Goal: Task Accomplishment & Management: Manage account settings

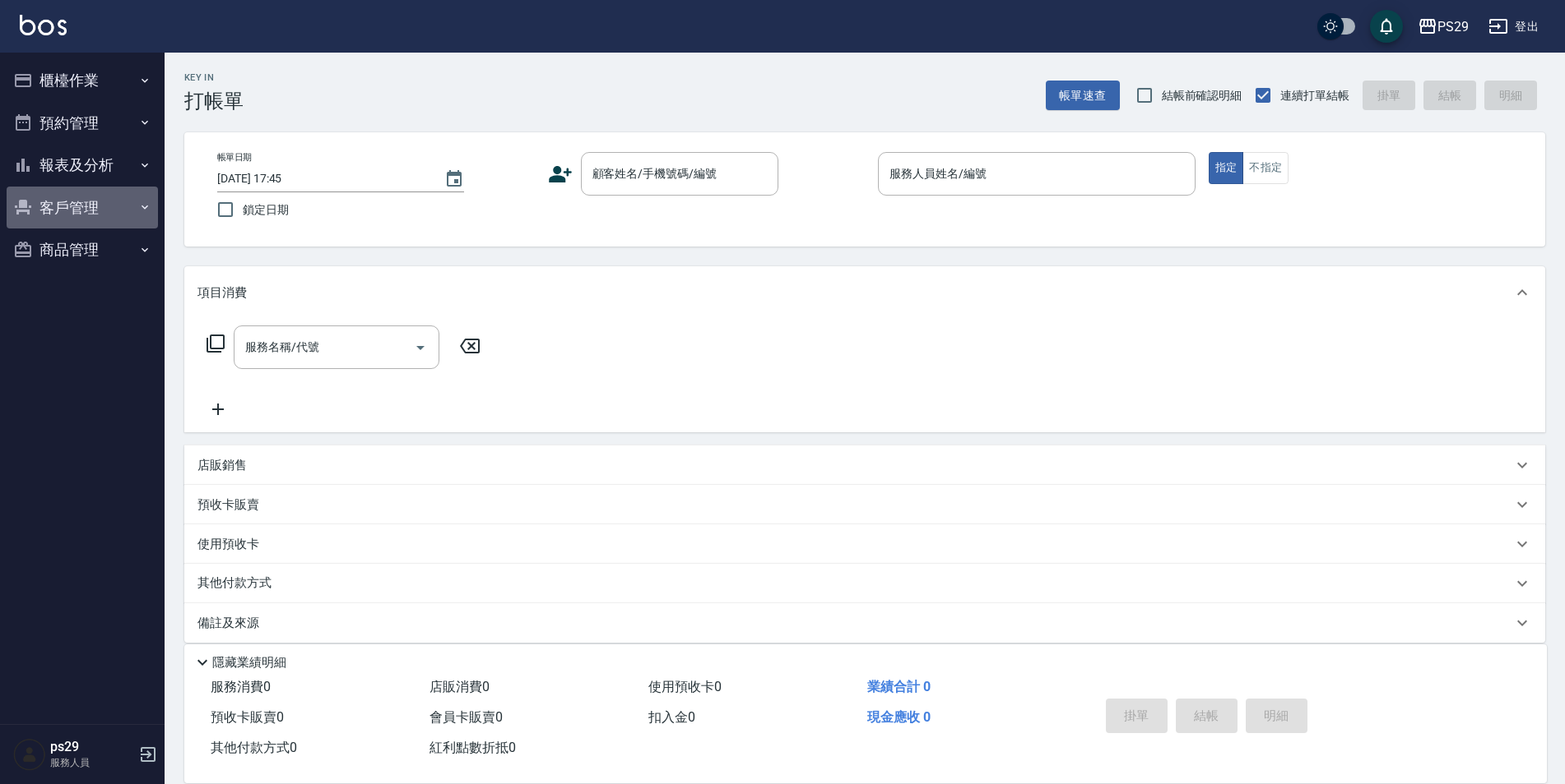
click at [99, 216] on button "客戶管理" at bounding box center [82, 208] width 151 height 43
click at [107, 160] on button "報表及分析" at bounding box center [82, 165] width 151 height 43
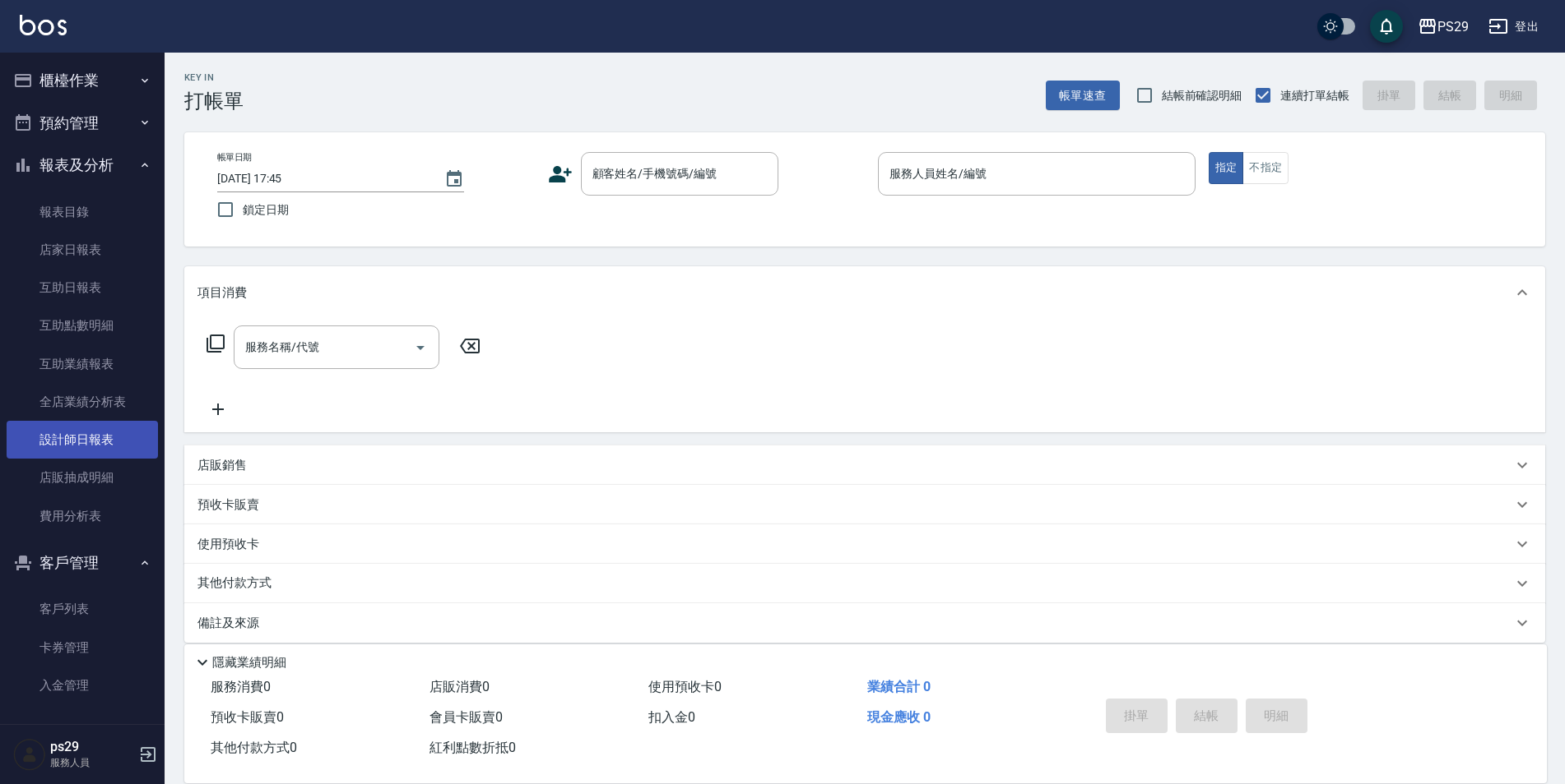
click at [93, 448] on link "設計師日報表" at bounding box center [82, 440] width 151 height 37
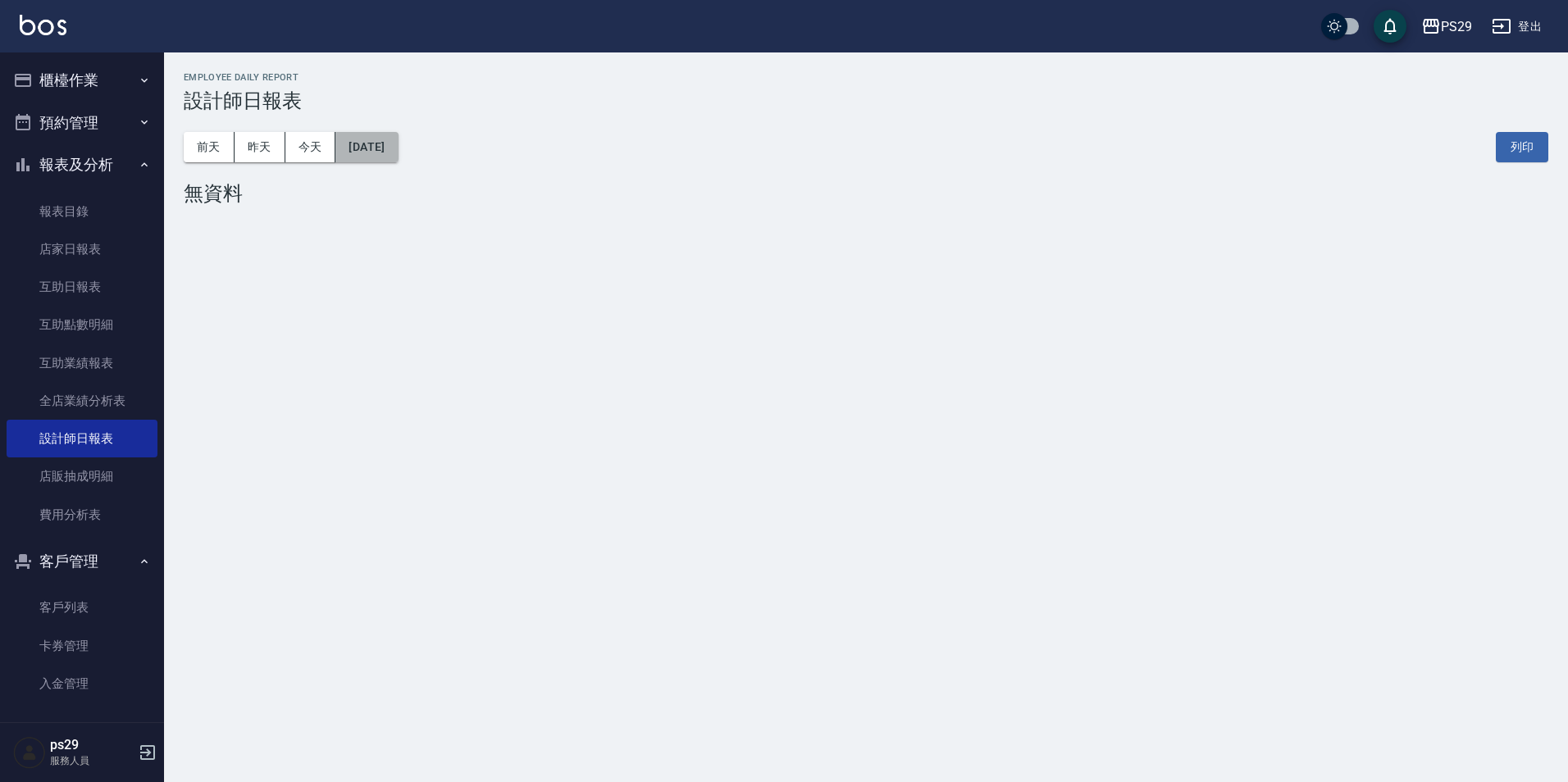
click at [398, 148] on button "[DATE]" at bounding box center [366, 147] width 62 height 31
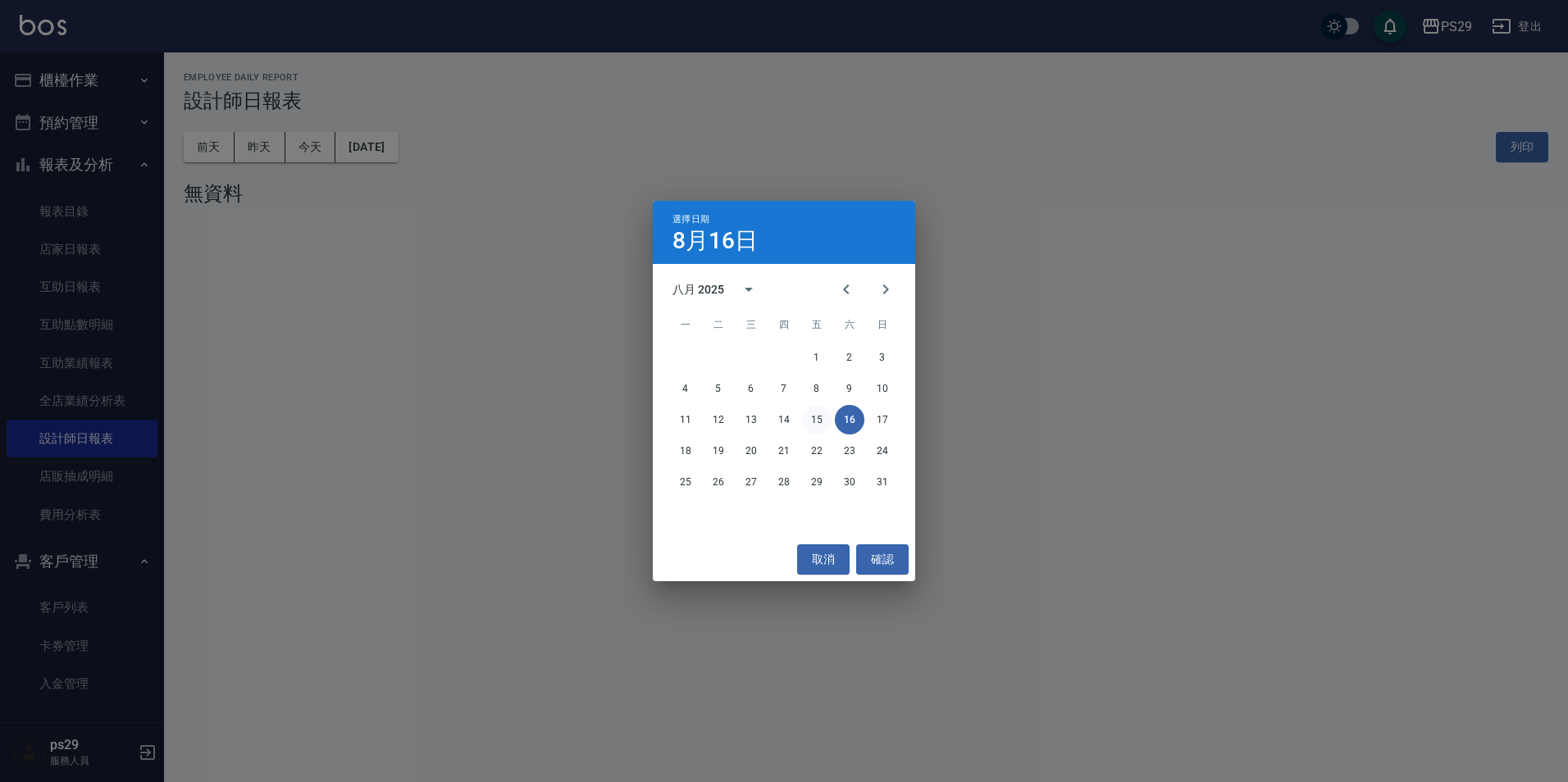
click at [824, 427] on button "15" at bounding box center [818, 420] width 30 height 30
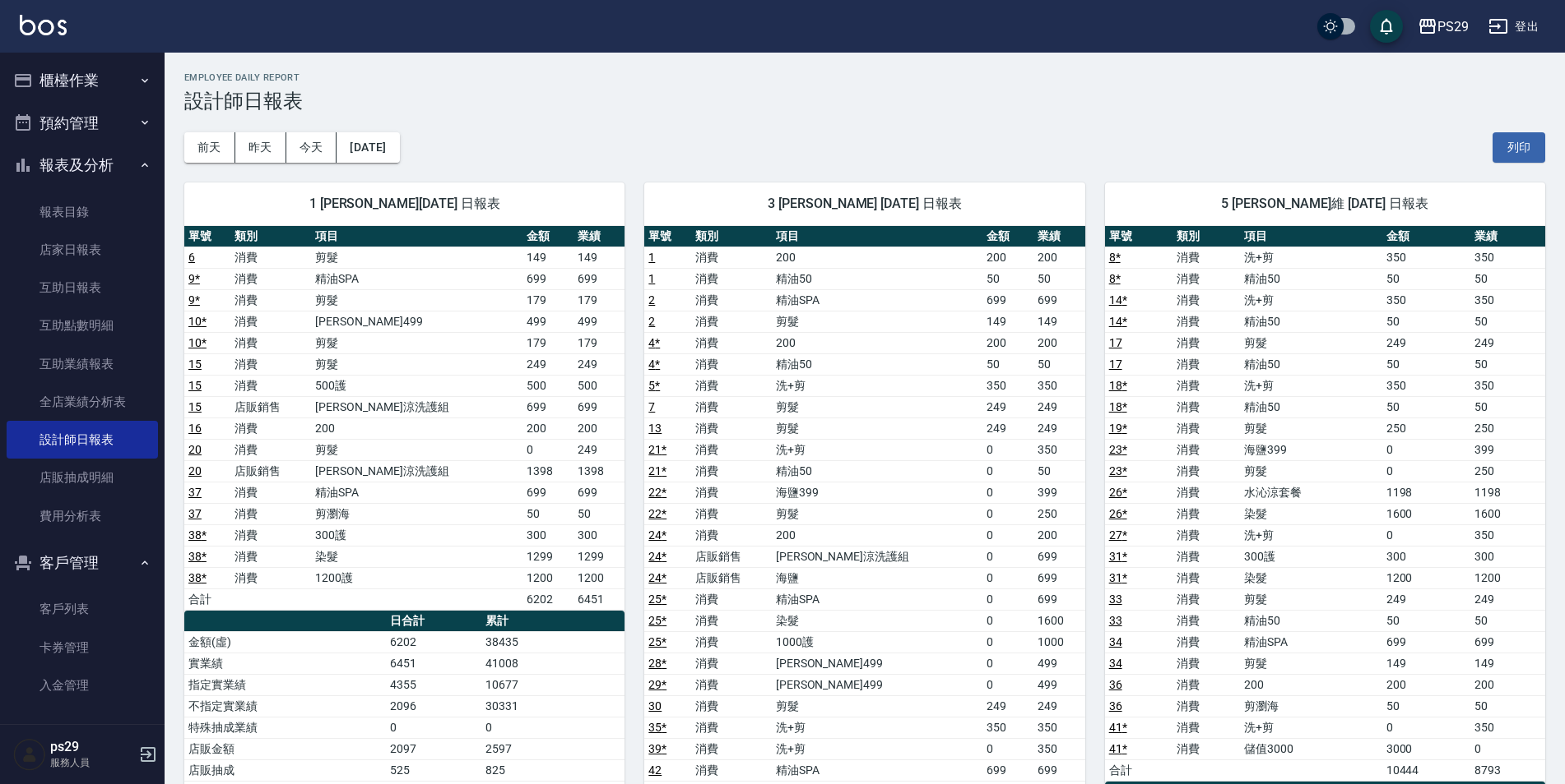
scroll to position [82, 0]
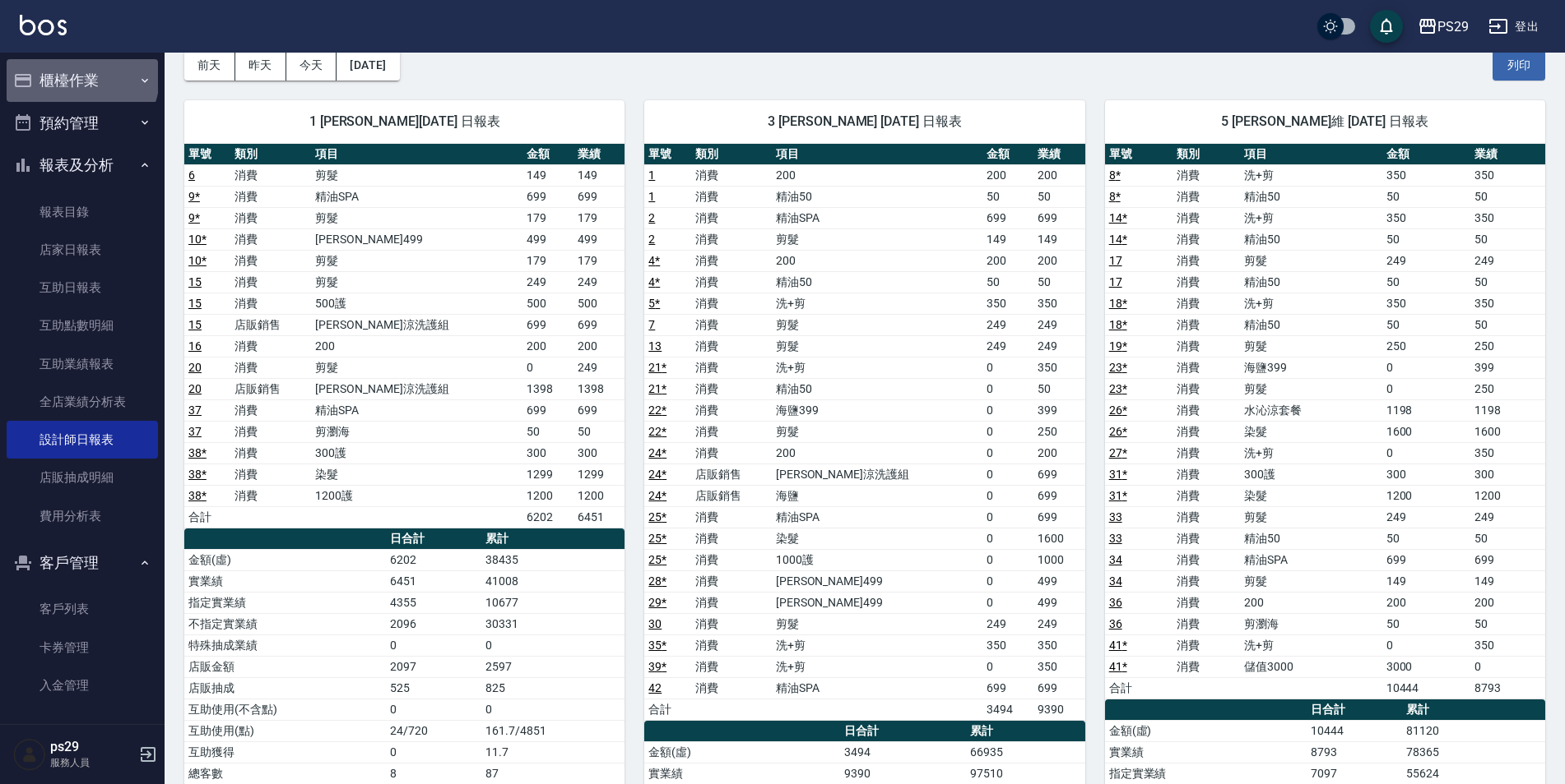
click at [80, 78] on button "櫃檯作業" at bounding box center [82, 80] width 151 height 43
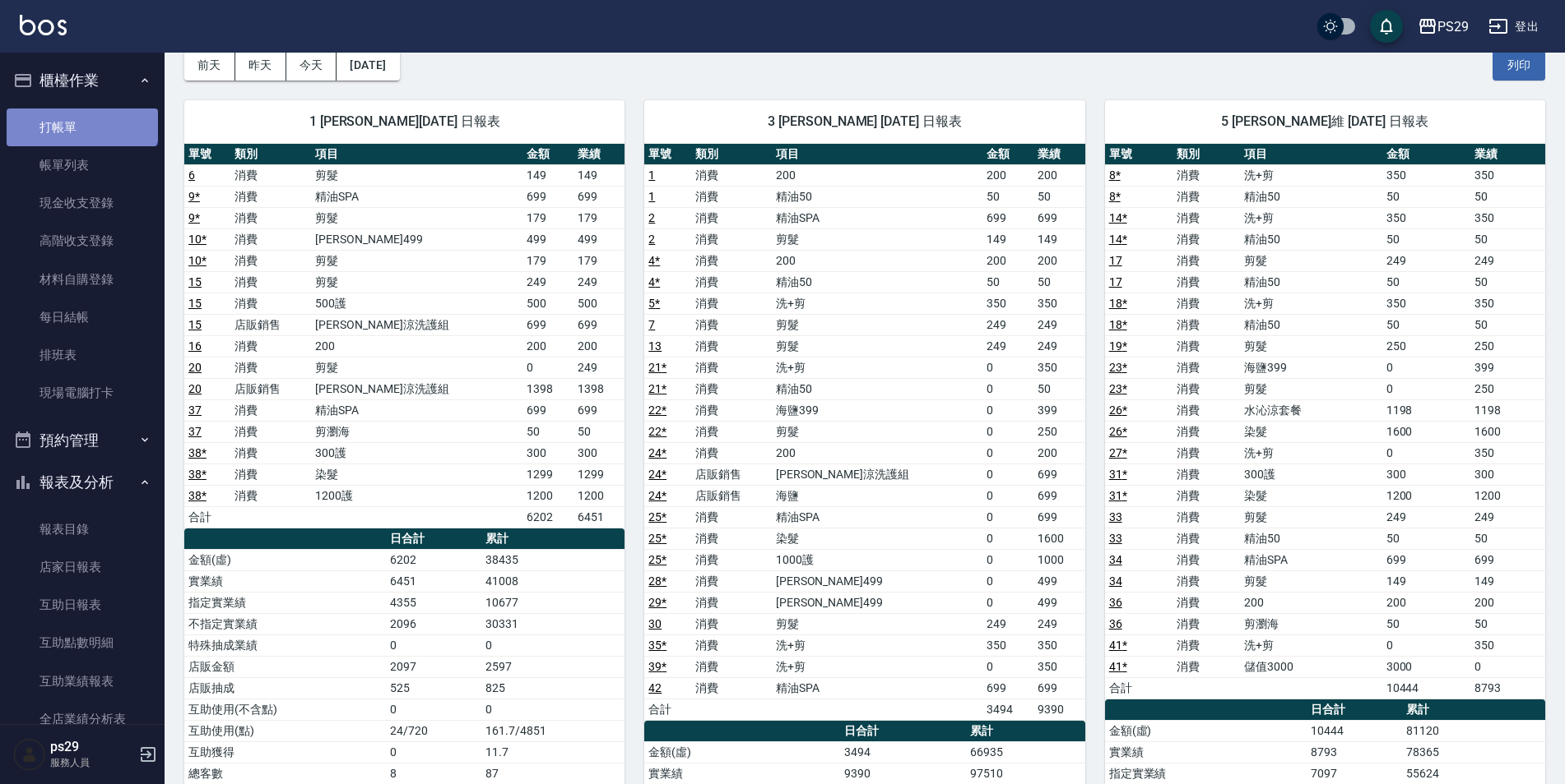
click at [80, 108] on link "打帳單" at bounding box center [82, 127] width 151 height 37
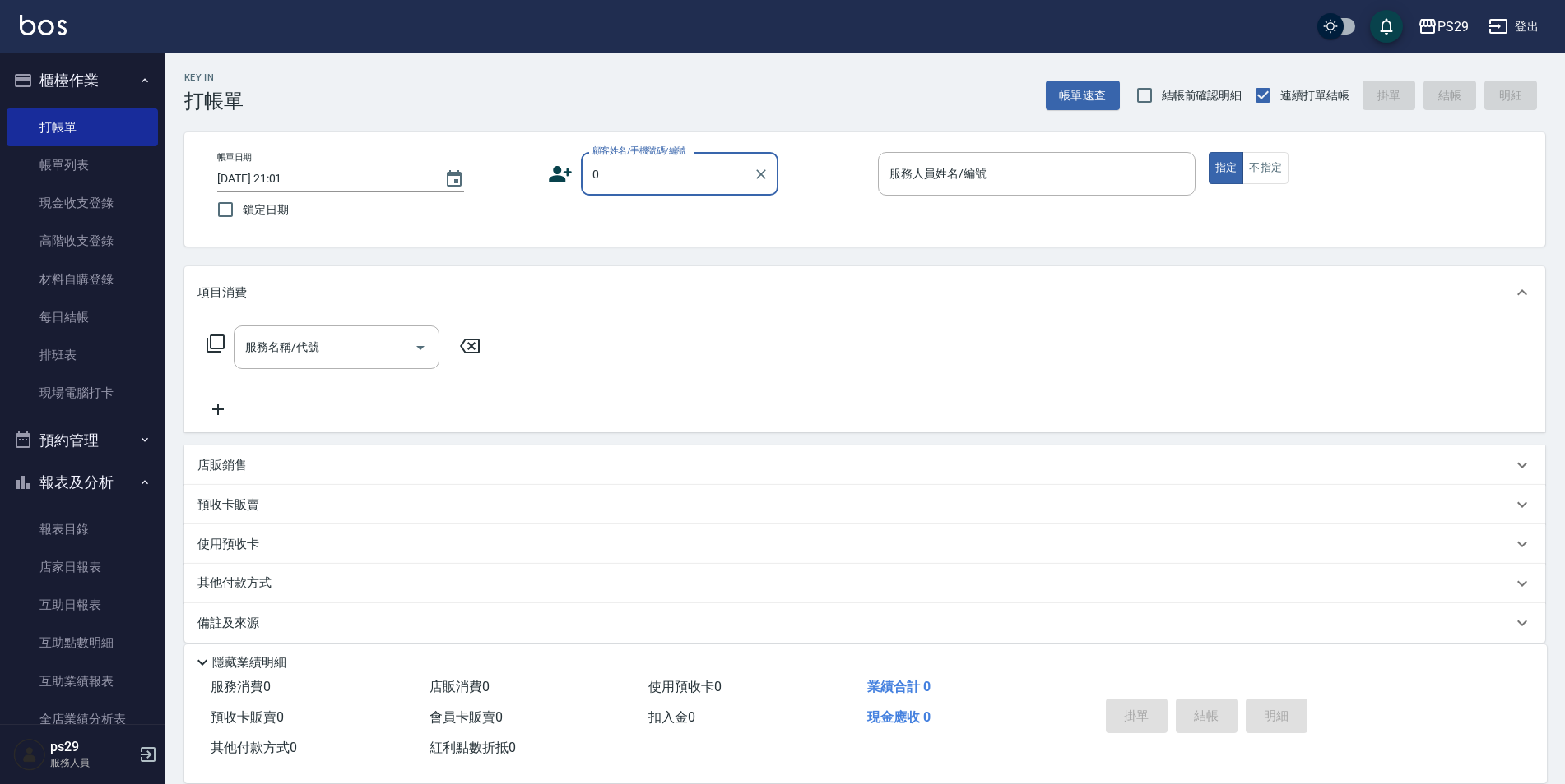
type input "新客人 姓名未設定/0/null"
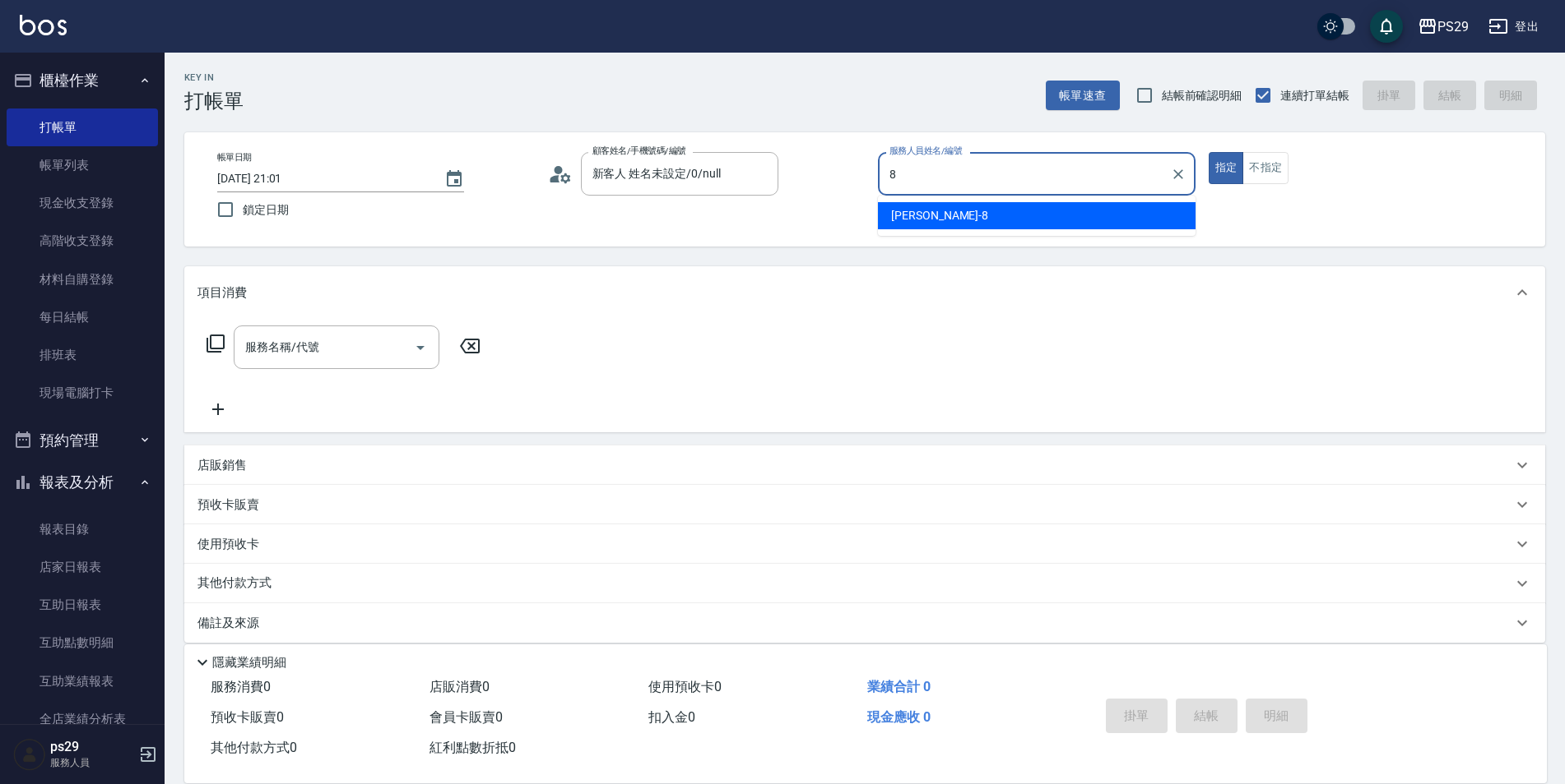
type input "[PERSON_NAME]-8"
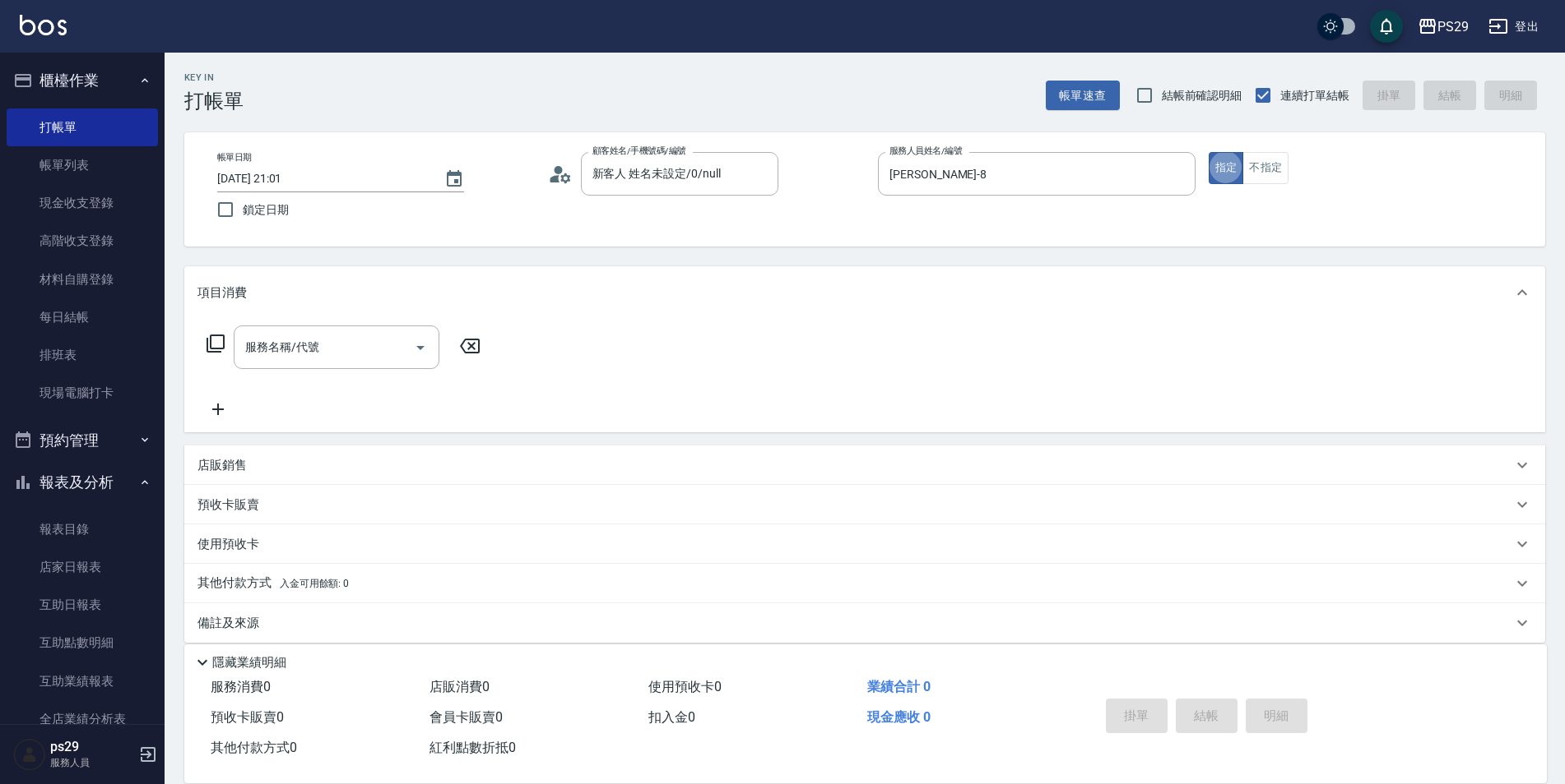
type button "true"
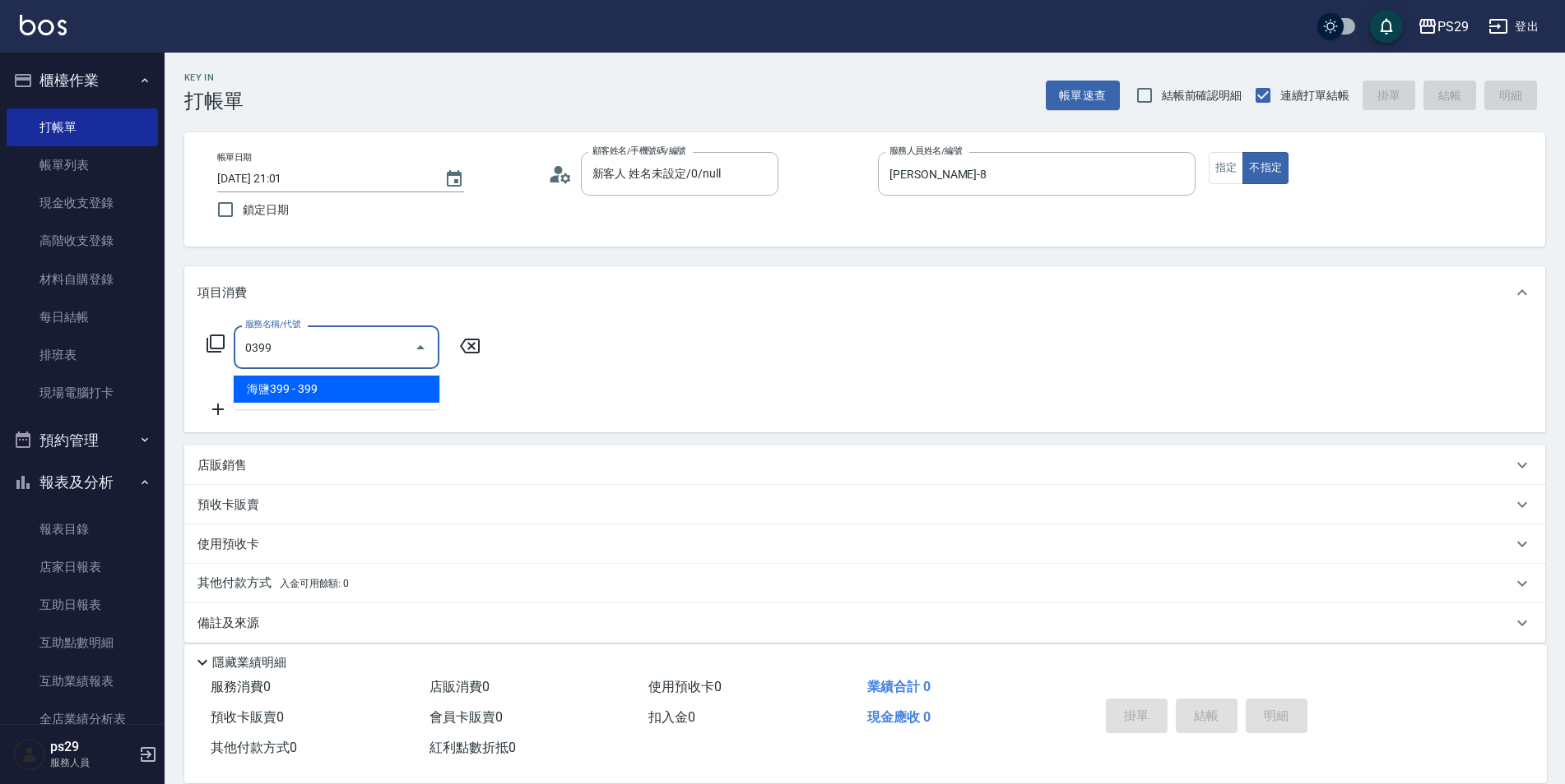
type input "海鹽399(0399)"
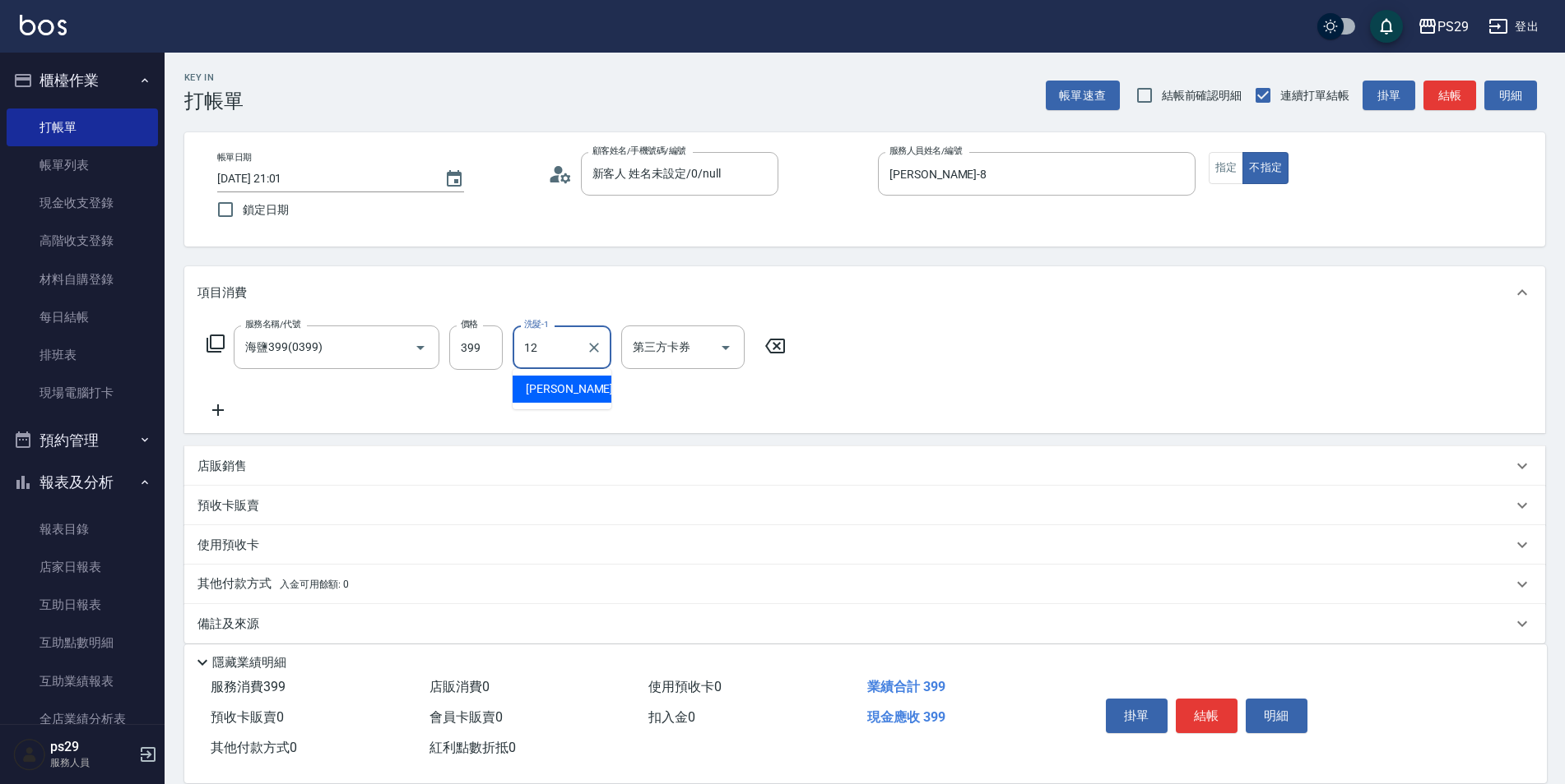
type input "[PERSON_NAME]-12"
click at [234, 210] on input "鎖定日期" at bounding box center [225, 209] width 35 height 35
checkbox input "true"
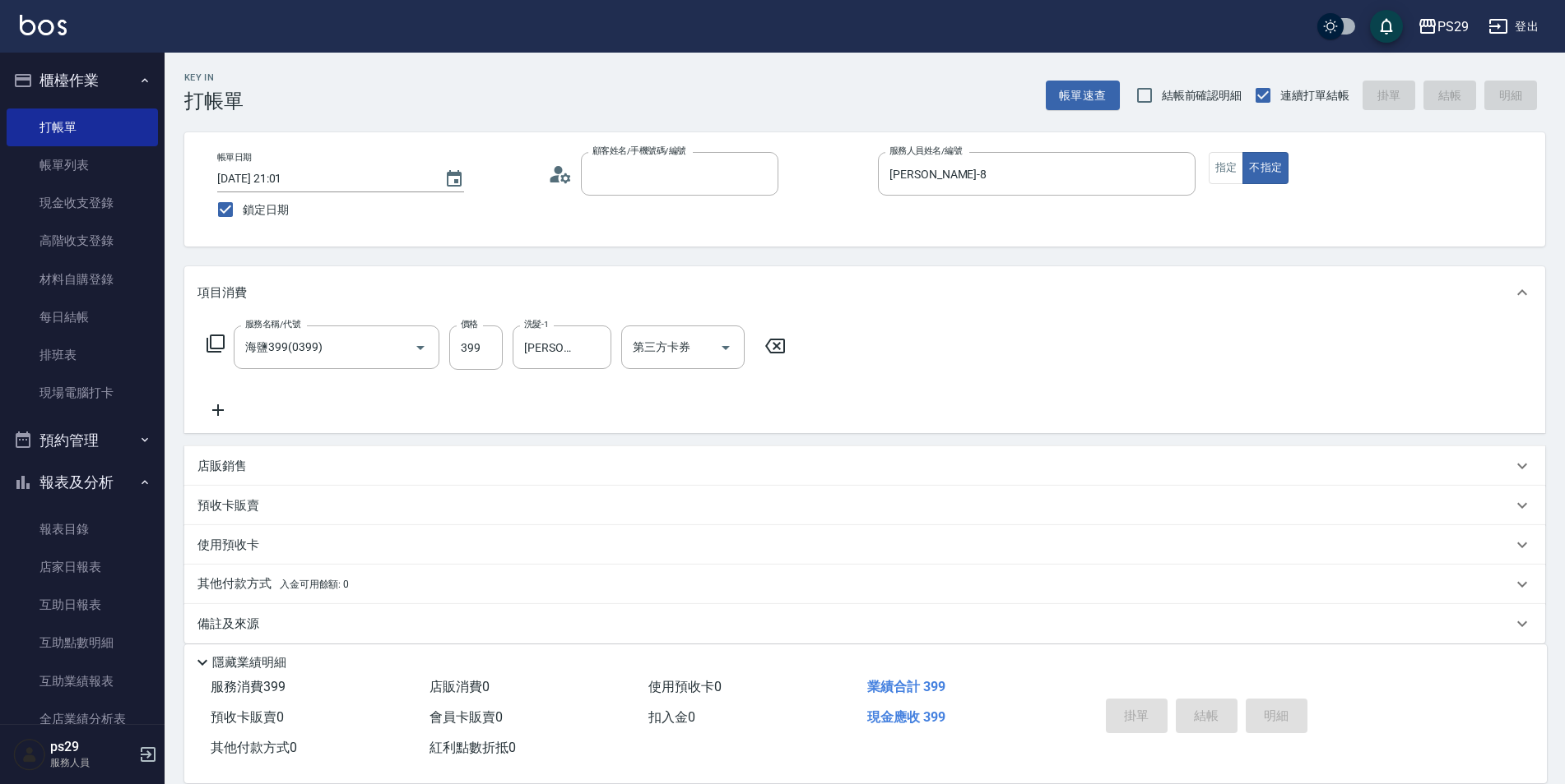
type input "0"
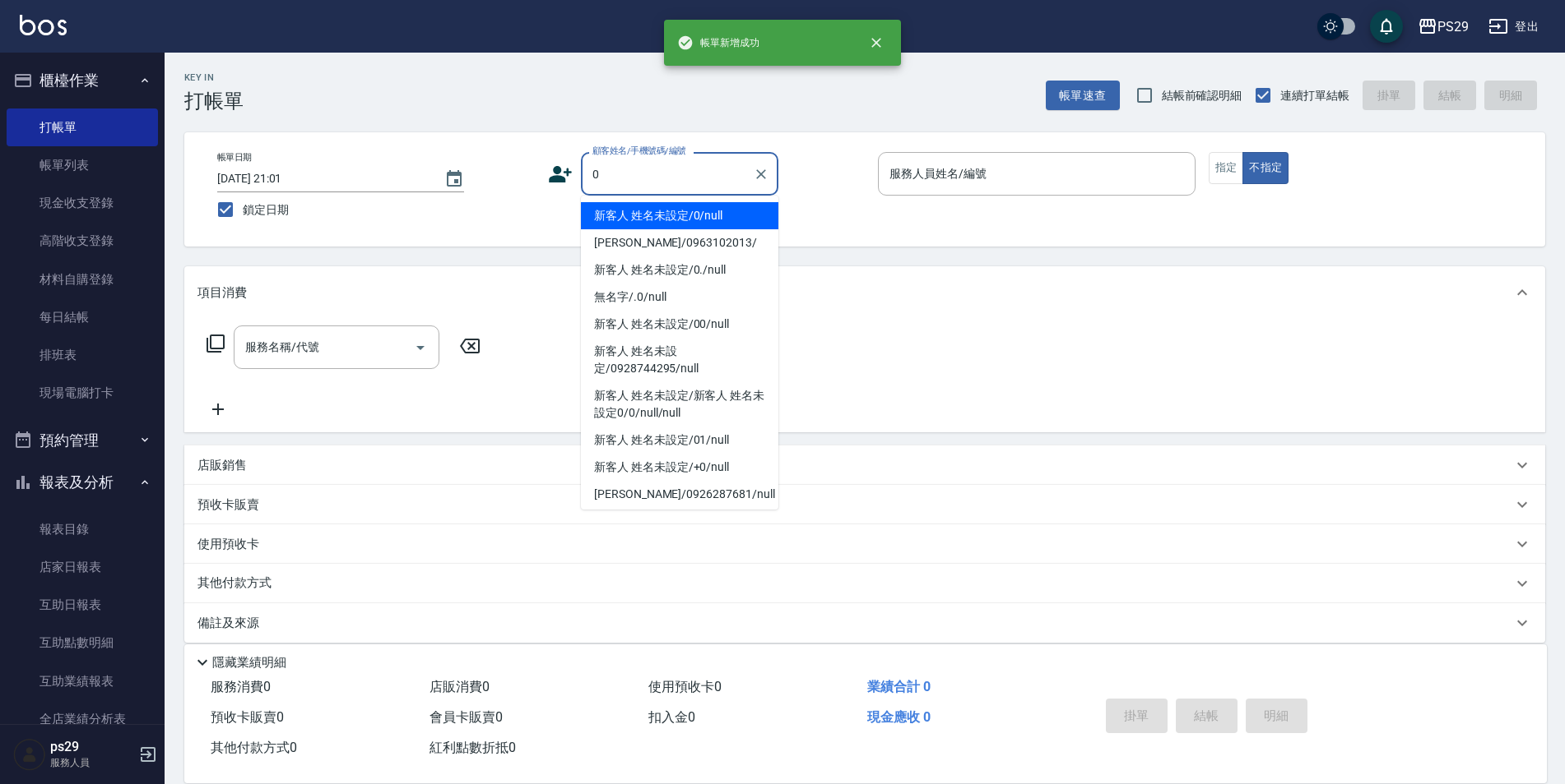
type input "新客人 姓名未設定/0/null"
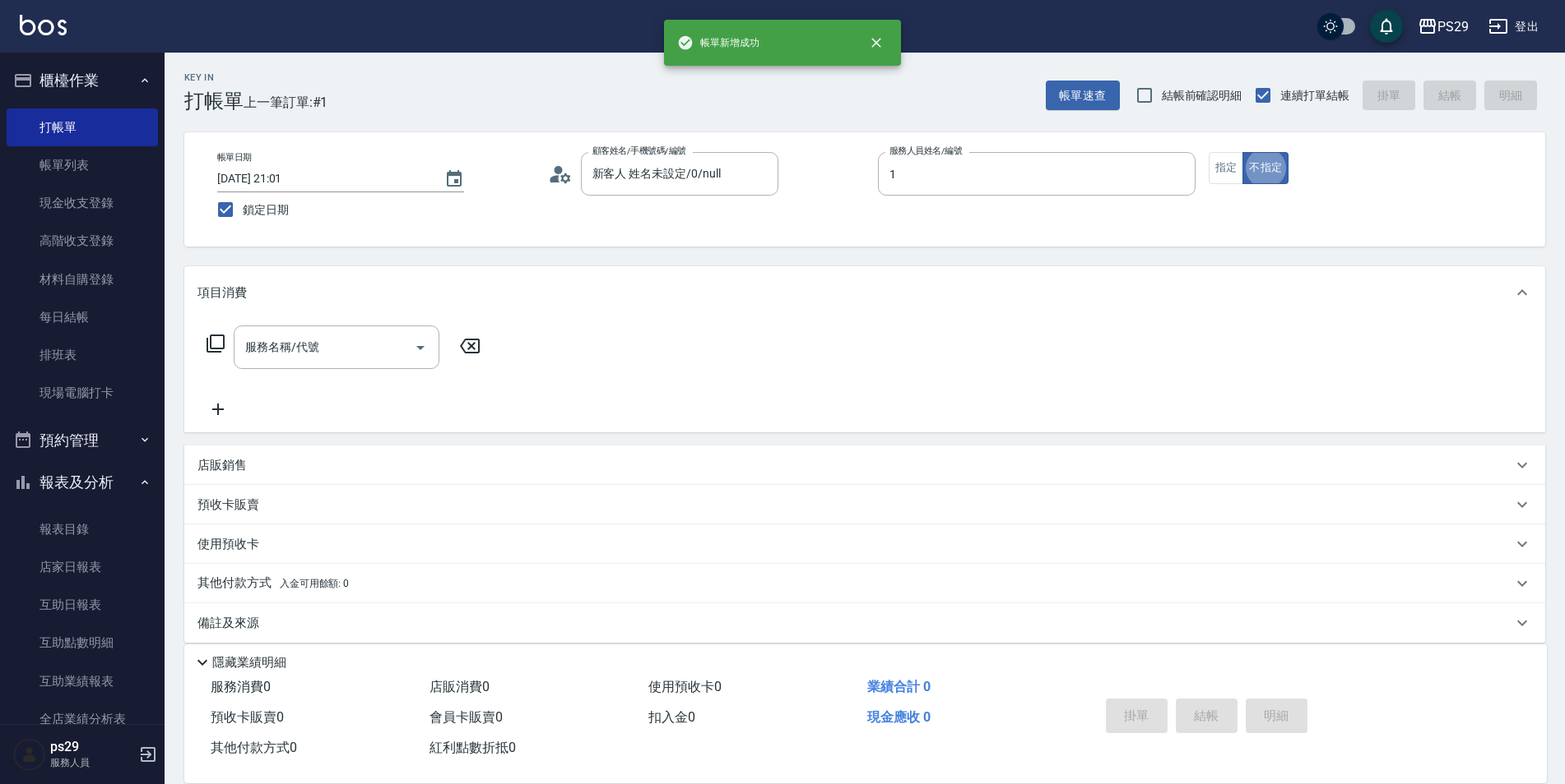
type input "[PERSON_NAME]-1"
type button "false"
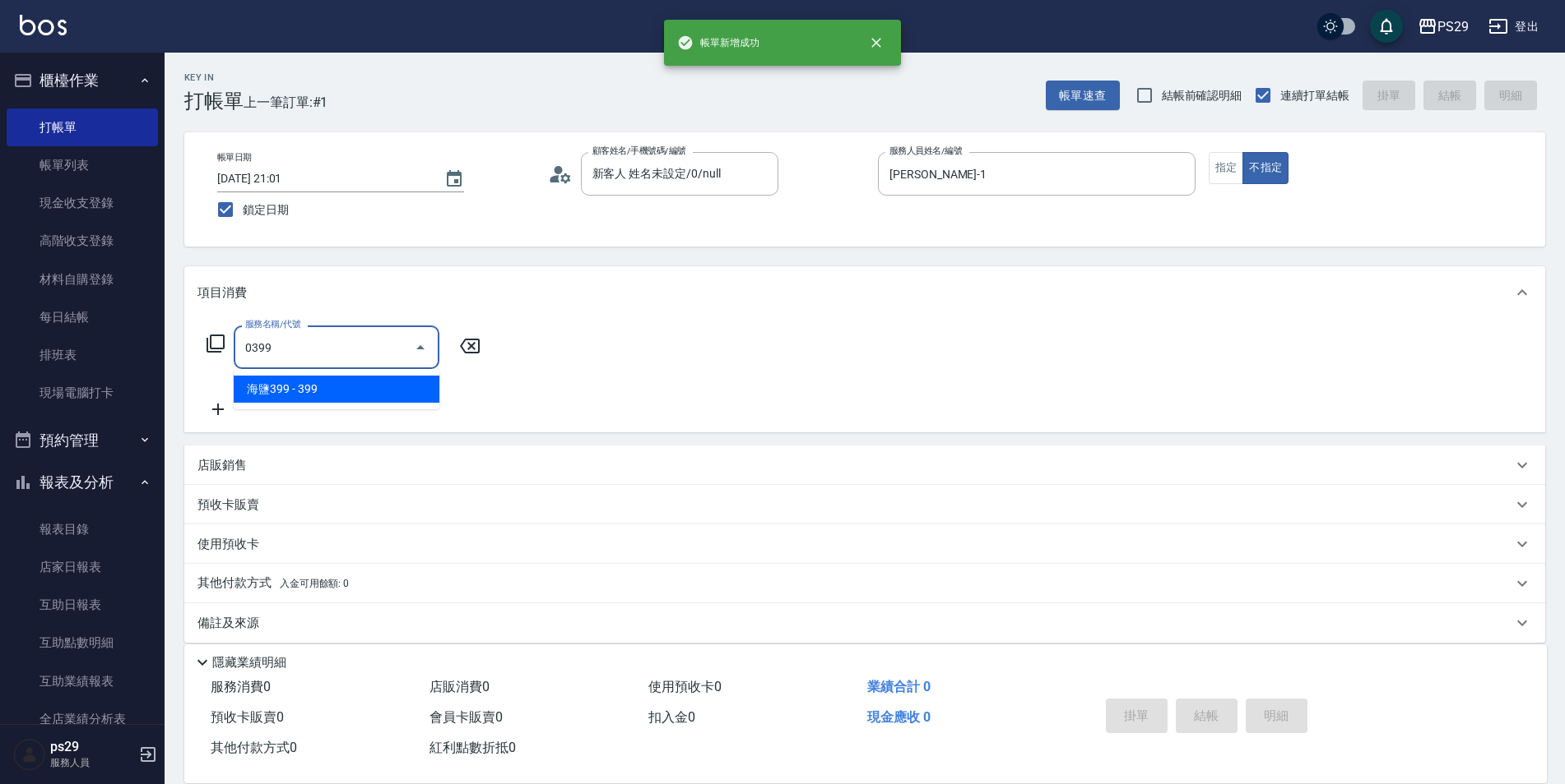
type input "海鹽399(0399)"
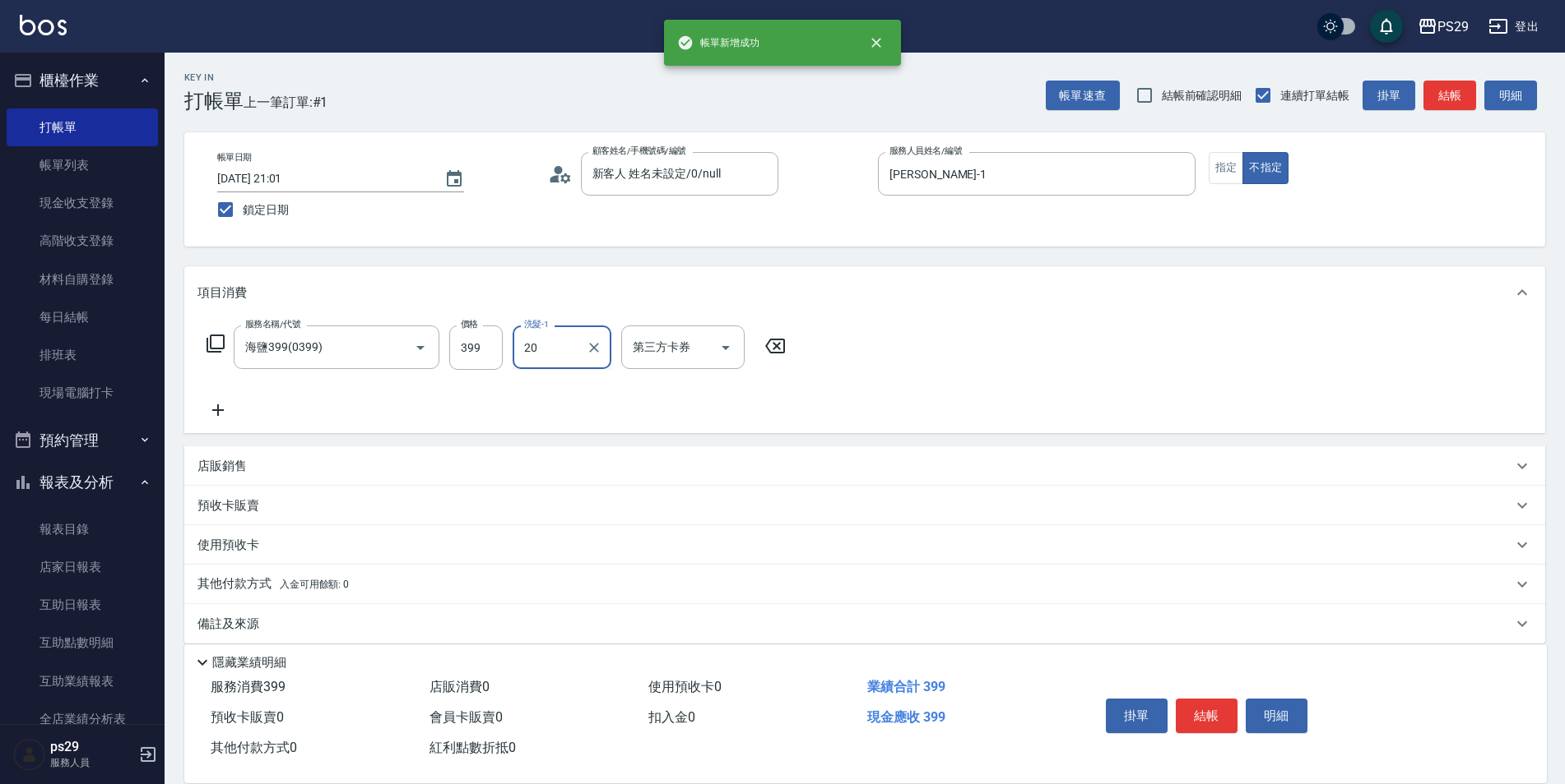
type input "[PERSON_NAME]-20"
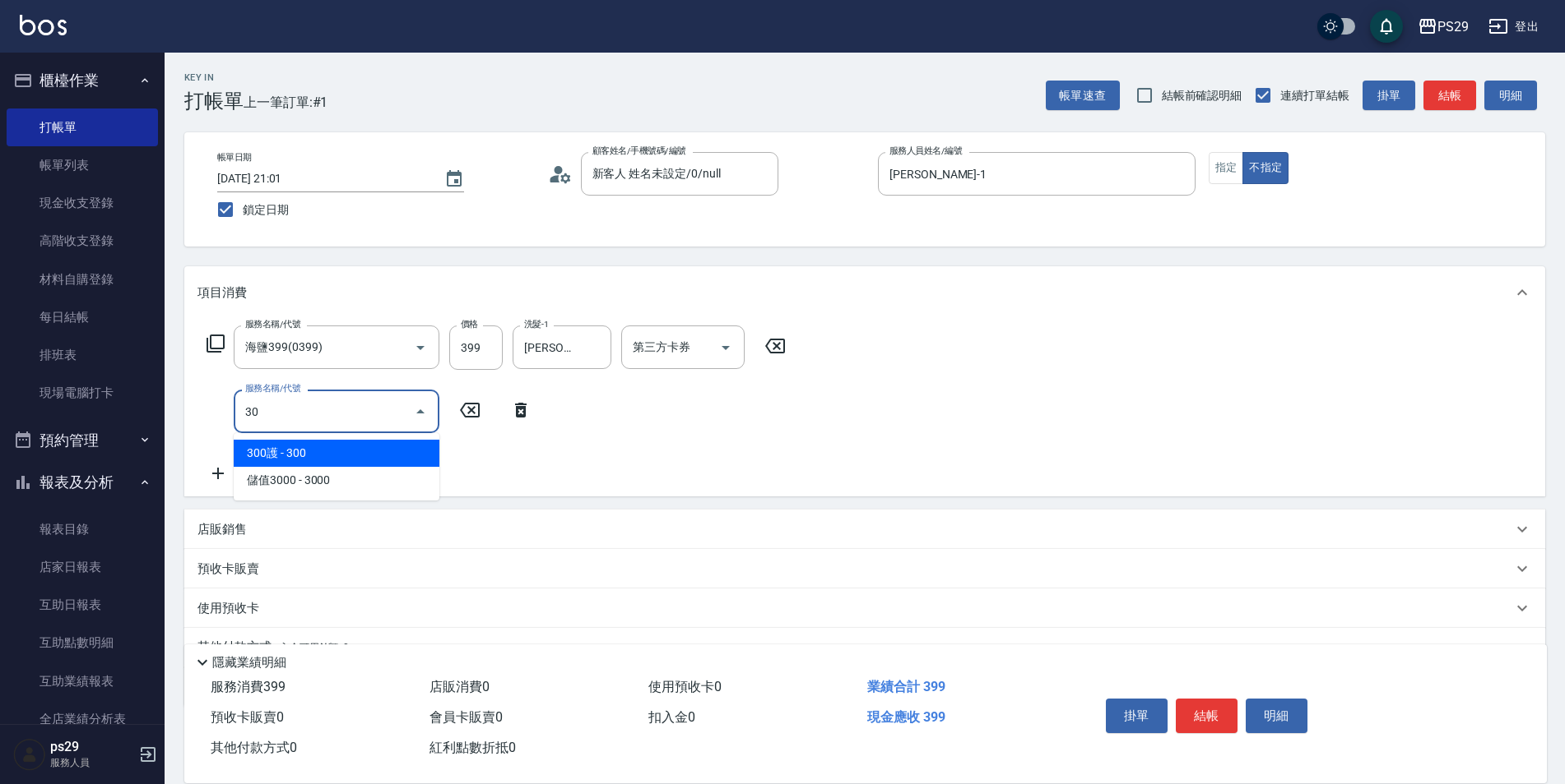
type input "304"
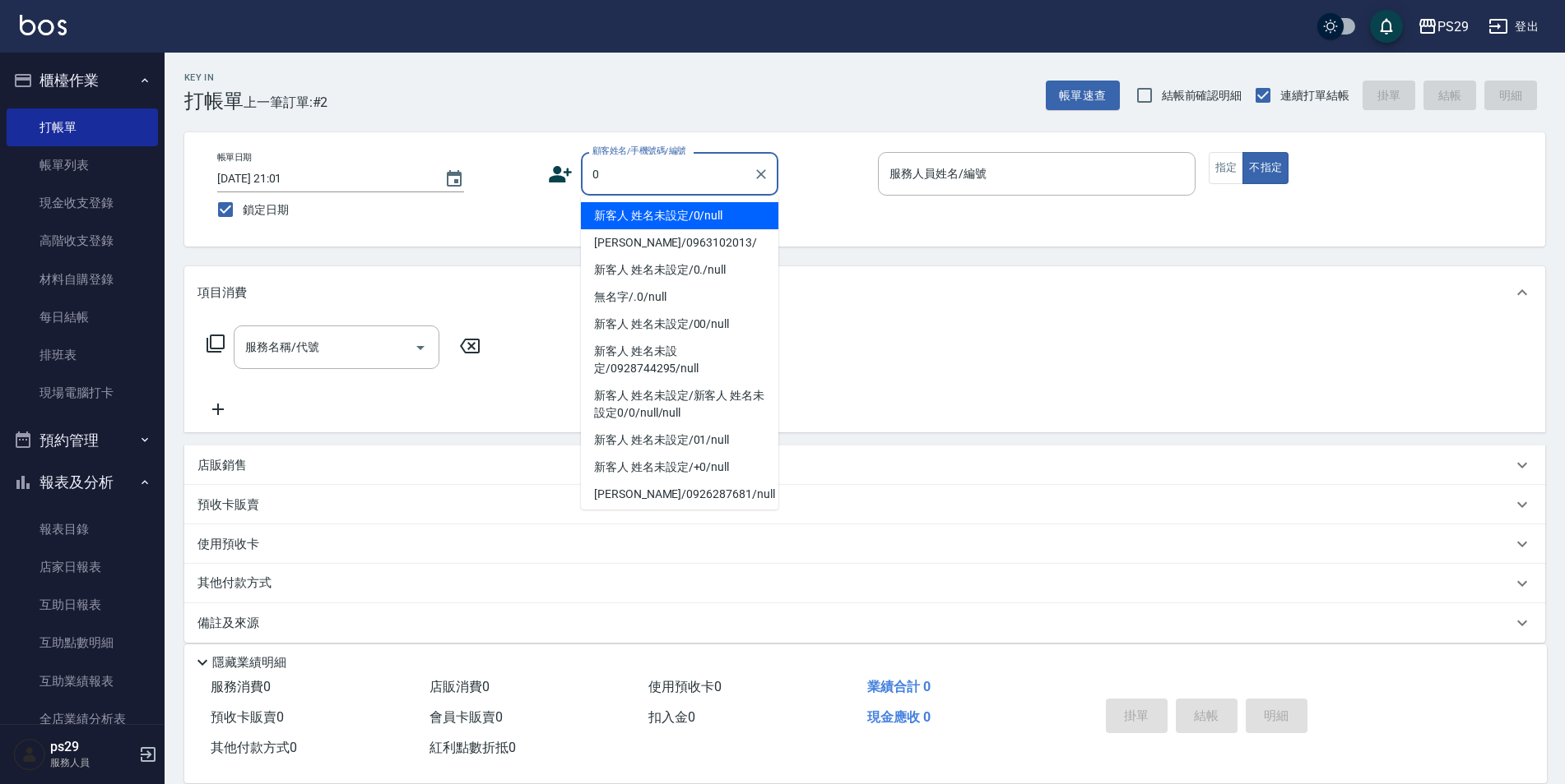
type input "新客人 姓名未設定/0/null"
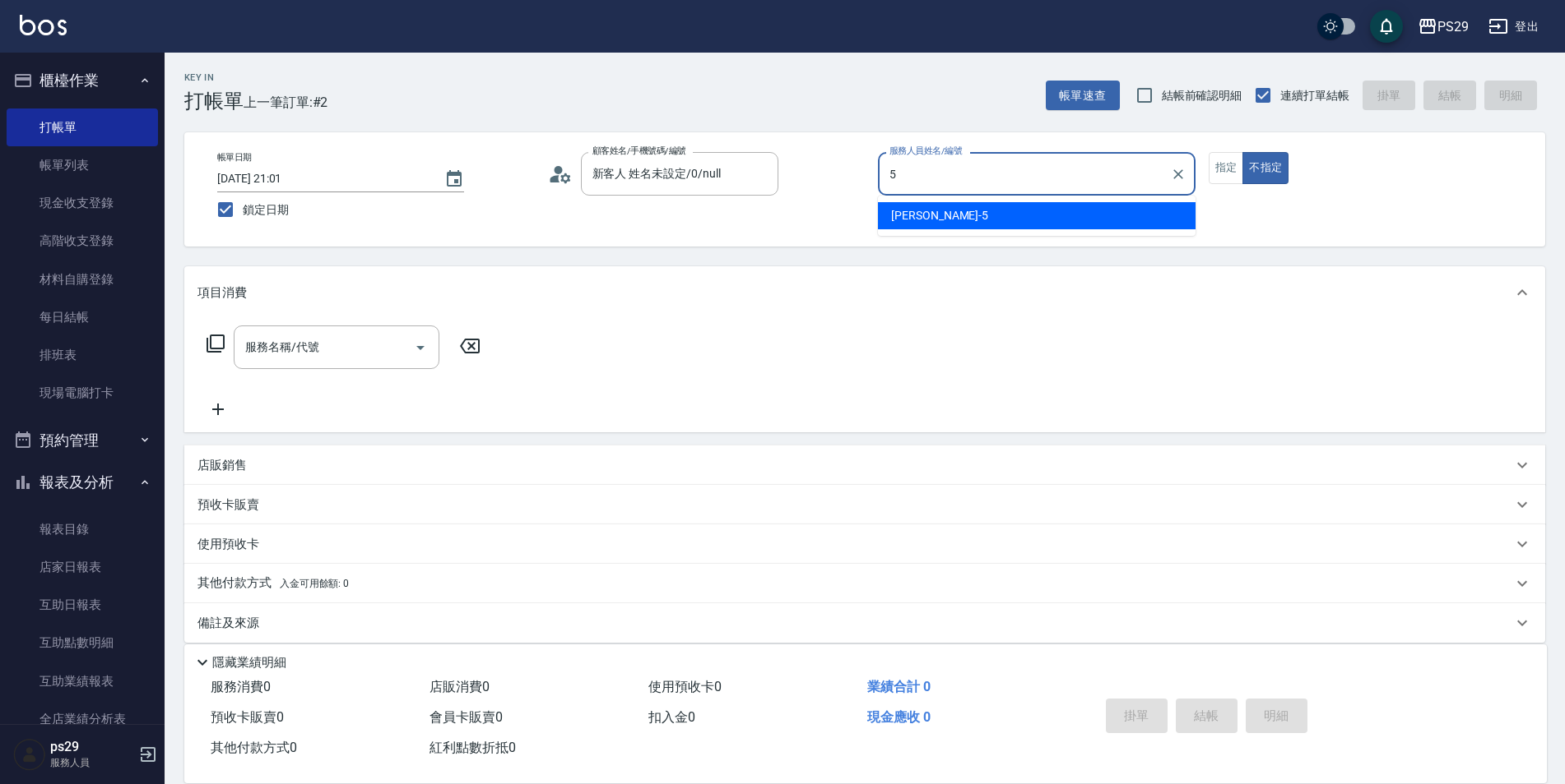
type input "[PERSON_NAME]維-5"
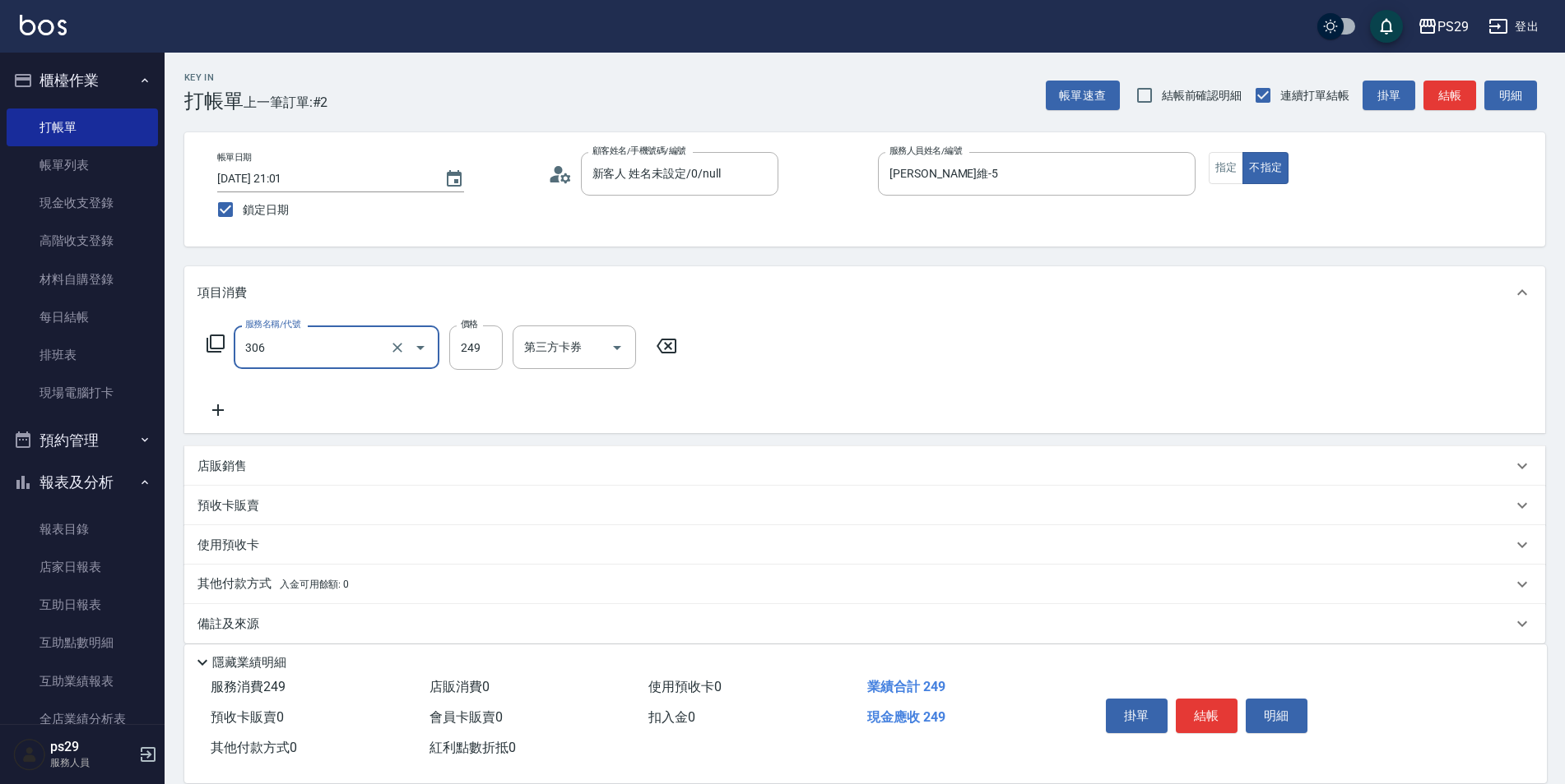
type input "剪髮(306)"
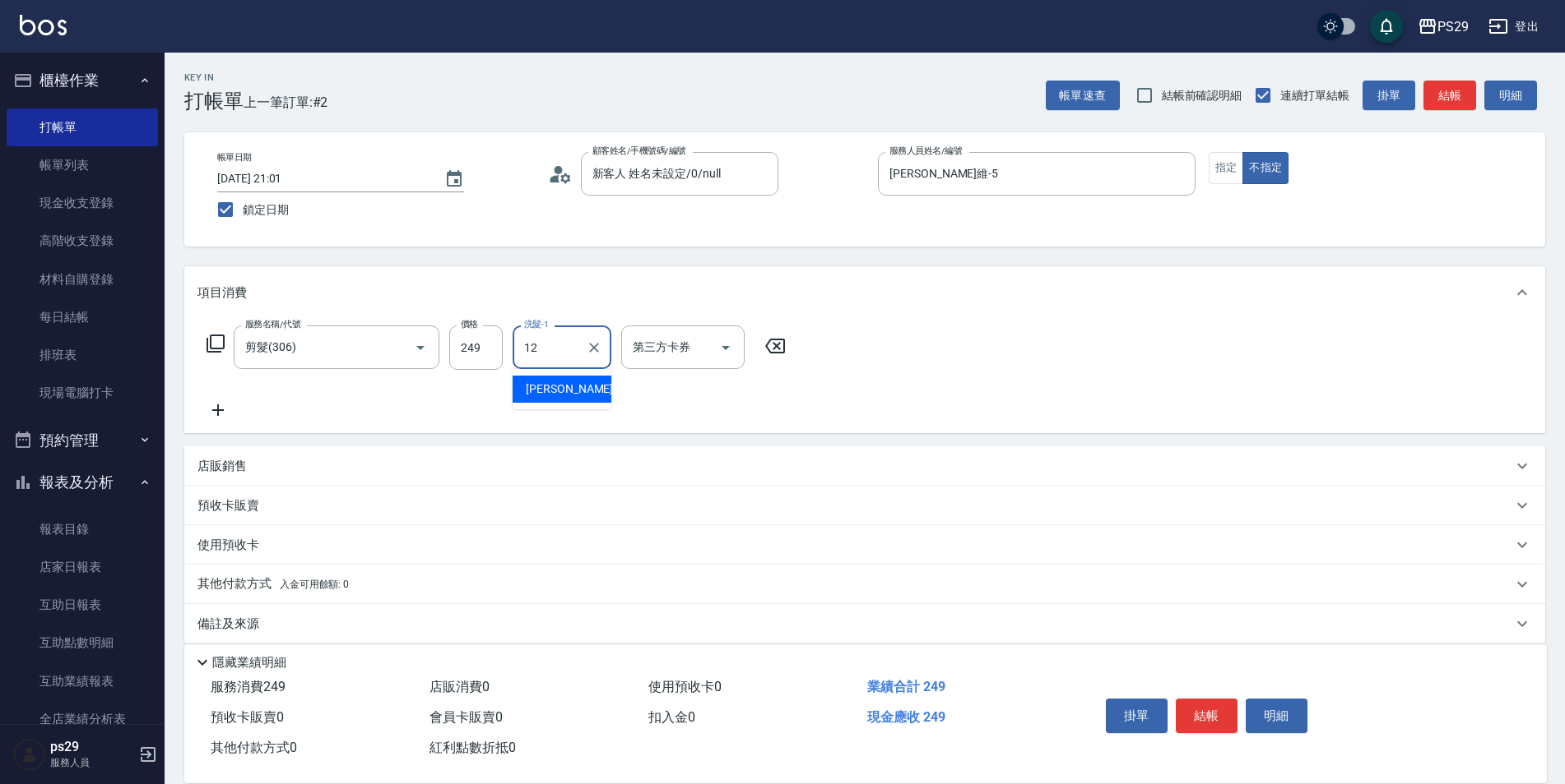
type input "[PERSON_NAME]-12"
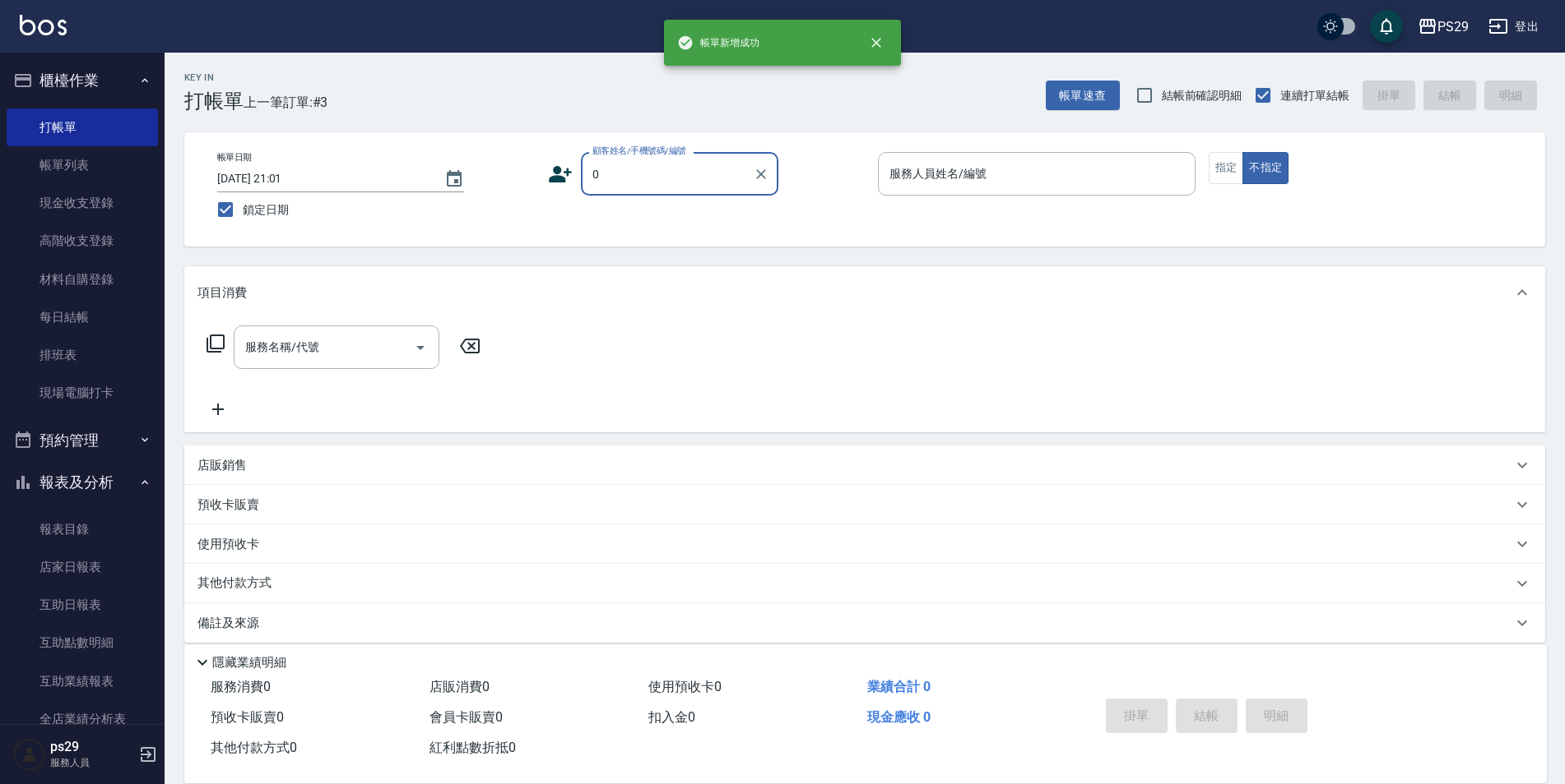
type input "新客人 姓名未設定/0/null"
type input "[PERSON_NAME]維-5"
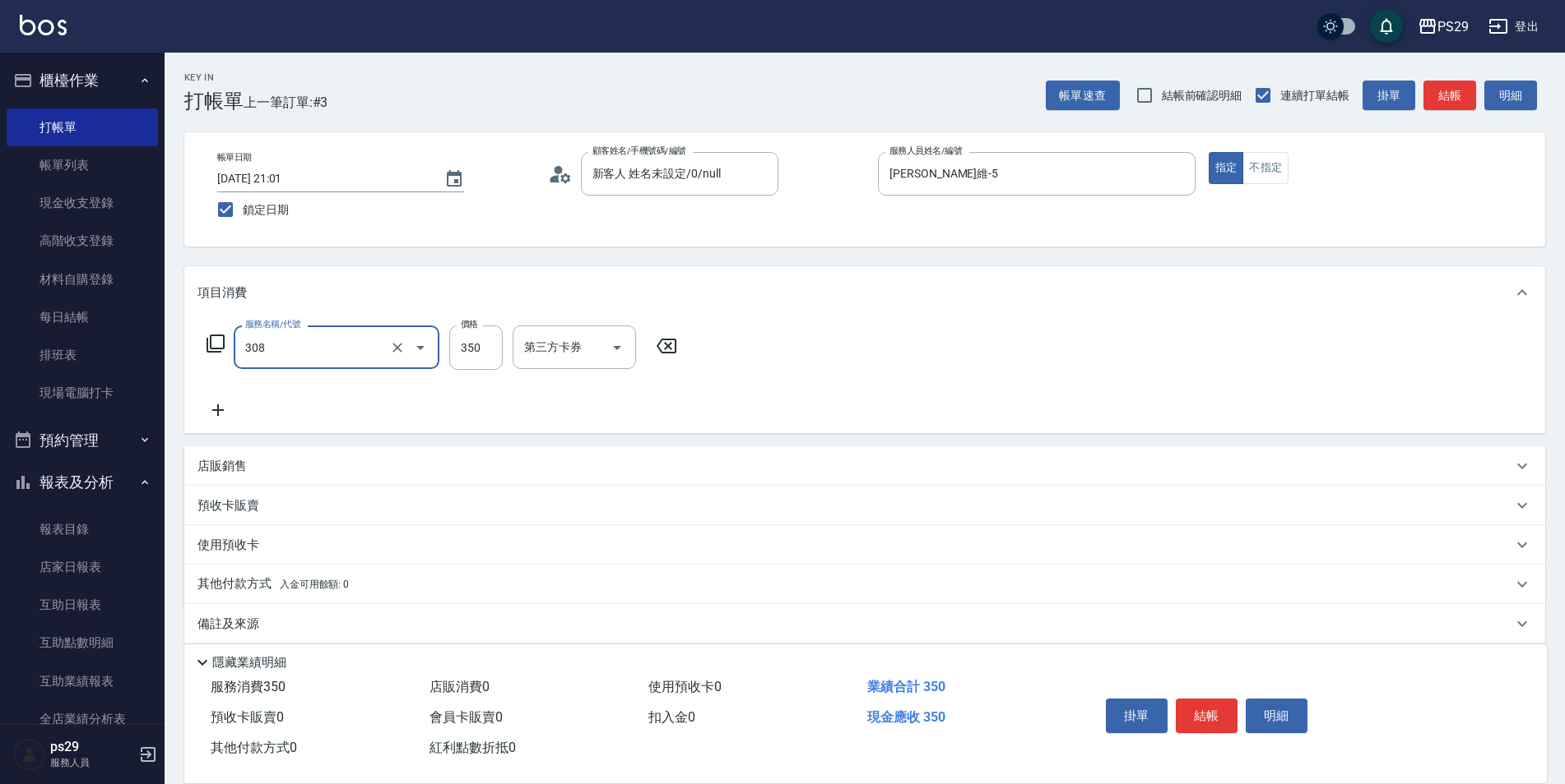
type input "洗+剪(308)"
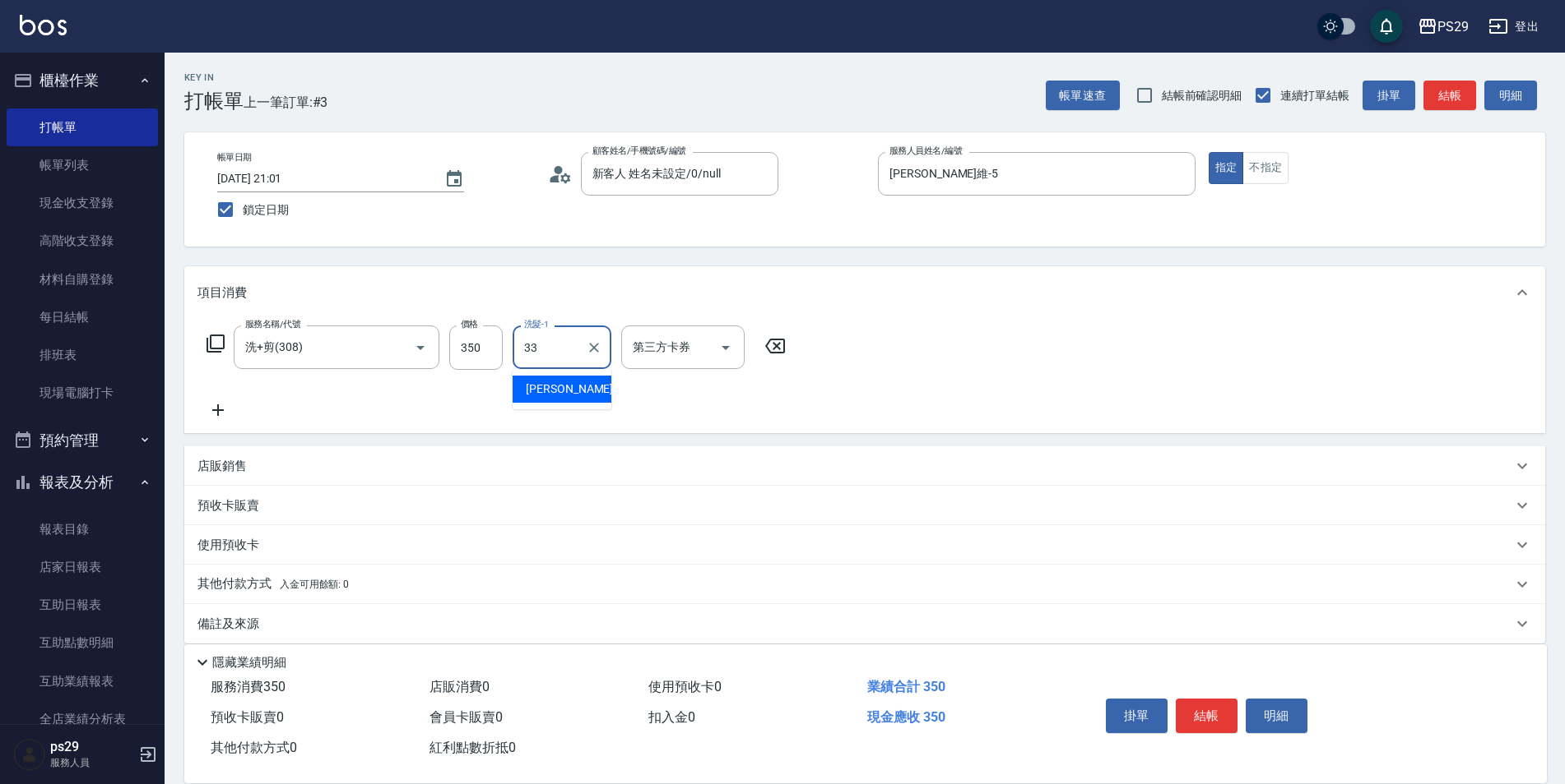
type input "黃詩予-33"
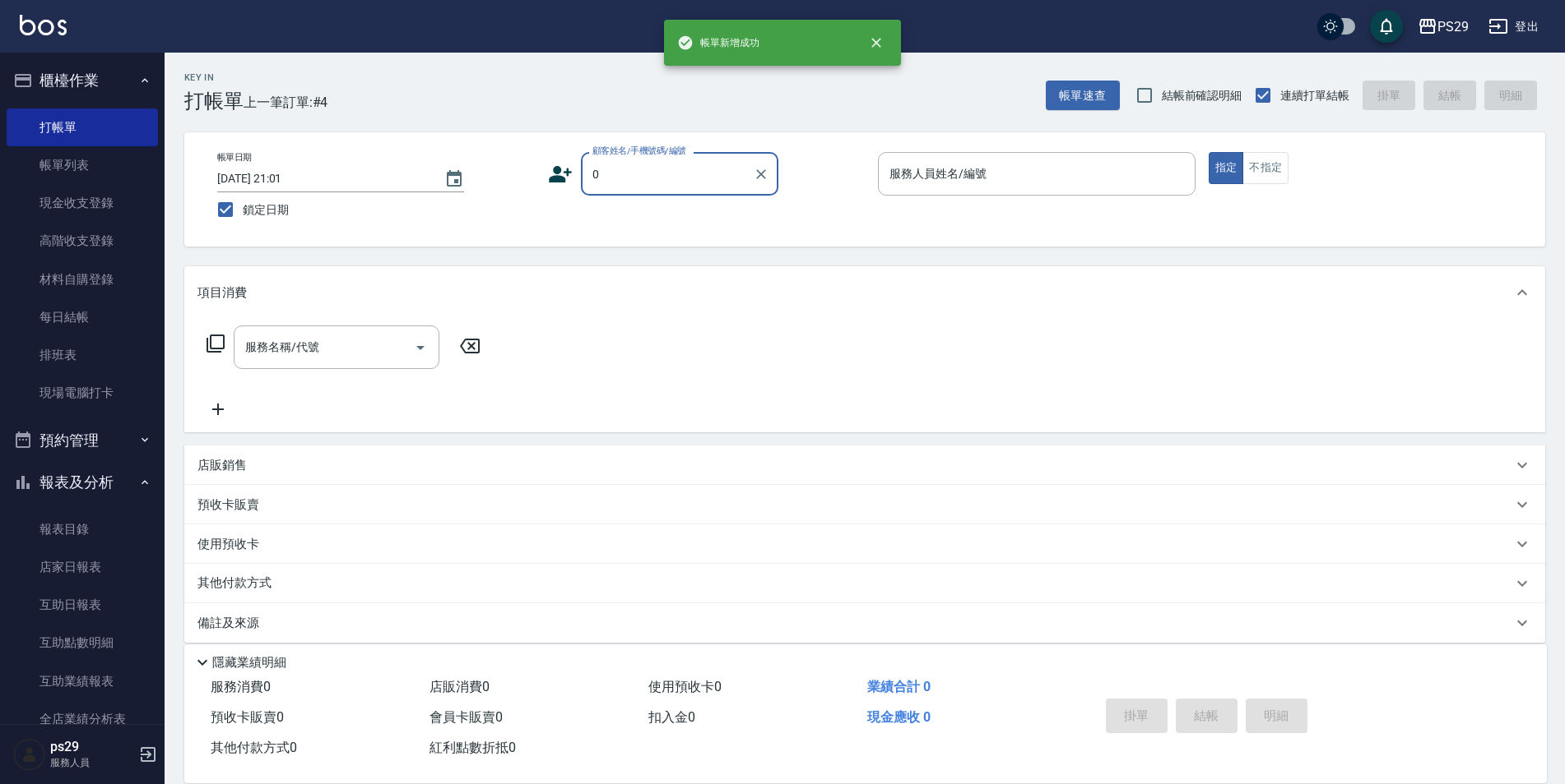
type input "新客人 姓名未設定/0/null"
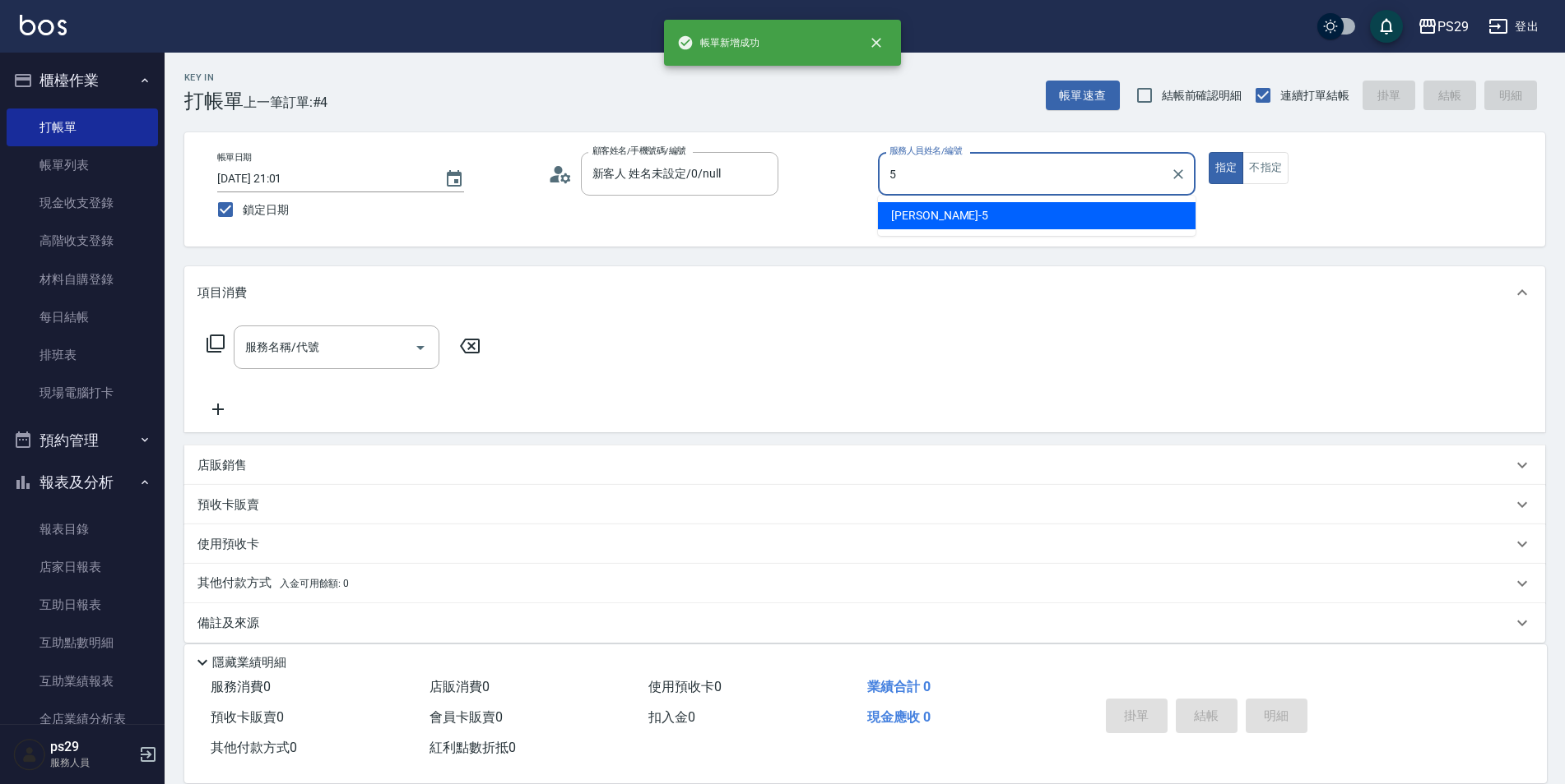
type input "[PERSON_NAME]維-5"
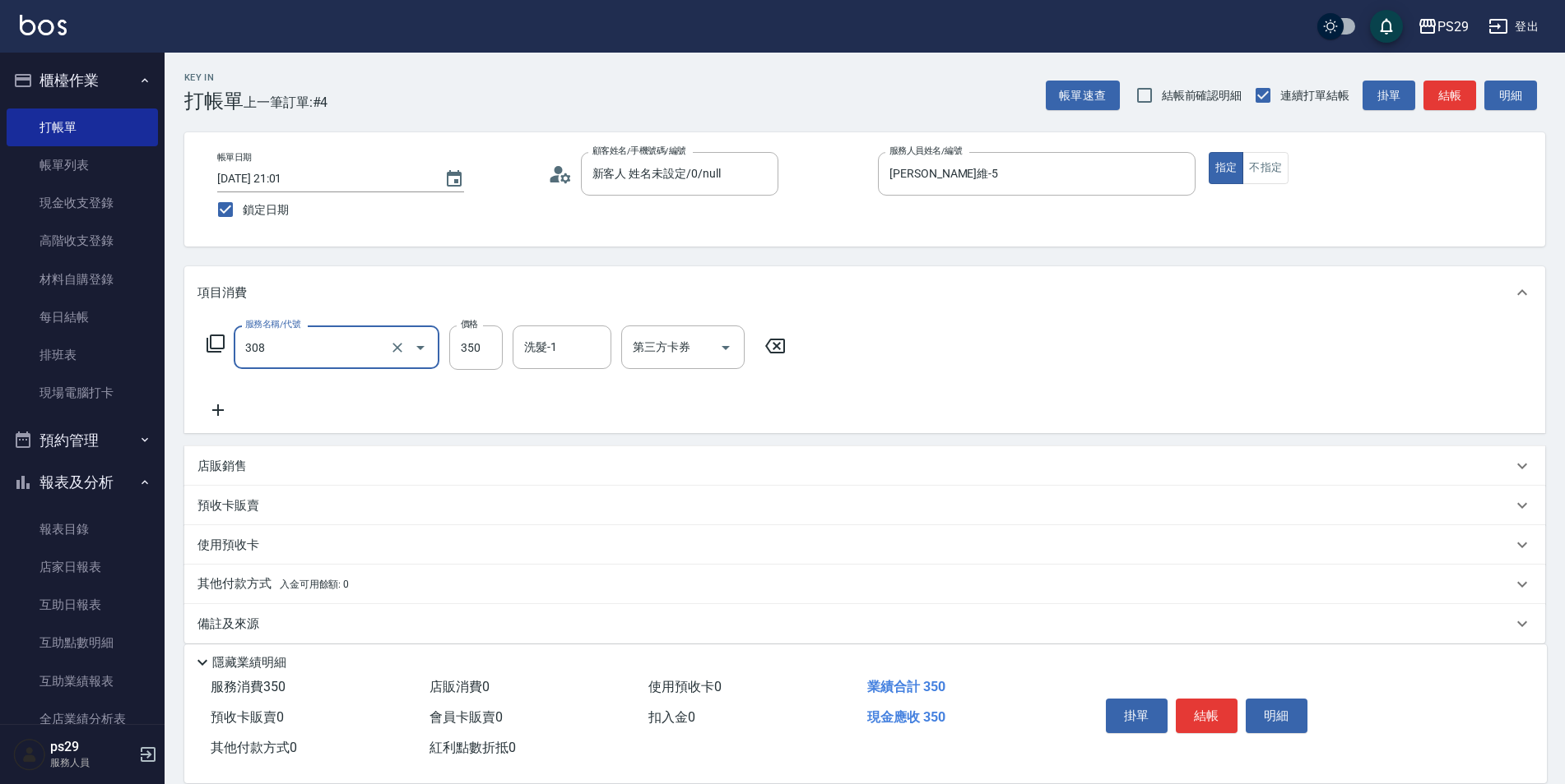
type input "洗+剪(308)"
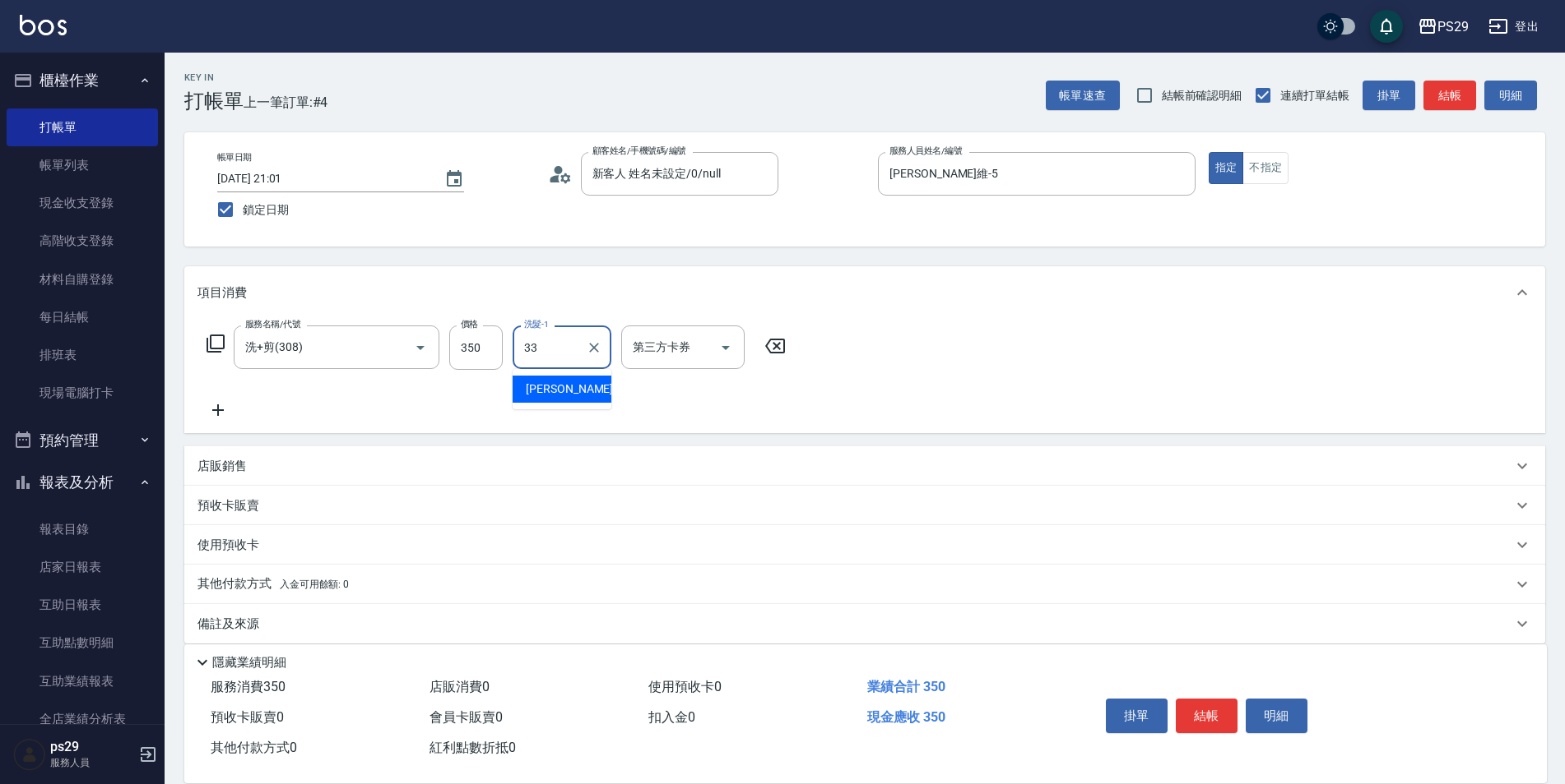
type input "黃詩予-33"
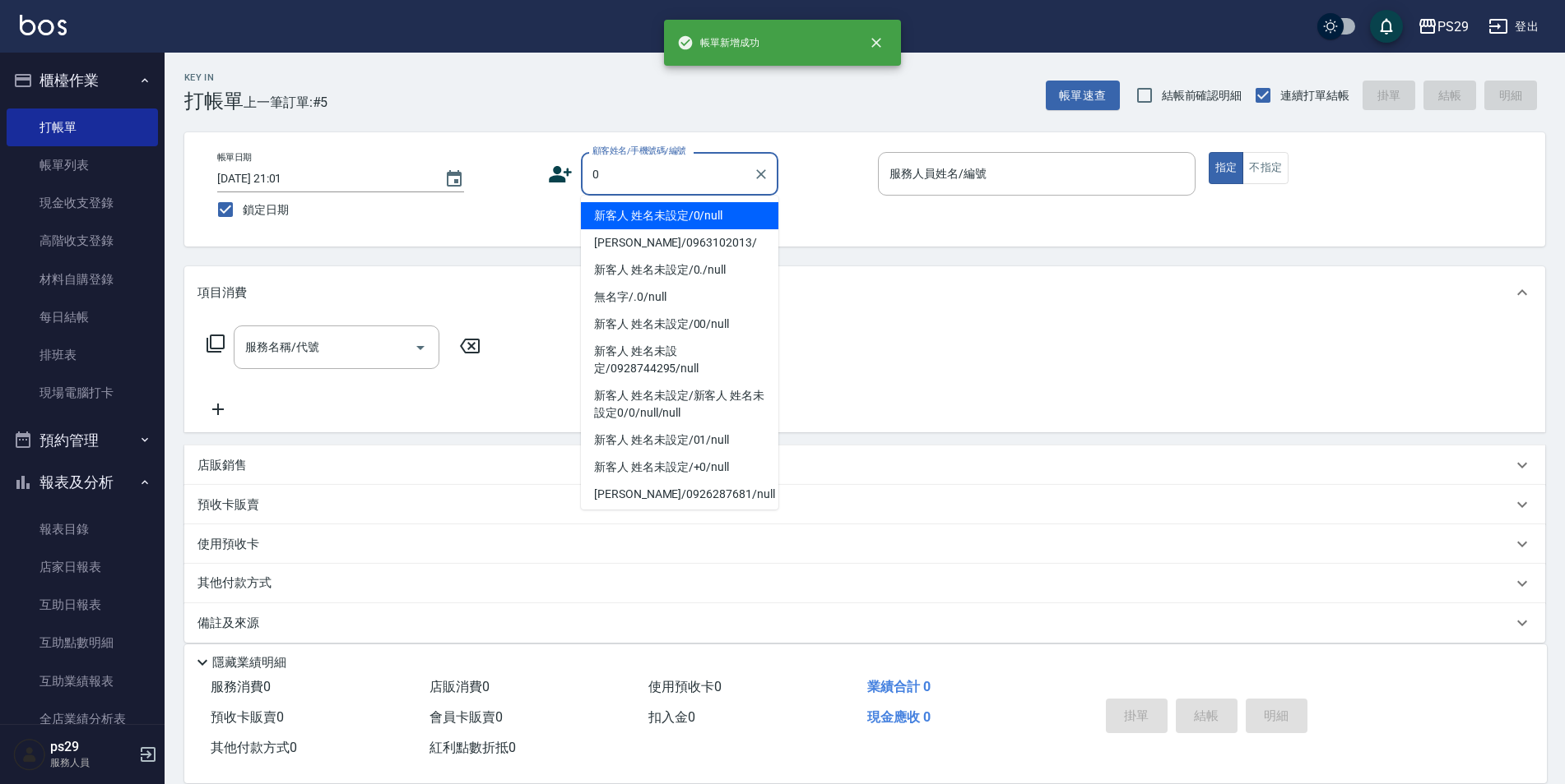
type input "新客人 姓名未設定/0/null"
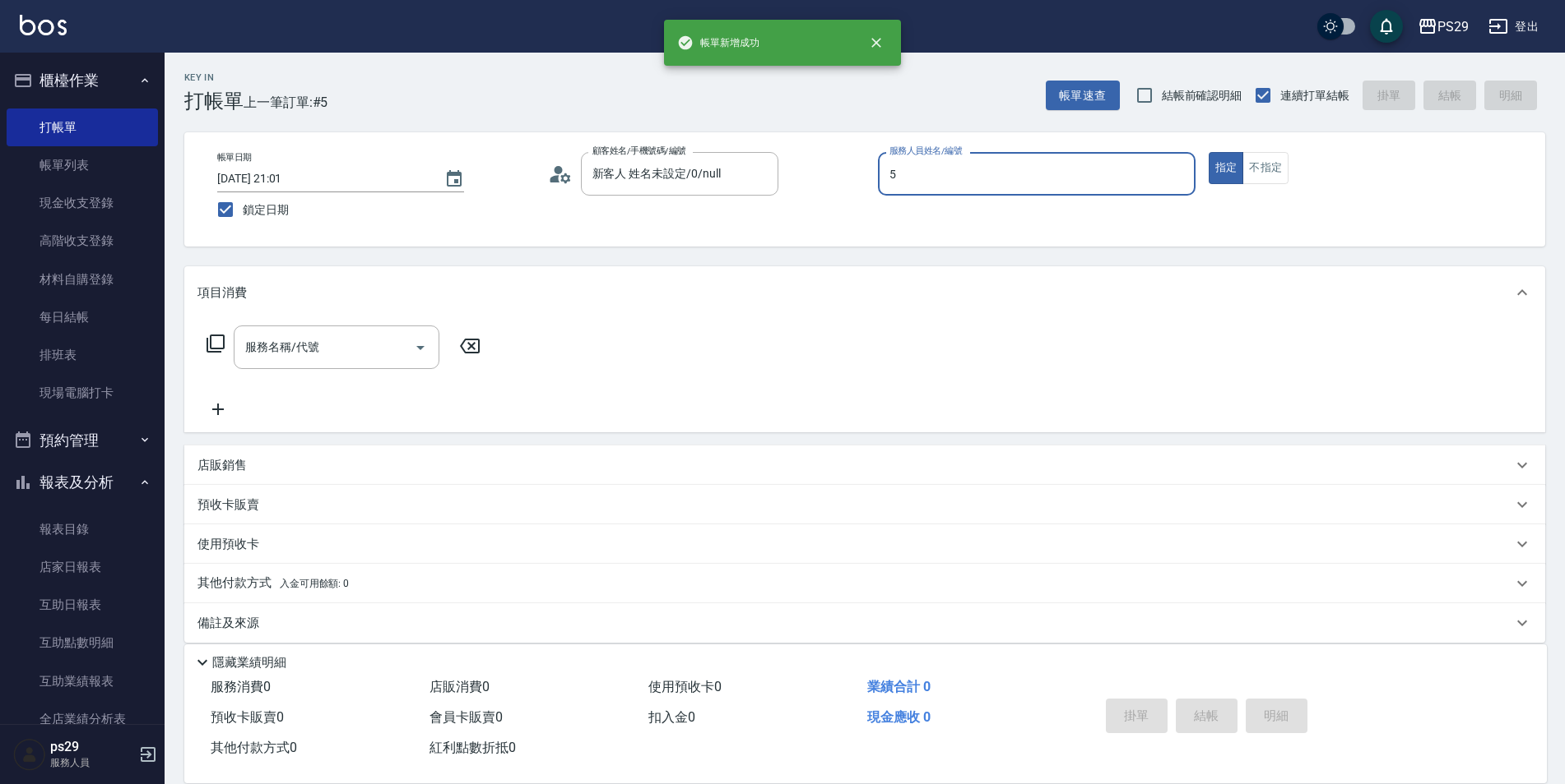
type input "[PERSON_NAME]維-5"
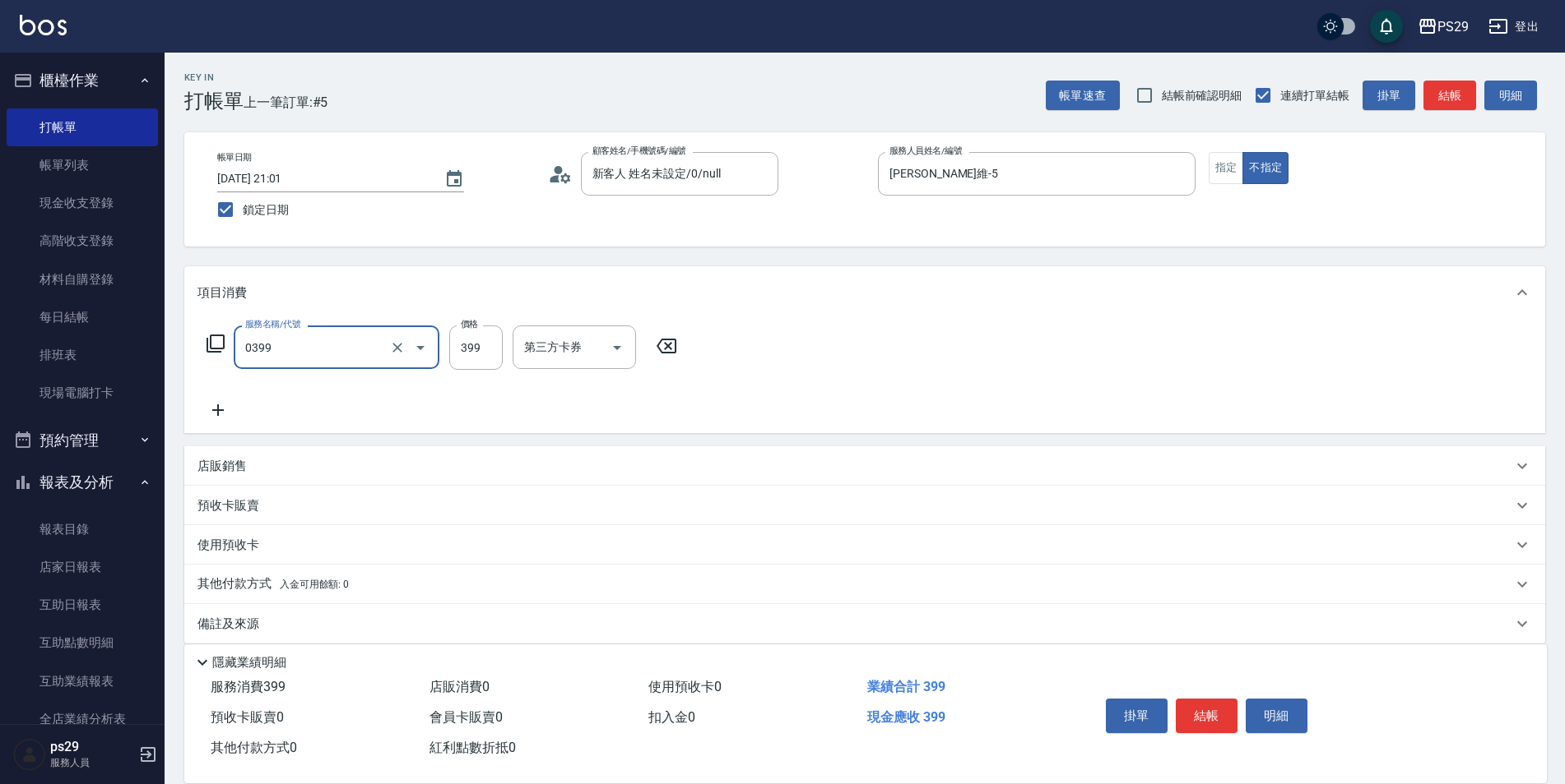
type input "海鹽399(0399)"
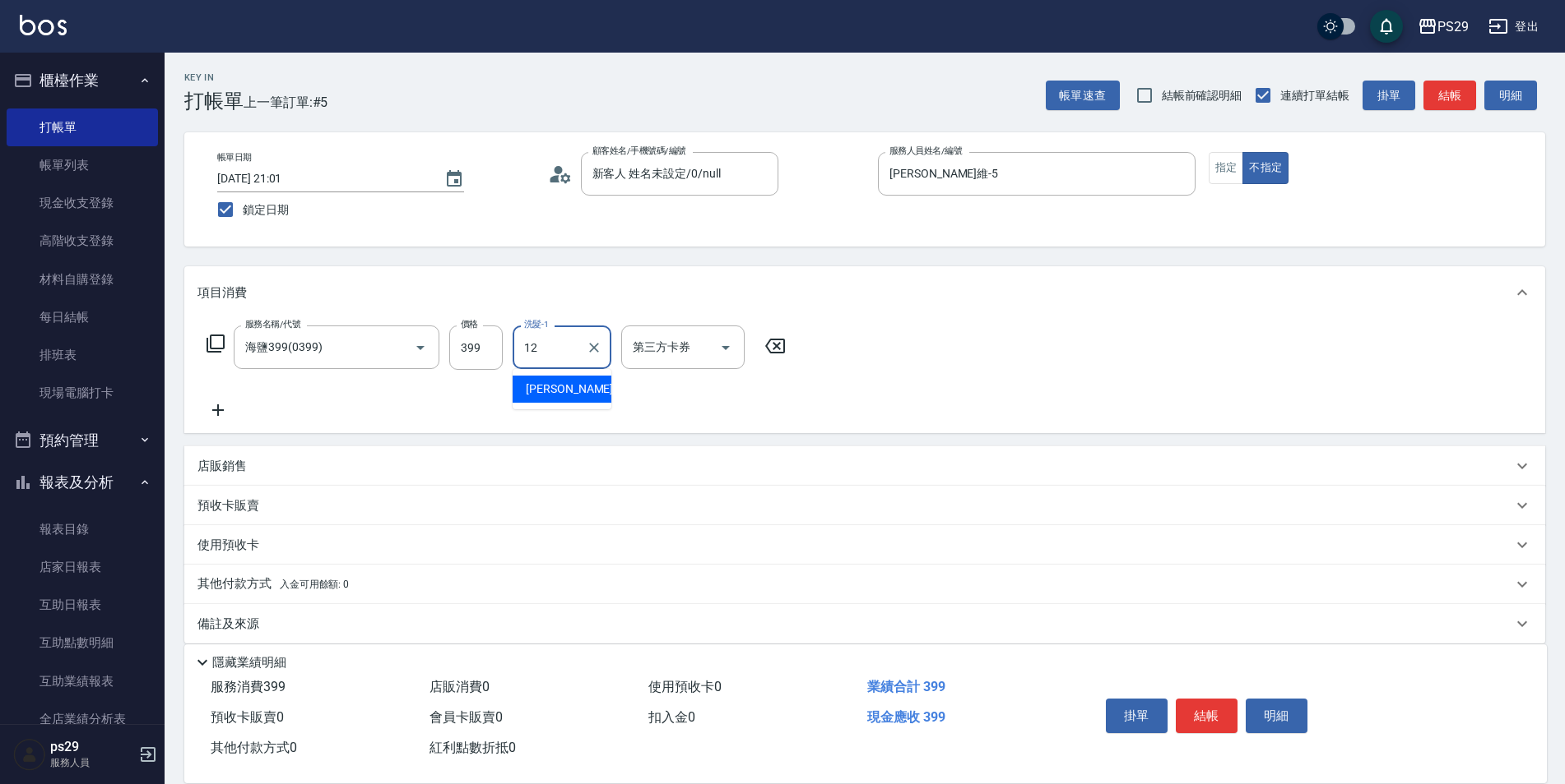
type input "[PERSON_NAME]-12"
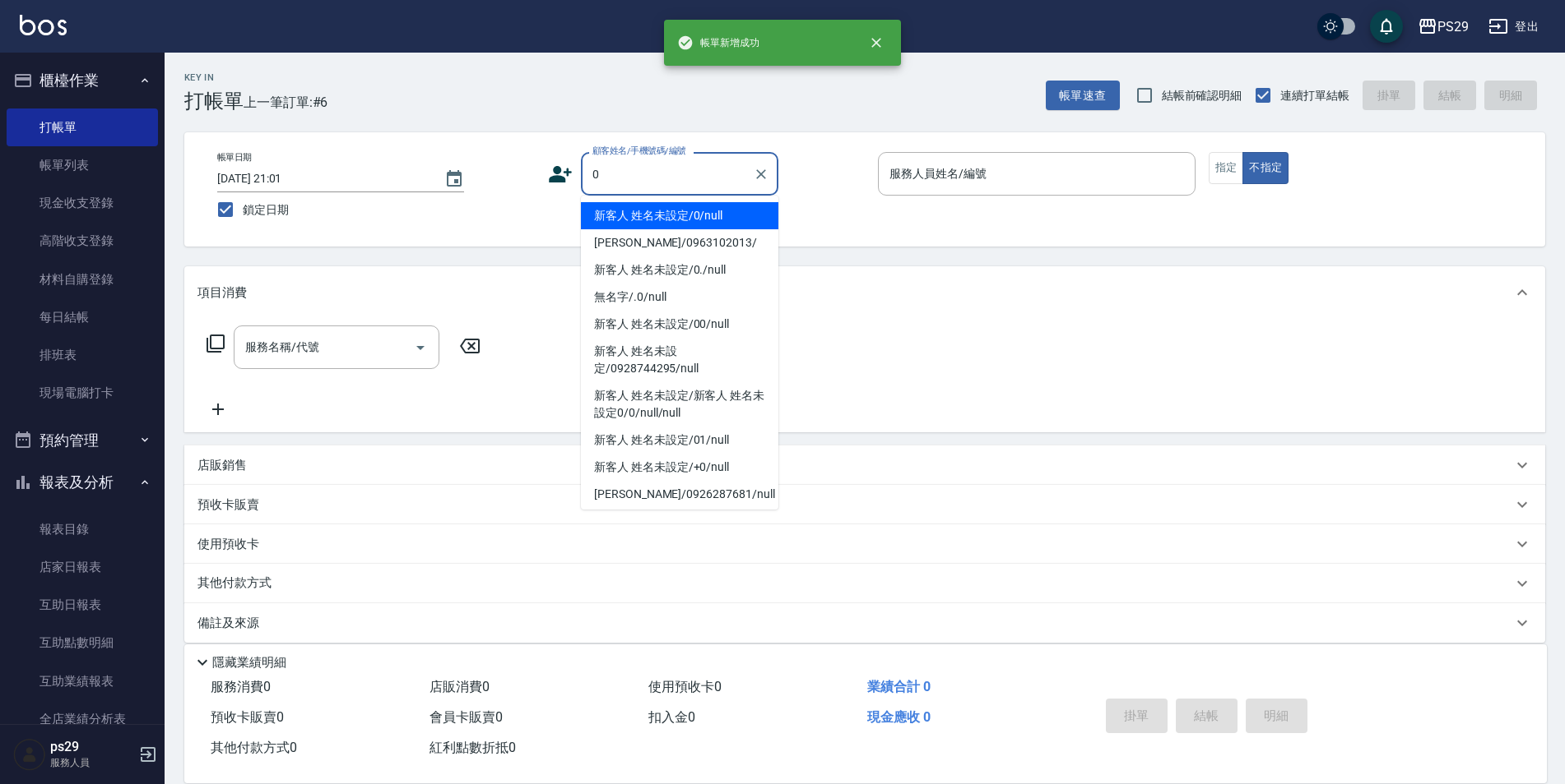
type input "新客人 姓名未設定/0/null"
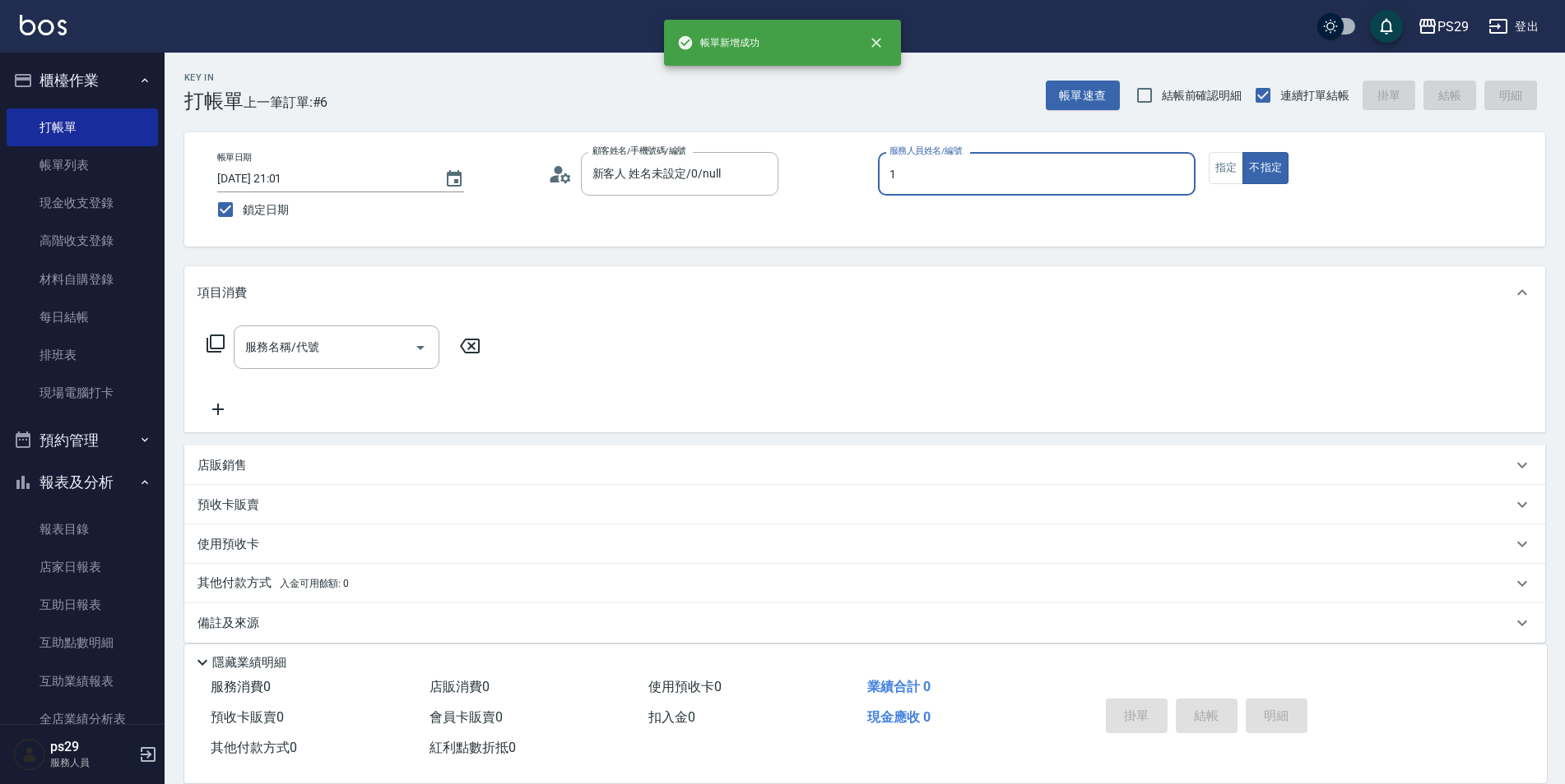
type input "[PERSON_NAME]-1"
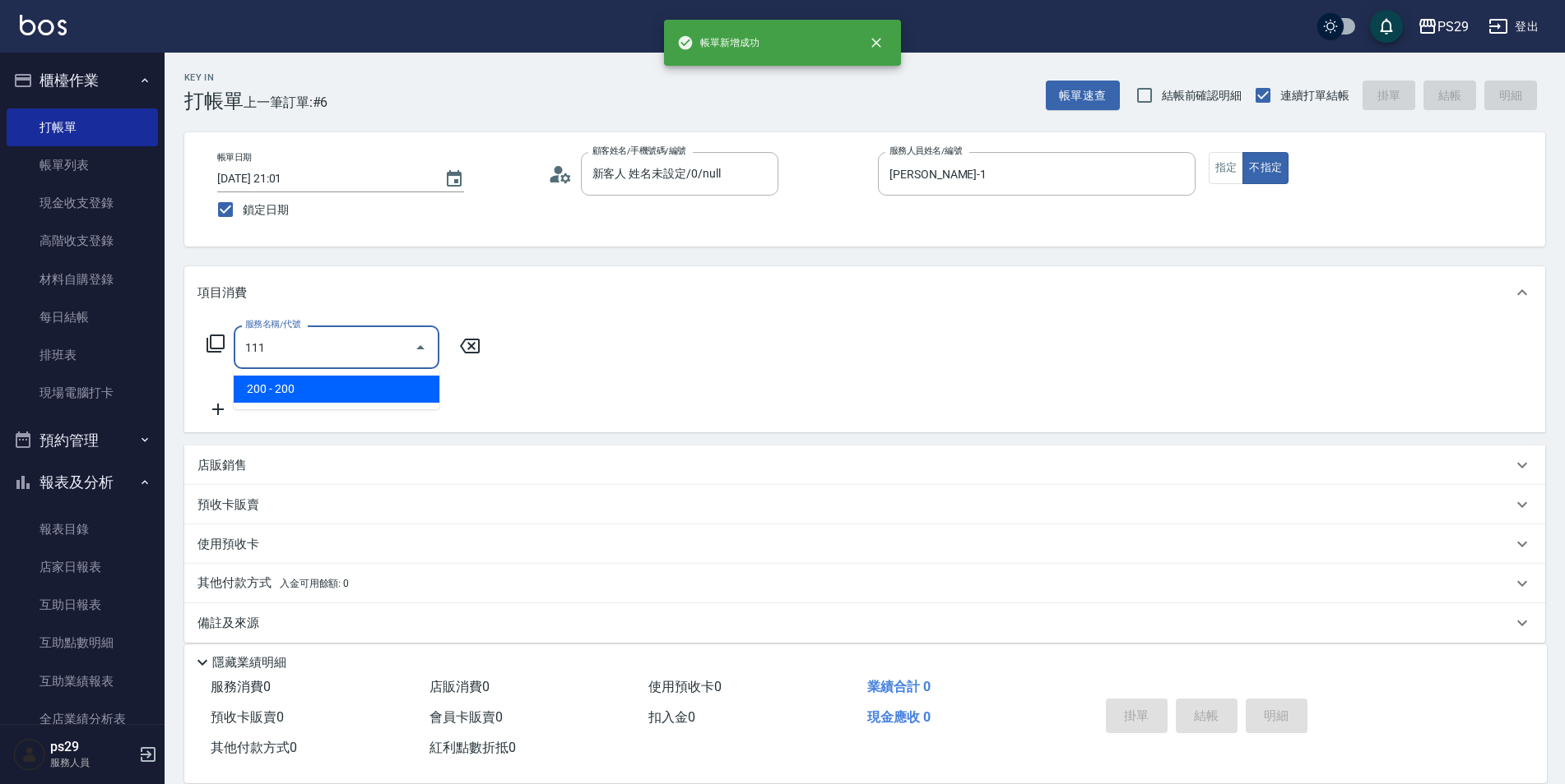
type input "200(111)"
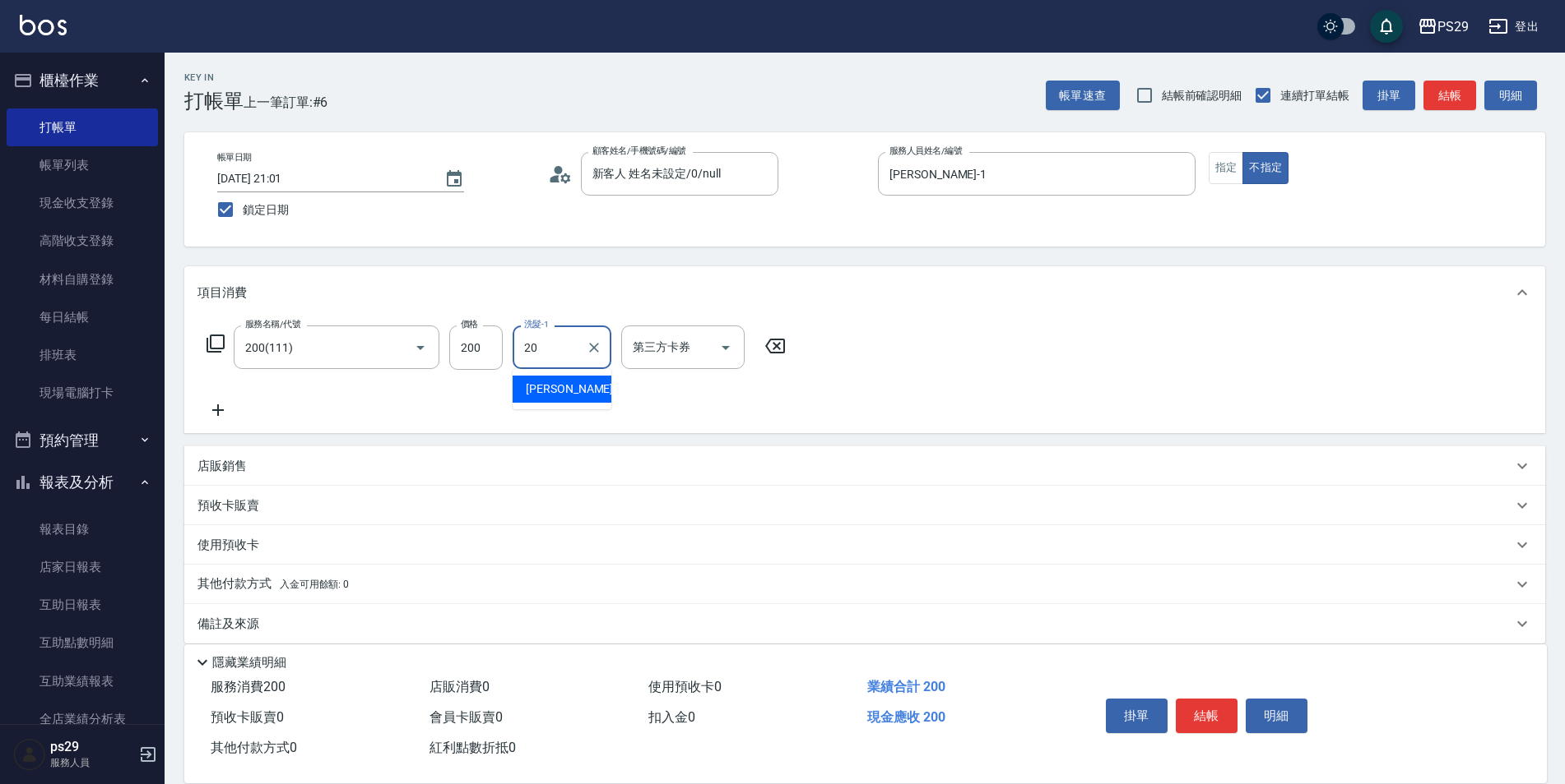
type input "[PERSON_NAME]-20"
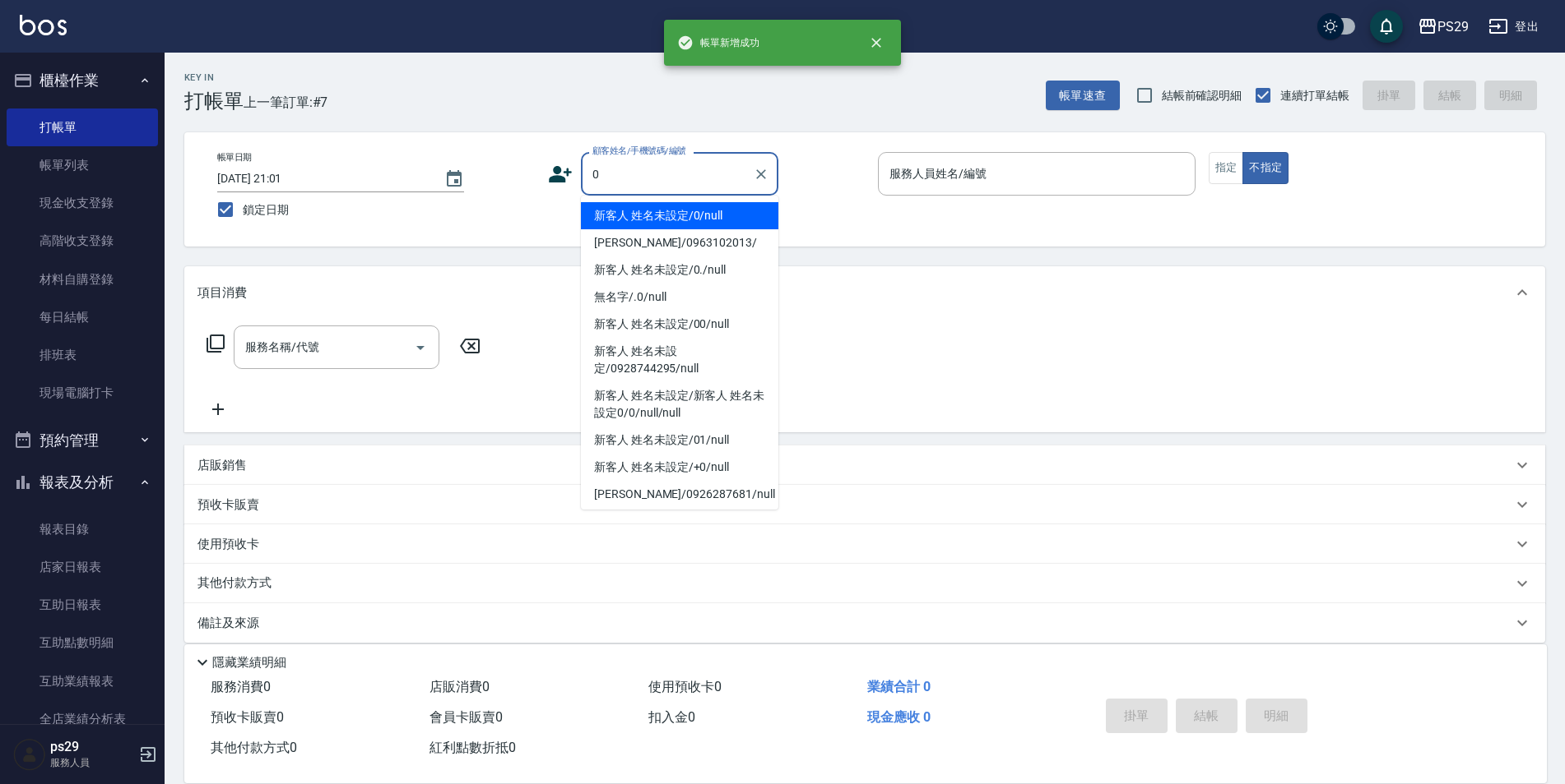
type input "新客人 姓名未設定/0/null"
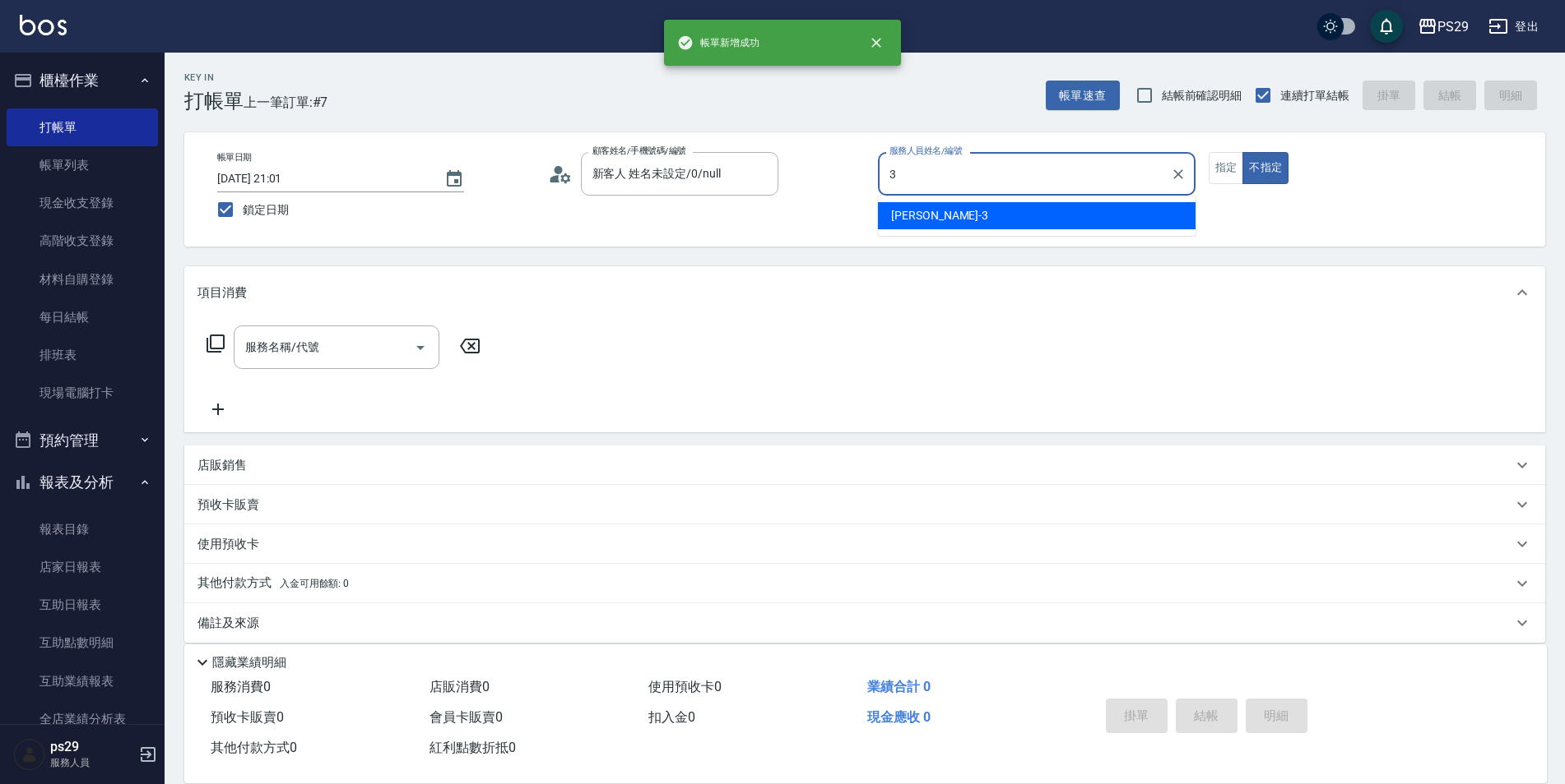
type input "[PERSON_NAME]-3"
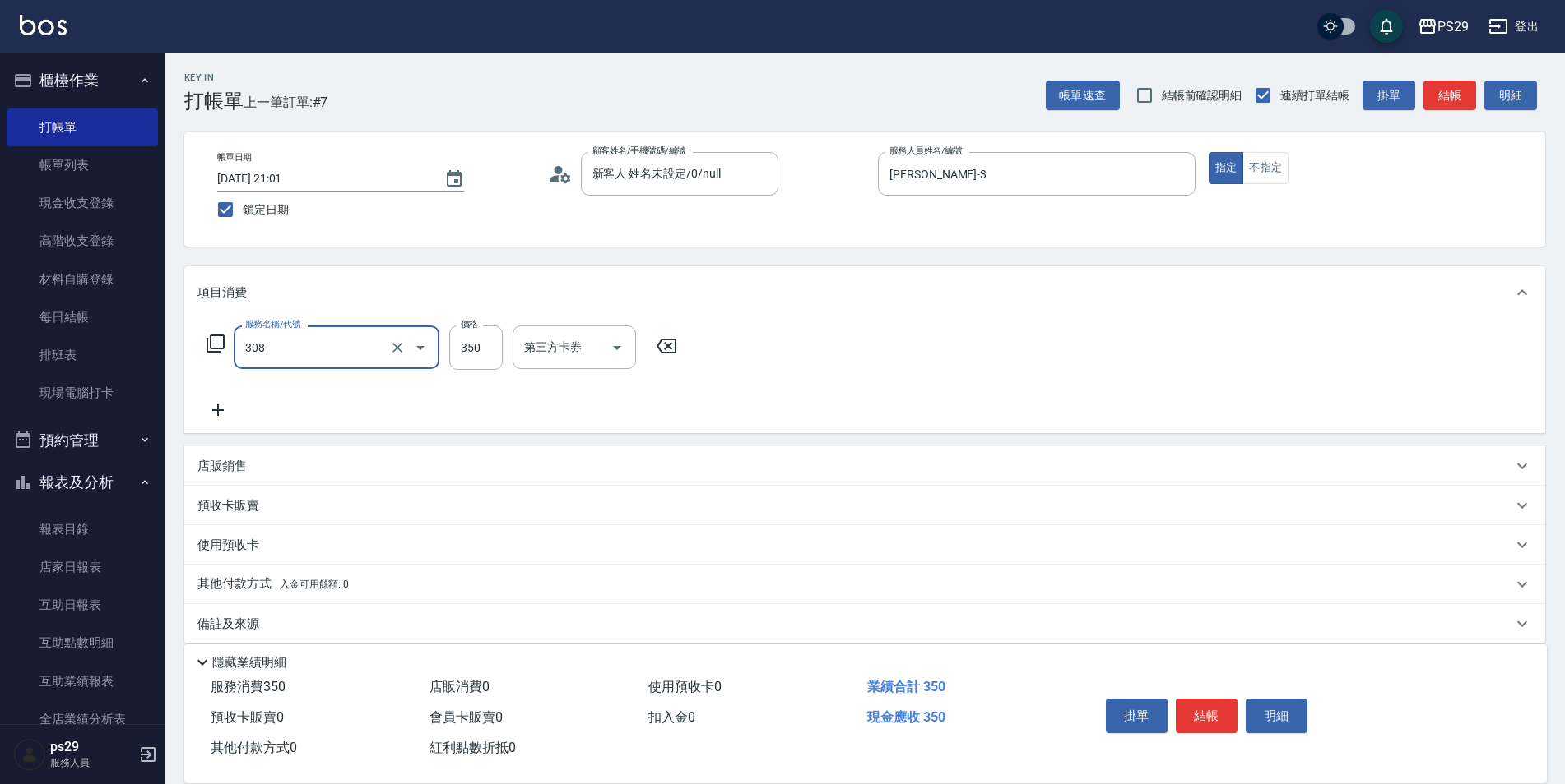
type input "洗+剪(308)"
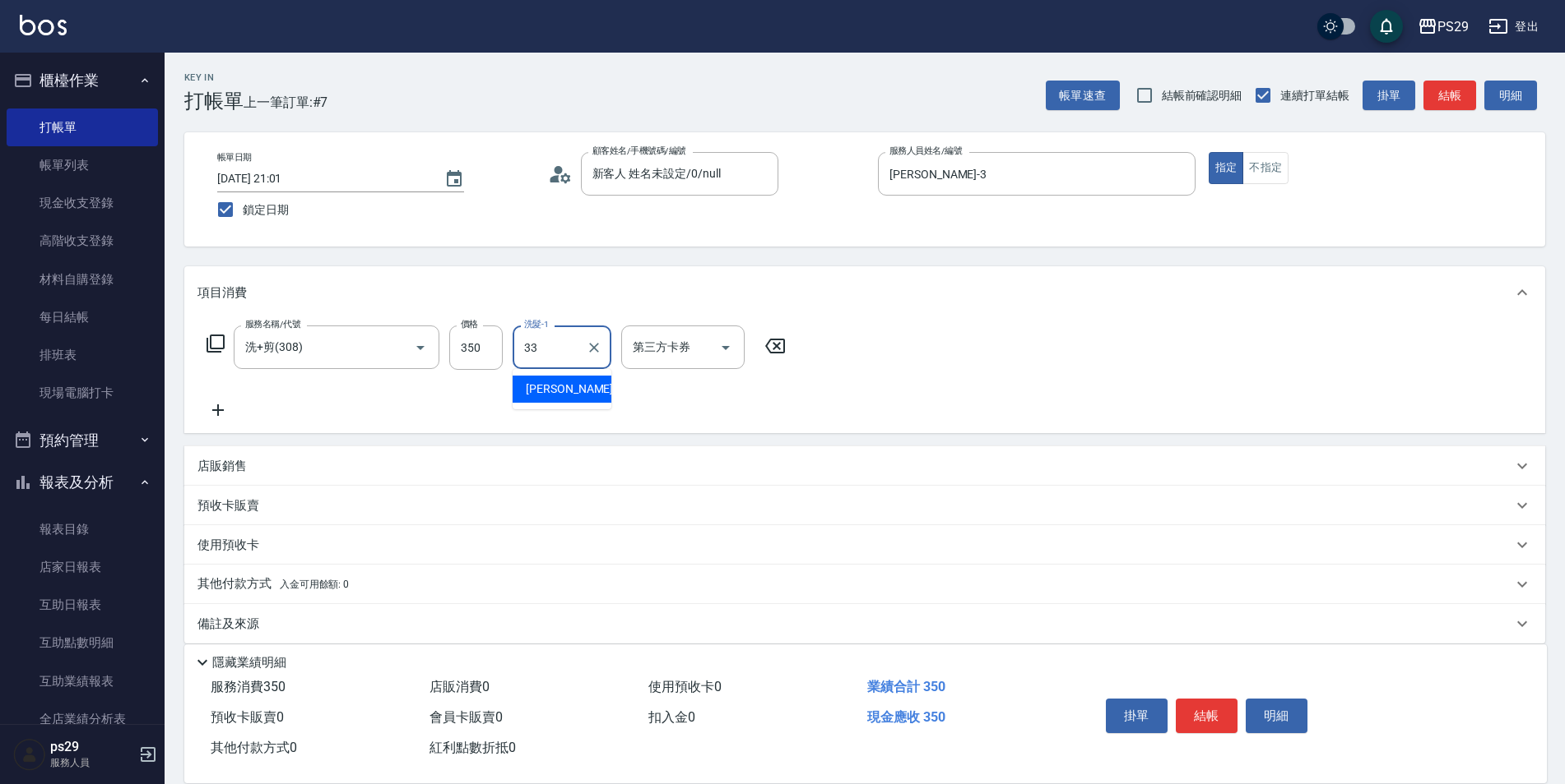
type input "黃詩予-33"
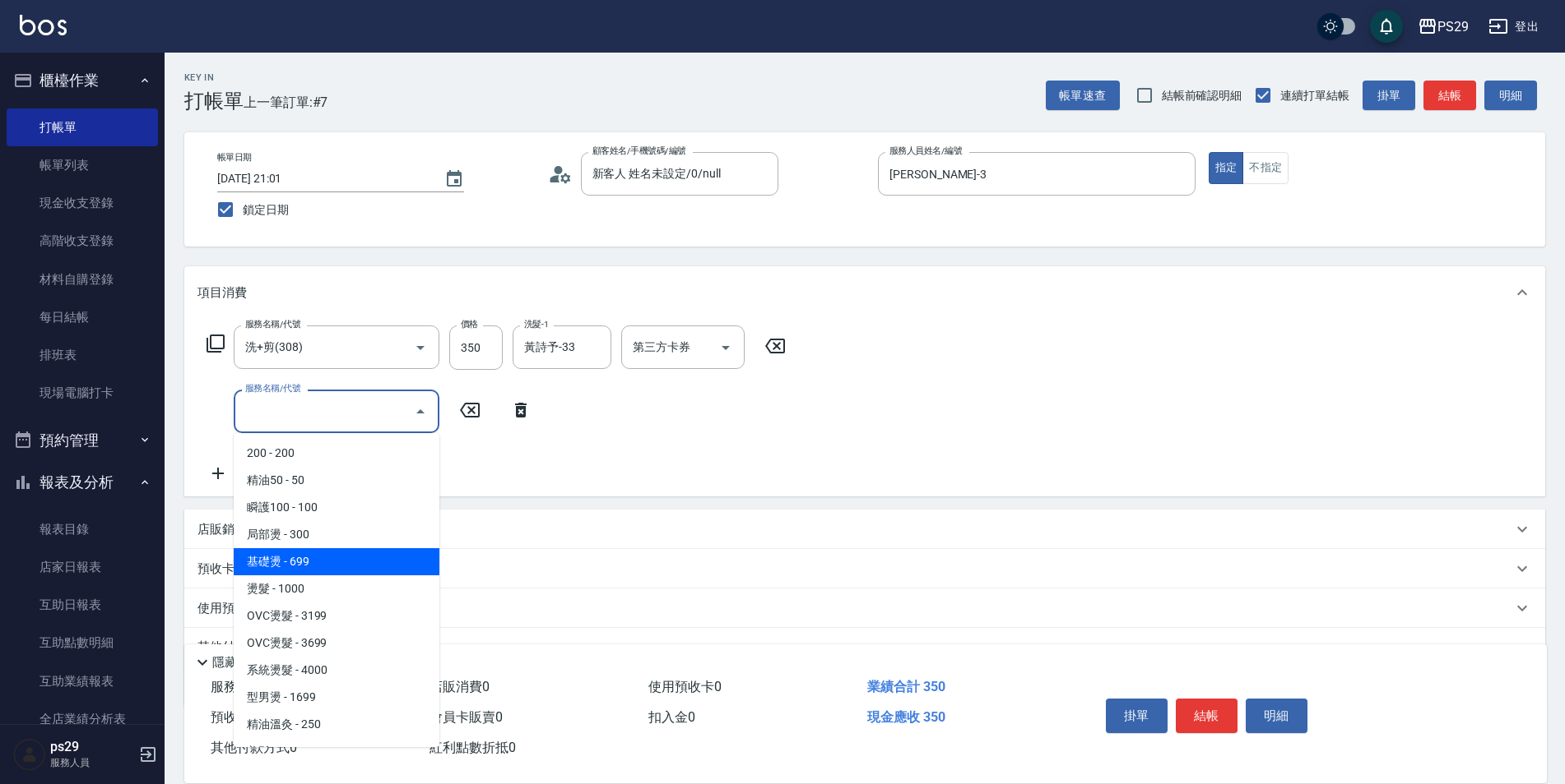
type input "基礎燙(201)"
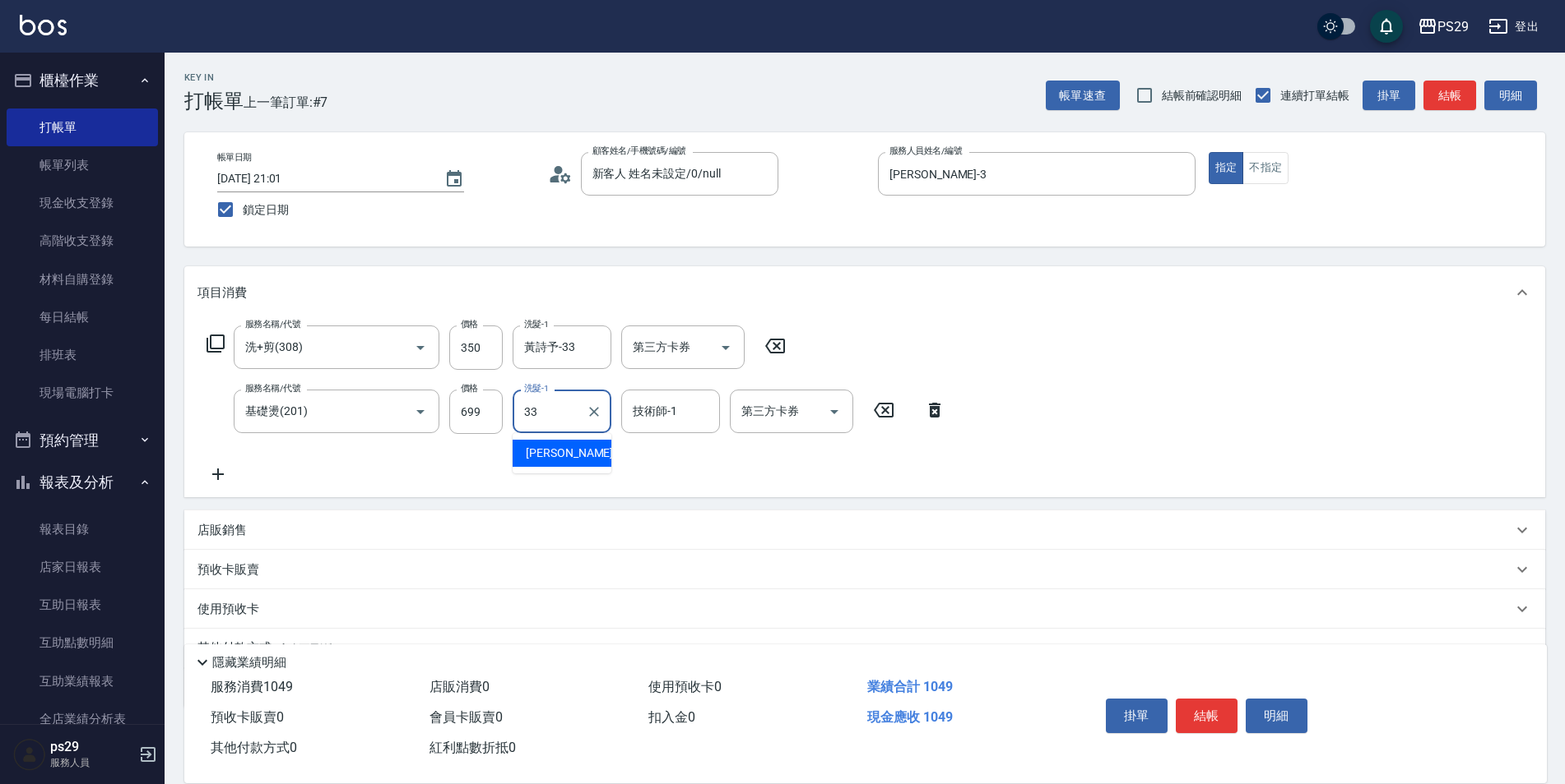
type input "黃詩予-33"
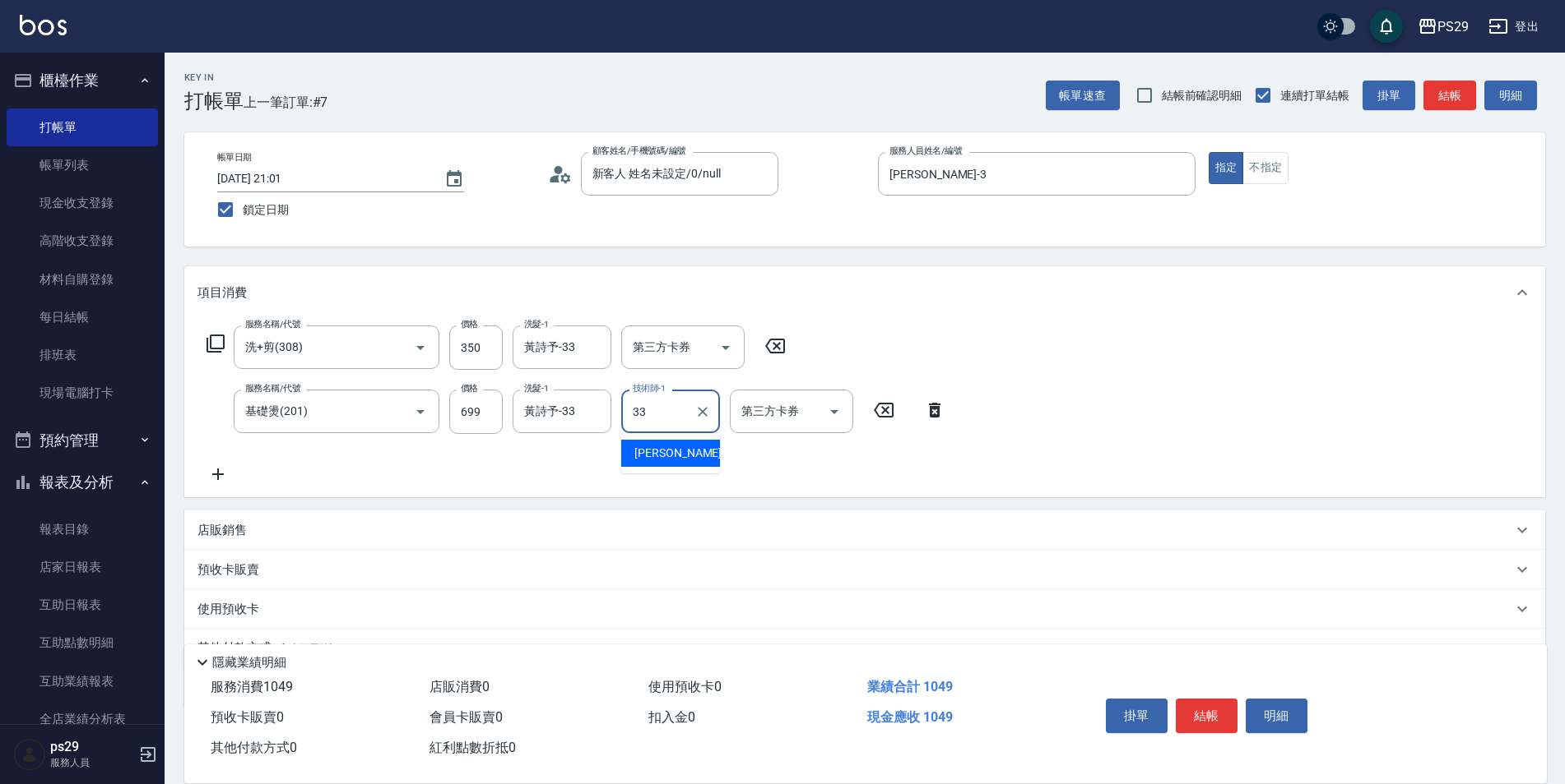
type input "黃詩予-33"
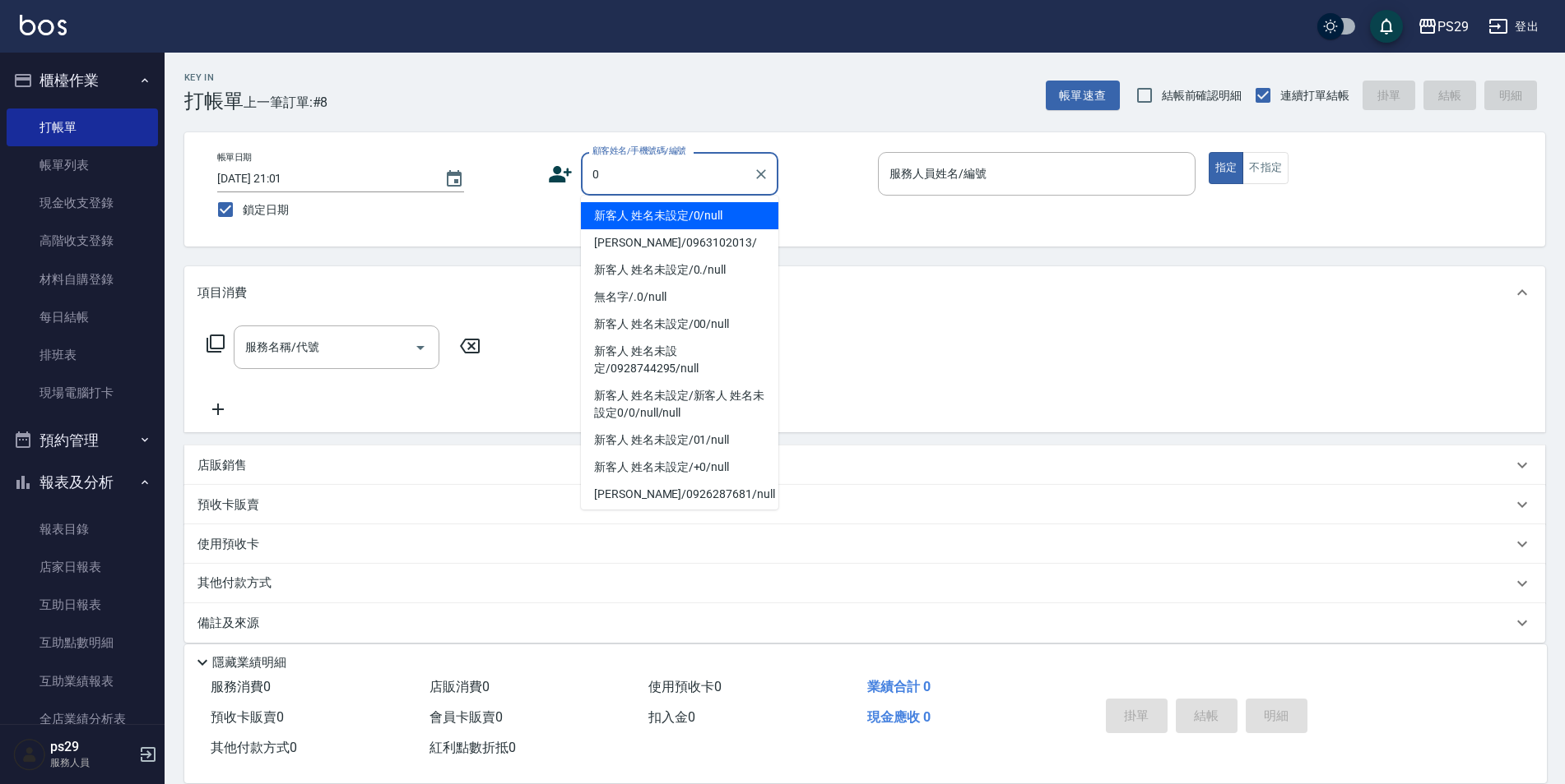
type input "新客人 姓名未設定/0/null"
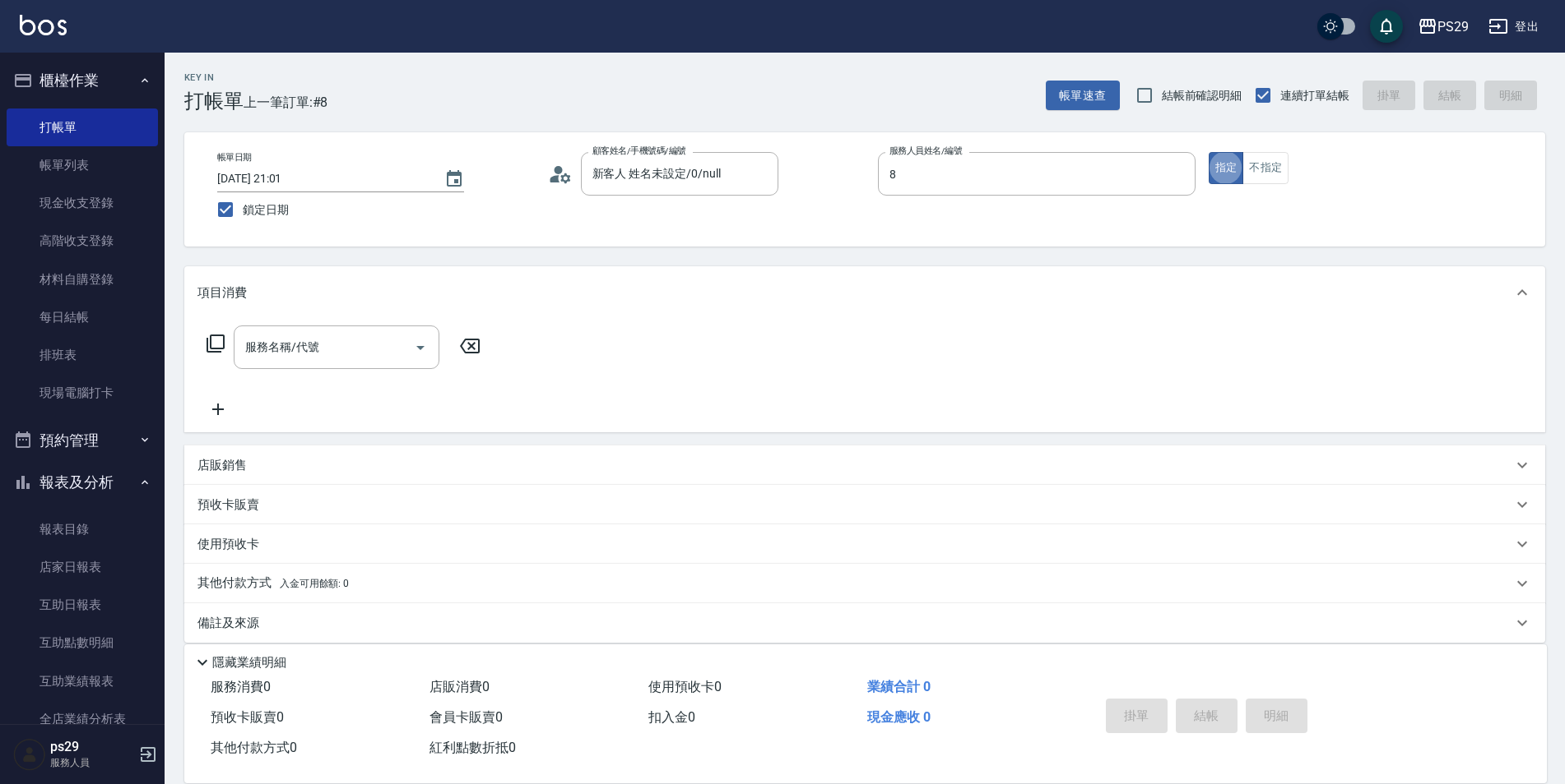
type input "[PERSON_NAME]-8"
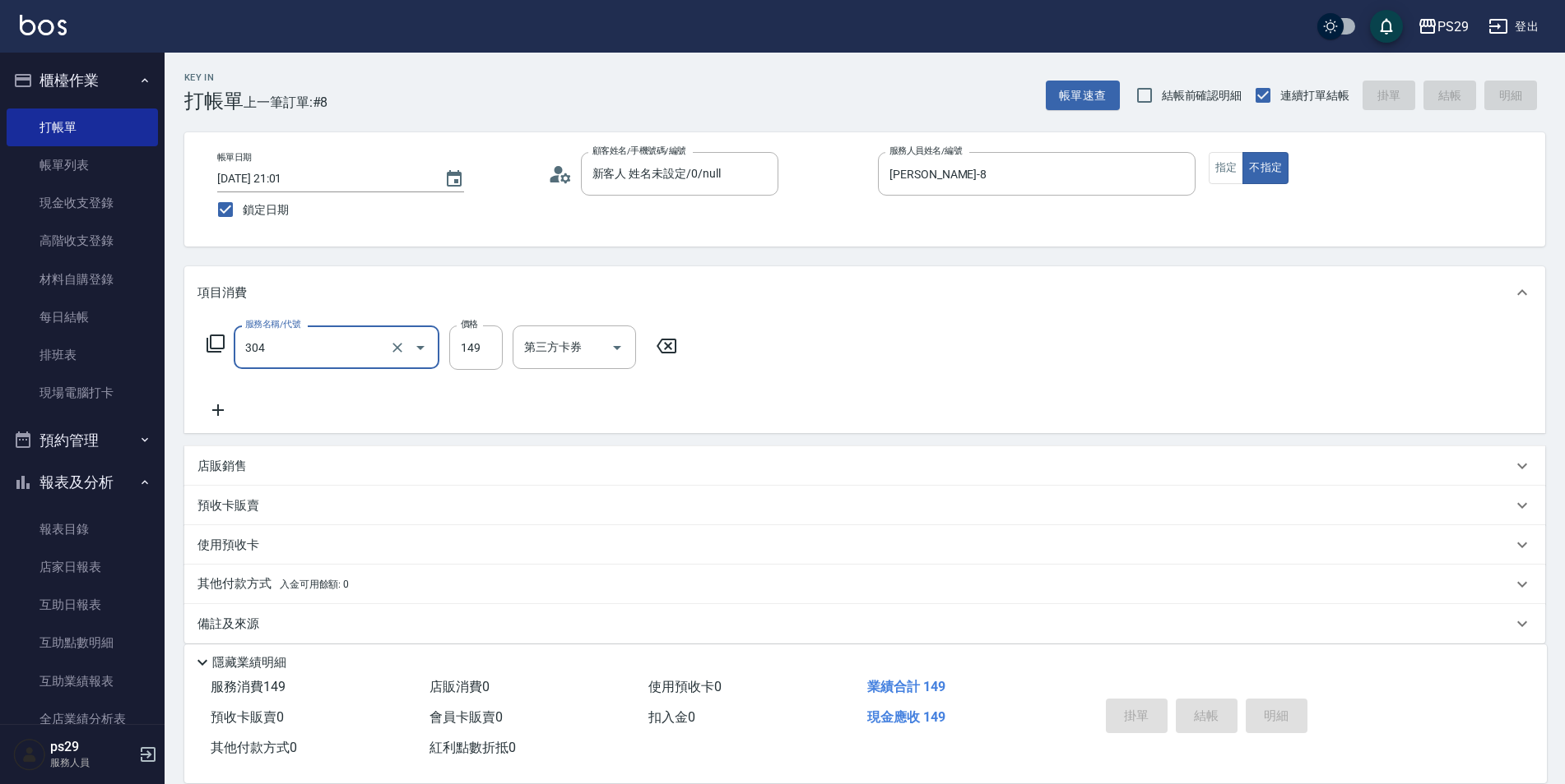
type input "304"
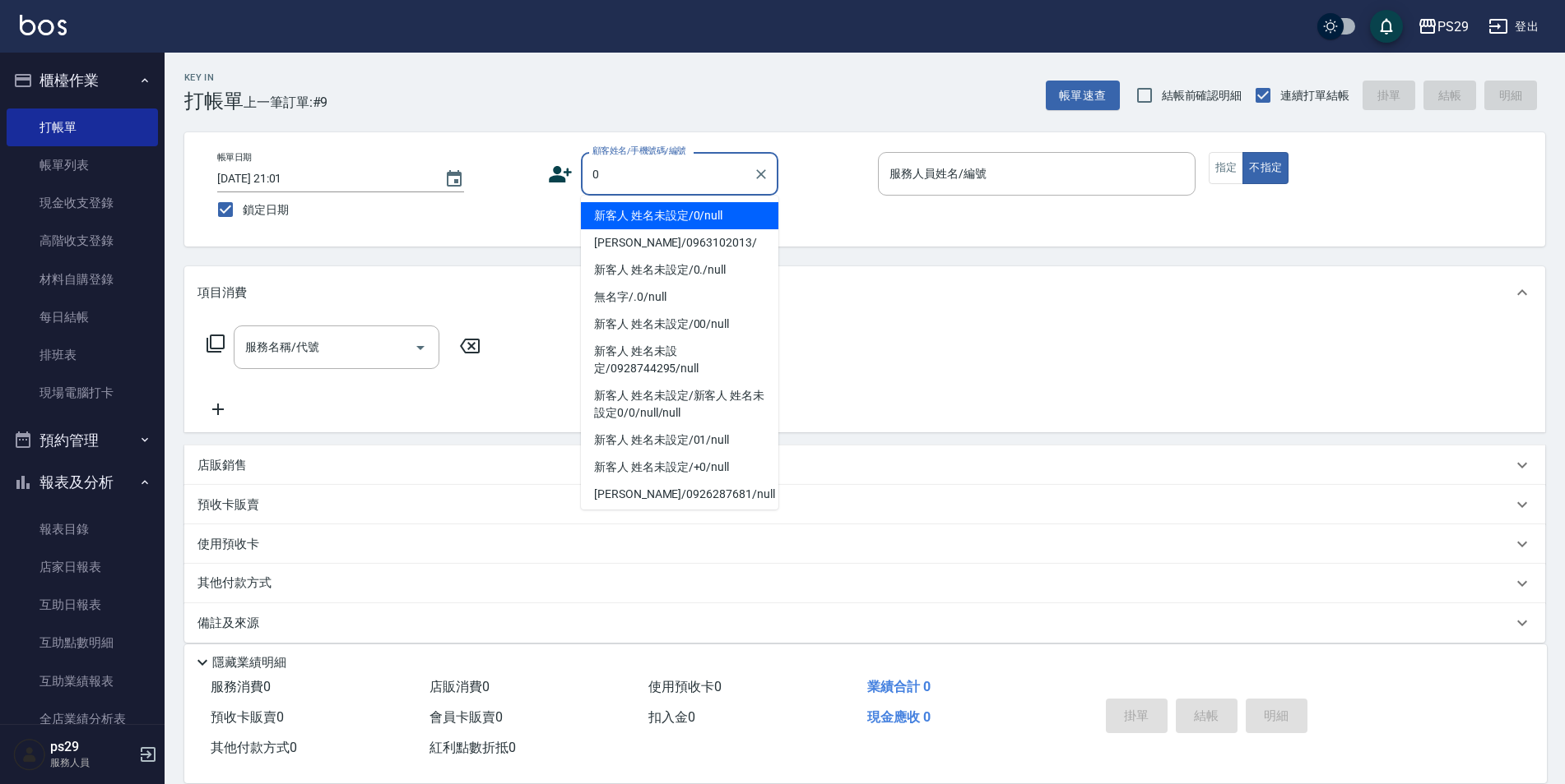
type input "新客人 姓名未設定/0/null"
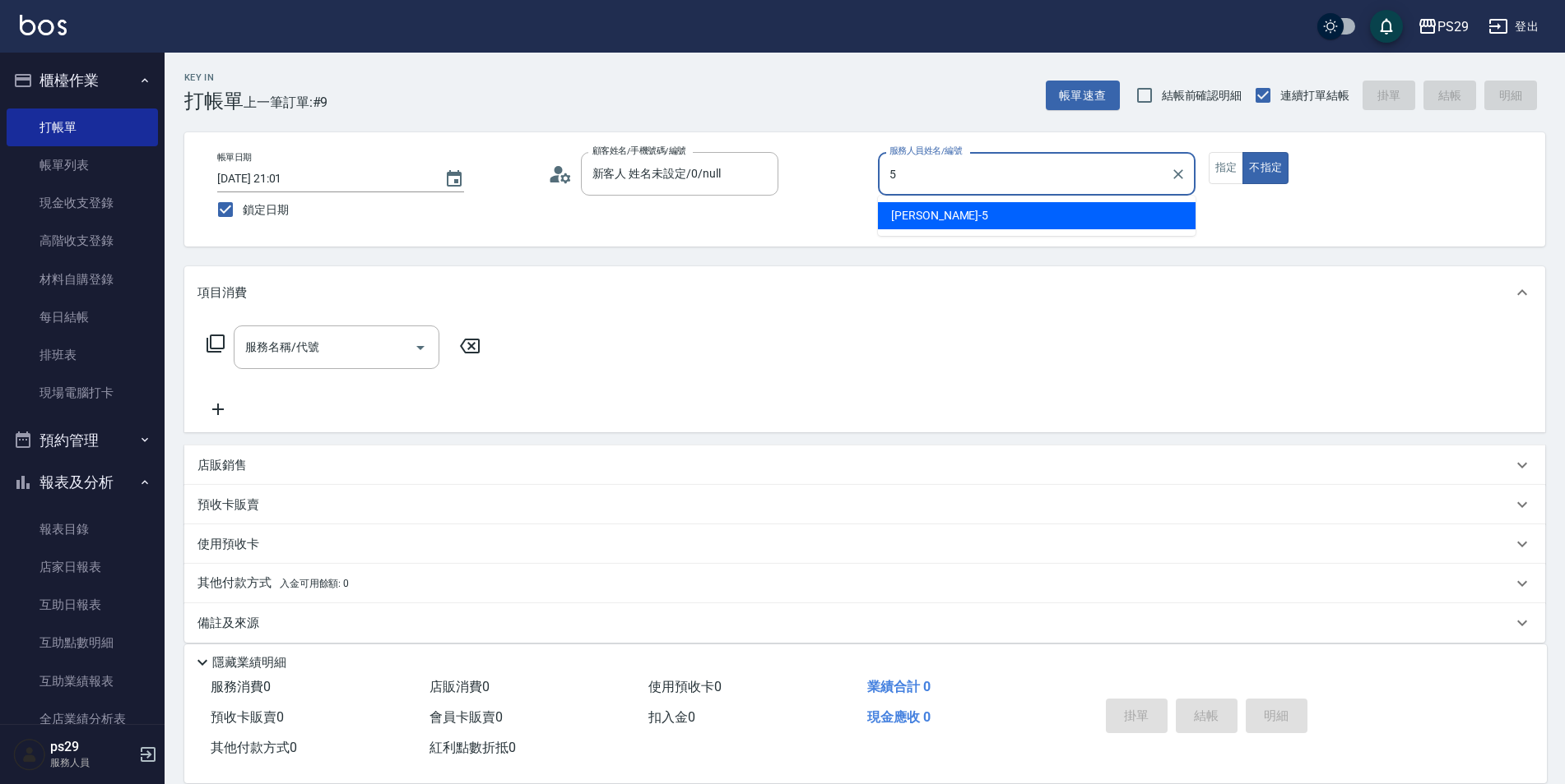
type input "[PERSON_NAME]維-5"
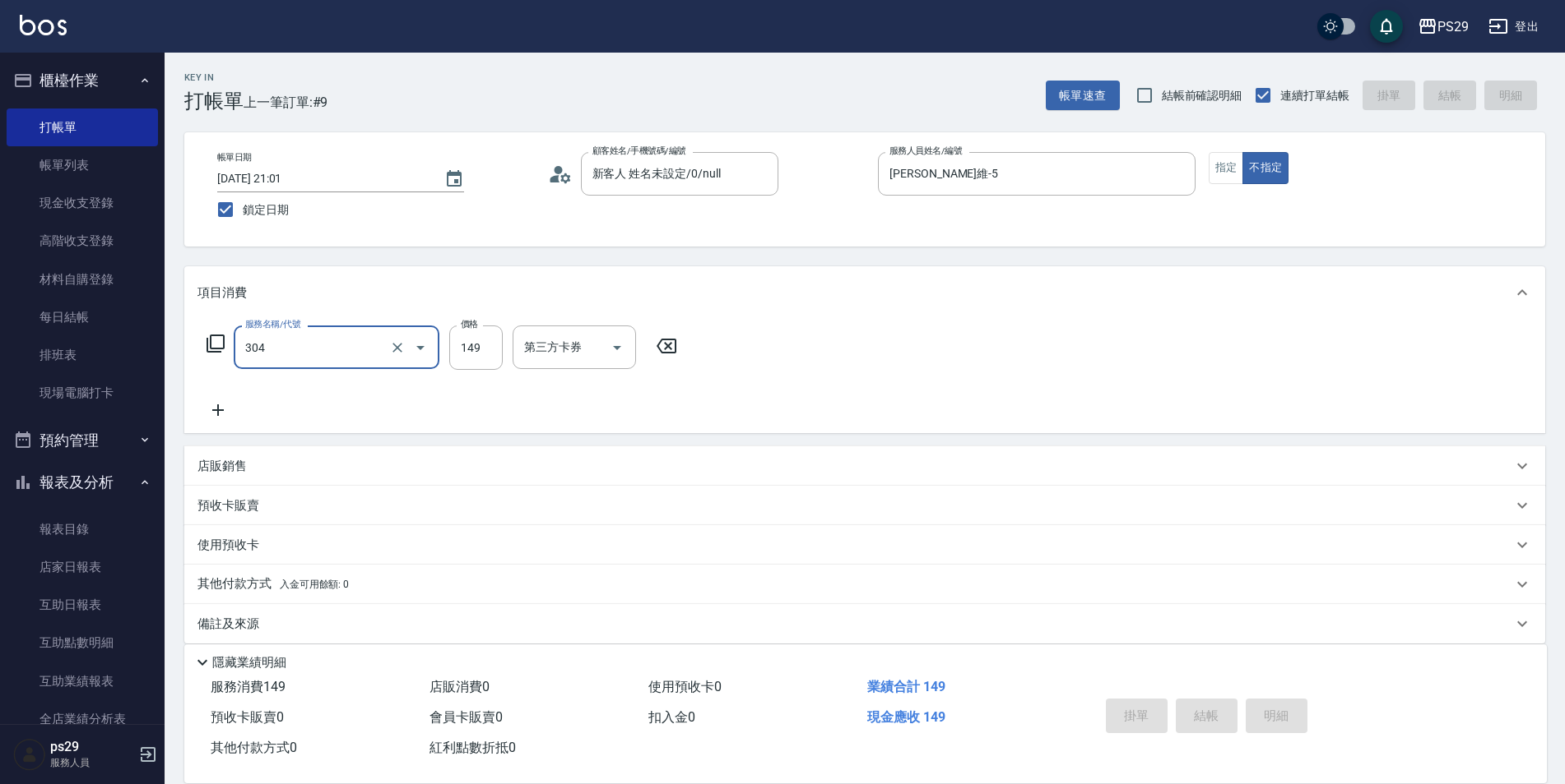
type input "304"
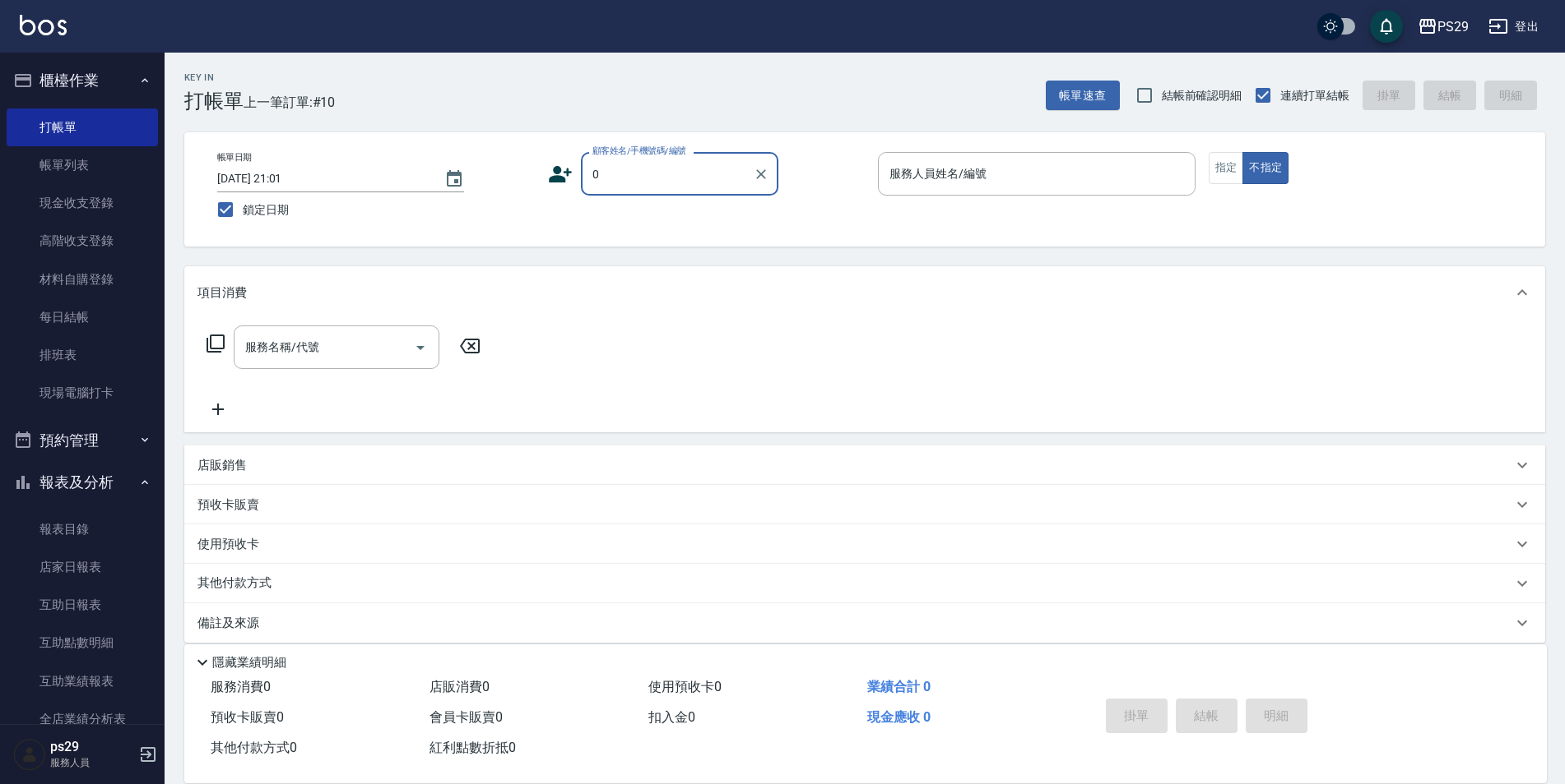
type input "新客人 姓名未設定/0/null"
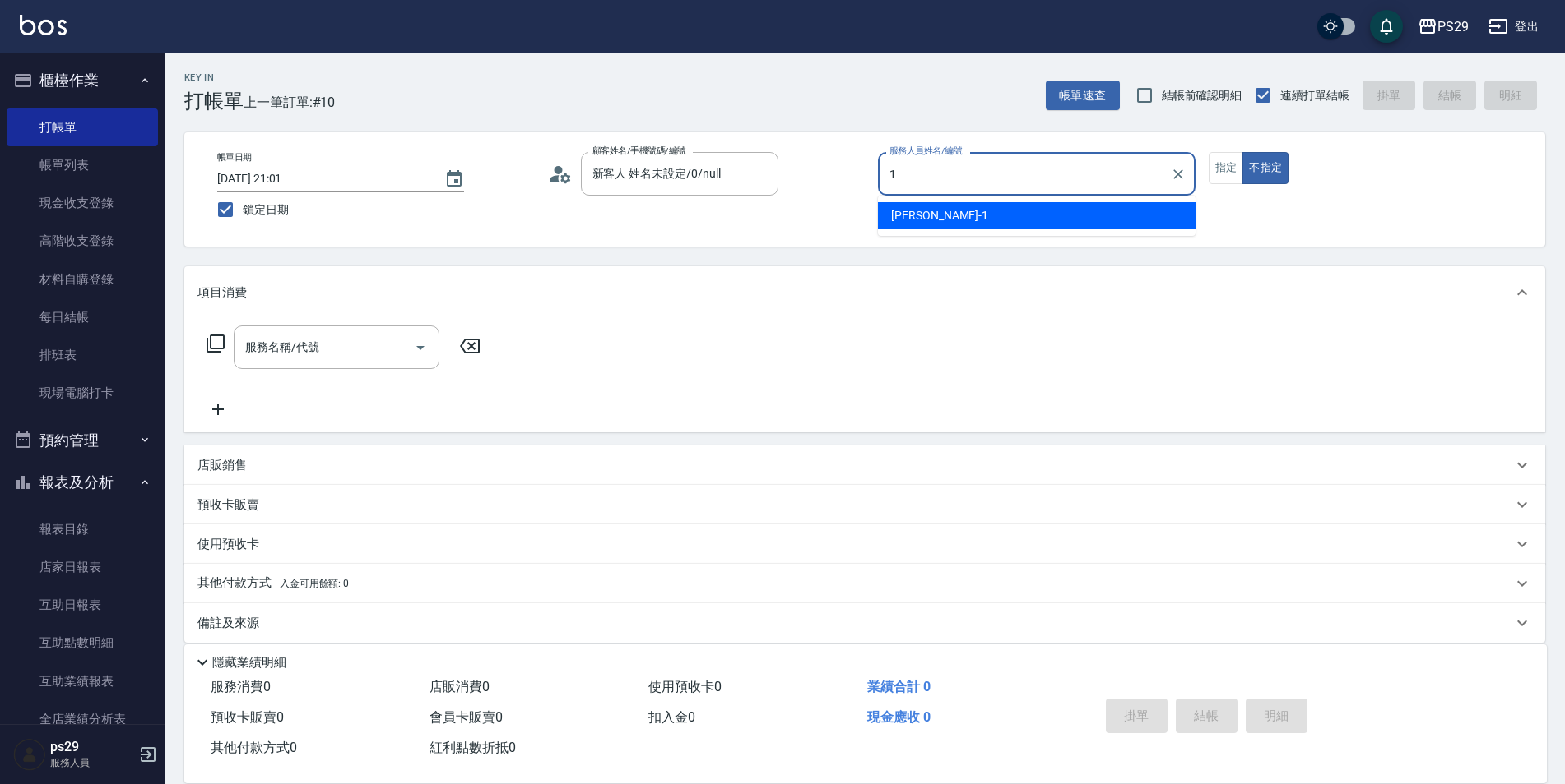
type input "[PERSON_NAME]-1"
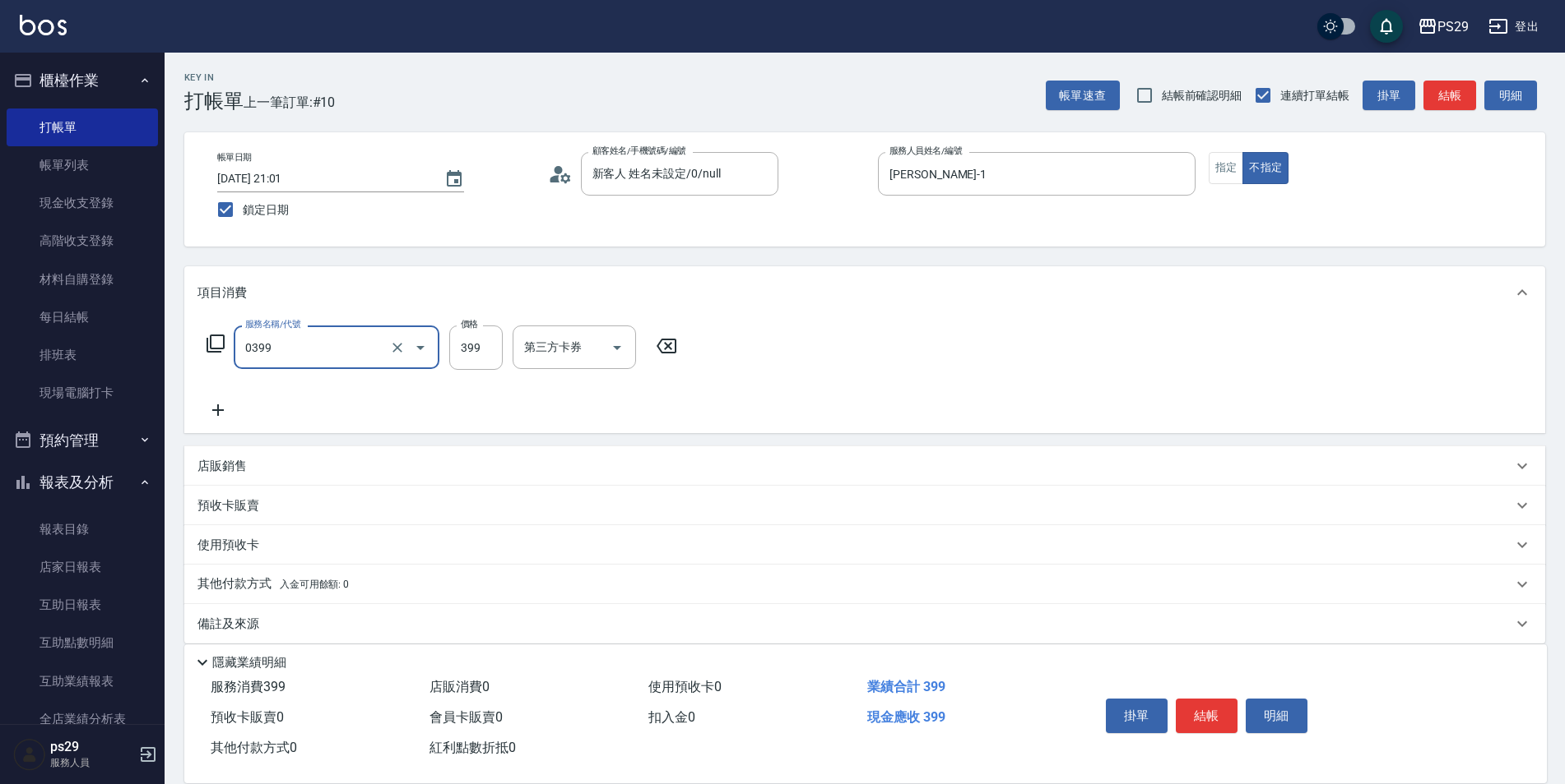
type input "海鹽399(0399)"
type input "[PERSON_NAME]-20"
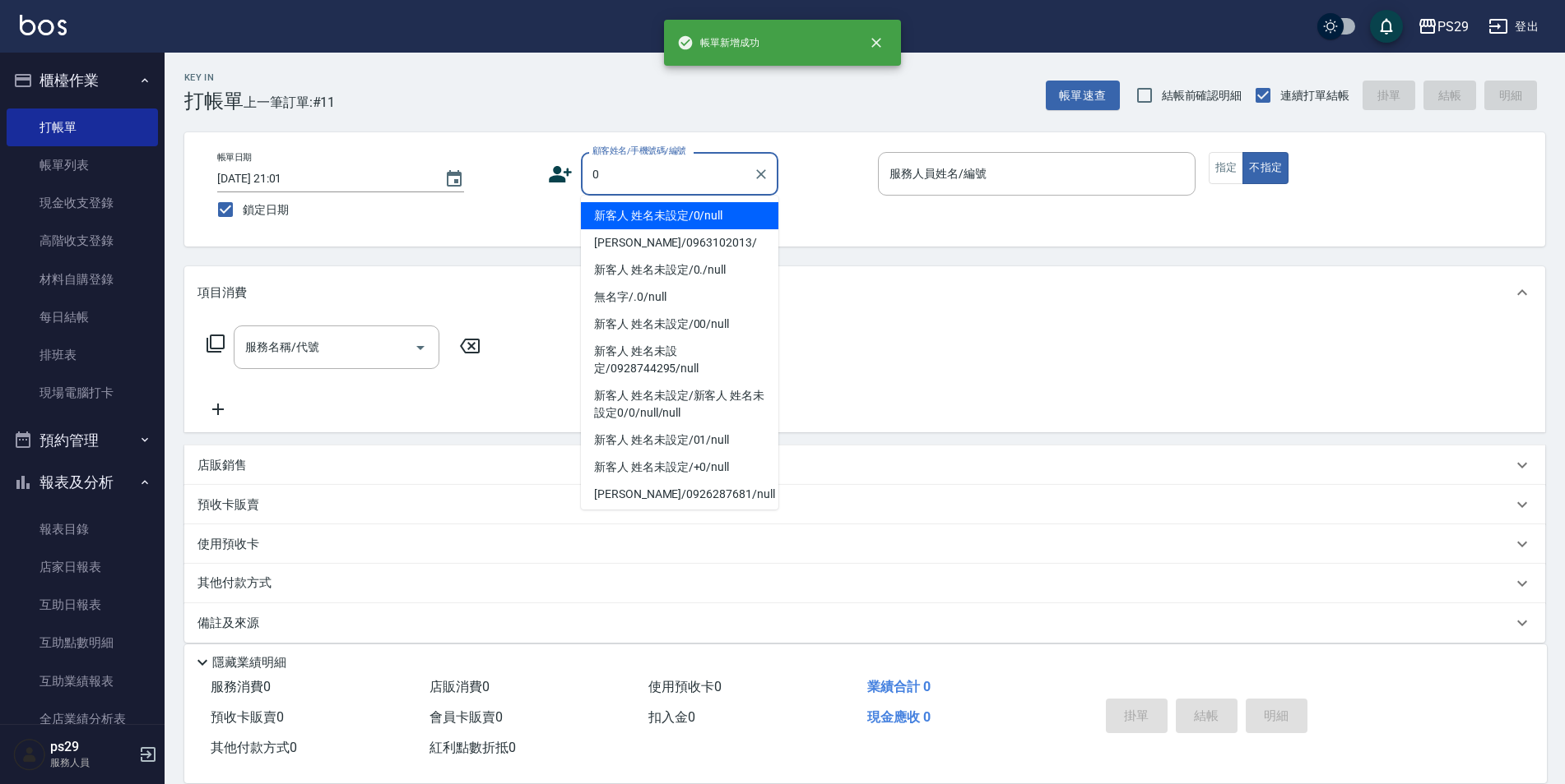
type input "新客人 姓名未設定/0/null"
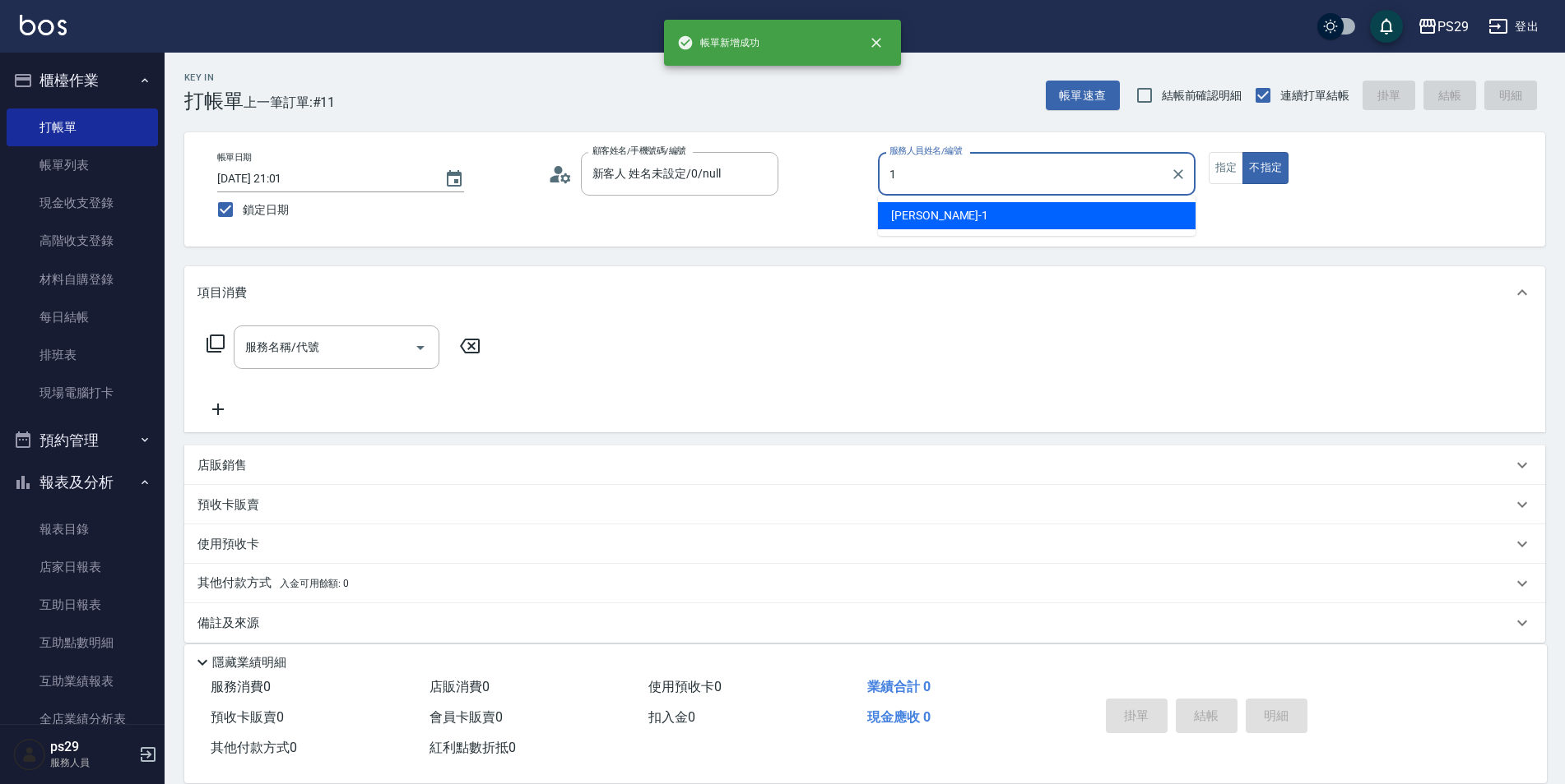
type input "[PERSON_NAME]-1"
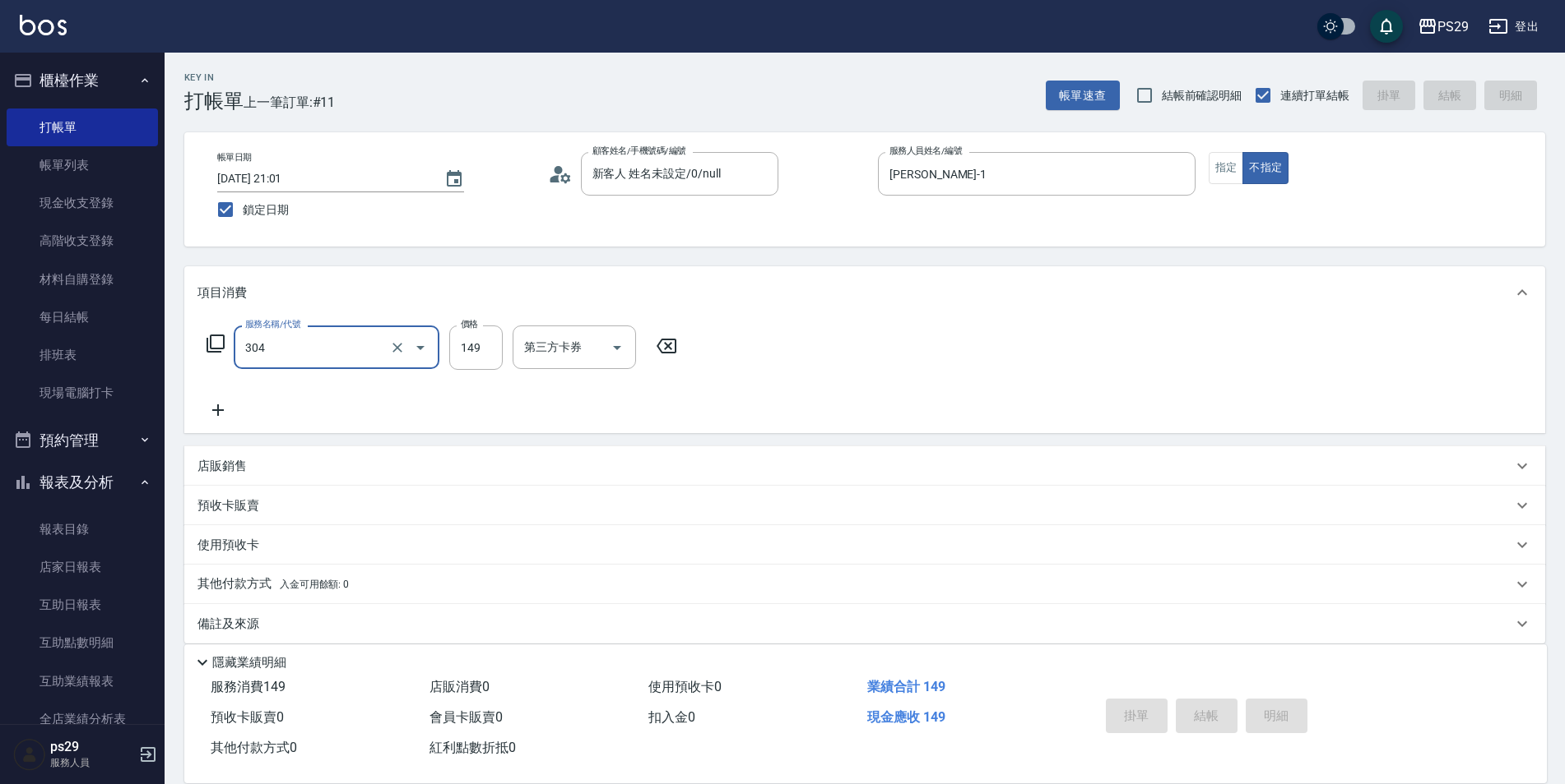
type input "304"
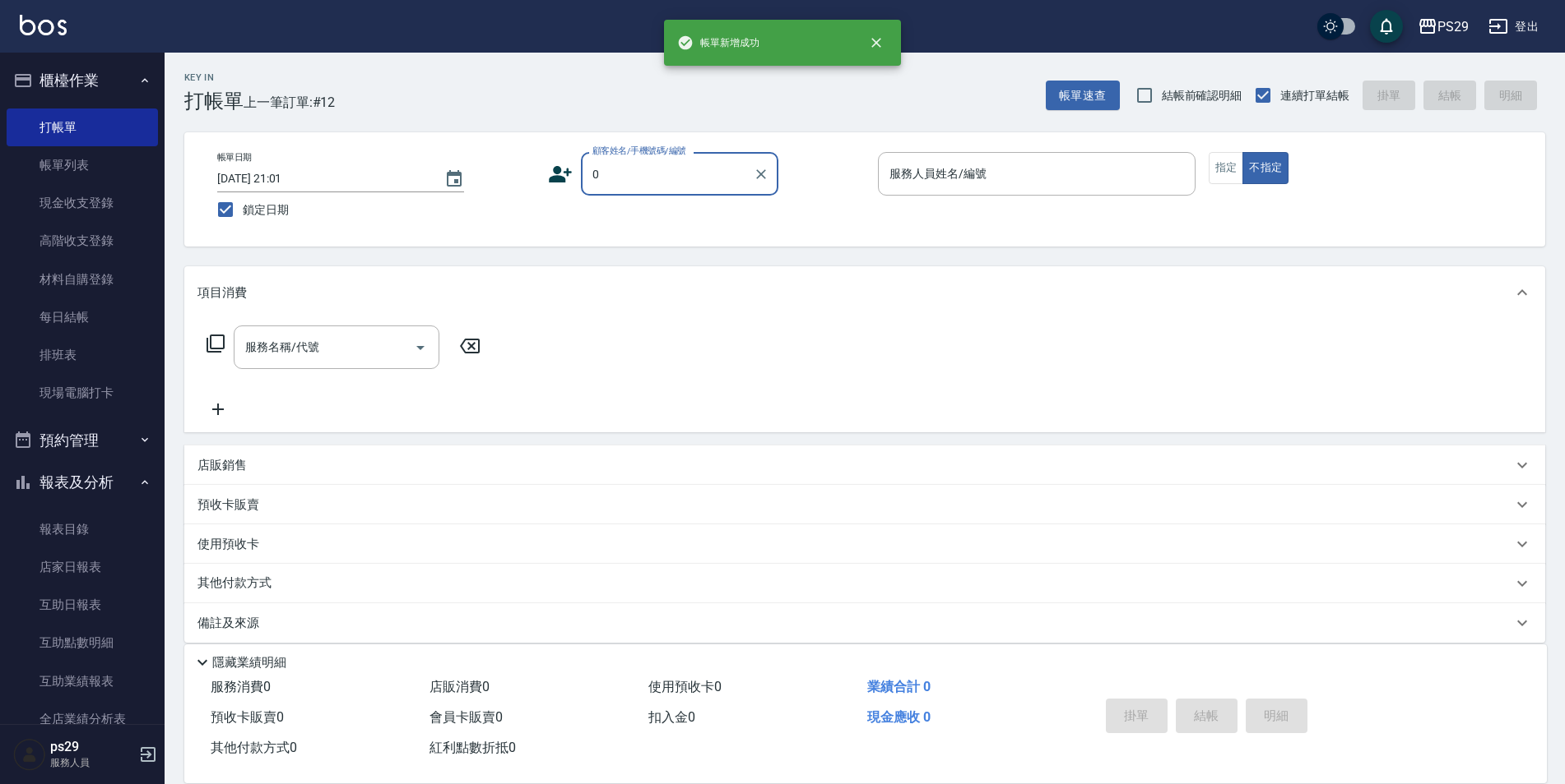
type input "新客人 姓名未設定/0/null"
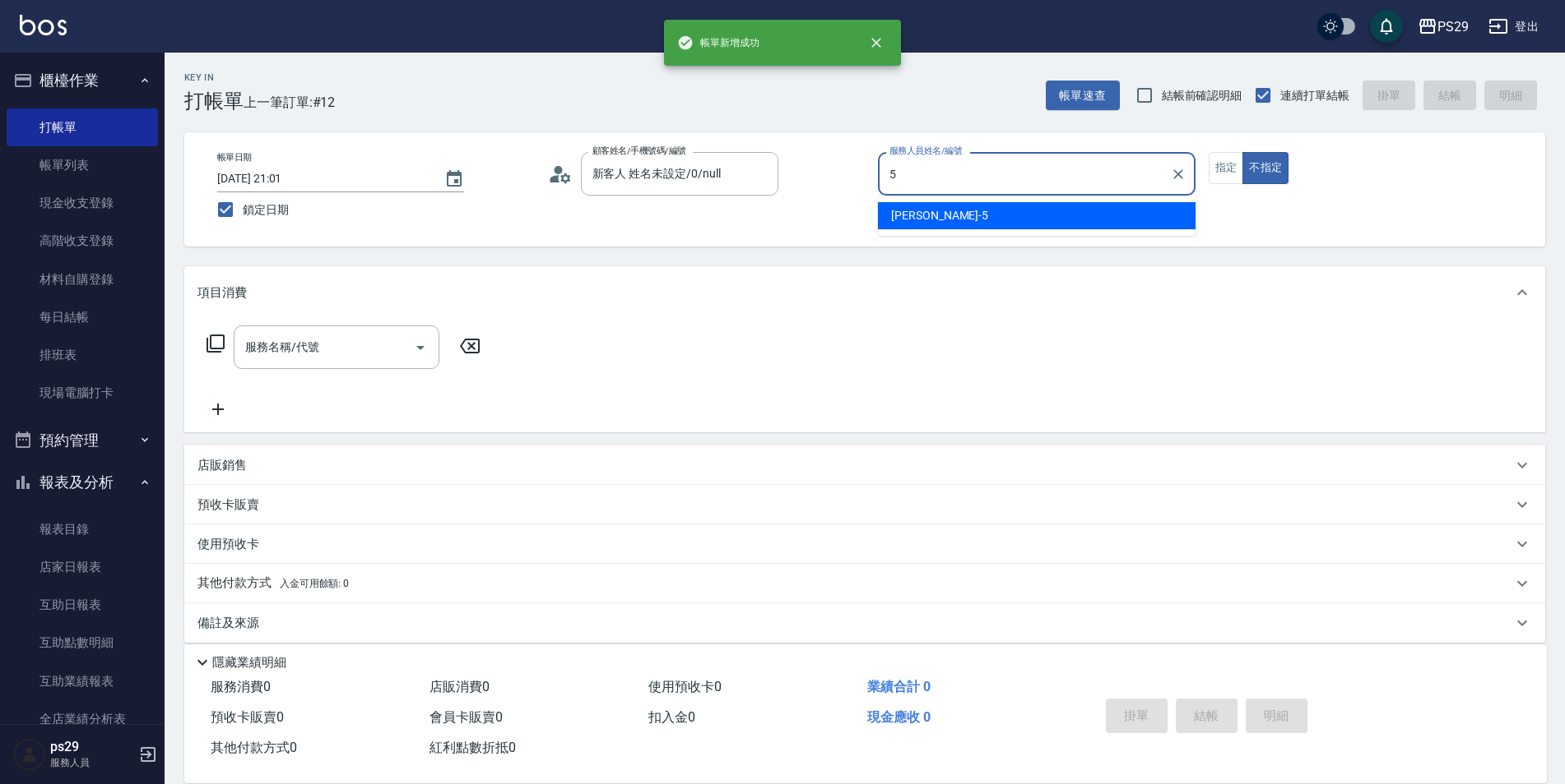
type input "[PERSON_NAME]維-5"
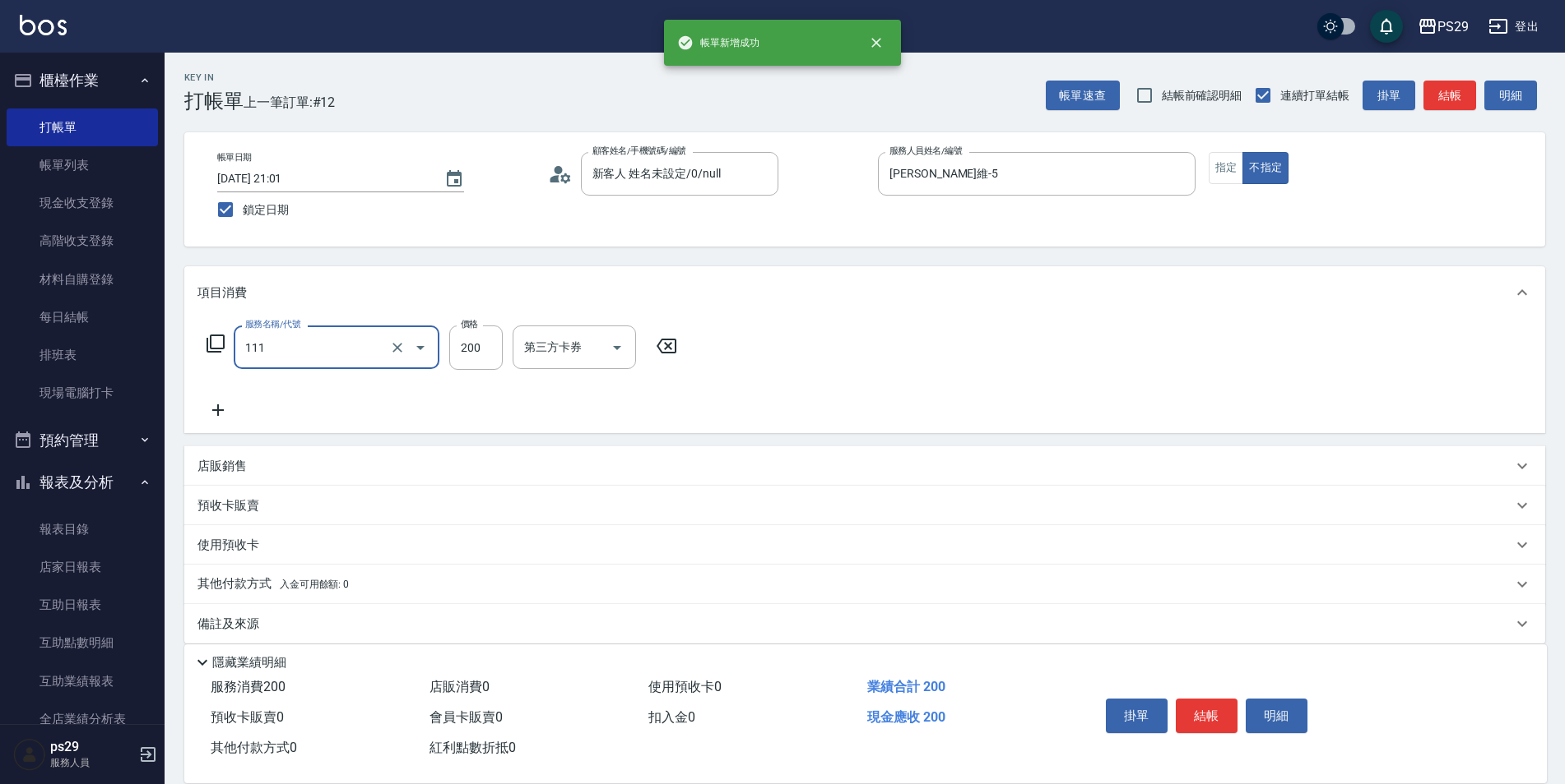
type input "200(111)"
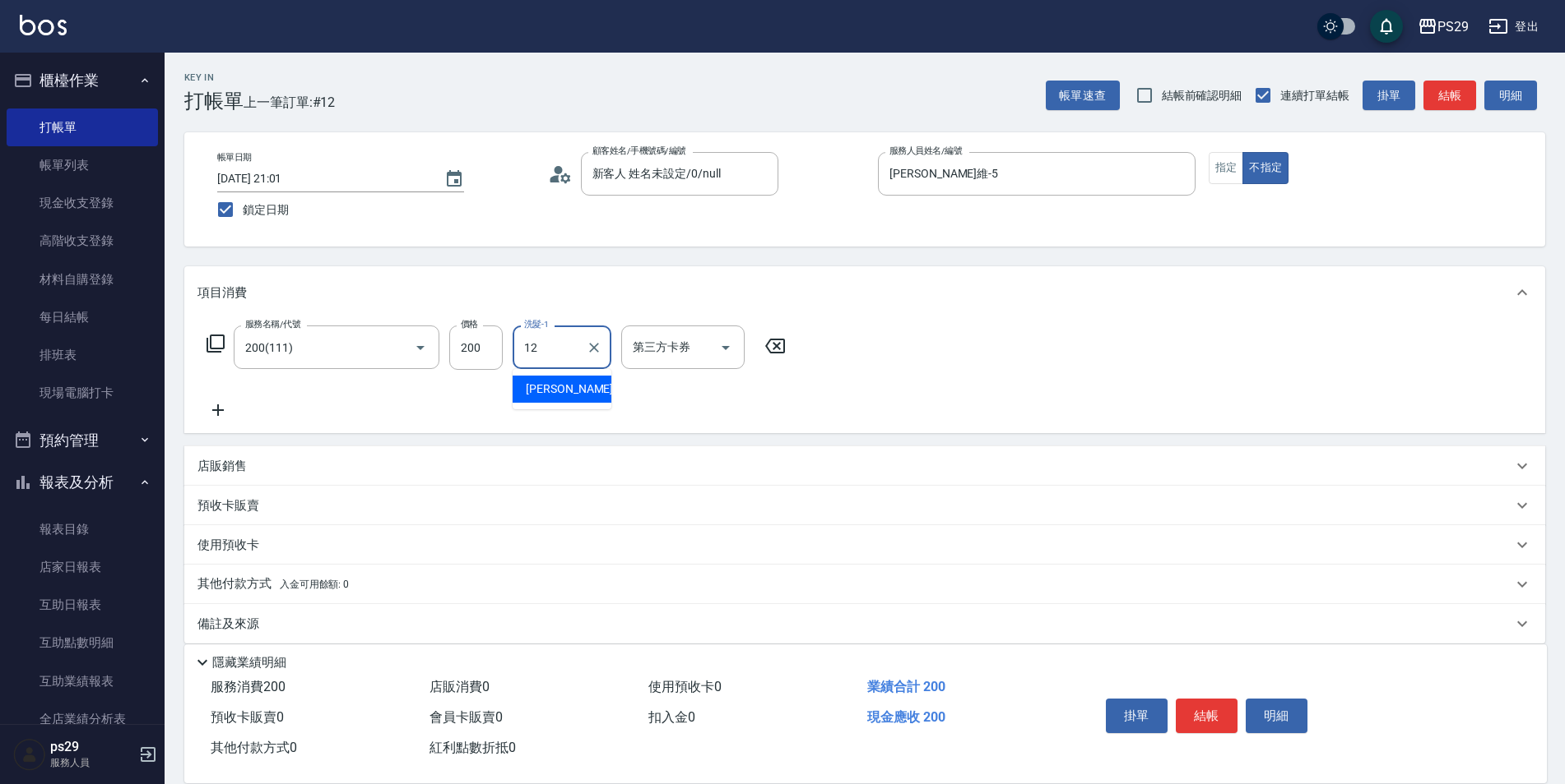
type input "[PERSON_NAME]-12"
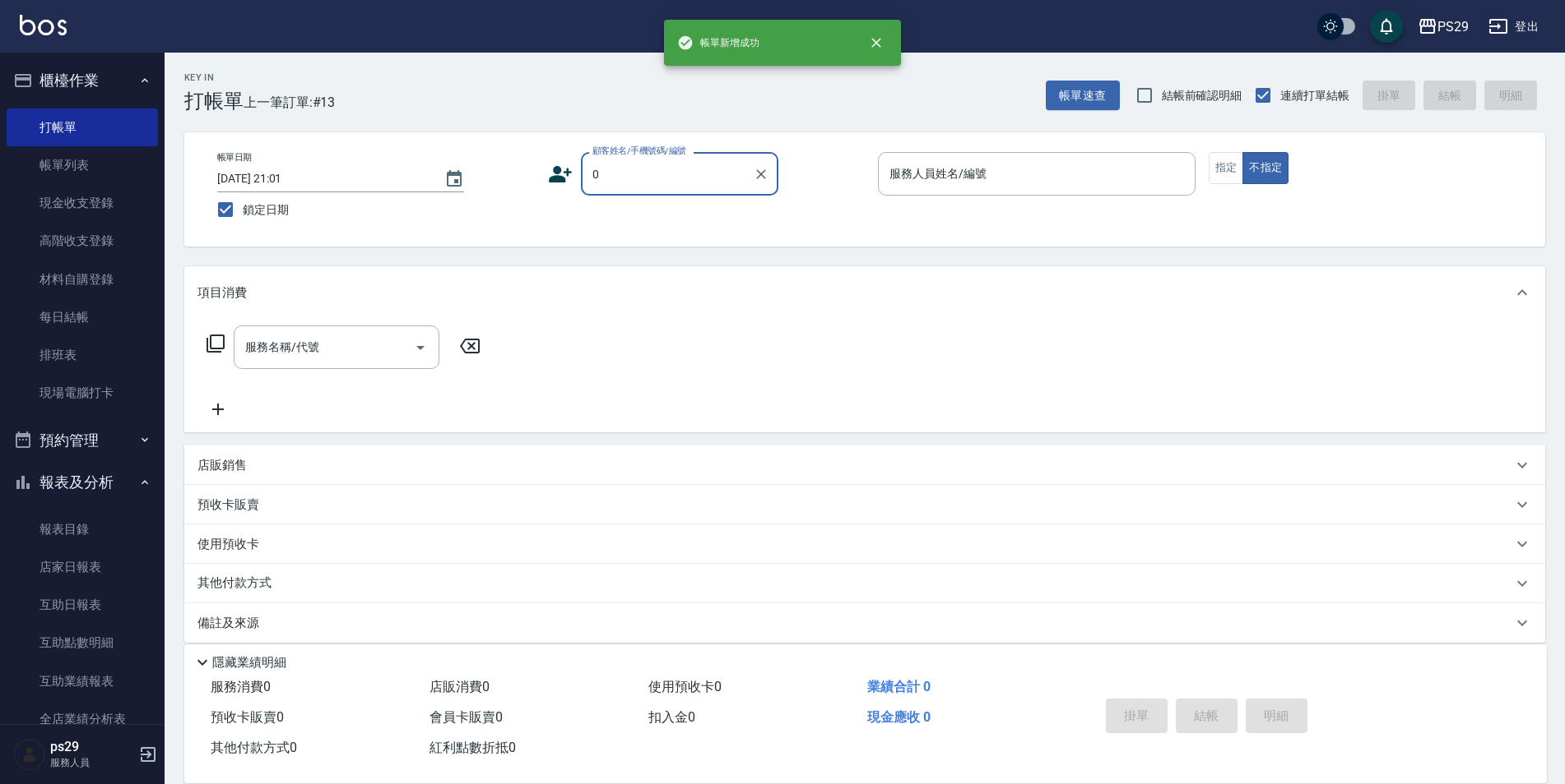
type input "新客人 姓名未設定/0/null"
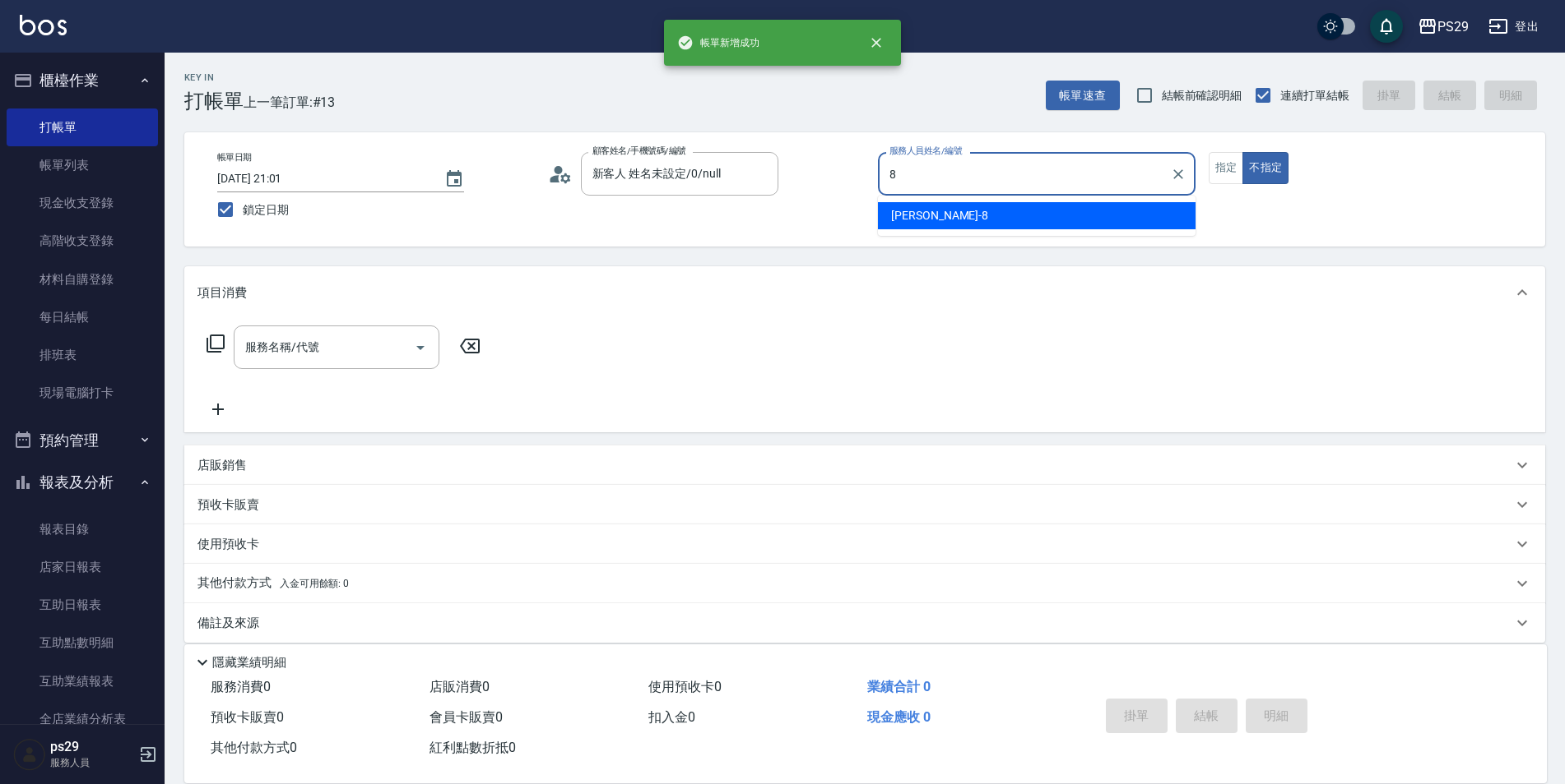
type input "[PERSON_NAME]-8"
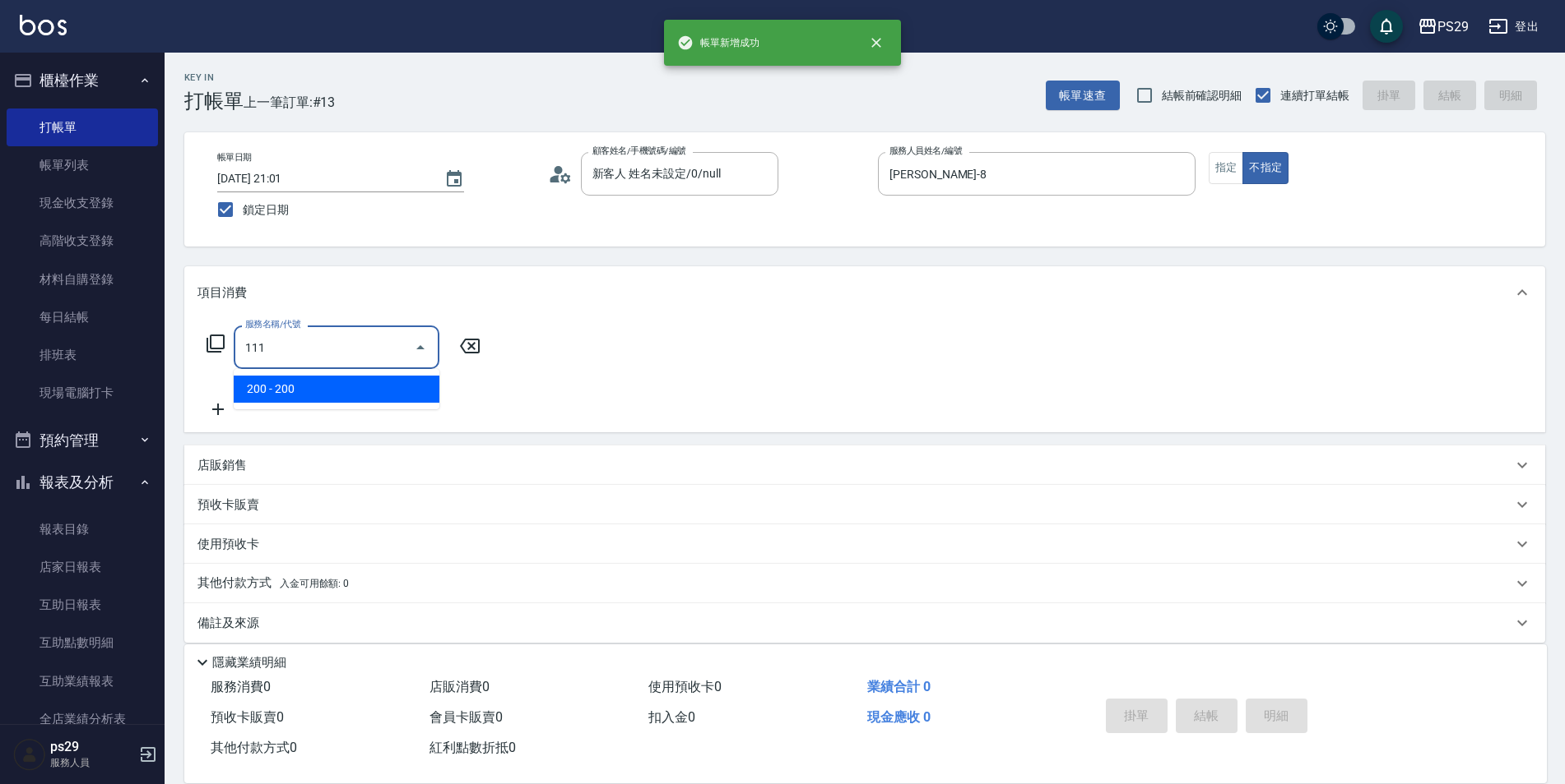
type input "200(111)"
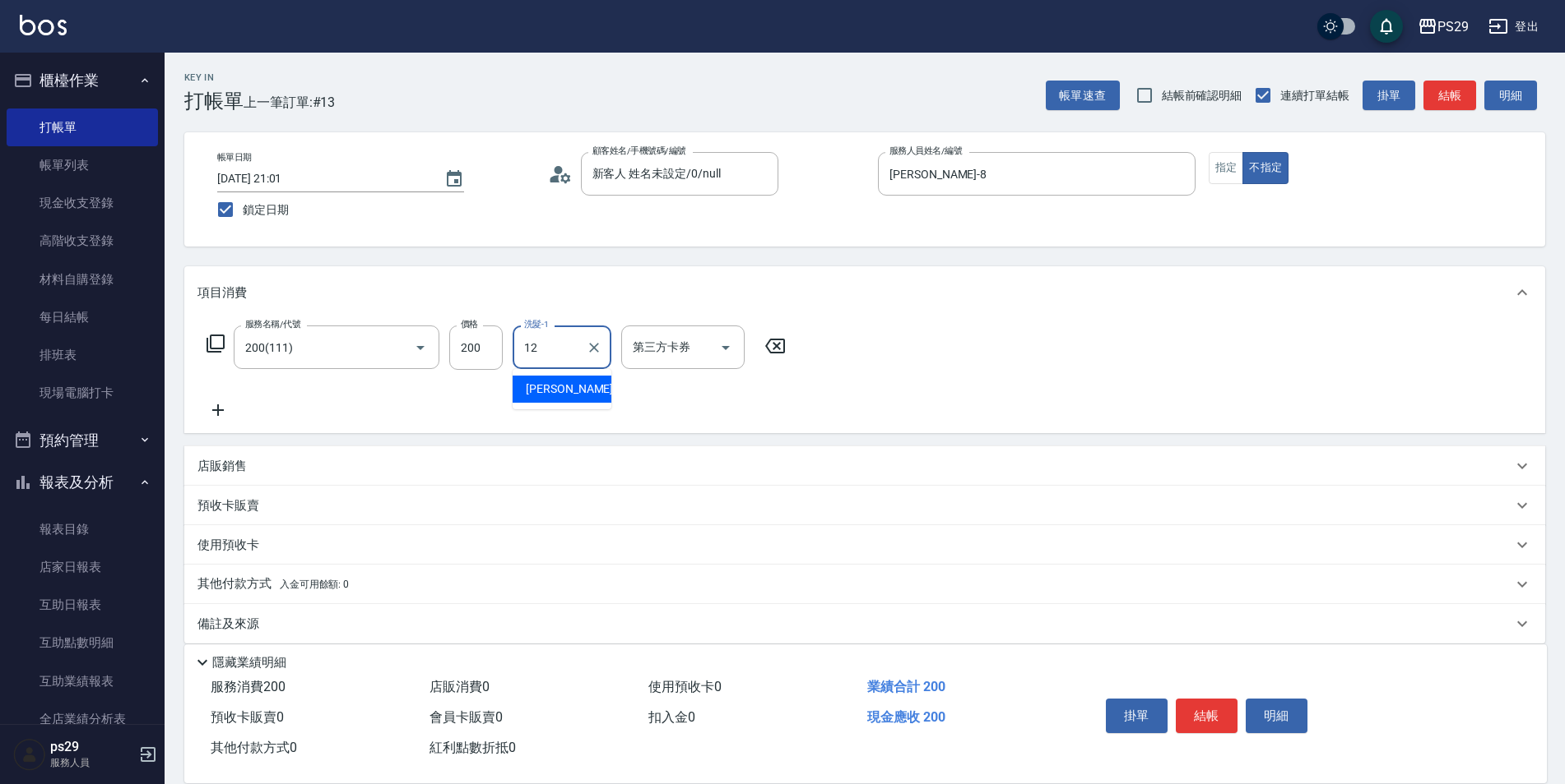
type input "[PERSON_NAME]-12"
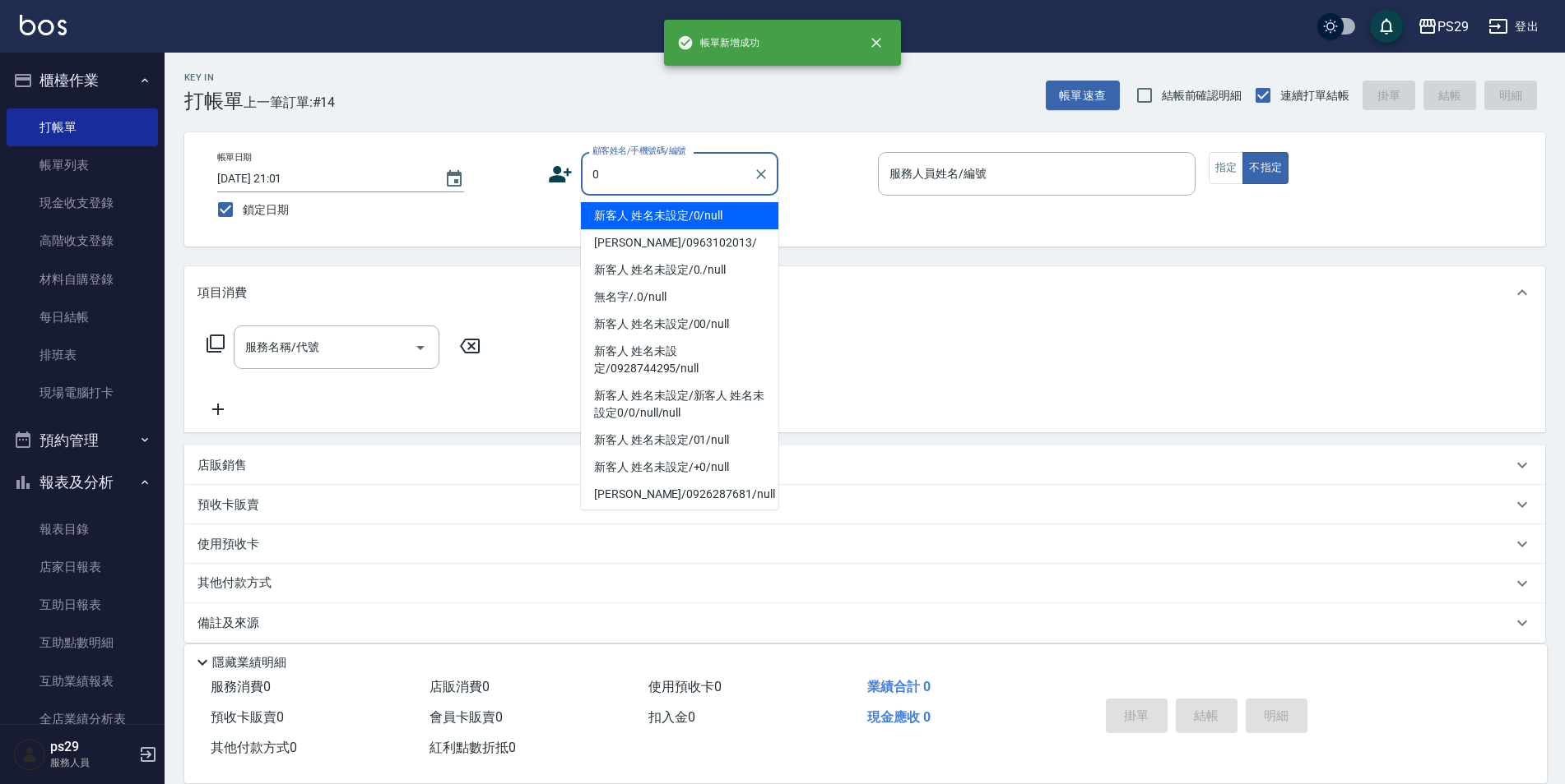
type input "新客人 姓名未設定/0/null"
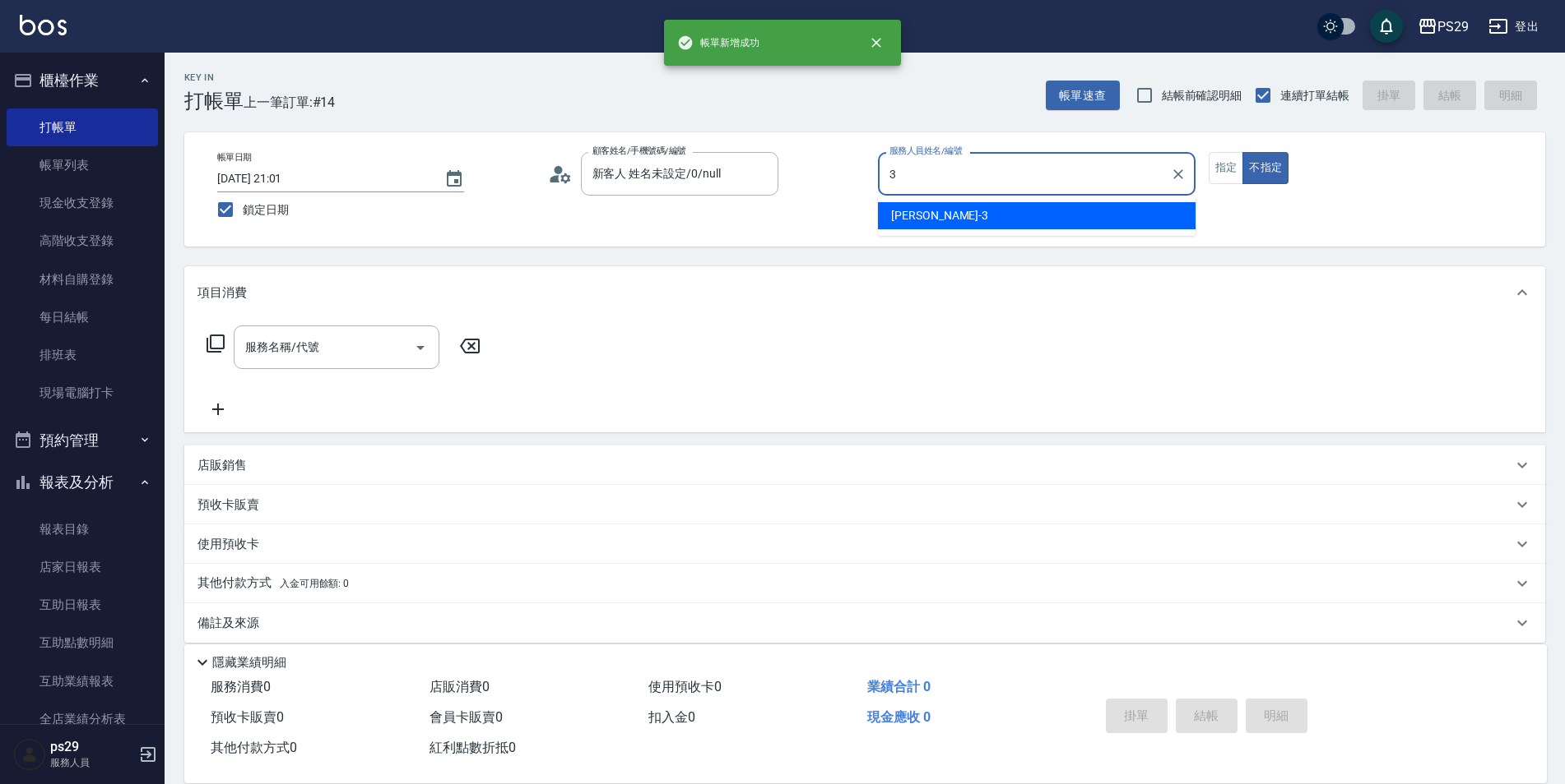
type input "[PERSON_NAME]-3"
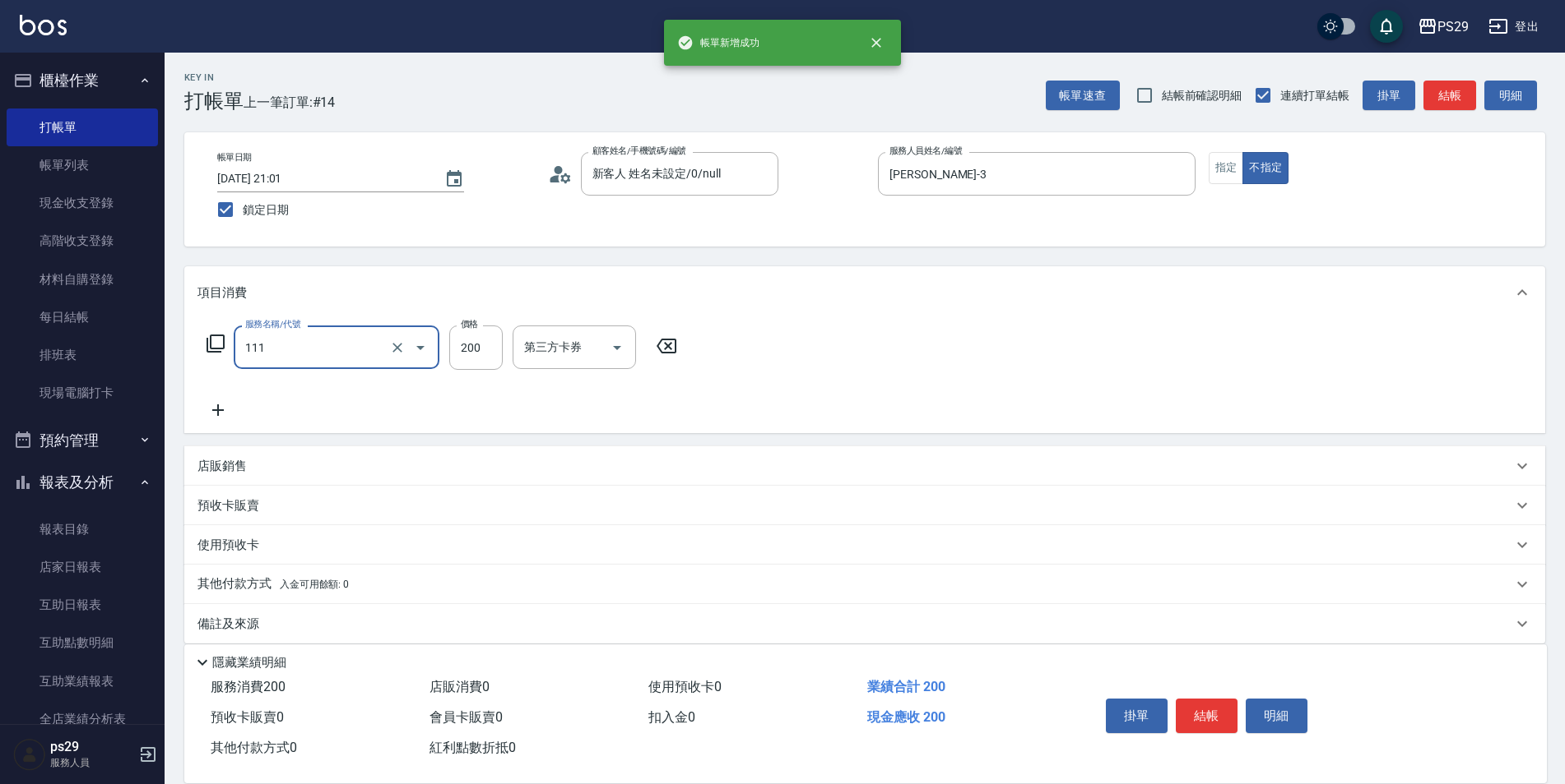
type input "200(111)"
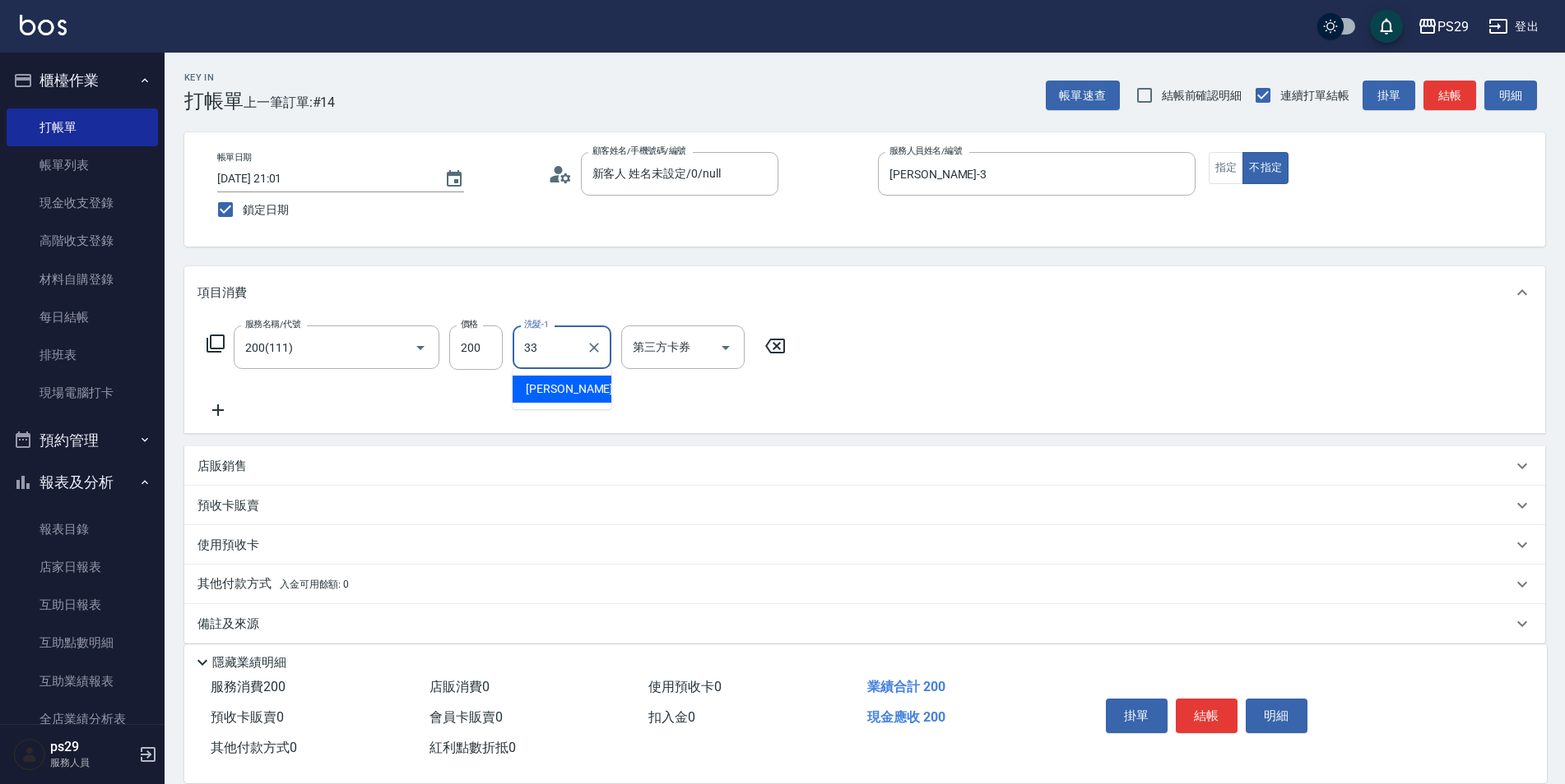
type input "黃詩予-33"
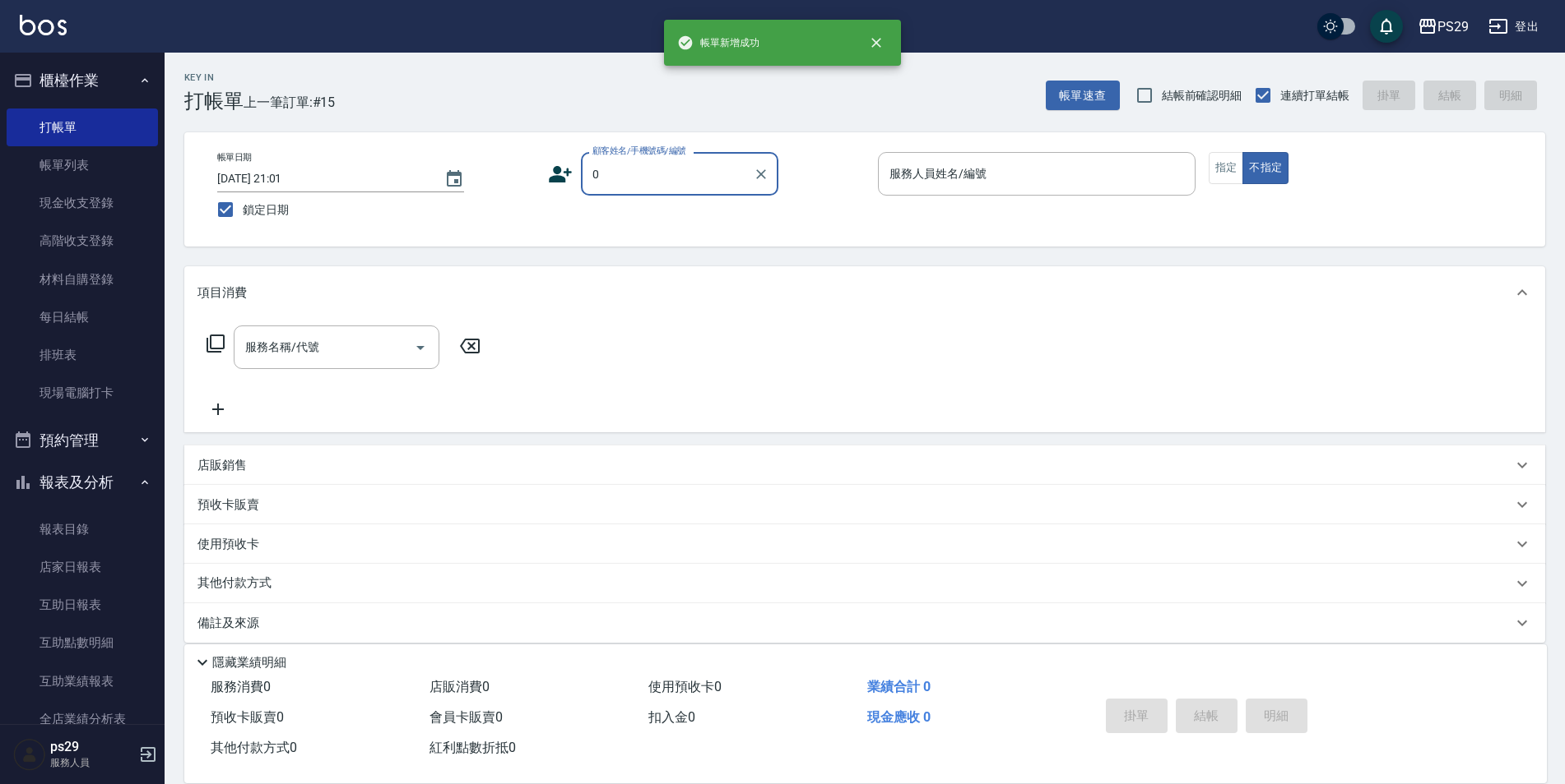
type input "新客人 姓名未設定/0/null"
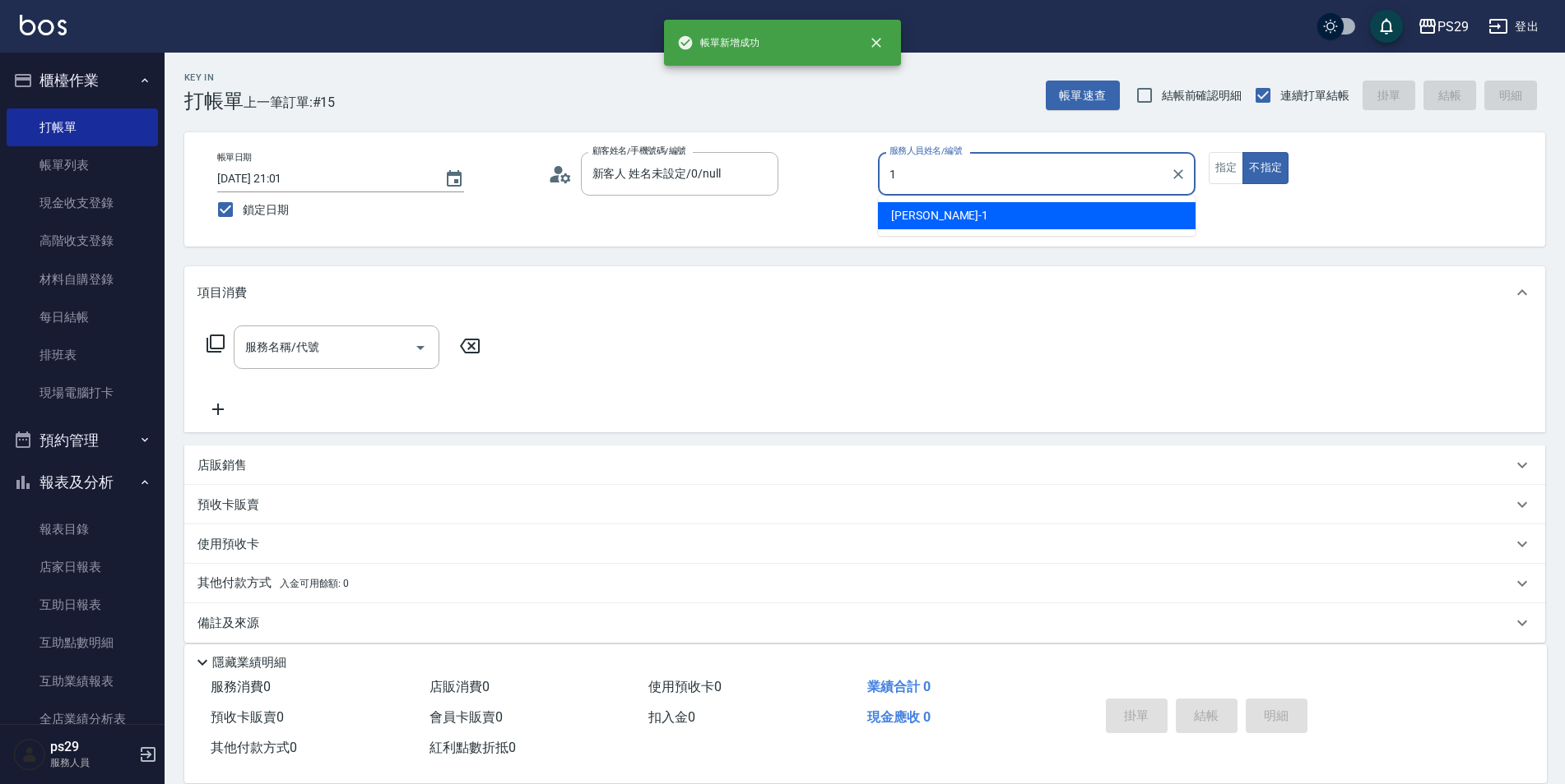
type input "[PERSON_NAME]-1"
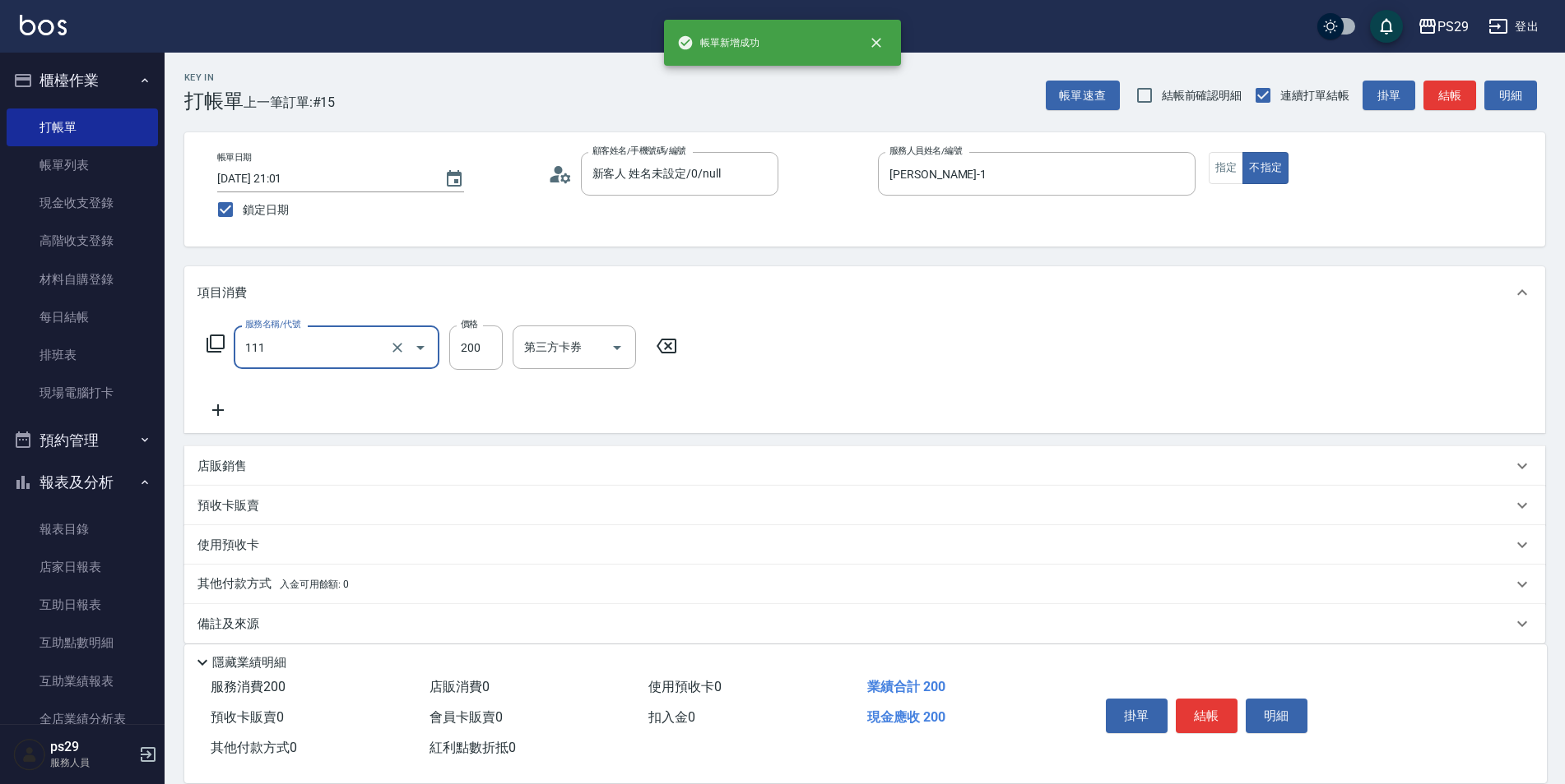
type input "200(111)"
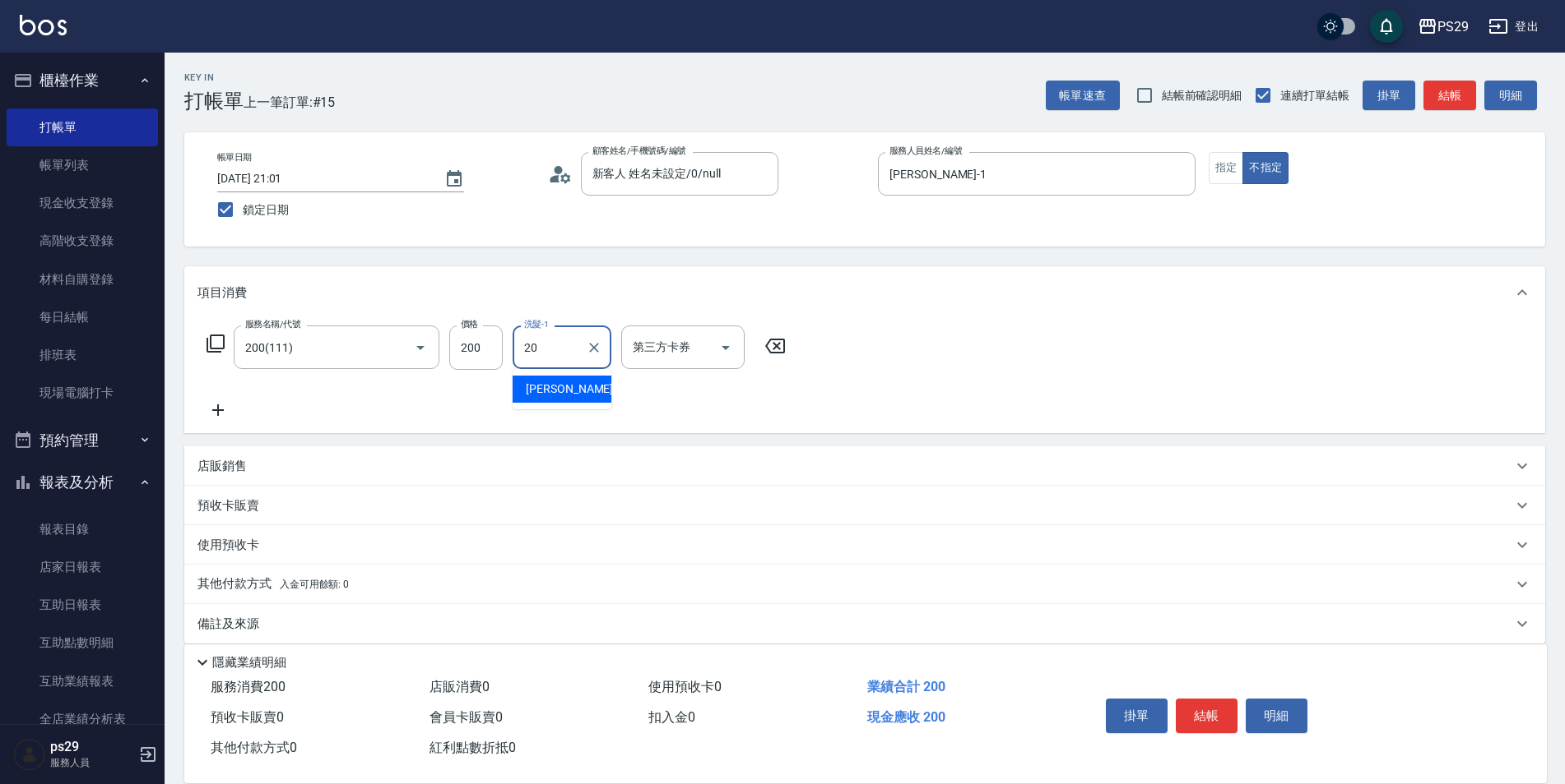
type input "[PERSON_NAME]-20"
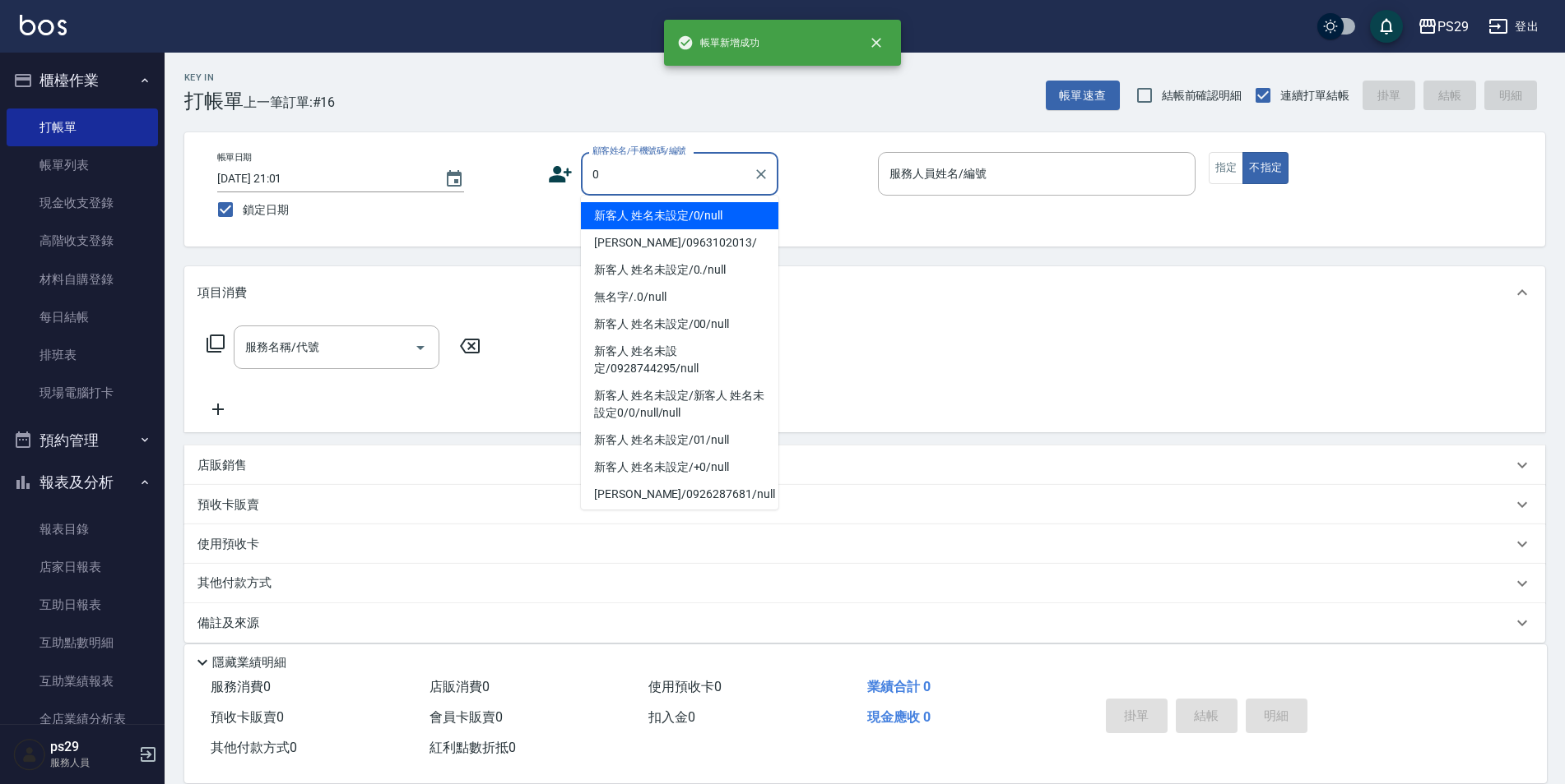
type input "新客人 姓名未設定/0/null"
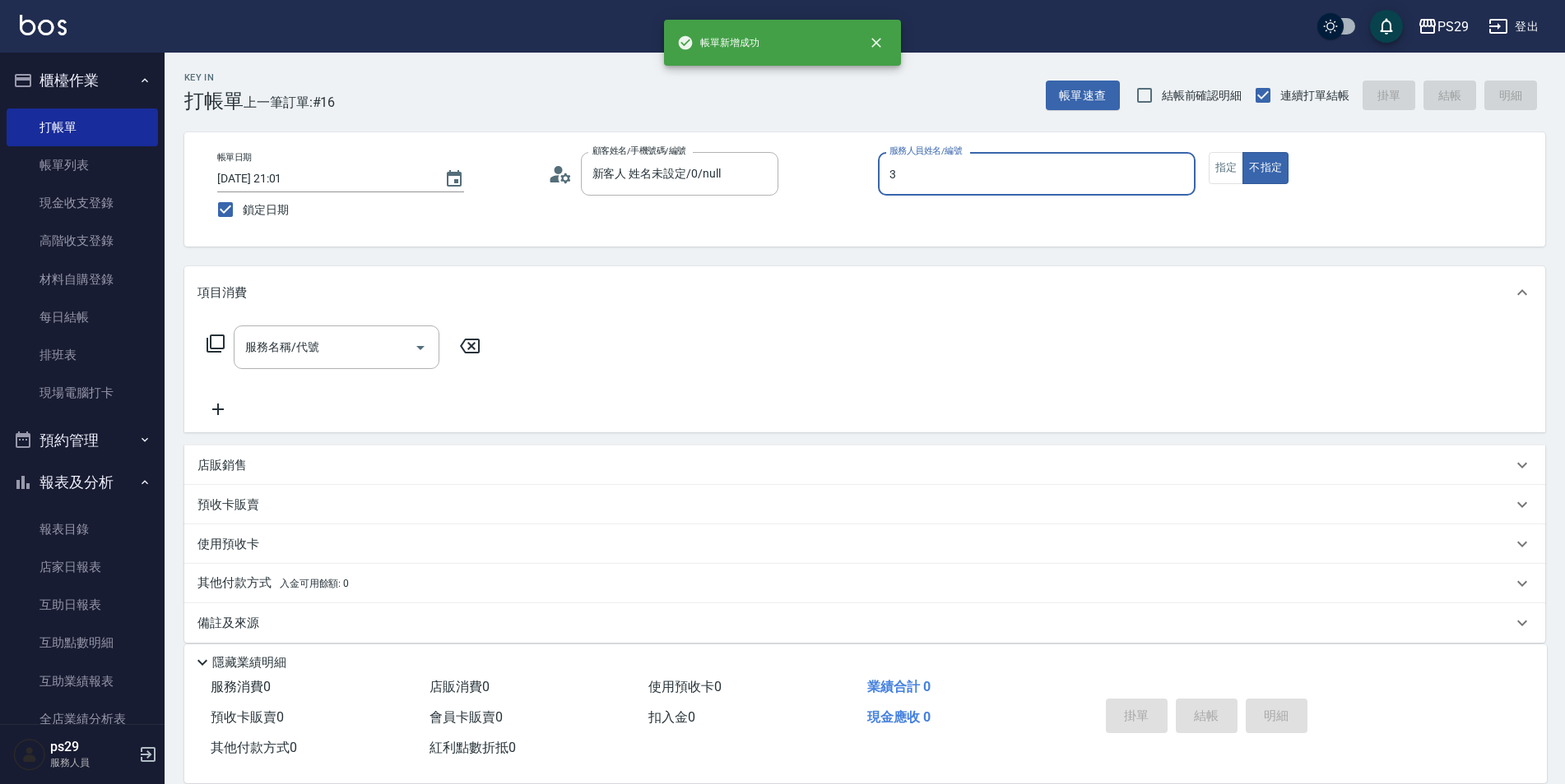
type input "[PERSON_NAME]-3"
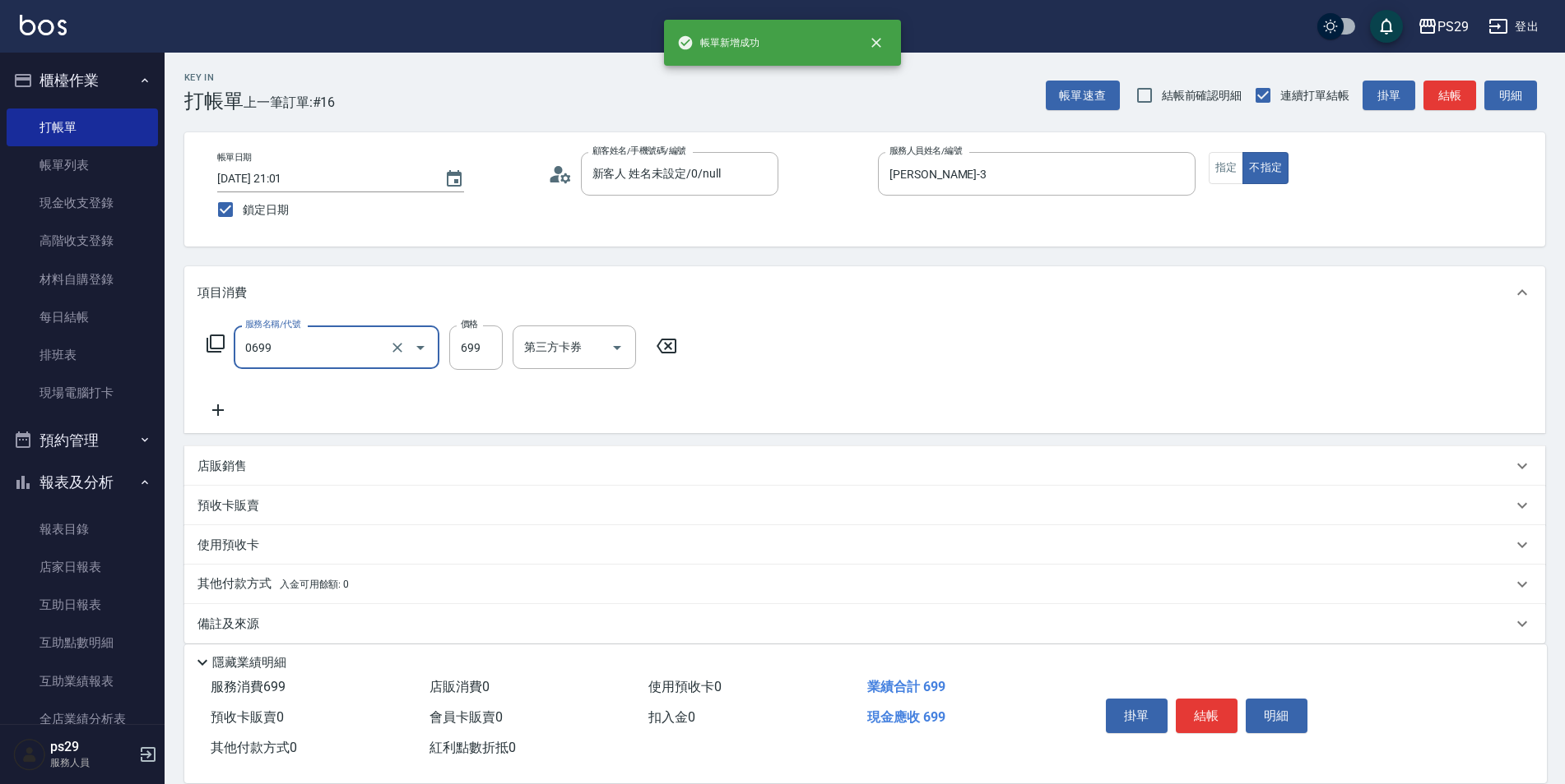
type input "精油SPA(0699)"
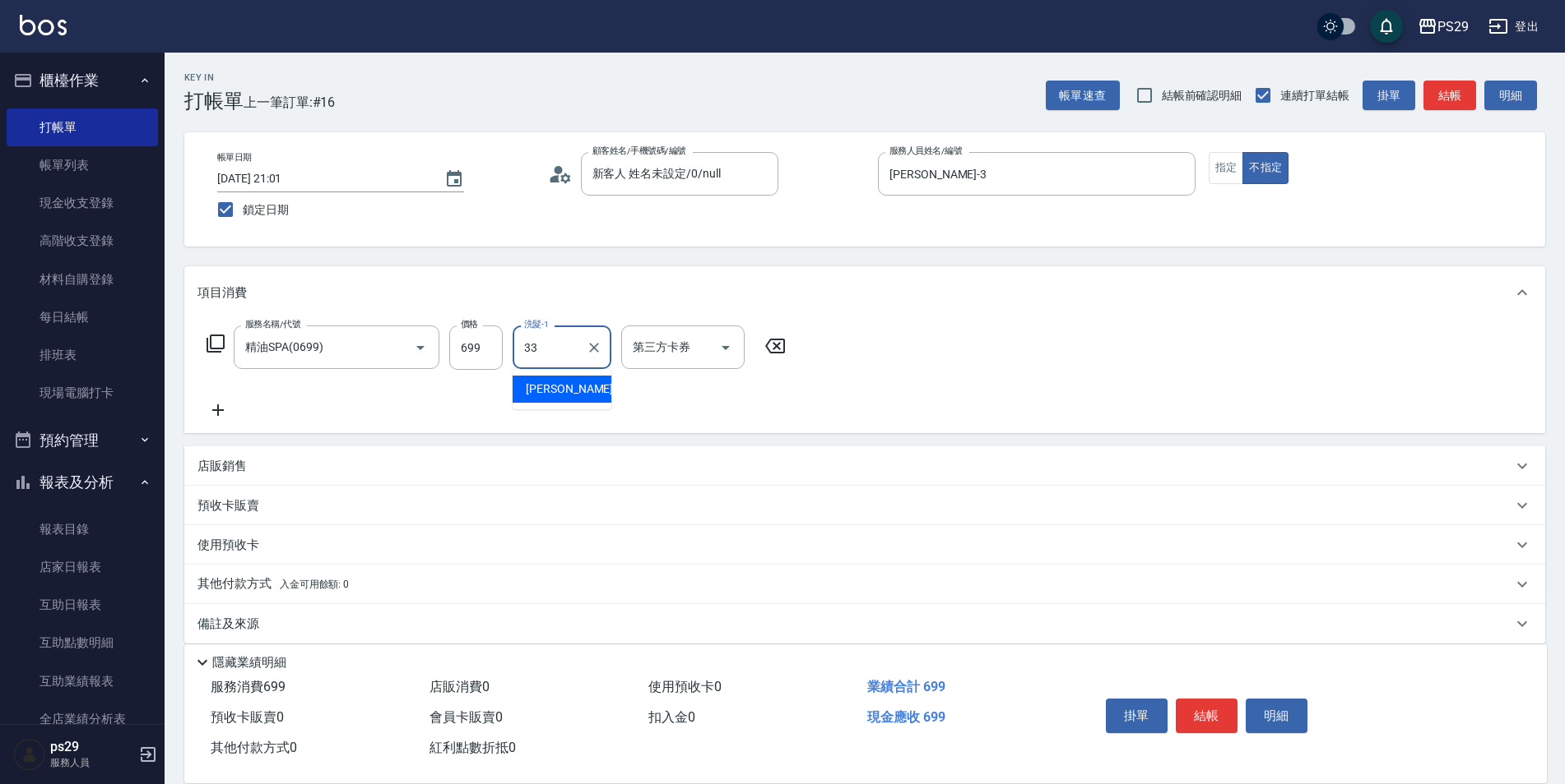
type input "黃詩予-33"
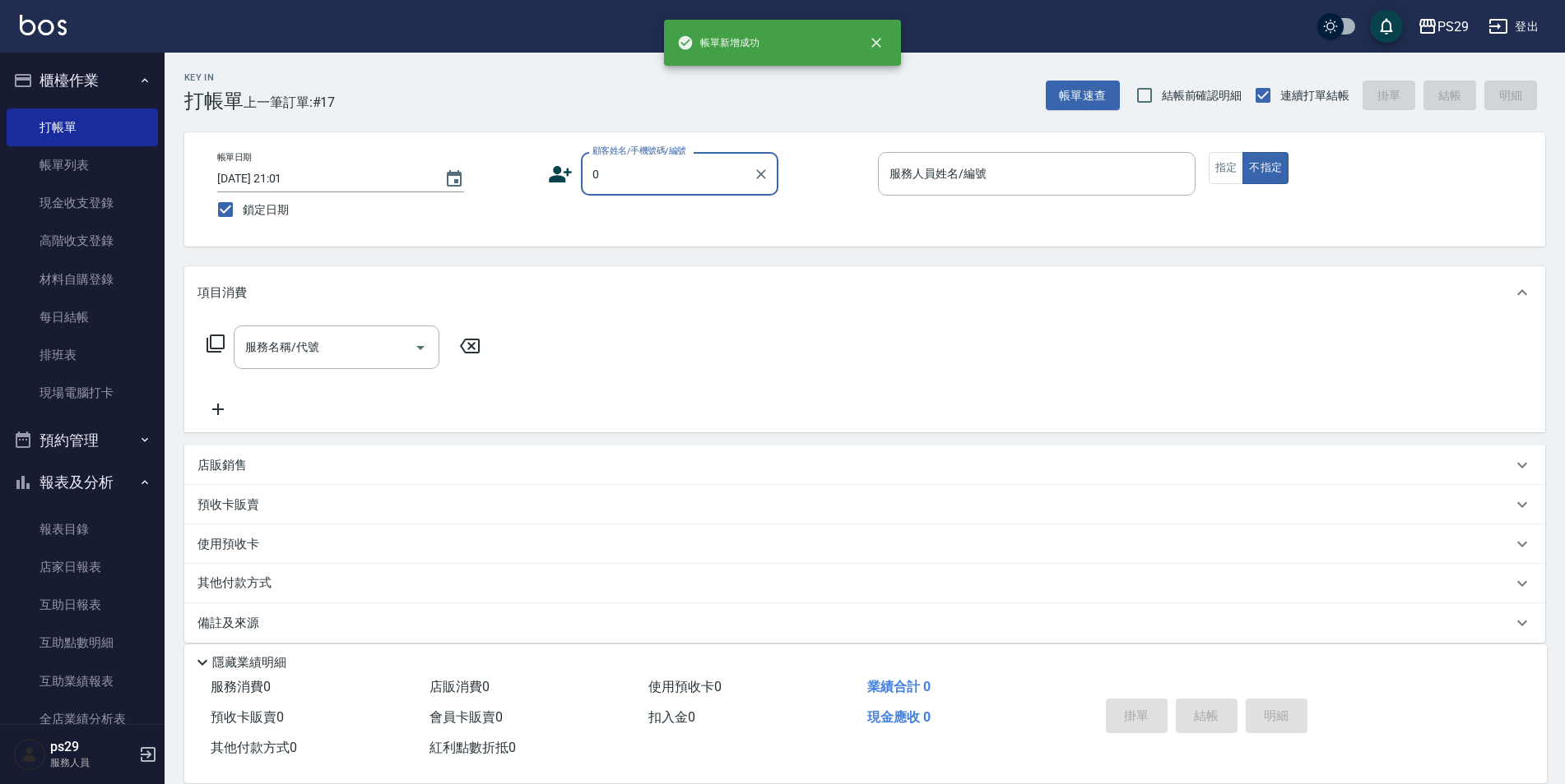
type input "新客人 姓名未設定/0/null"
type input "[PERSON_NAME]-3"
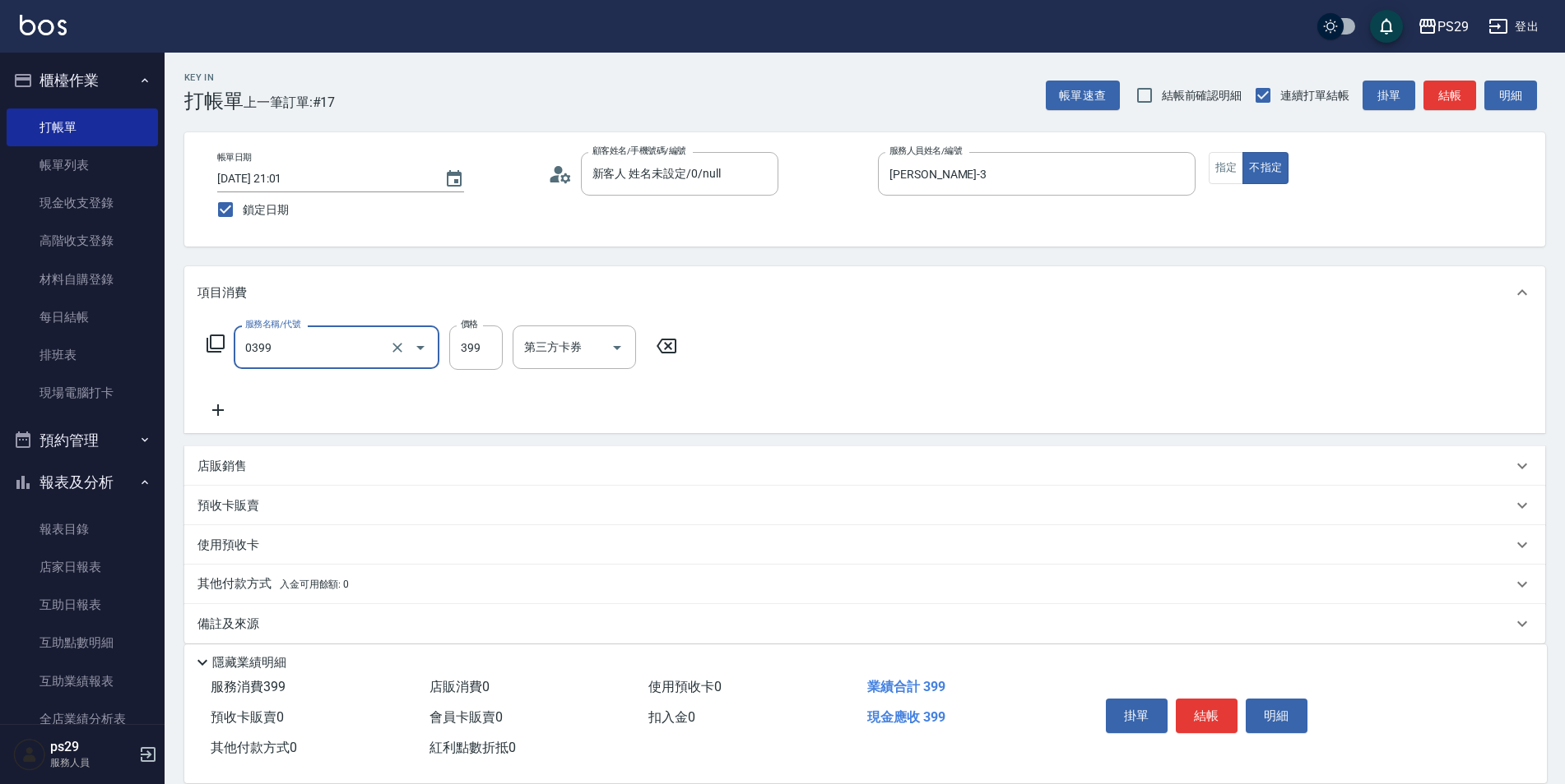
type input "海鹽399(0399)"
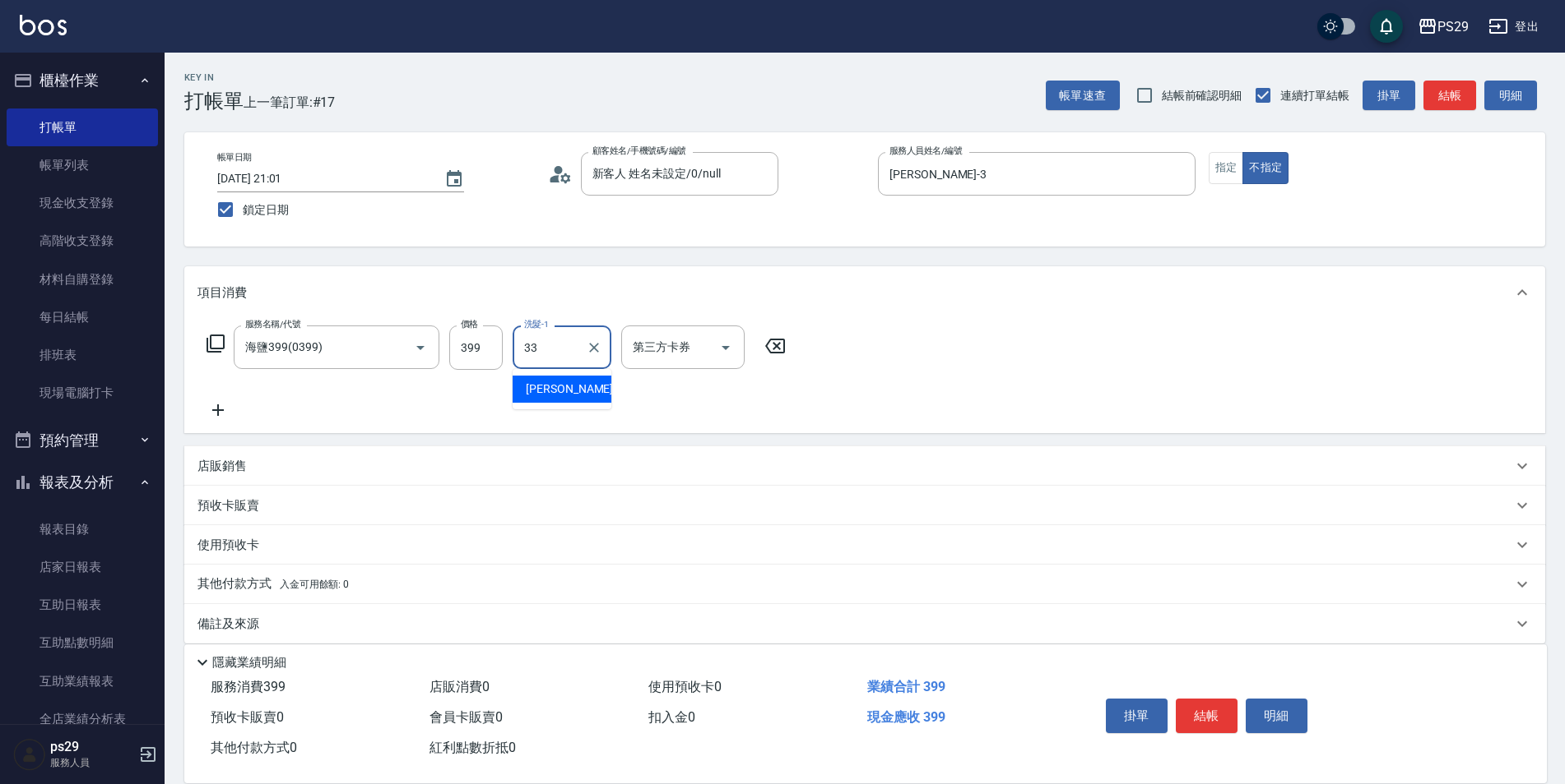
type input "黃詩予-33"
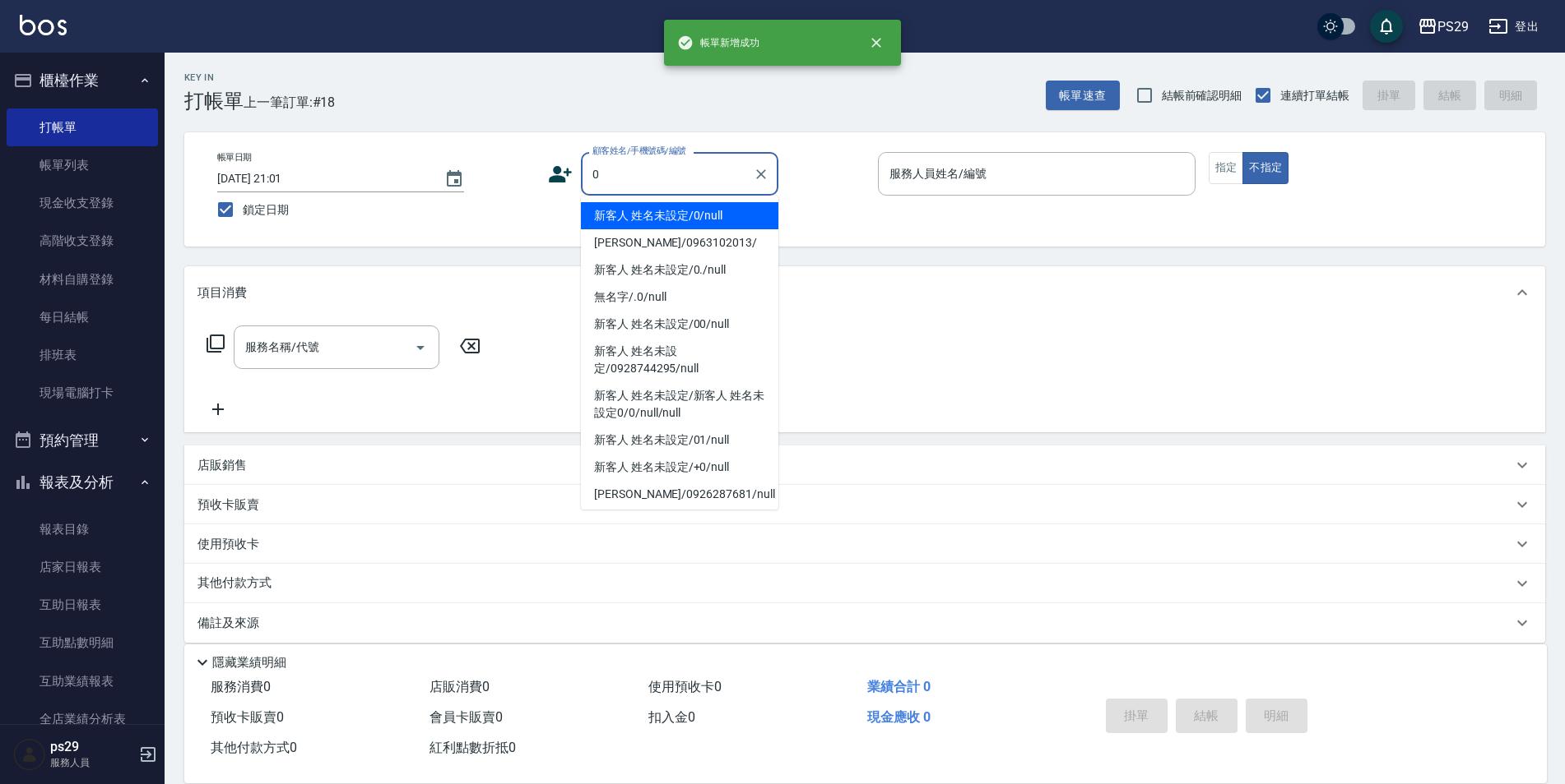
type input "新客人 姓名未設定/0/null"
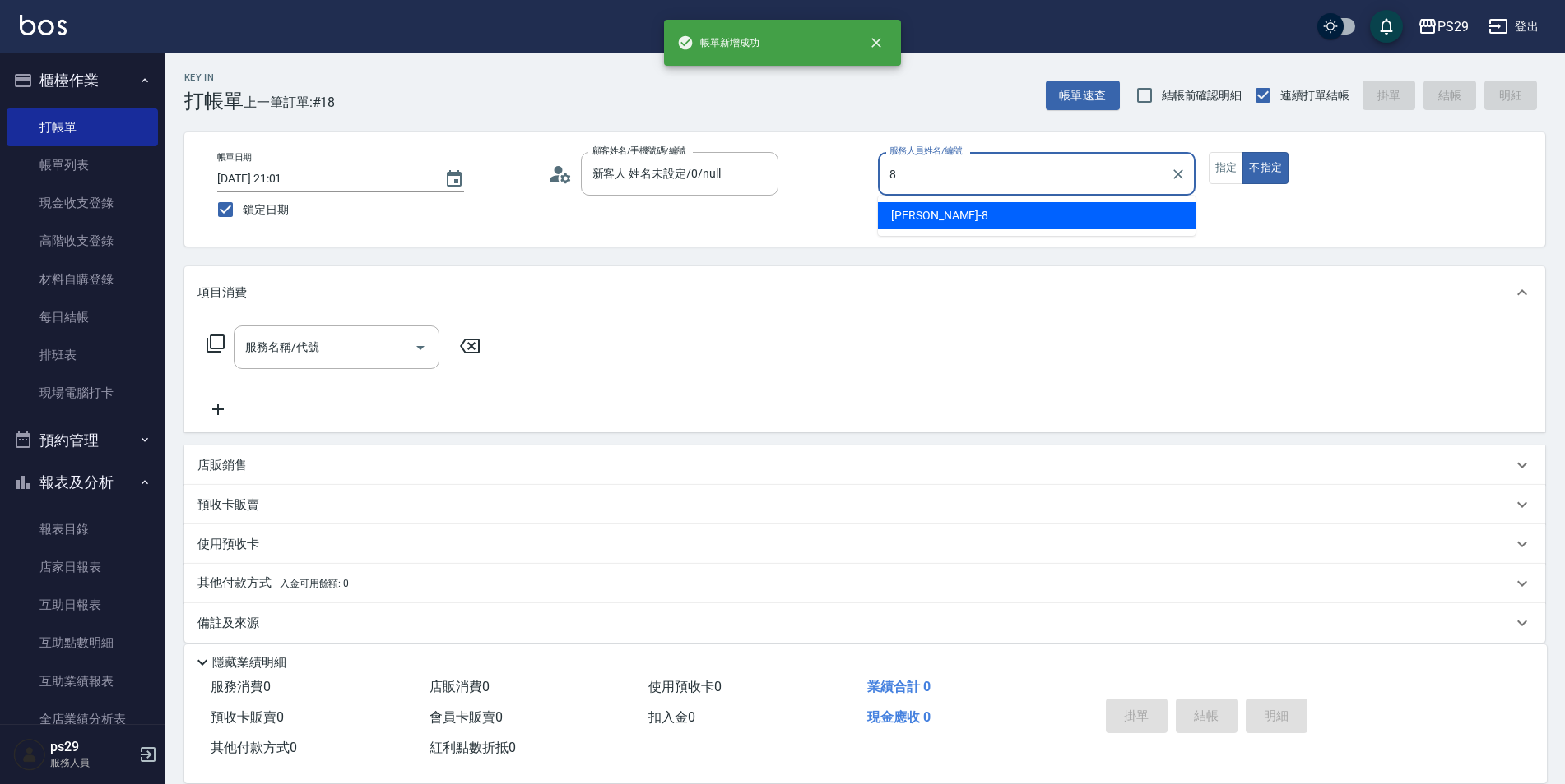
type input "[PERSON_NAME]-8"
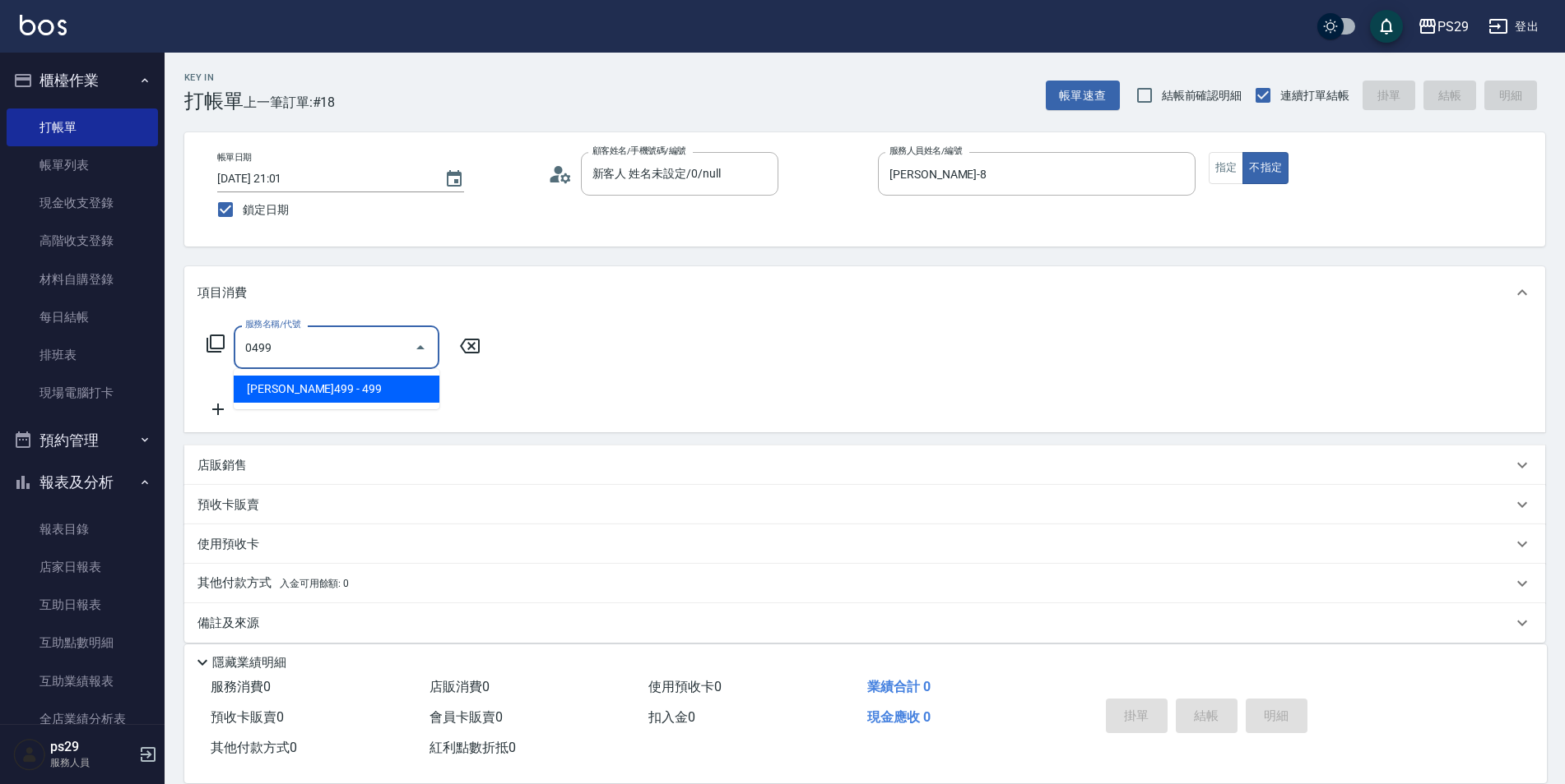
type input "[PERSON_NAME]499(0499)"
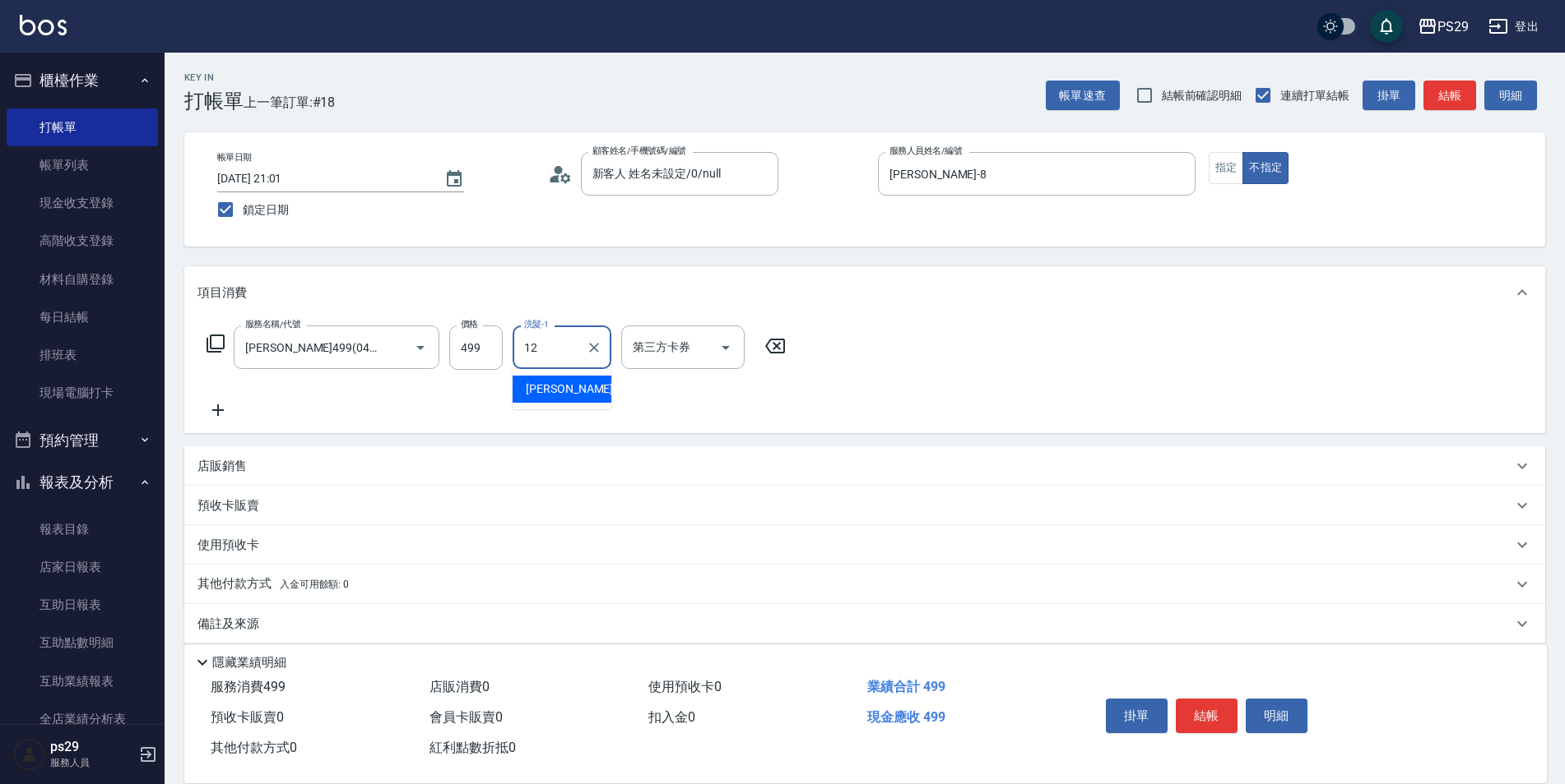
type input "[PERSON_NAME]-12"
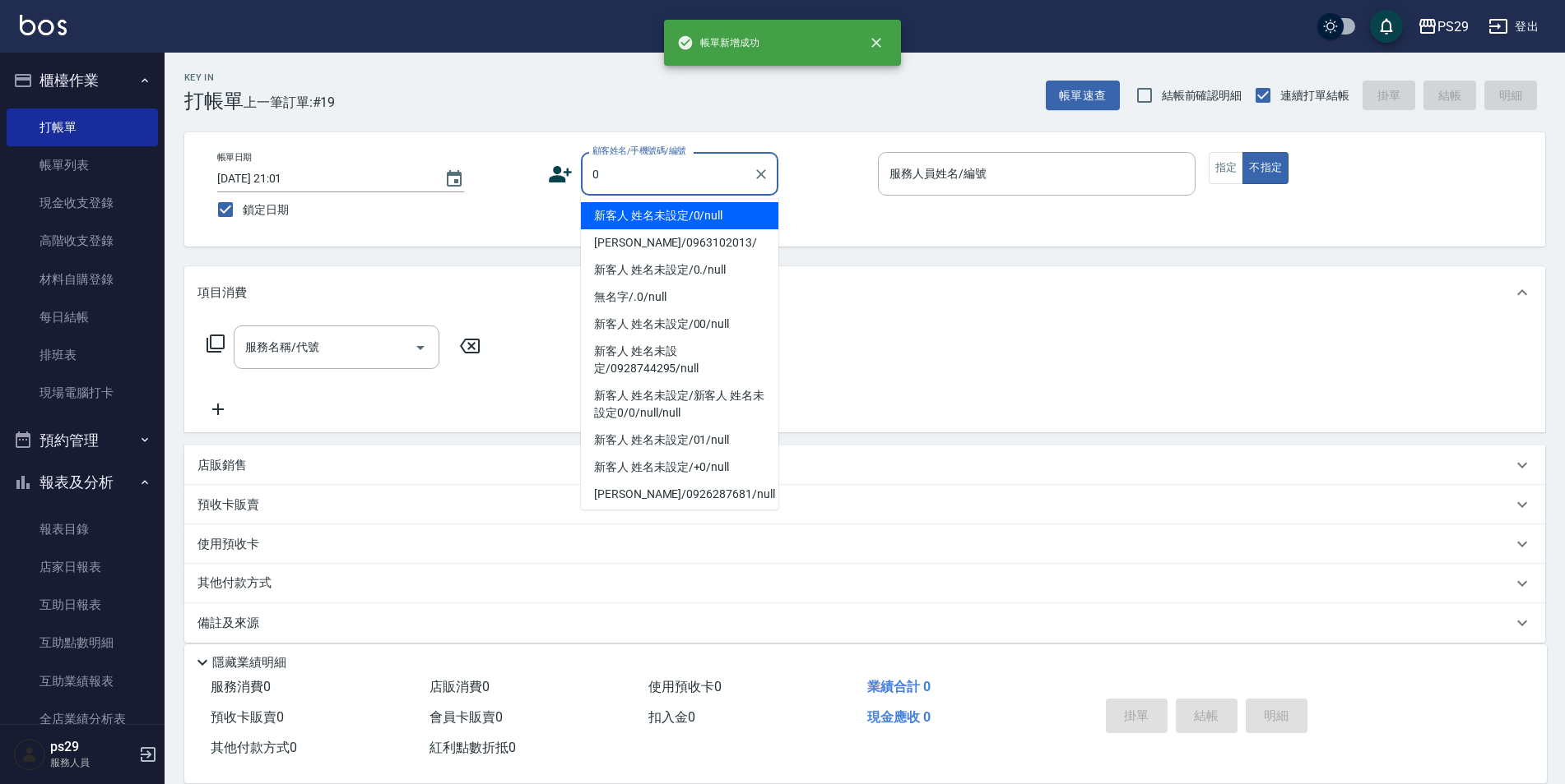
type input "新客人 姓名未設定/0/null"
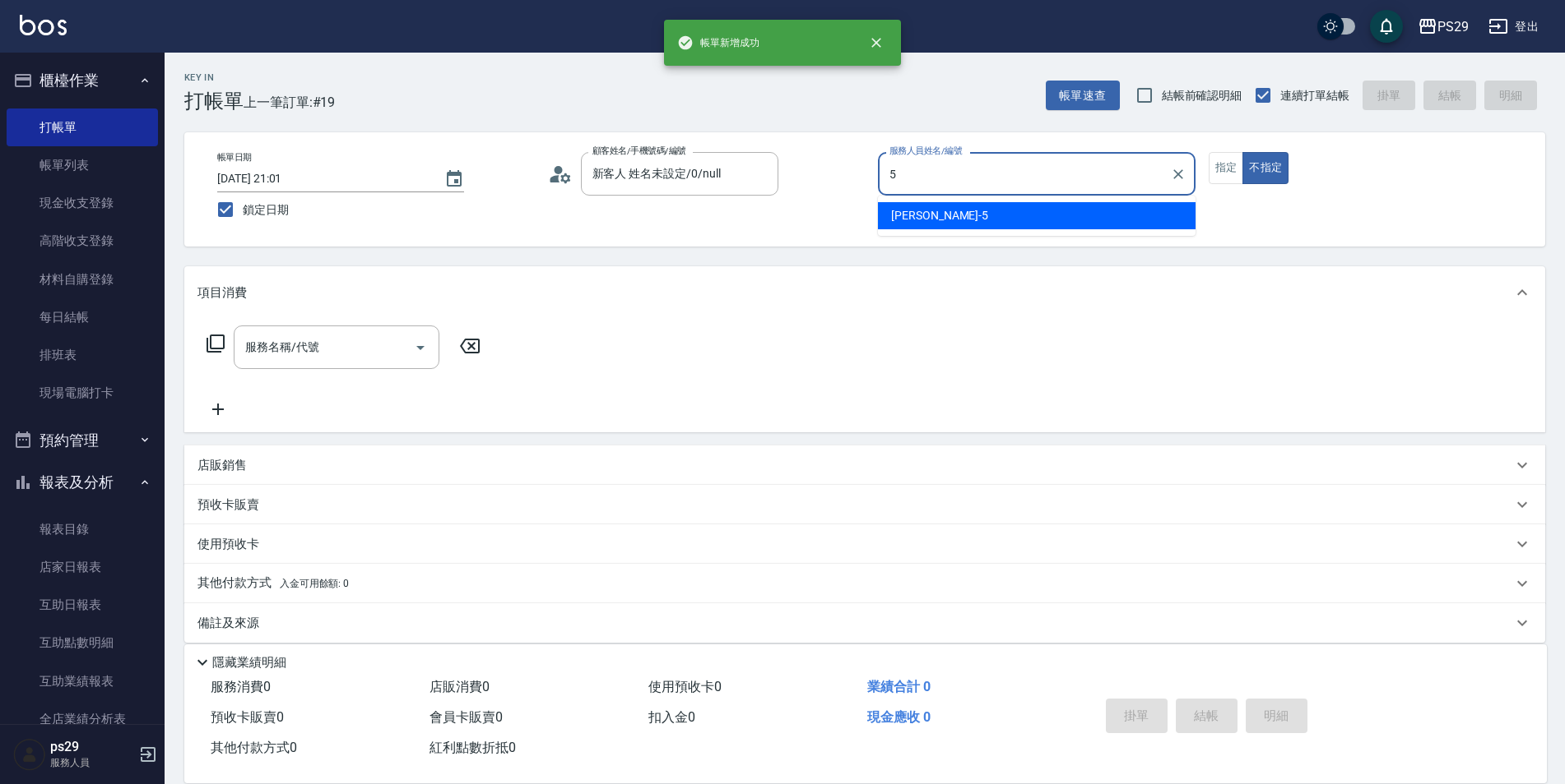
type input "[PERSON_NAME]維-5"
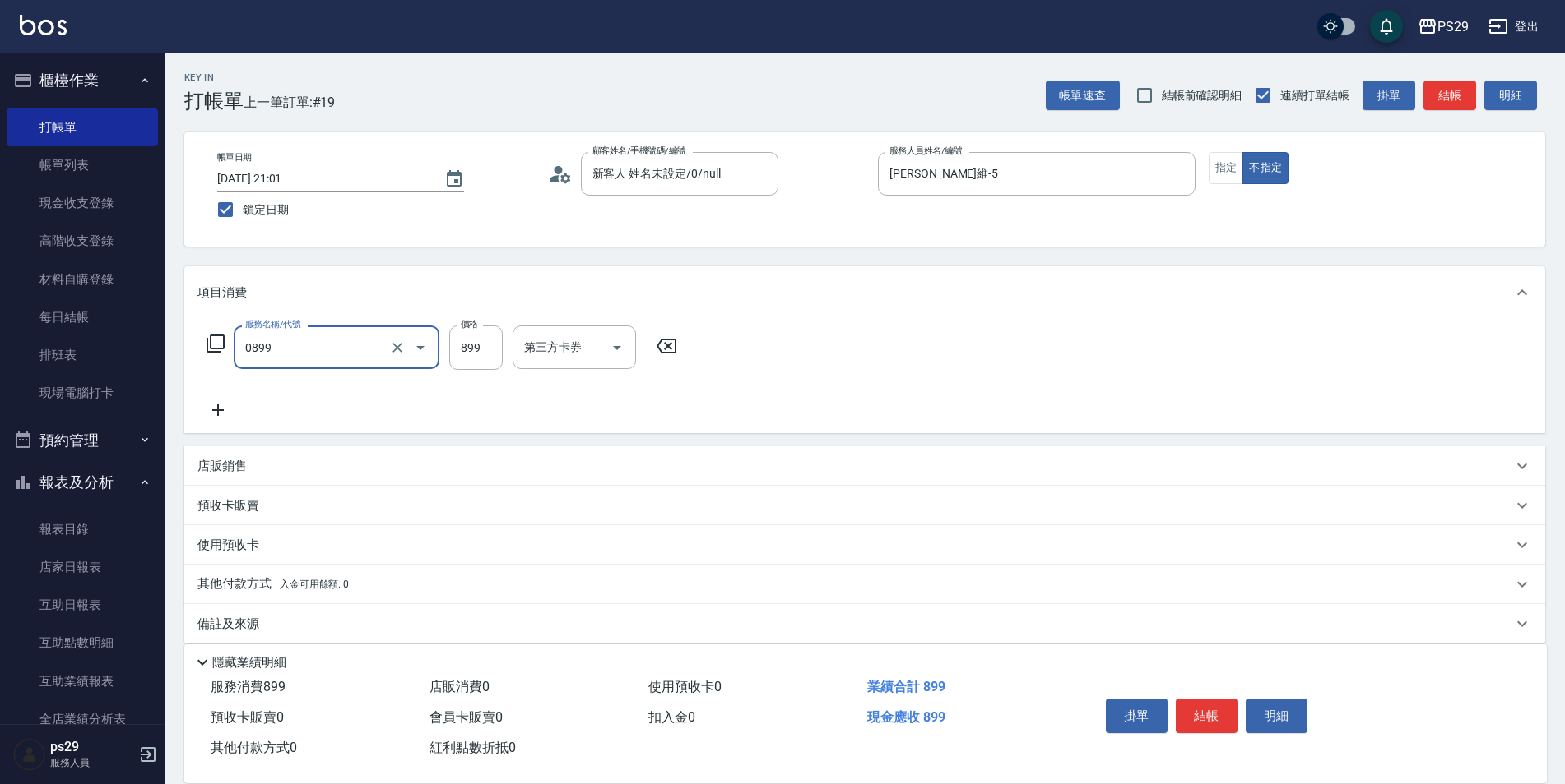
type input "排毒SPA(0899)"
type input "[PERSON_NAME]-20"
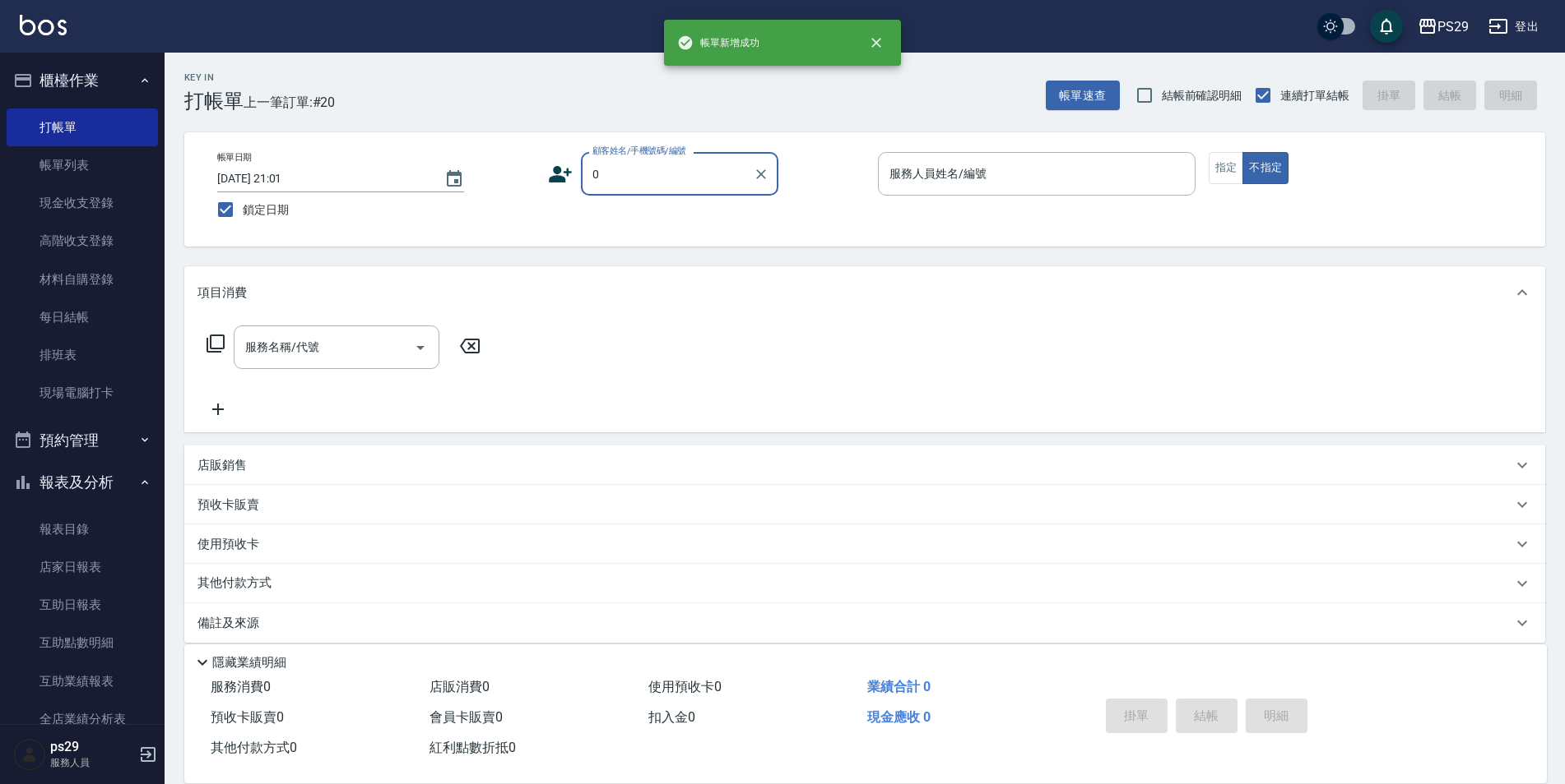
type input "新客人 姓名未設定/0/null"
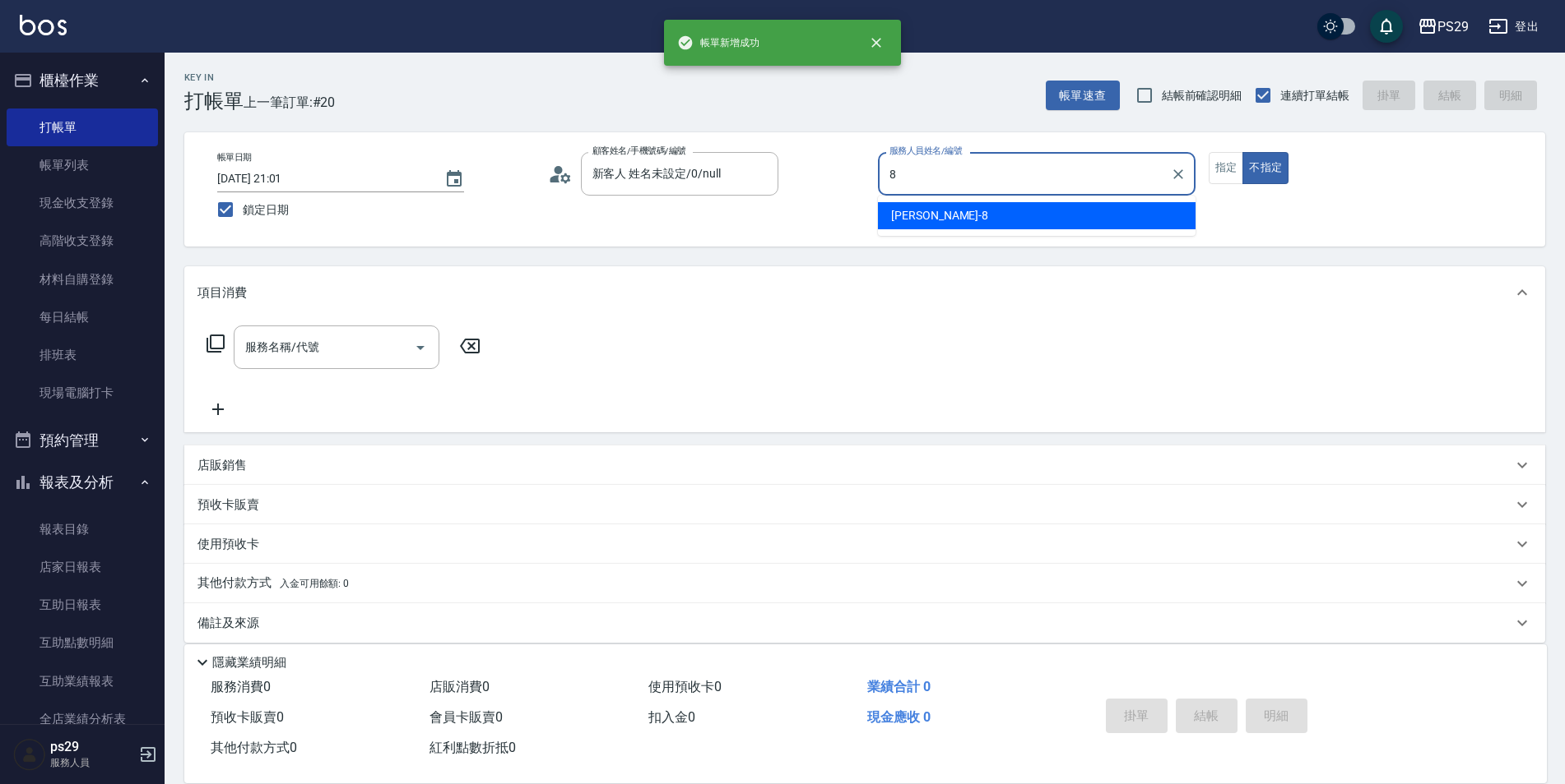
type input "[PERSON_NAME]-8"
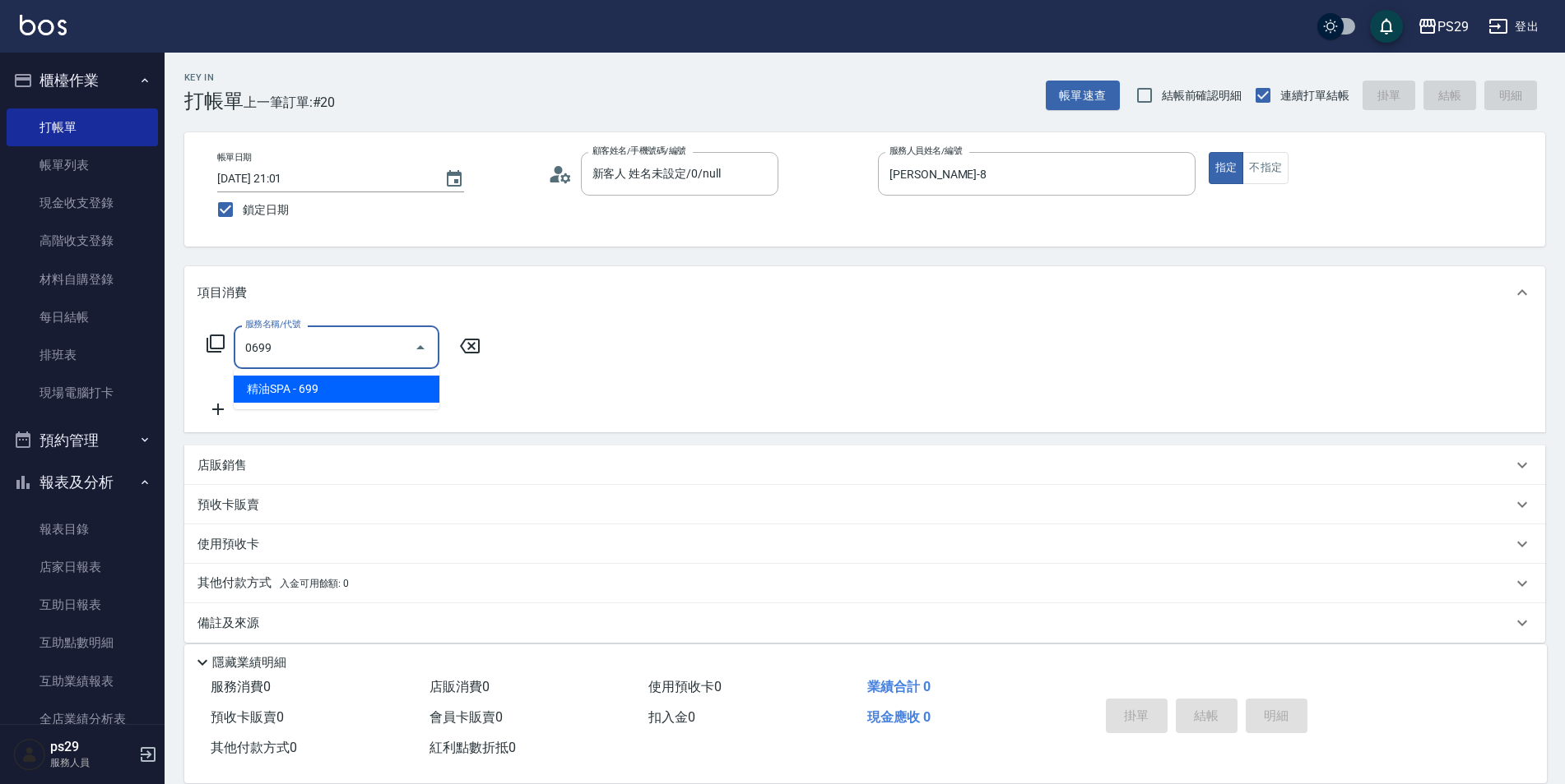
type input "精油SPA(0699)"
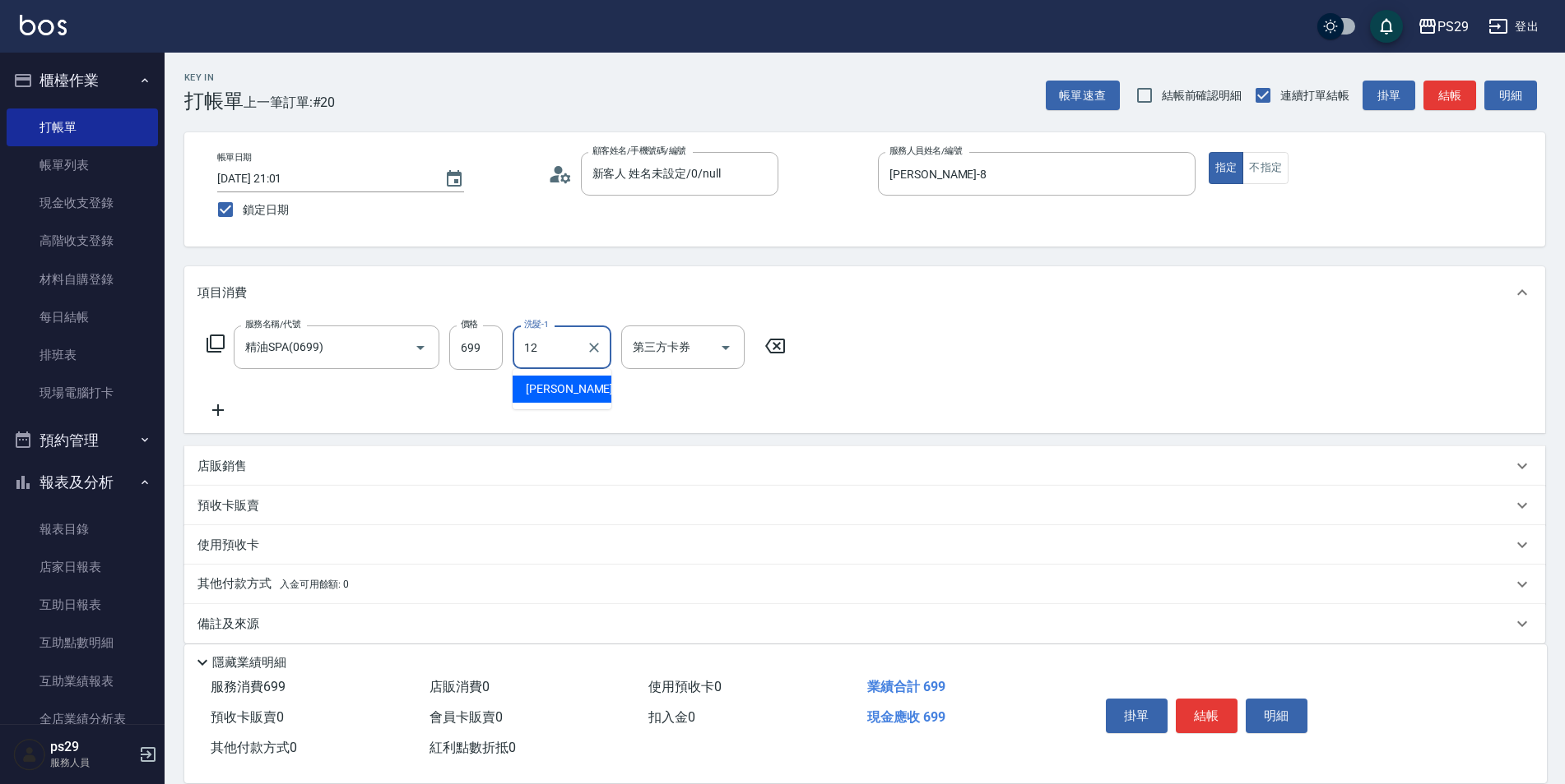
type input "[PERSON_NAME]-12"
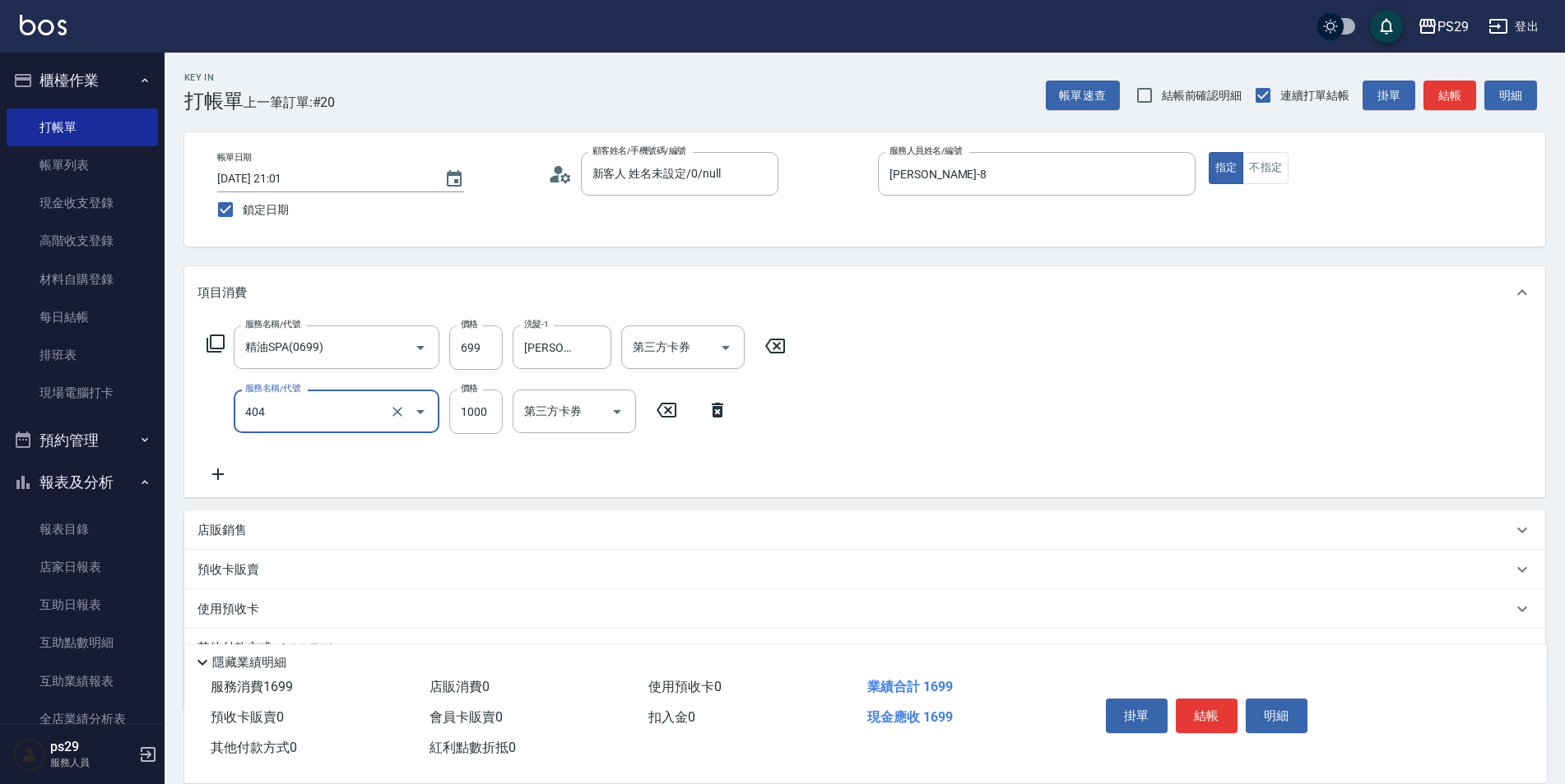
type input "1000護(404)"
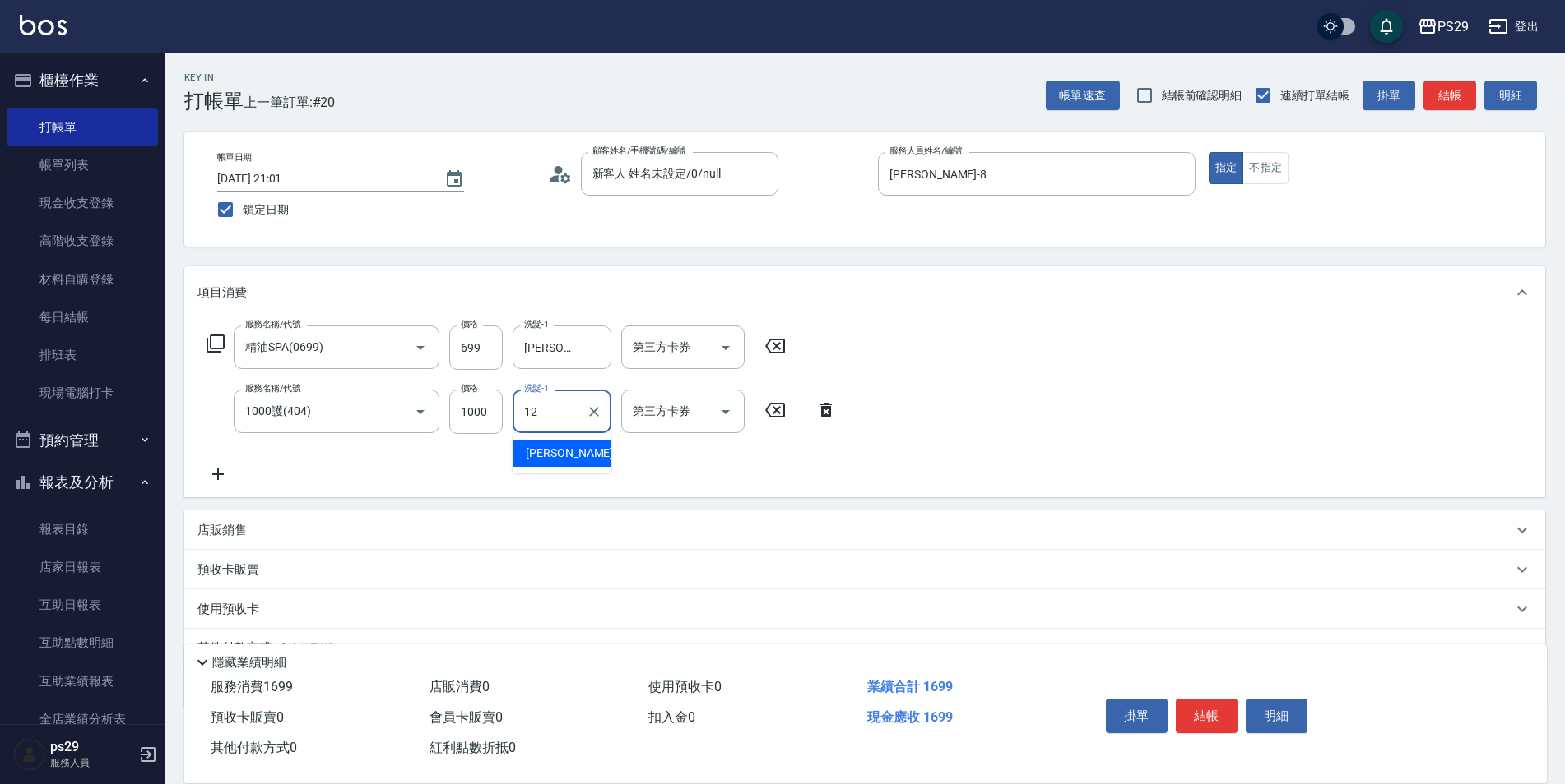
type input "[PERSON_NAME]-12"
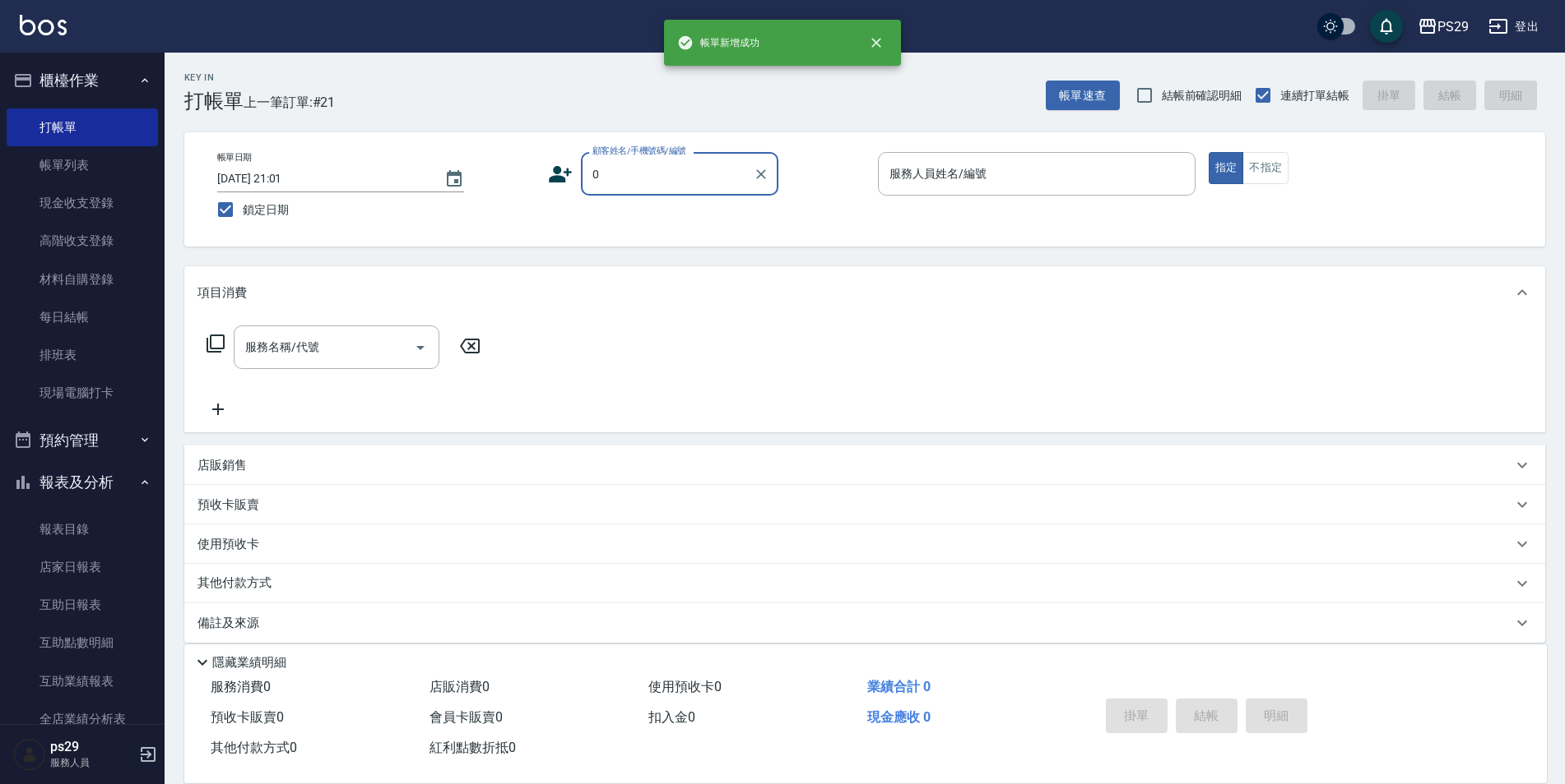
type input "新客人 姓名未設定/0/null"
type input "[PERSON_NAME]維-5"
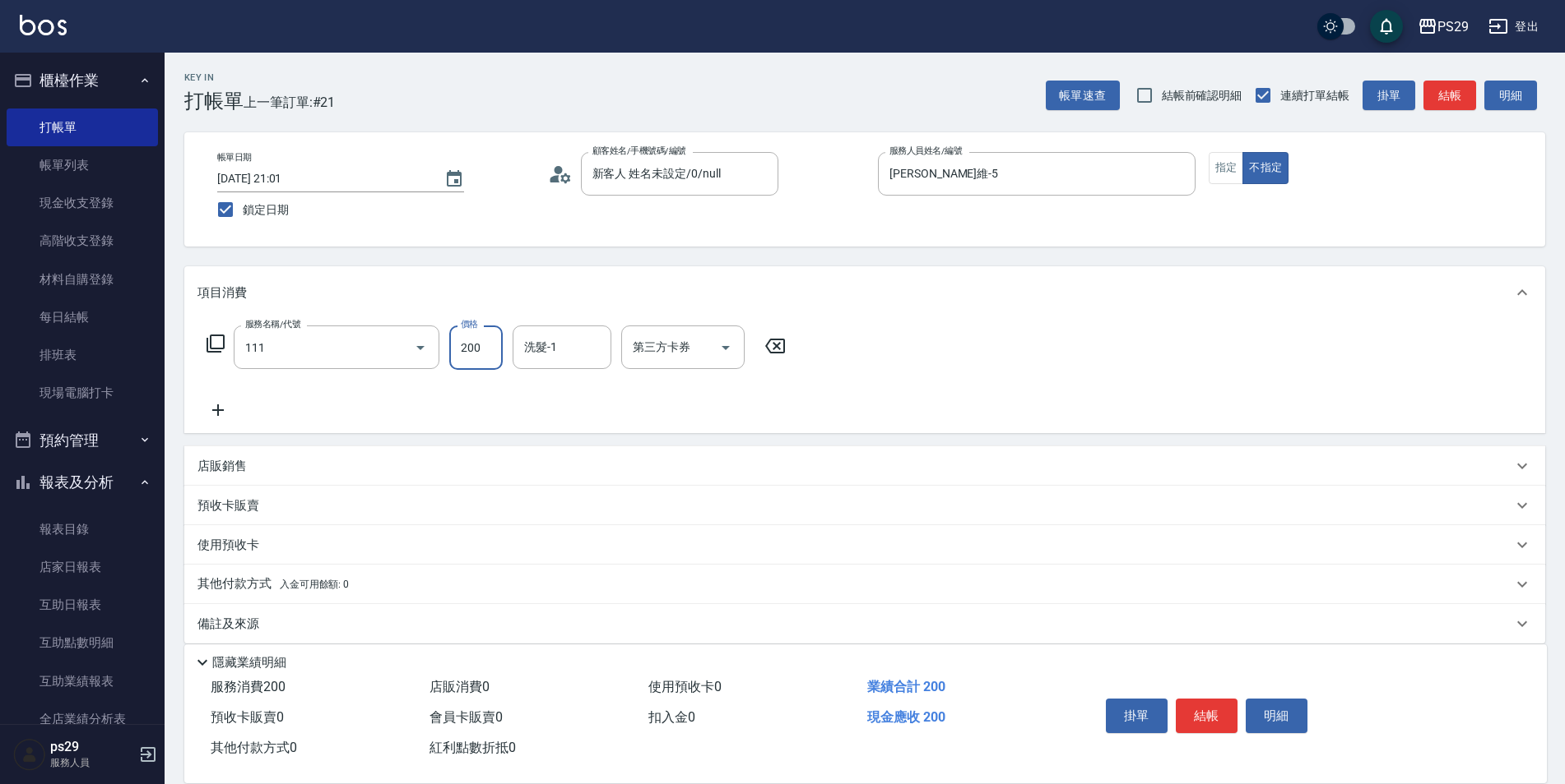
type input "200(111)"
type input "[PERSON_NAME]-12"
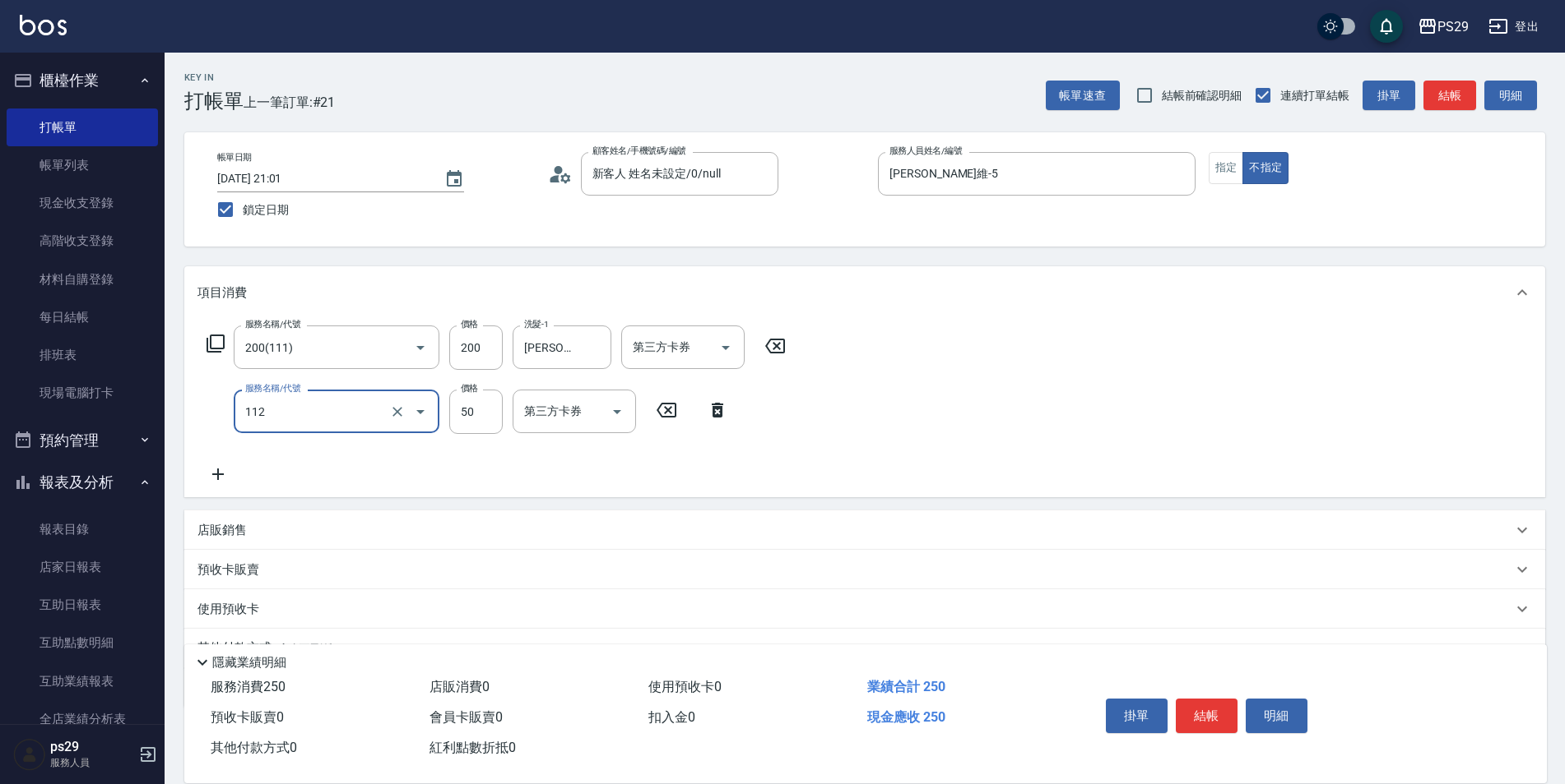
type input "精油50(112)"
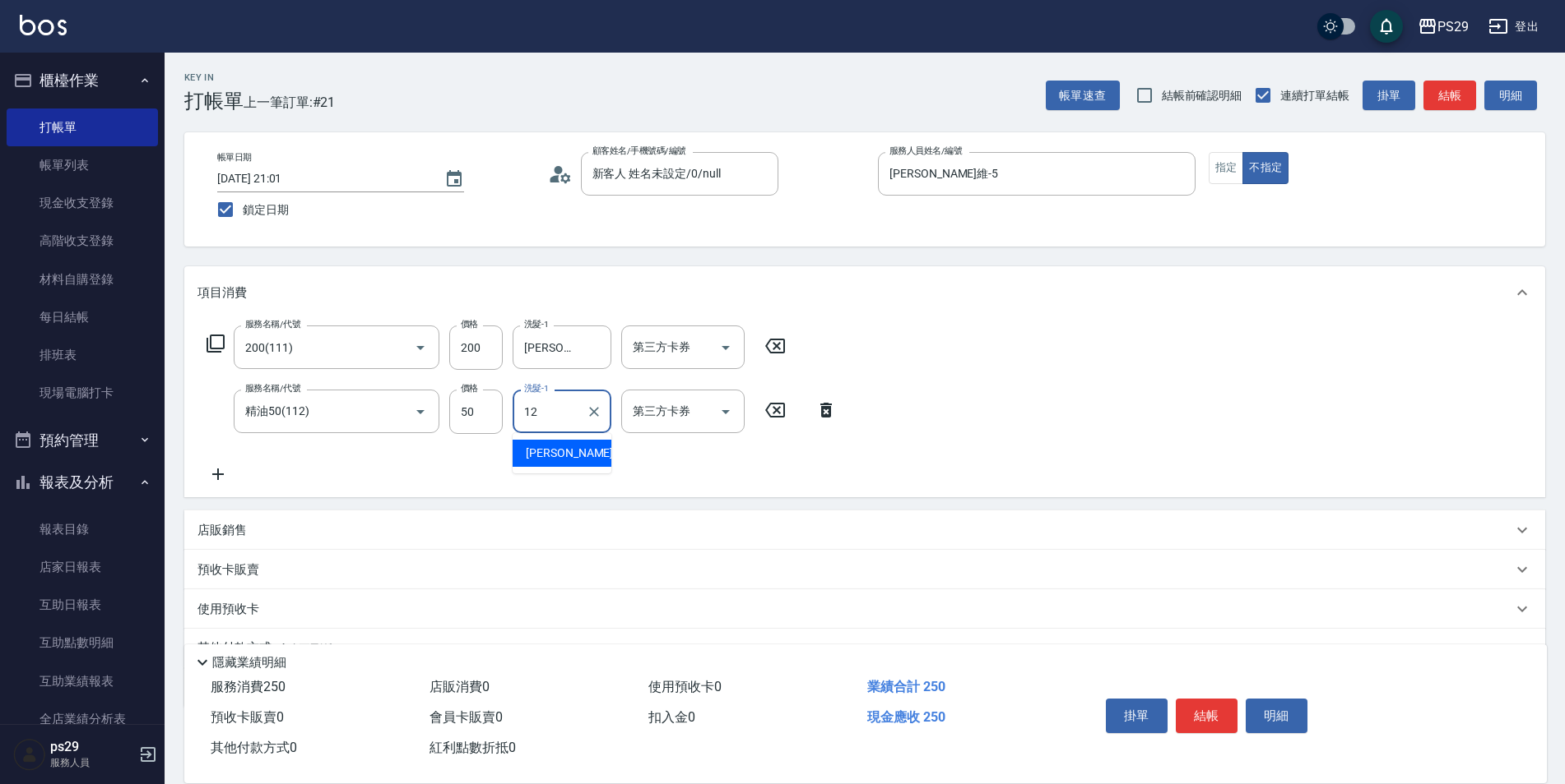
type input "[PERSON_NAME]-12"
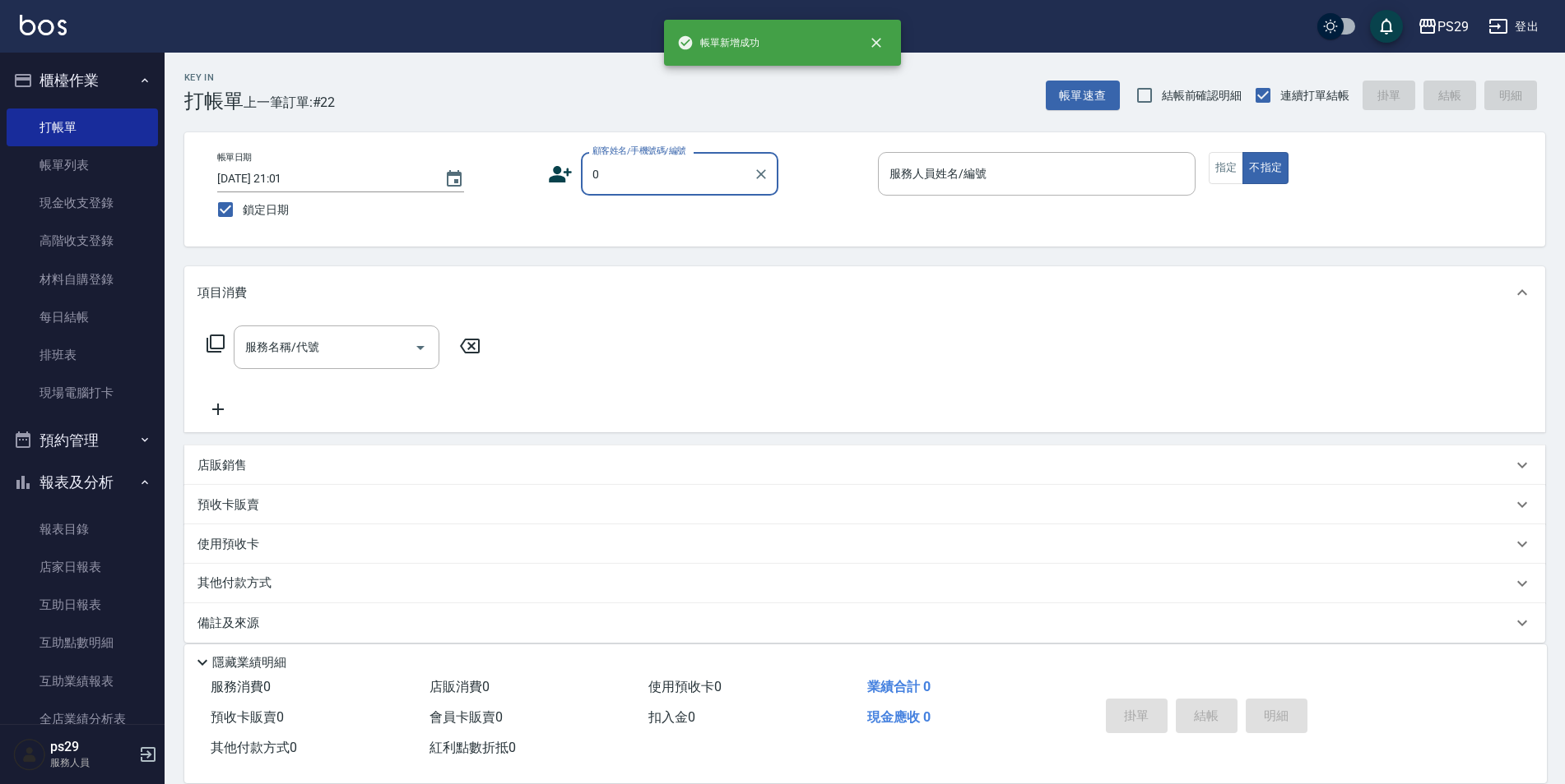
type input "新客人 姓名未設定/0/null"
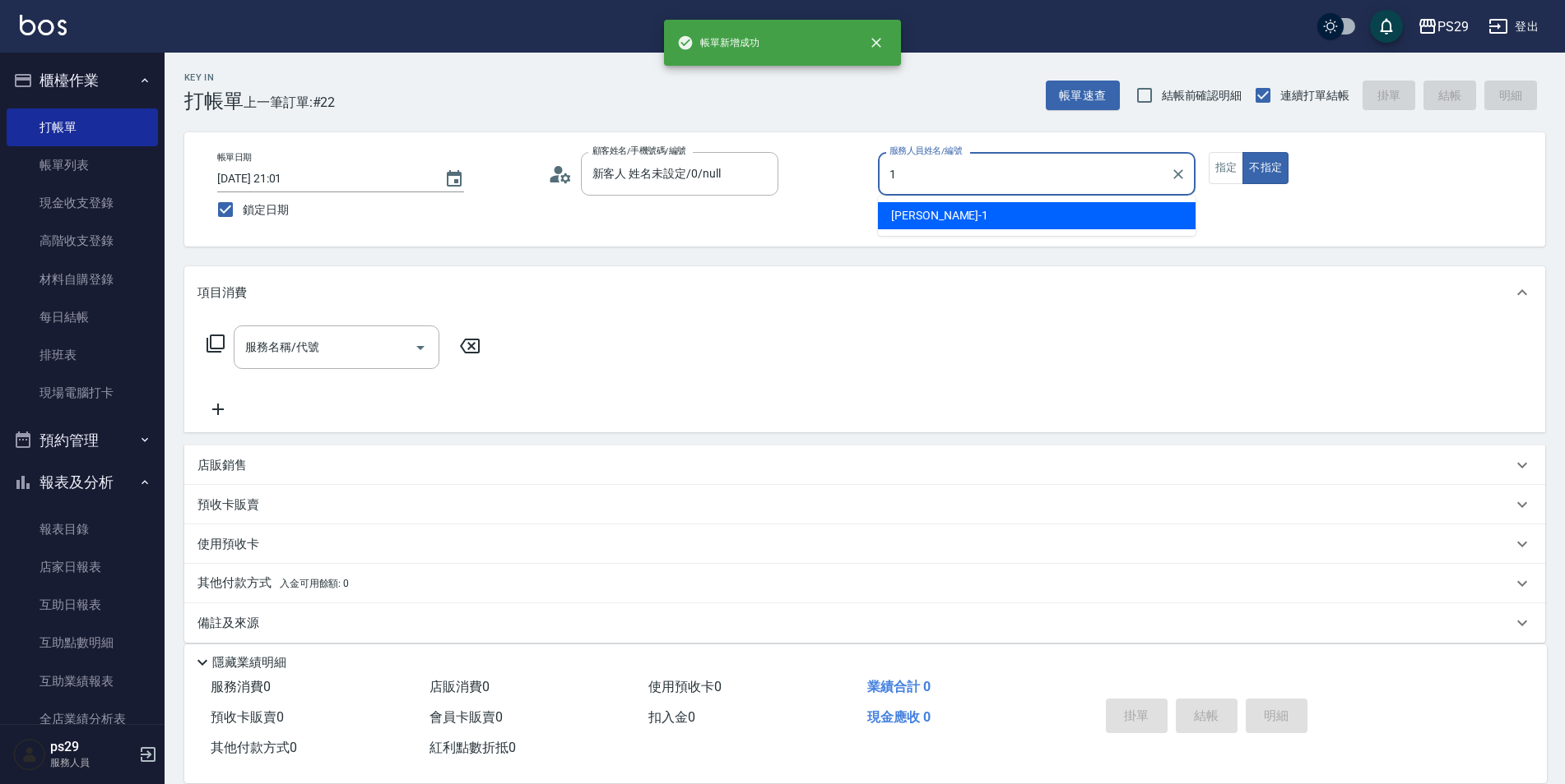
type input "[PERSON_NAME]-1"
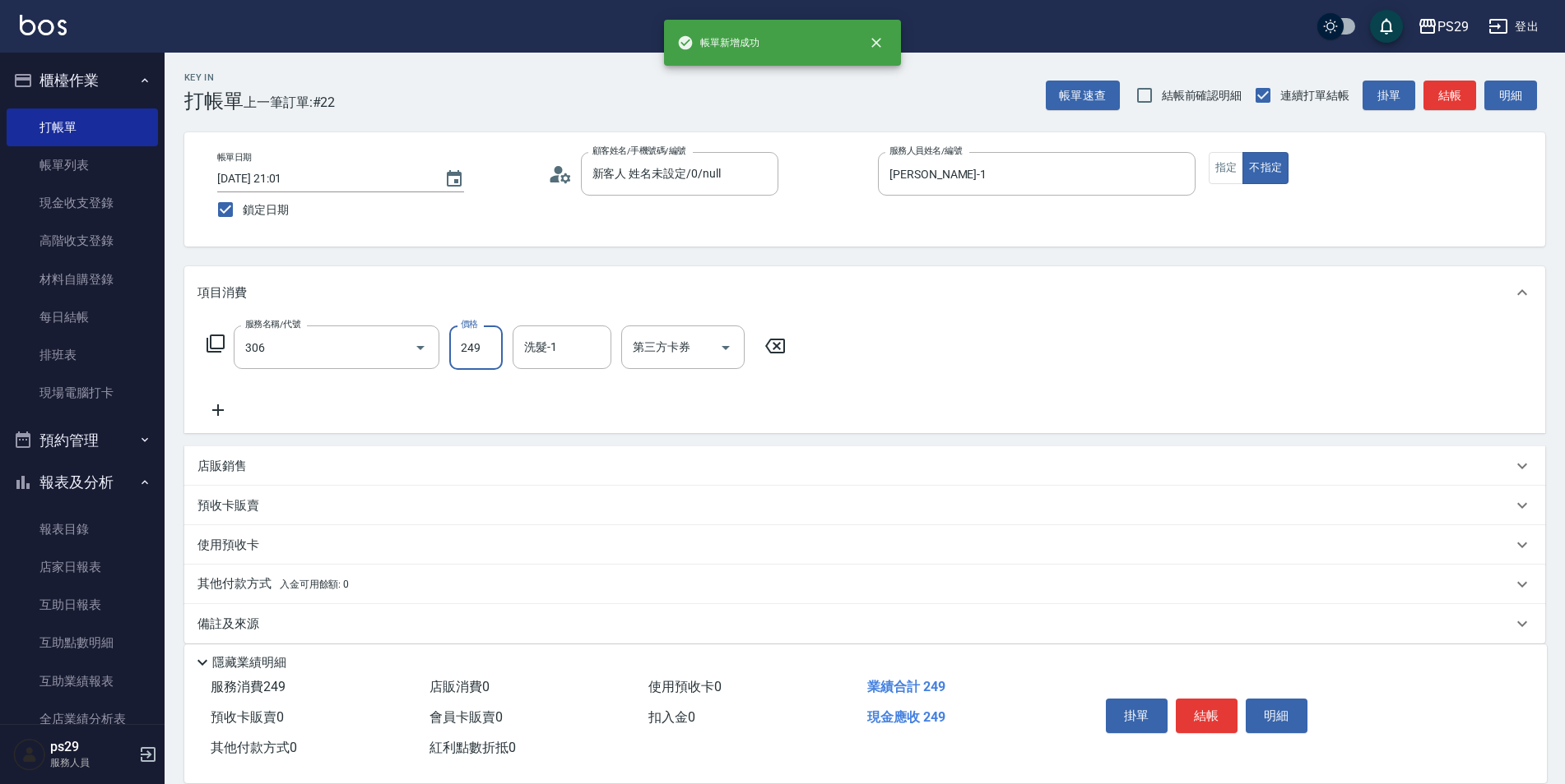
type input "剪髮(306)"
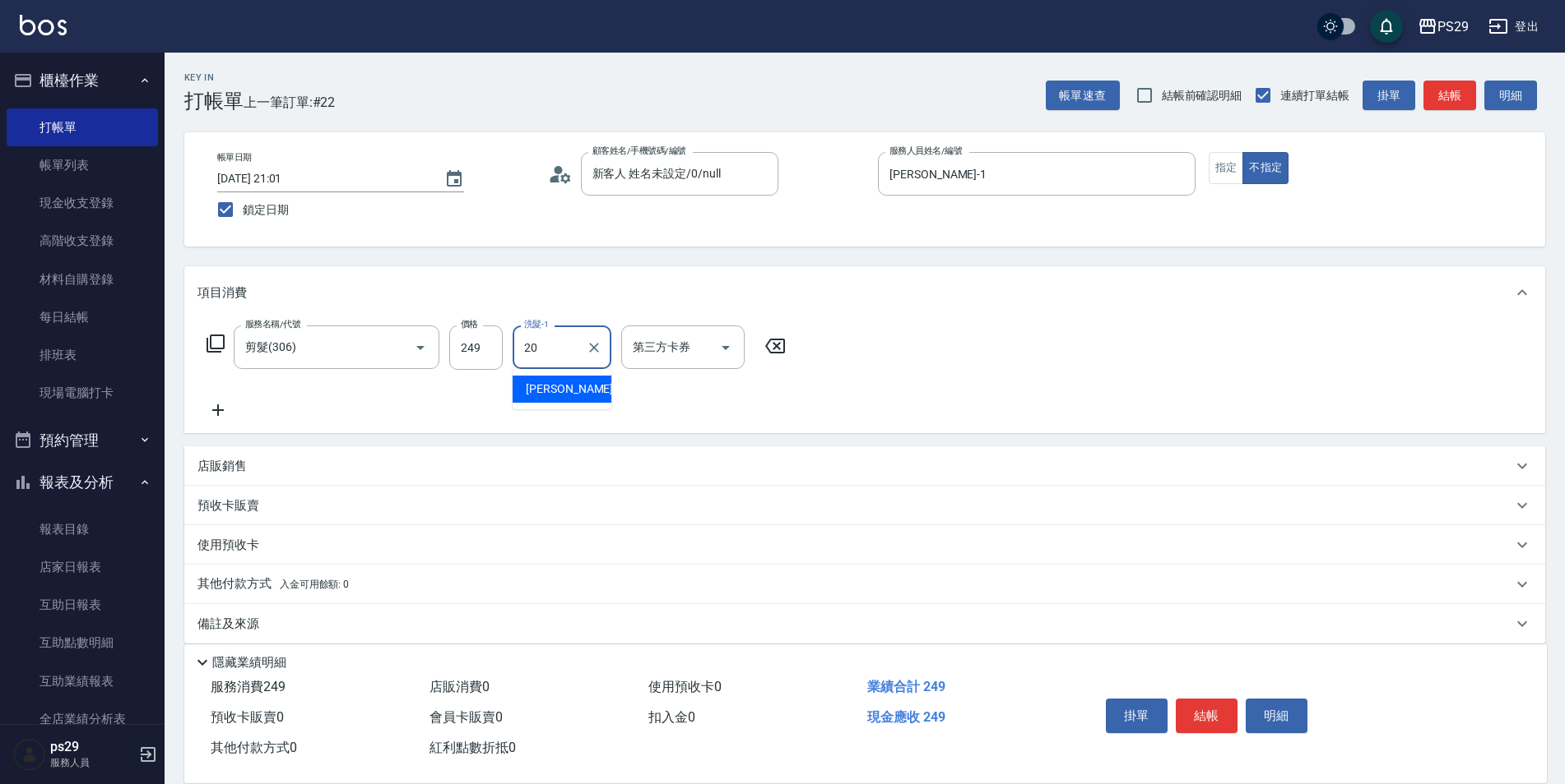
type input "[PERSON_NAME]-20"
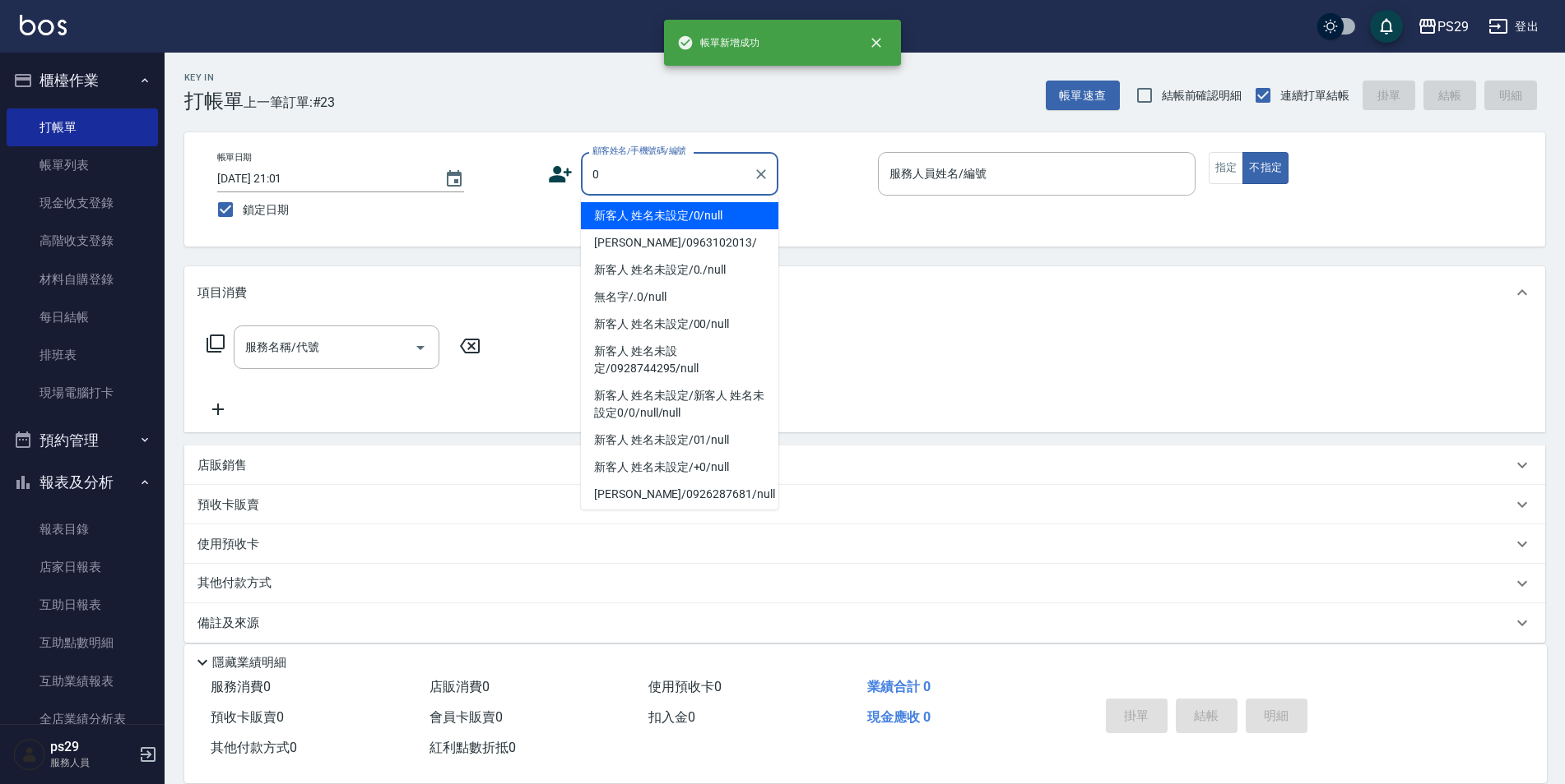
type input "新客人 姓名未設定/0/null"
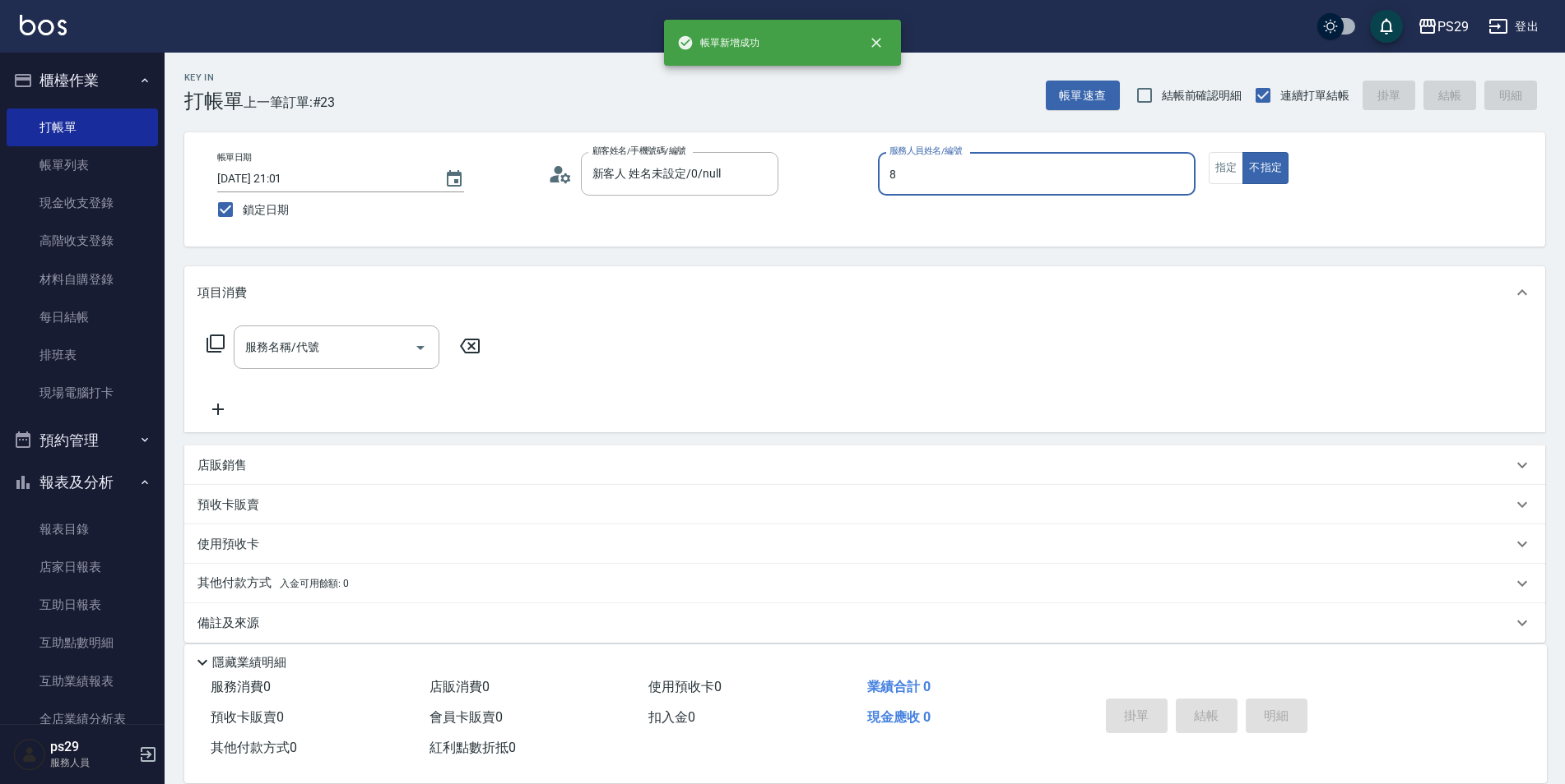
type input "[PERSON_NAME]-8"
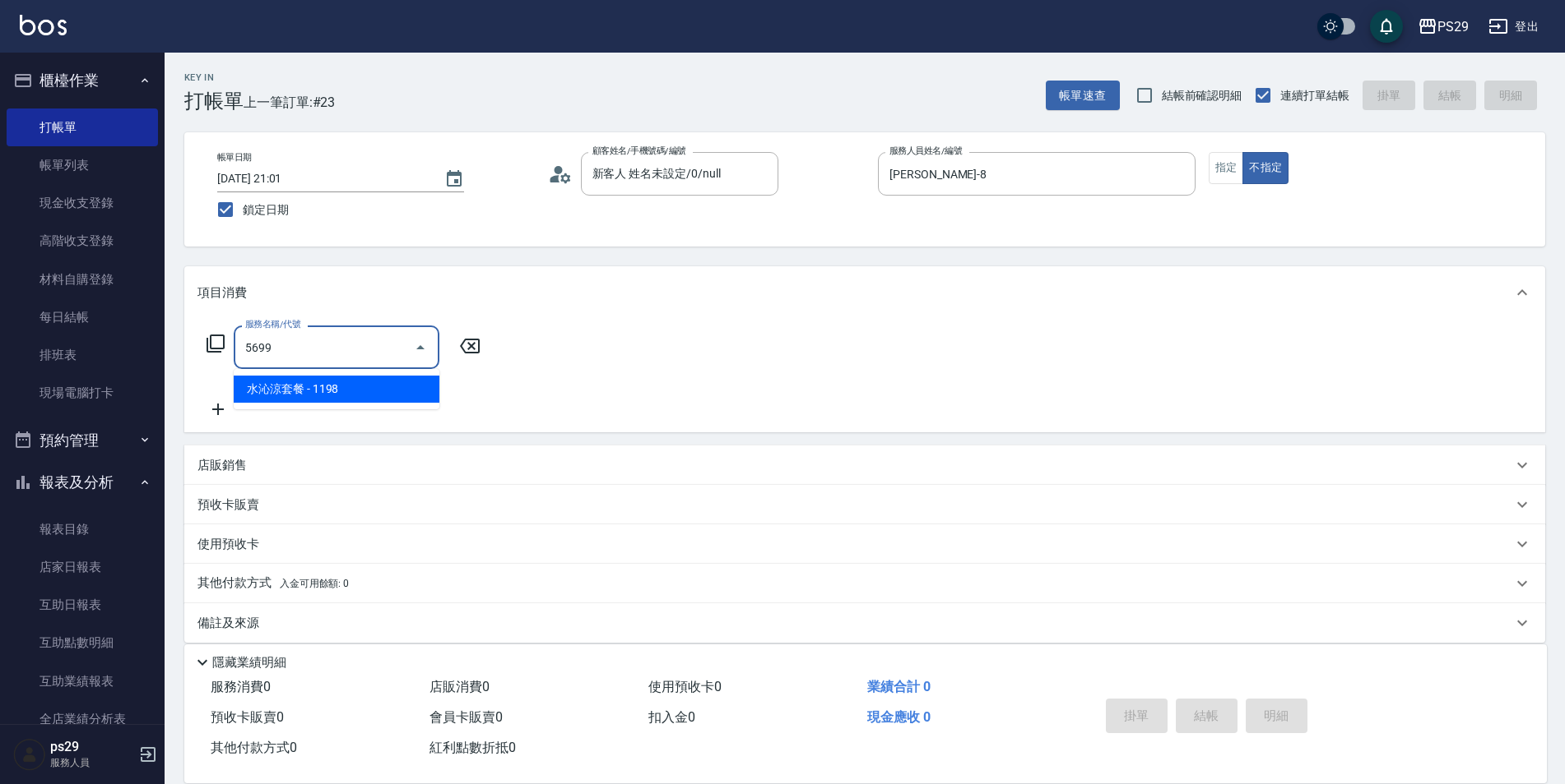
type input "水沁涼套餐(5699)"
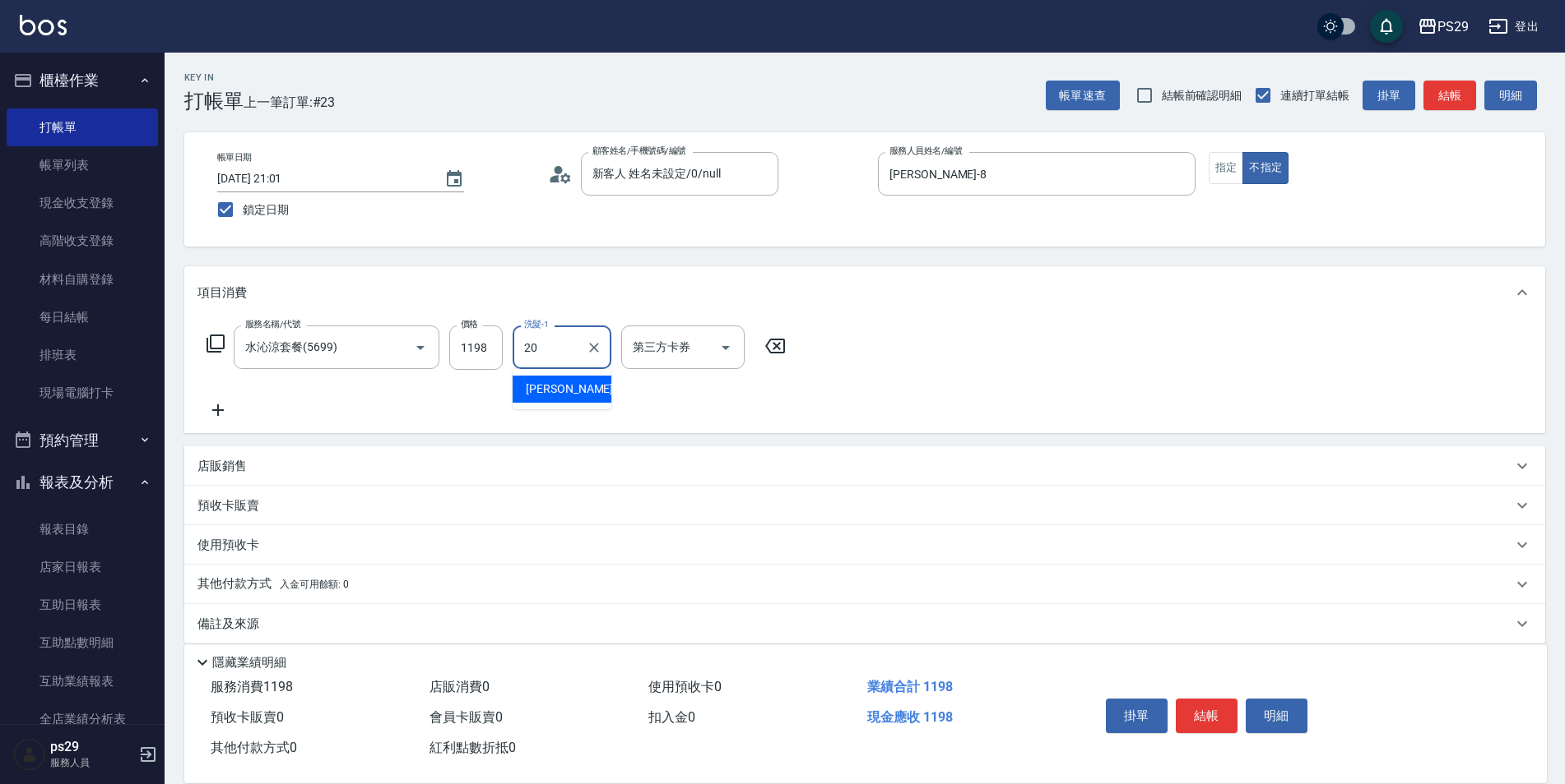
type input "[PERSON_NAME]-20"
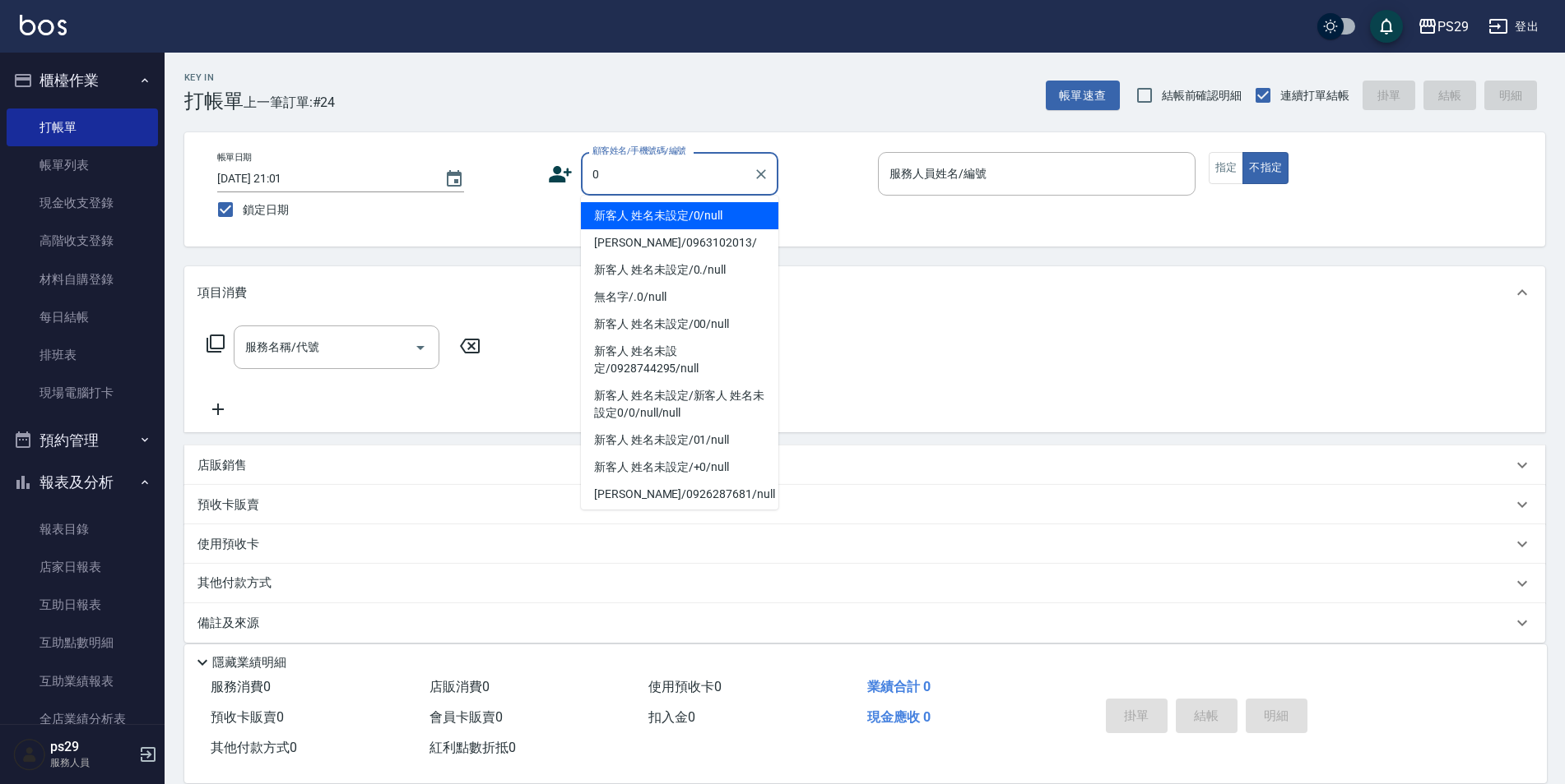
type input "新客人 姓名未設定/0/null"
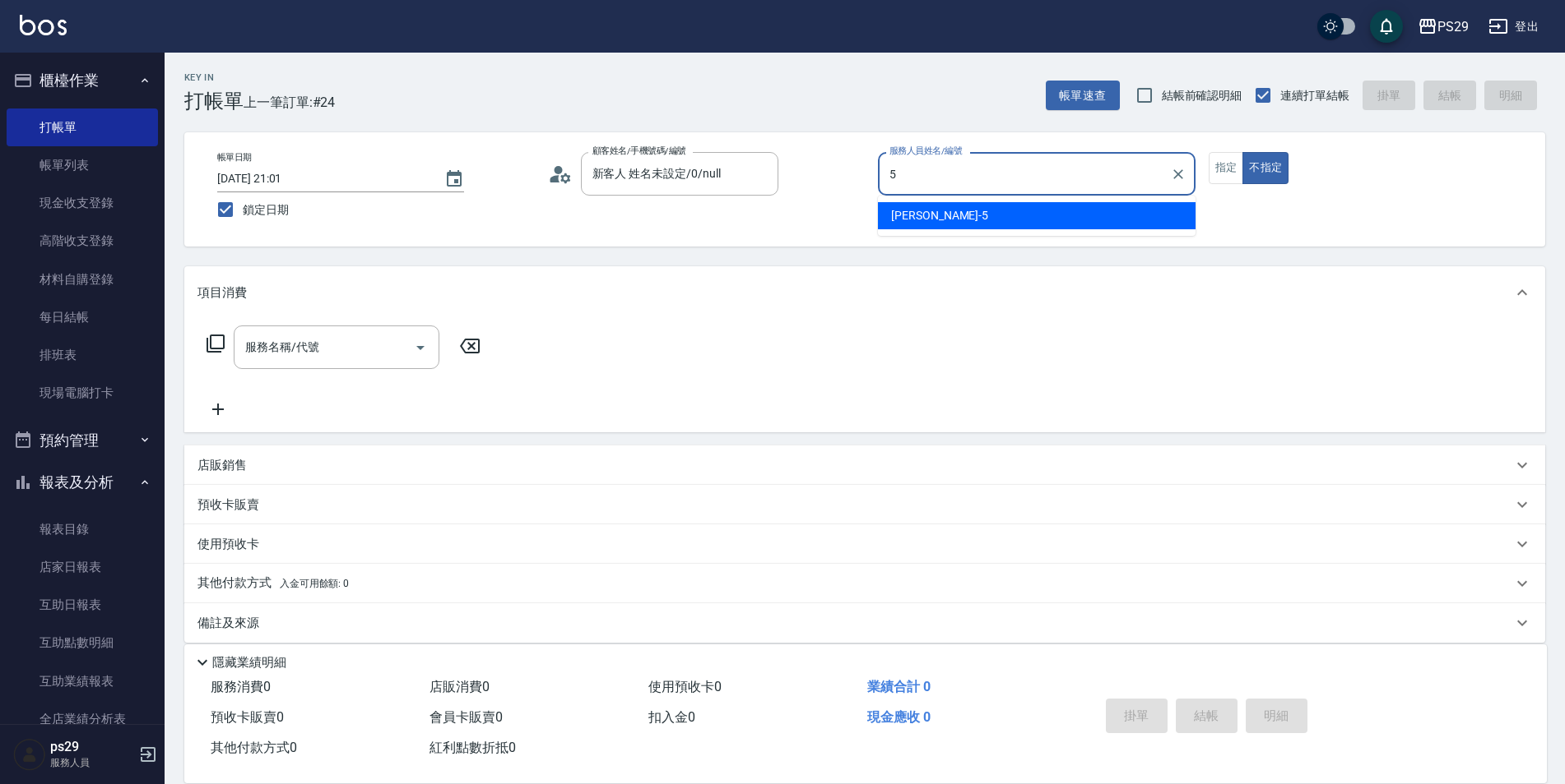
type input "[PERSON_NAME]維-5"
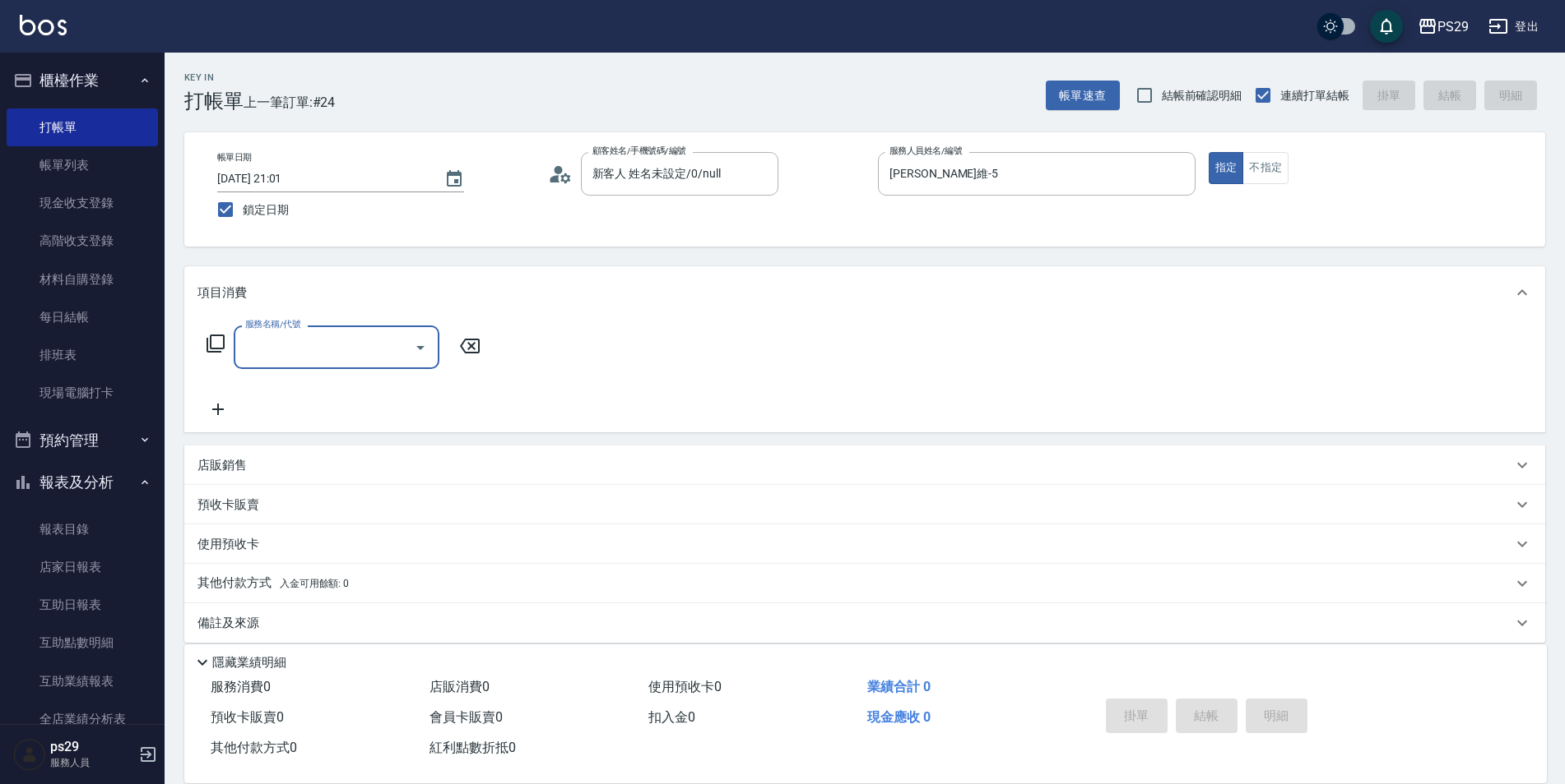
type input "3"
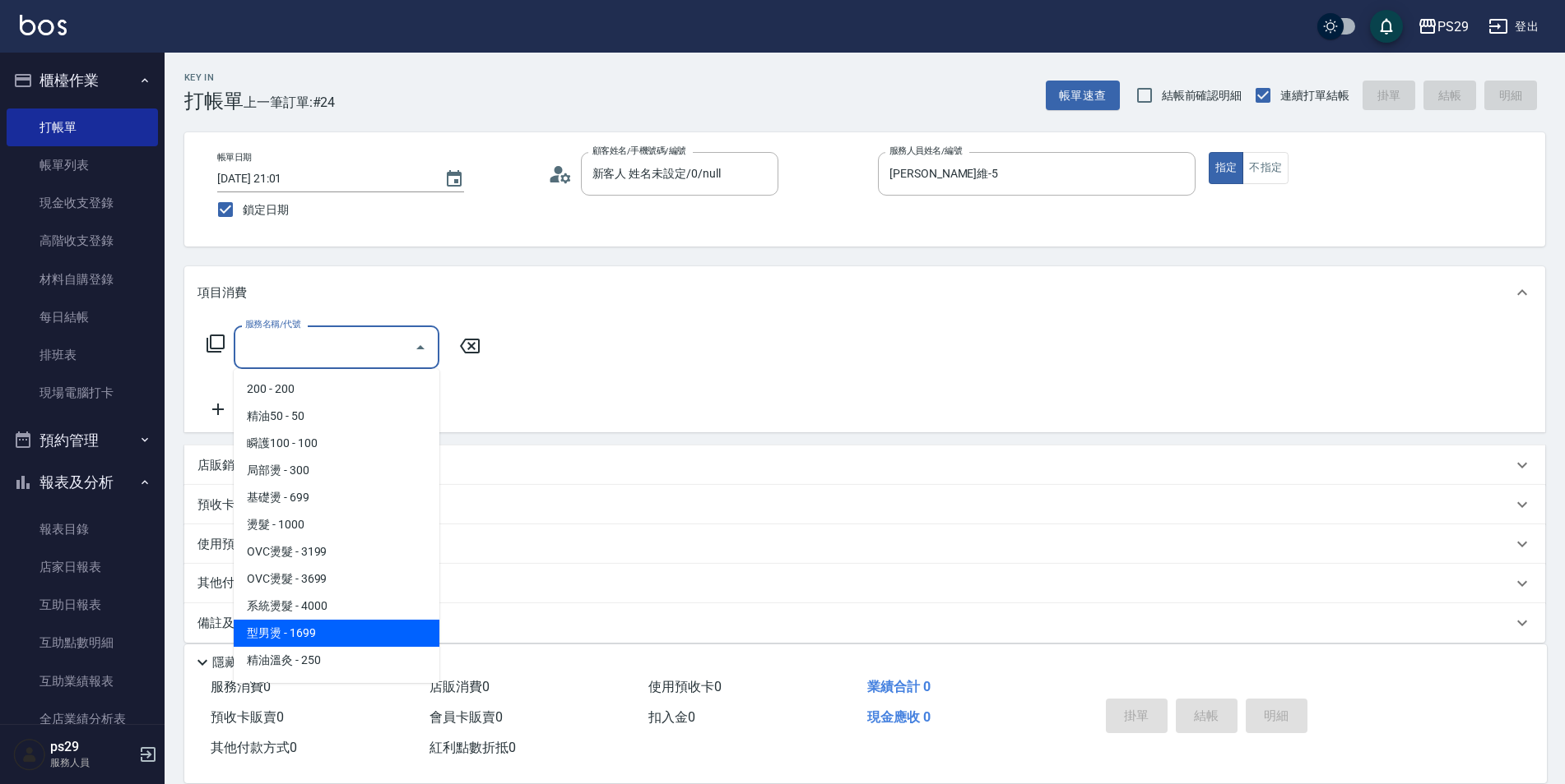
type input "型男燙(211)"
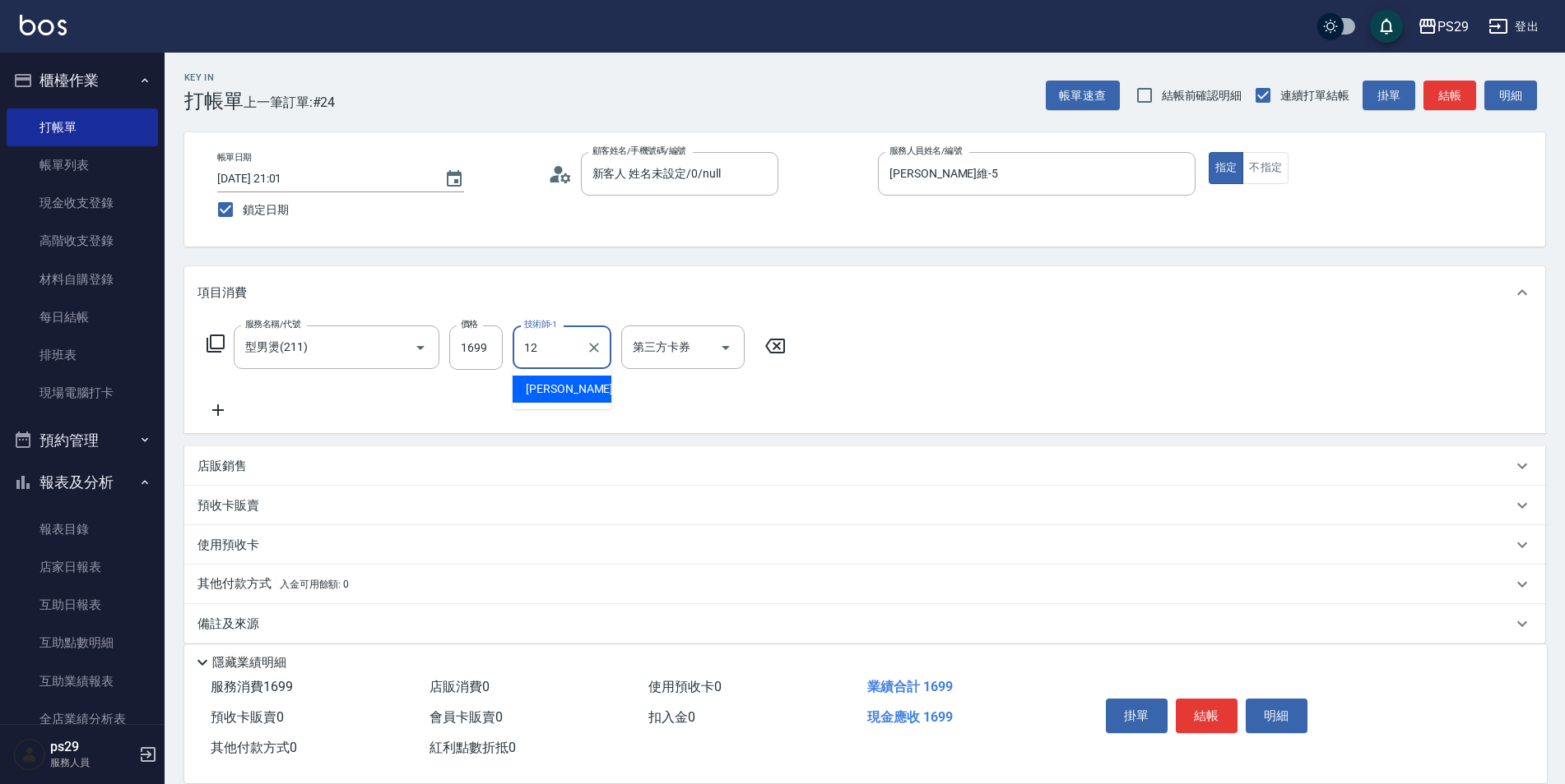
type input "[PERSON_NAME]-12"
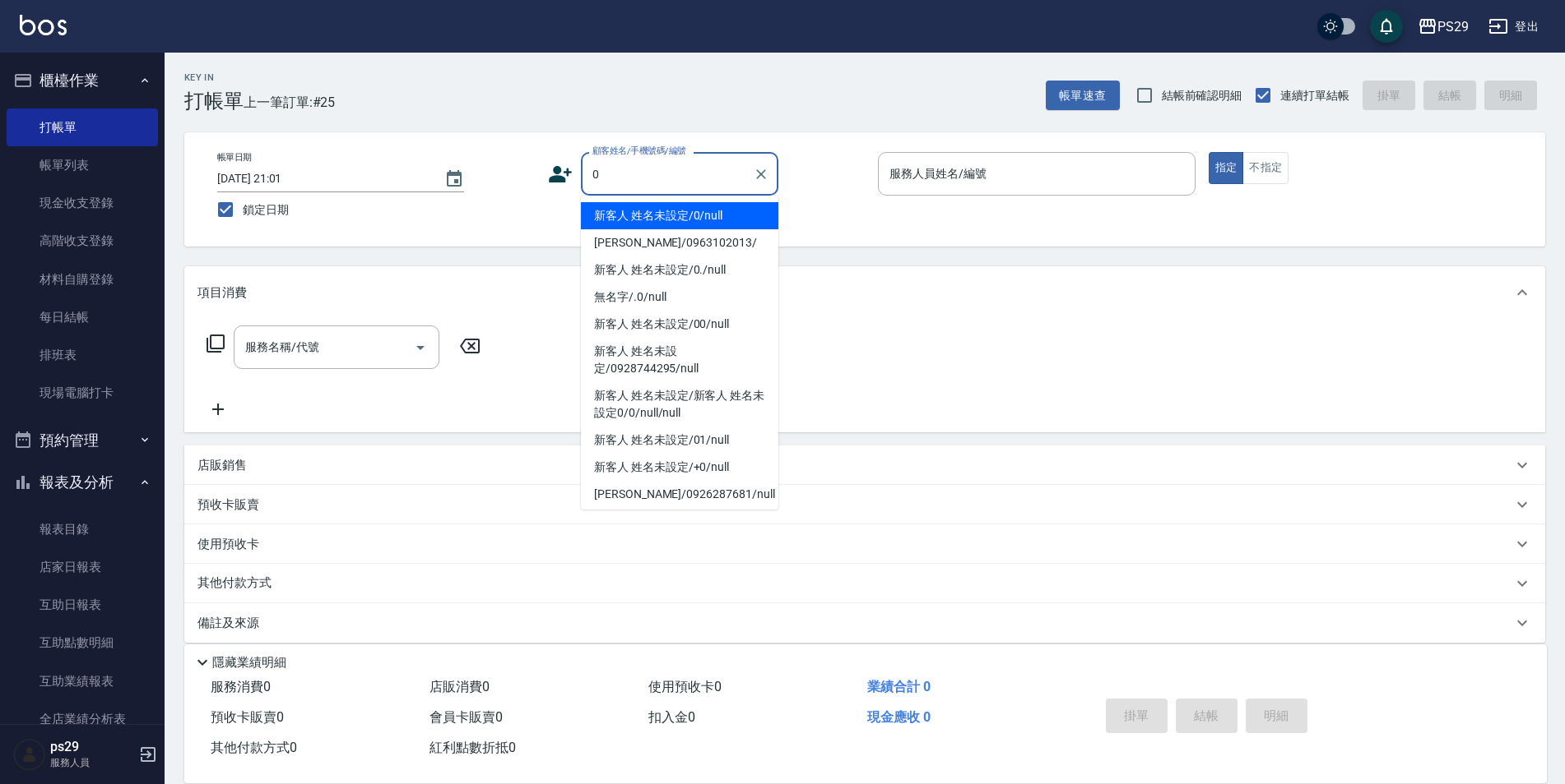
type input "新客人 姓名未設定/0/null"
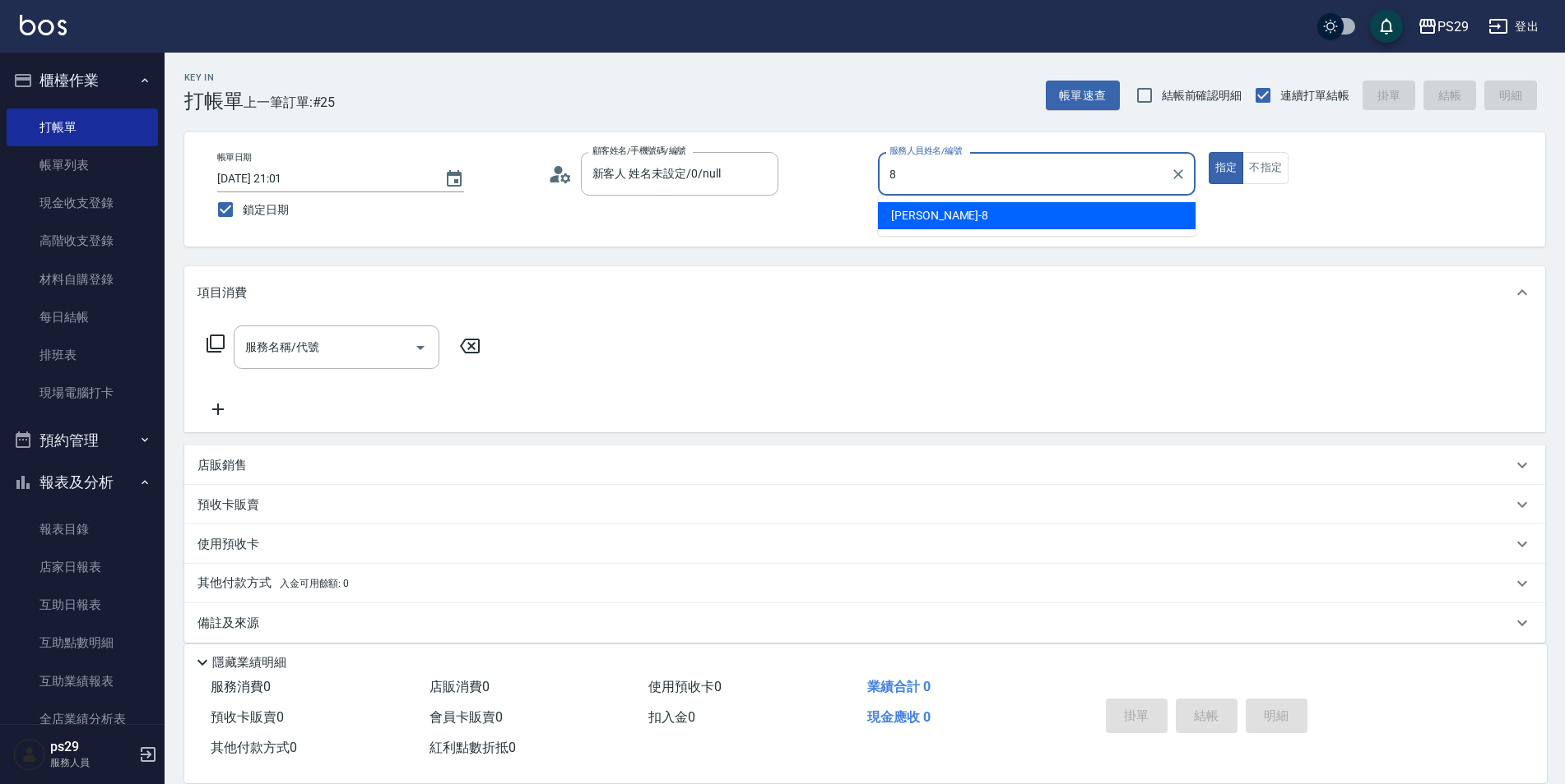
type input "[PERSON_NAME]-8"
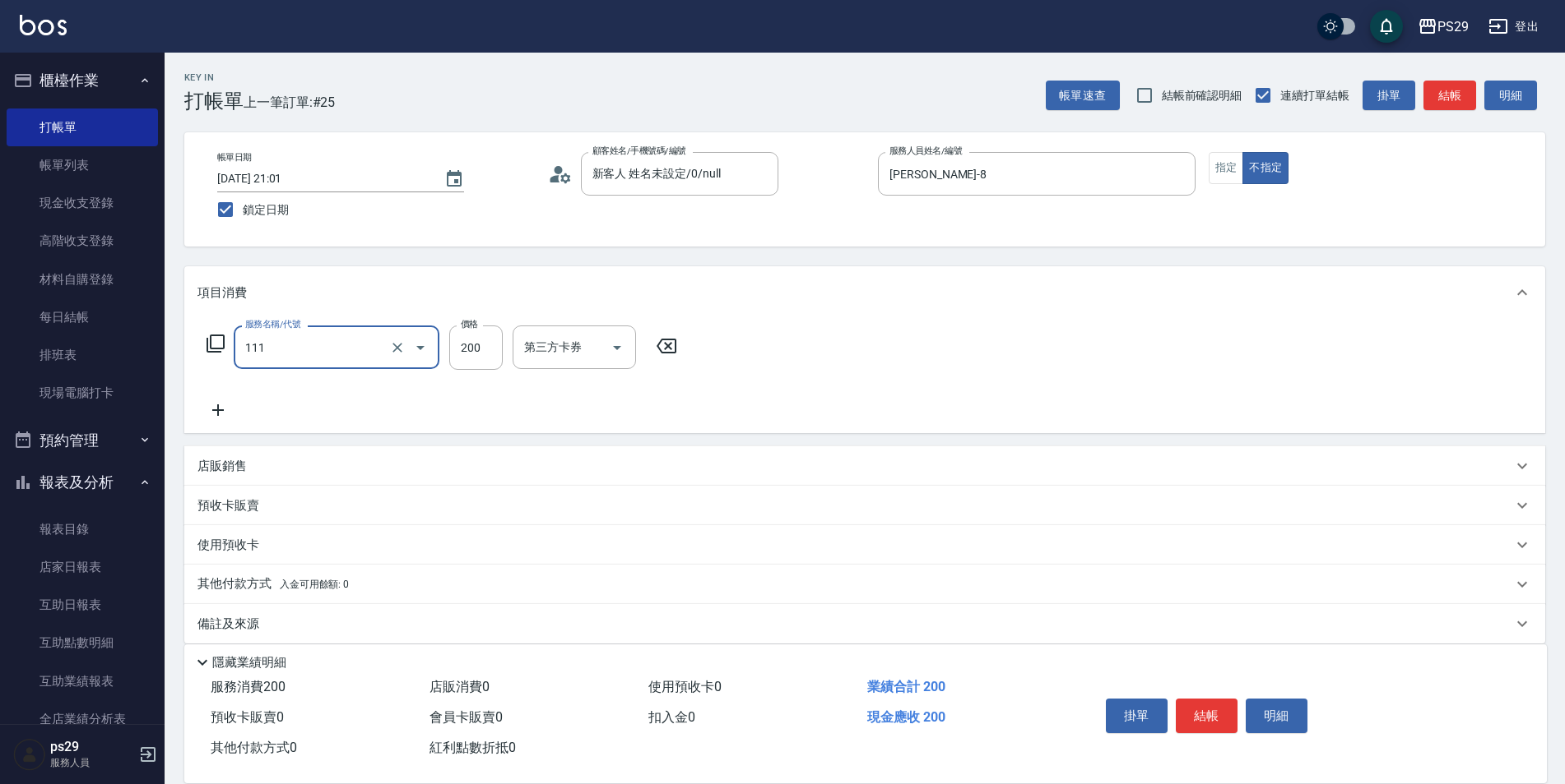
type input "200(111)"
click at [570, 363] on div "洗髮-1" at bounding box center [562, 347] width 99 height 44
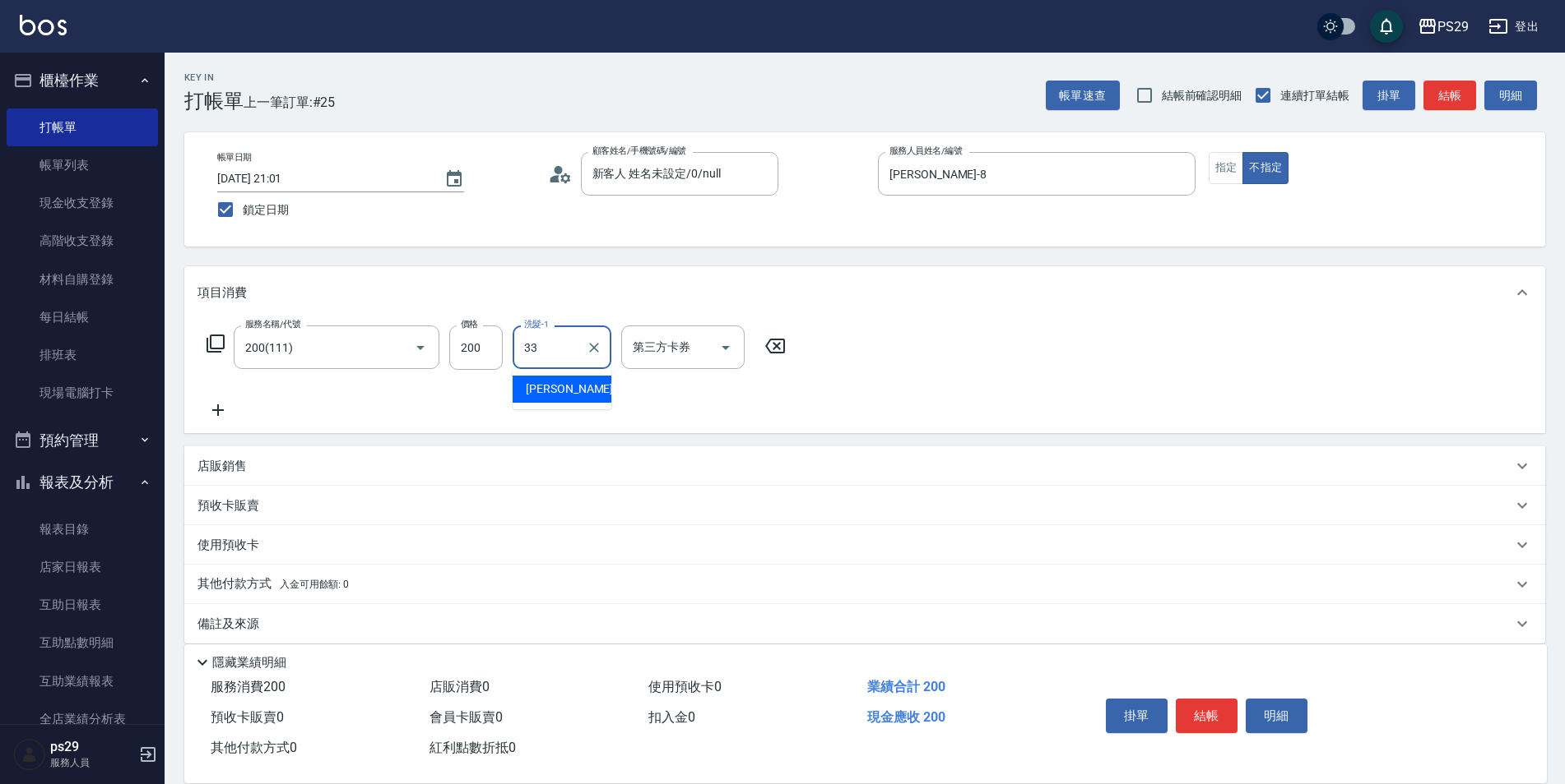
type input "黃詩予-33"
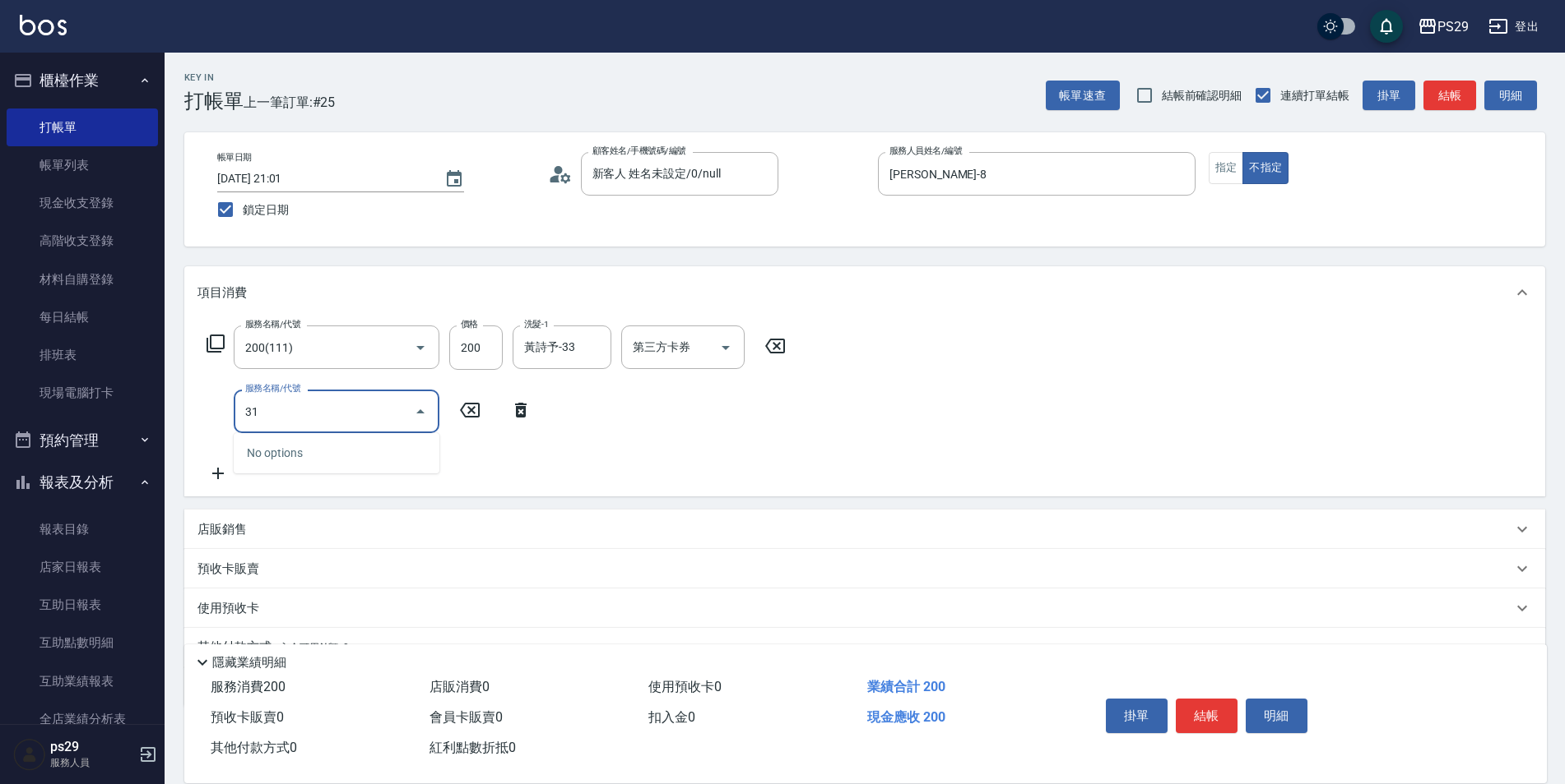
type input "310"
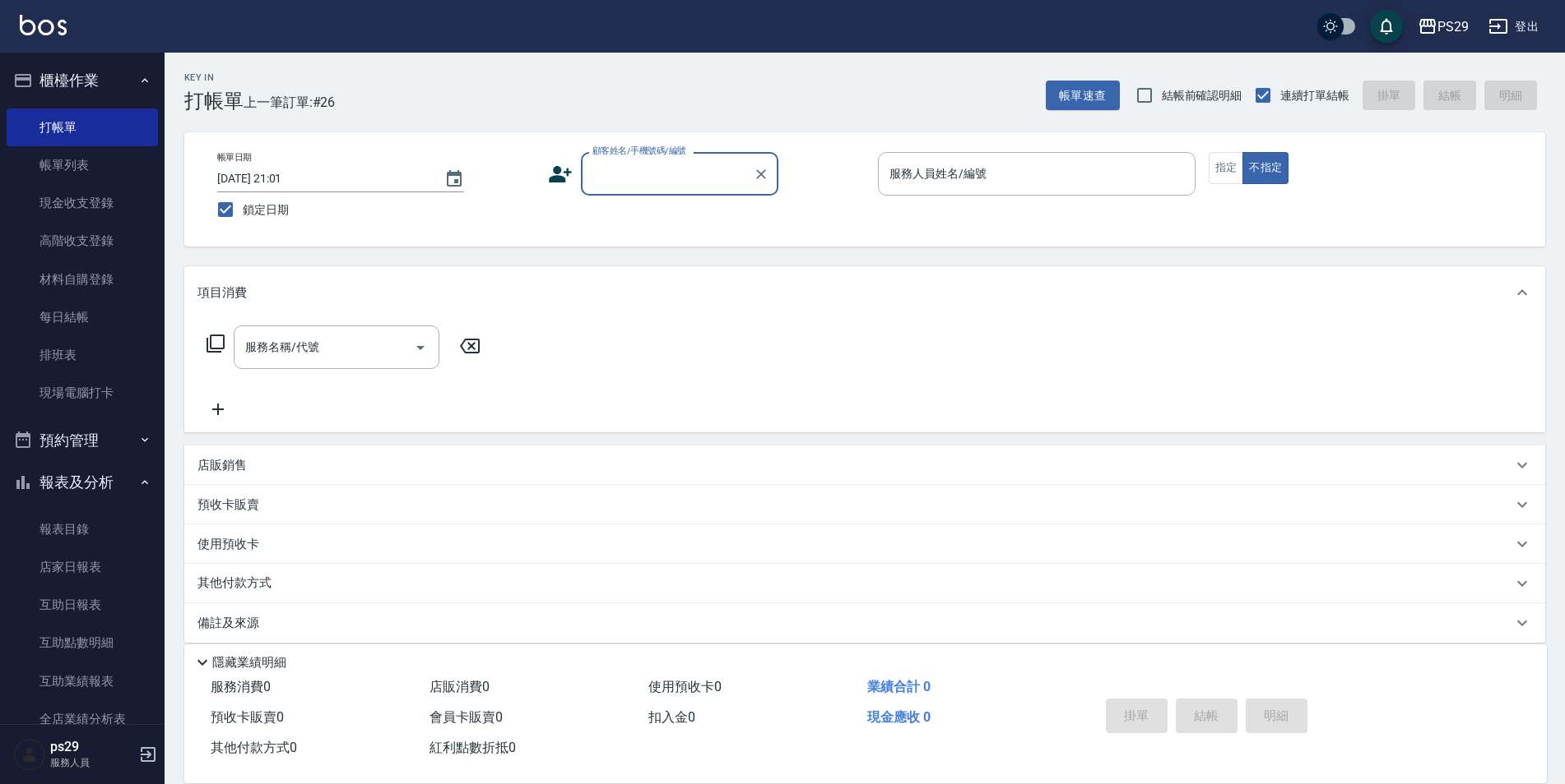
click at [57, 75] on button "櫃檯作業" at bounding box center [82, 80] width 151 height 43
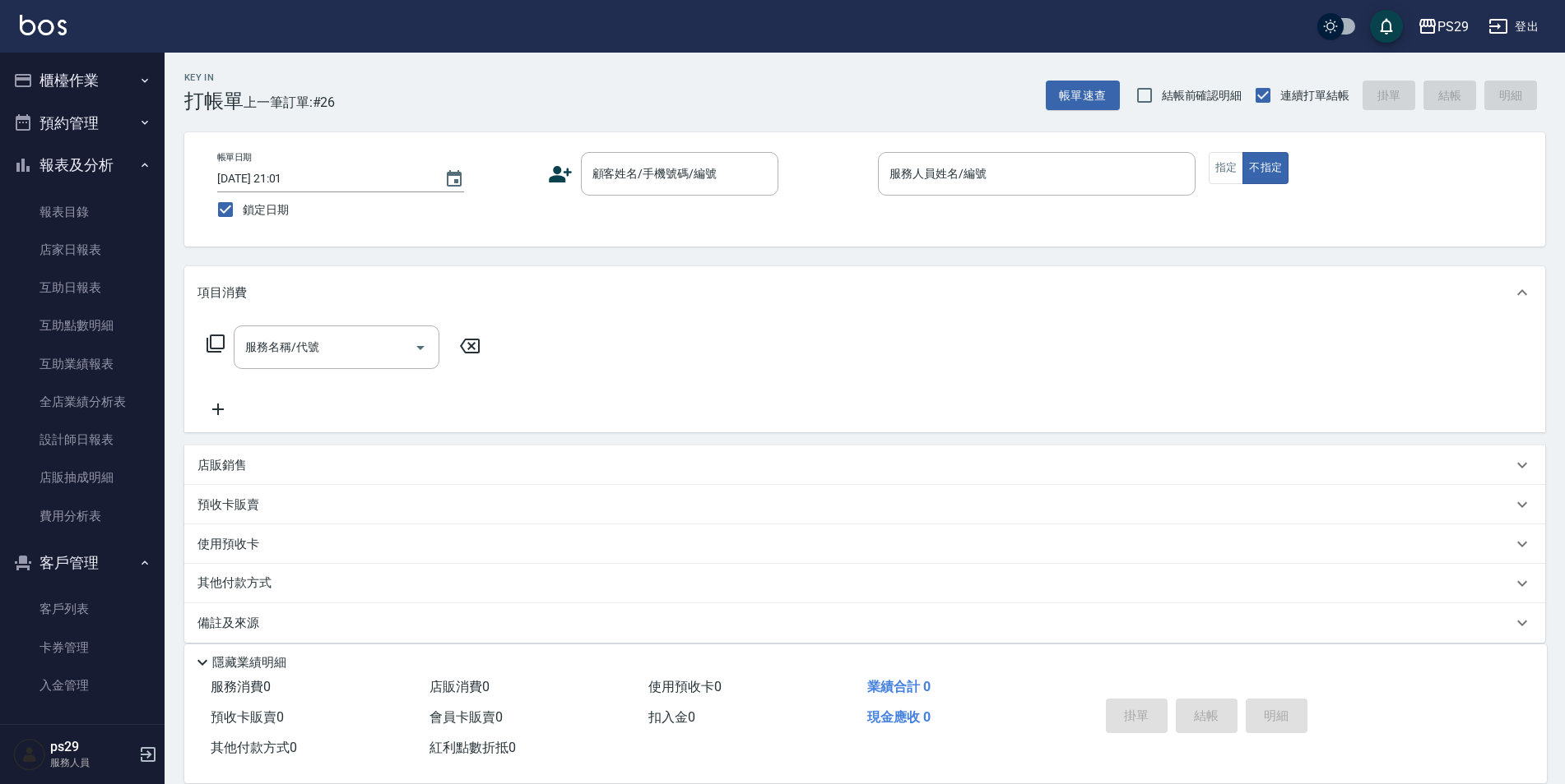
click at [101, 78] on button "櫃檯作業" at bounding box center [82, 80] width 151 height 43
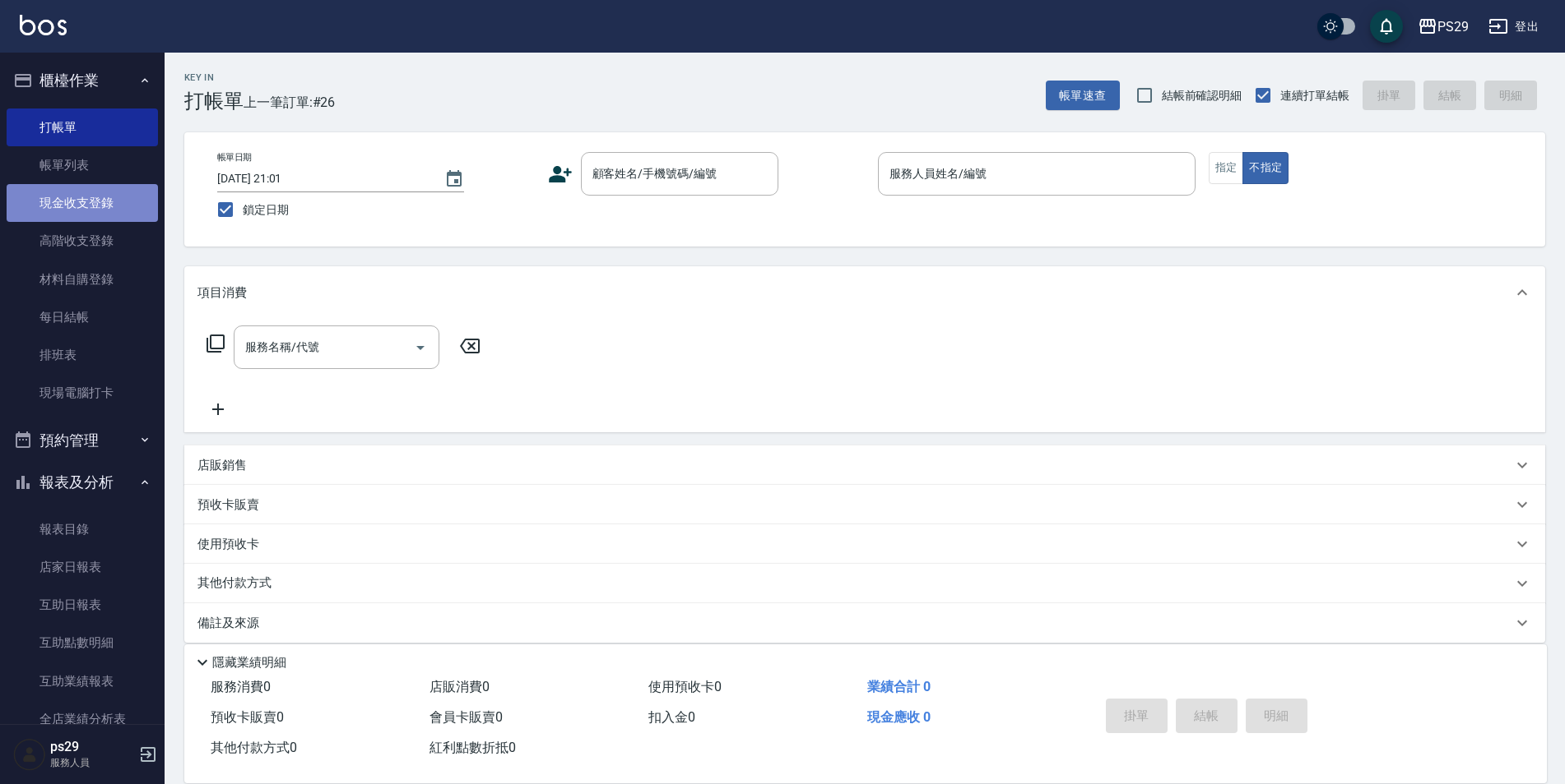
click at [109, 221] on link "現金收支登錄" at bounding box center [82, 203] width 151 height 37
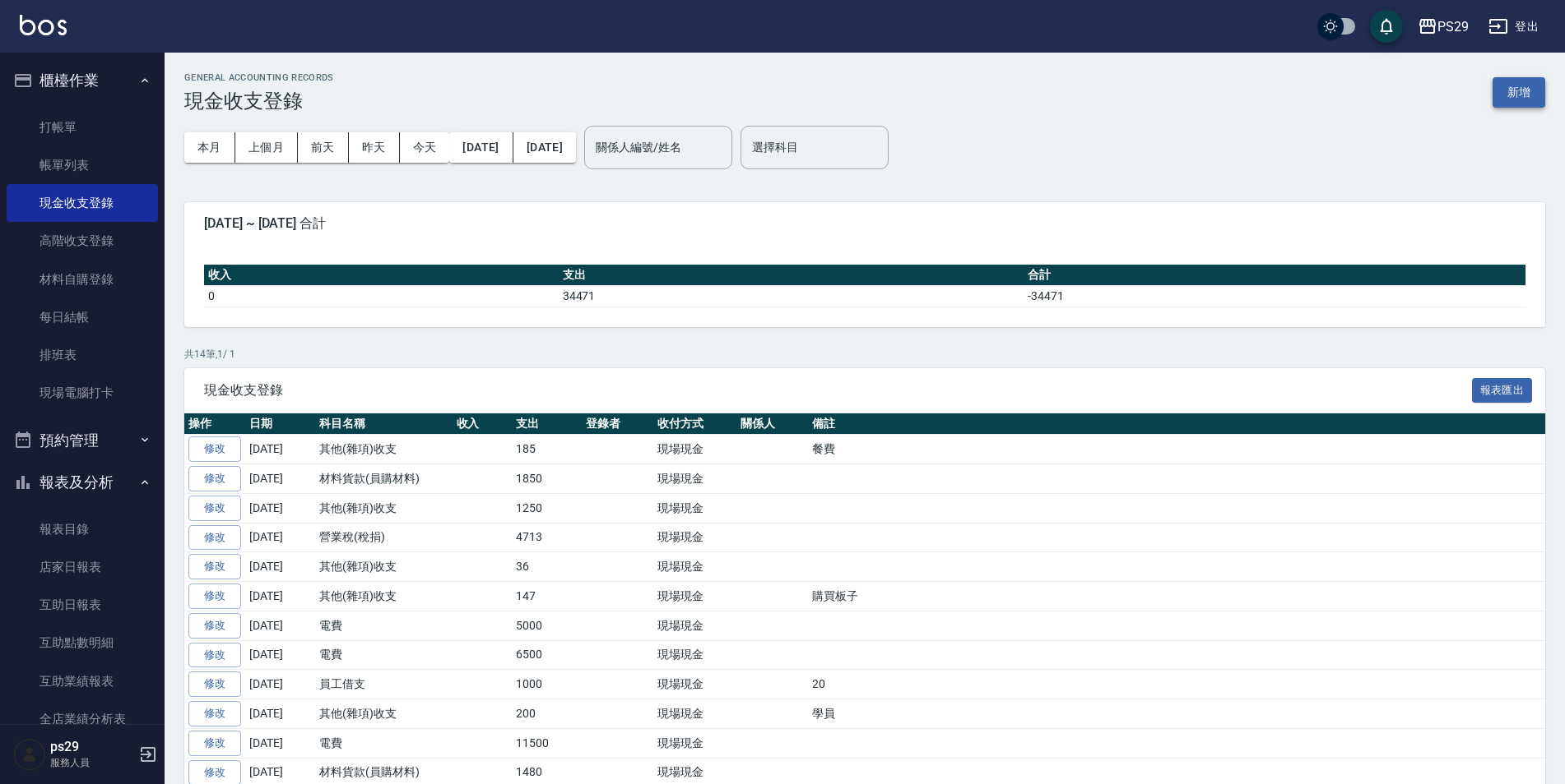
drag, startPoint x: 1481, startPoint y: 101, endPoint x: 1498, endPoint y: 99, distance: 17.1
click at [1483, 101] on div "GENERAL ACCOUNTING RECORDS 現金收支登錄 新增" at bounding box center [864, 92] width 1360 height 40
click at [1498, 99] on button "新增" at bounding box center [1518, 93] width 52 height 31
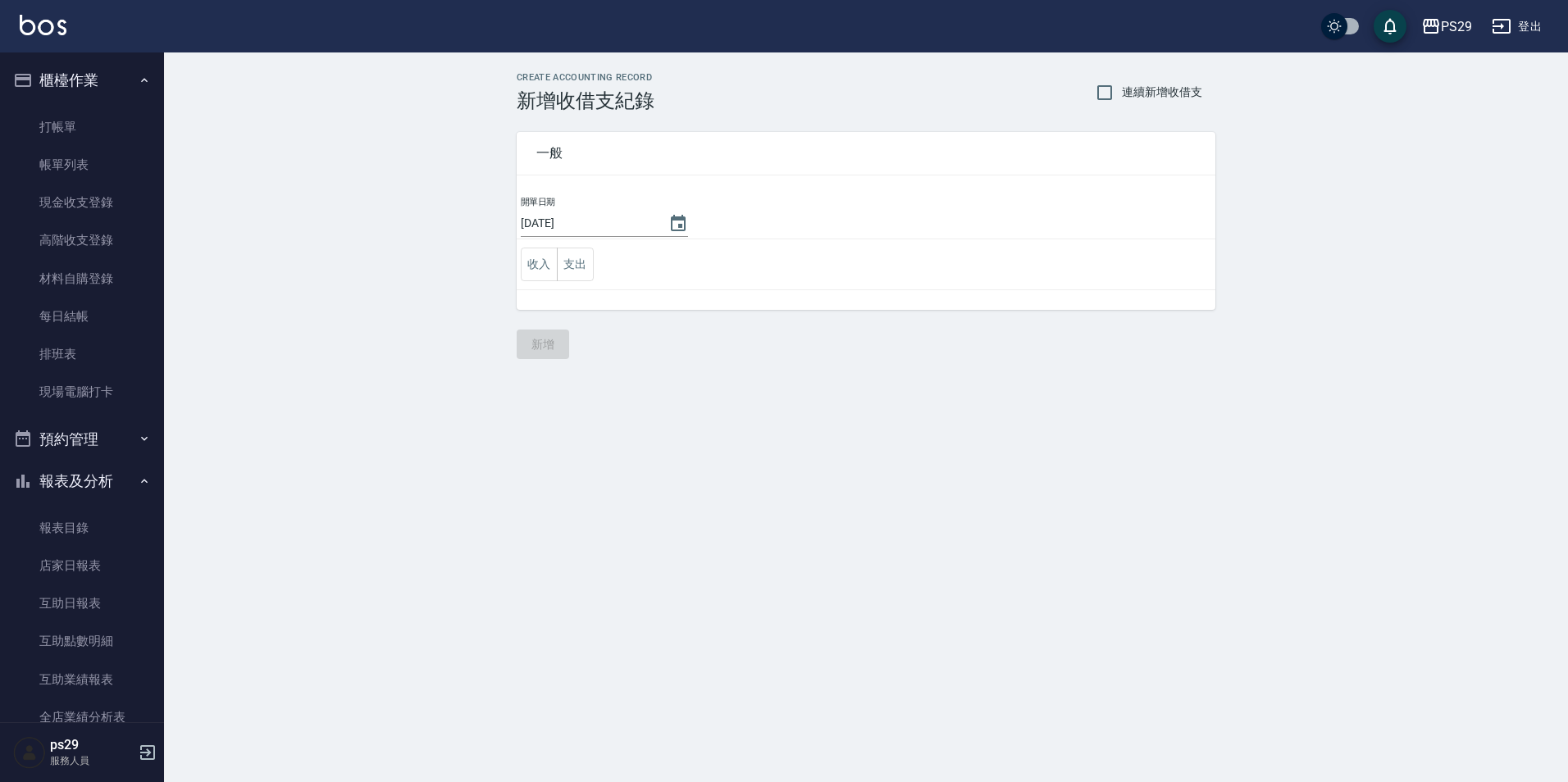
click at [560, 293] on div "開單日期 [DATE] 收入 支出" at bounding box center [866, 252] width 699 height 115
click at [597, 267] on td "收入 支出" at bounding box center [866, 265] width 699 height 51
click at [577, 273] on button "支出" at bounding box center [575, 265] width 37 height 34
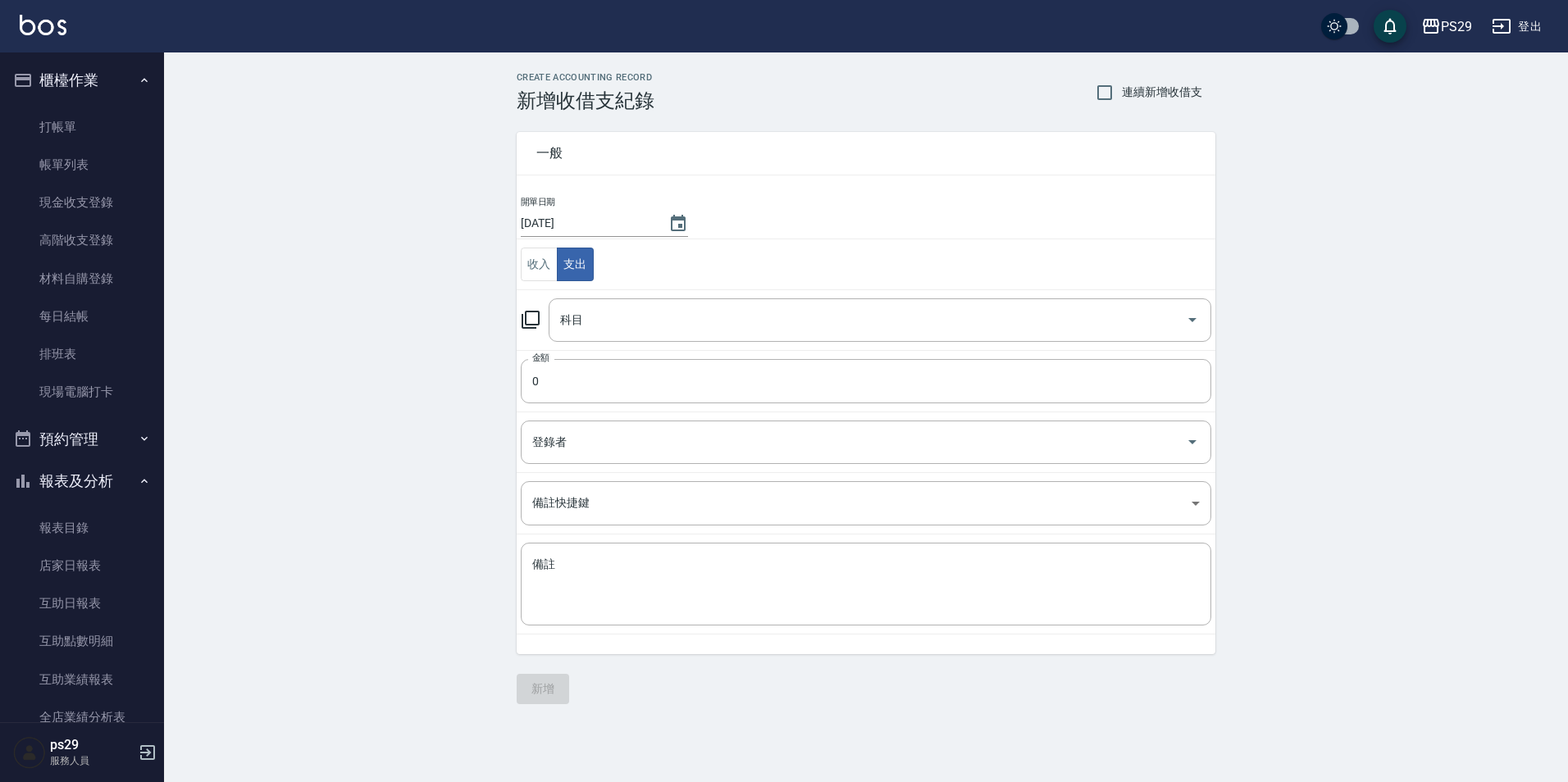
click at [588, 328] on input "科目" at bounding box center [868, 320] width 624 height 29
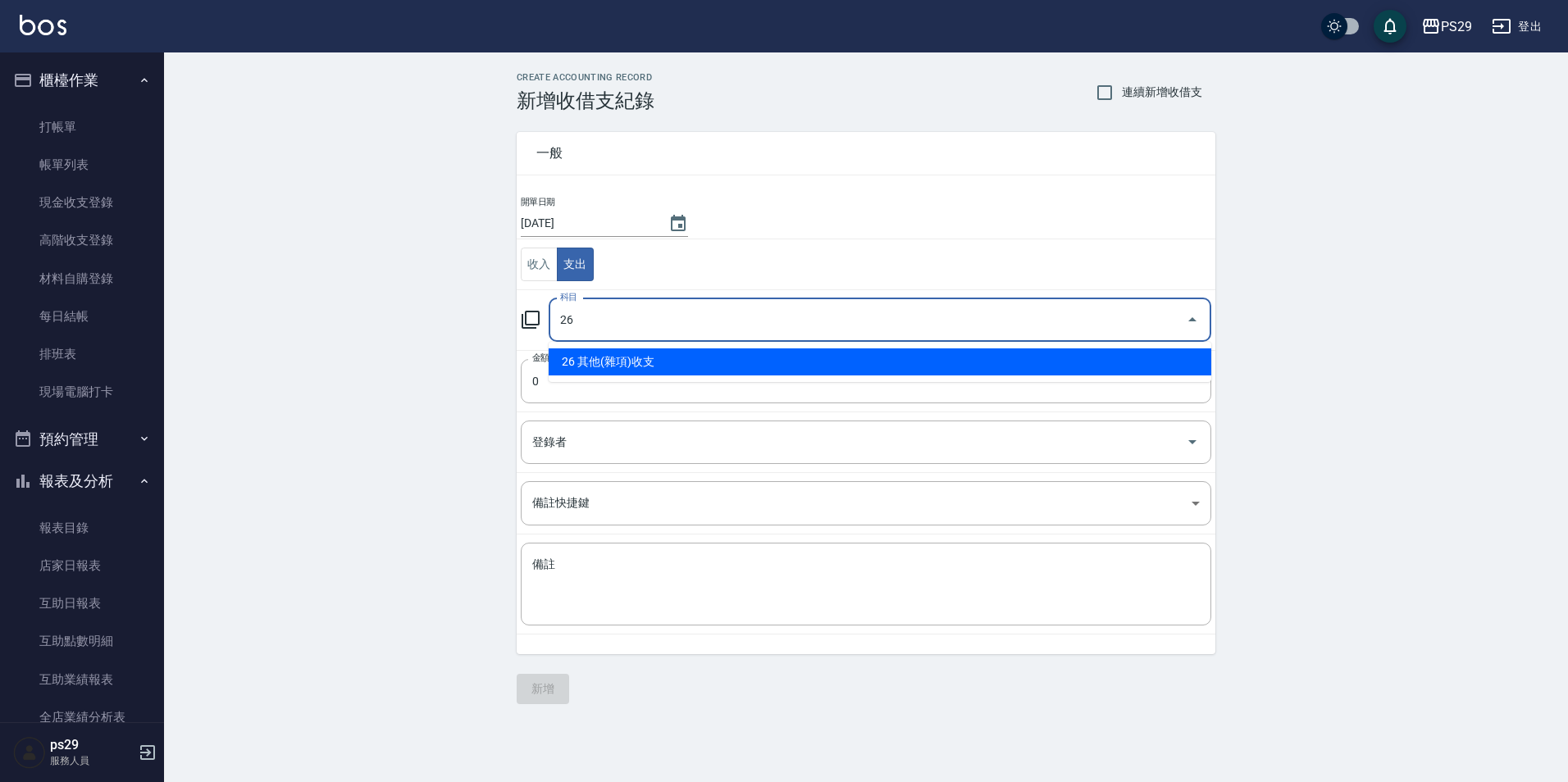
click at [653, 370] on li "26 其他(雜項)收支" at bounding box center [880, 362] width 663 height 27
type input "26 其他(雜項)收支"
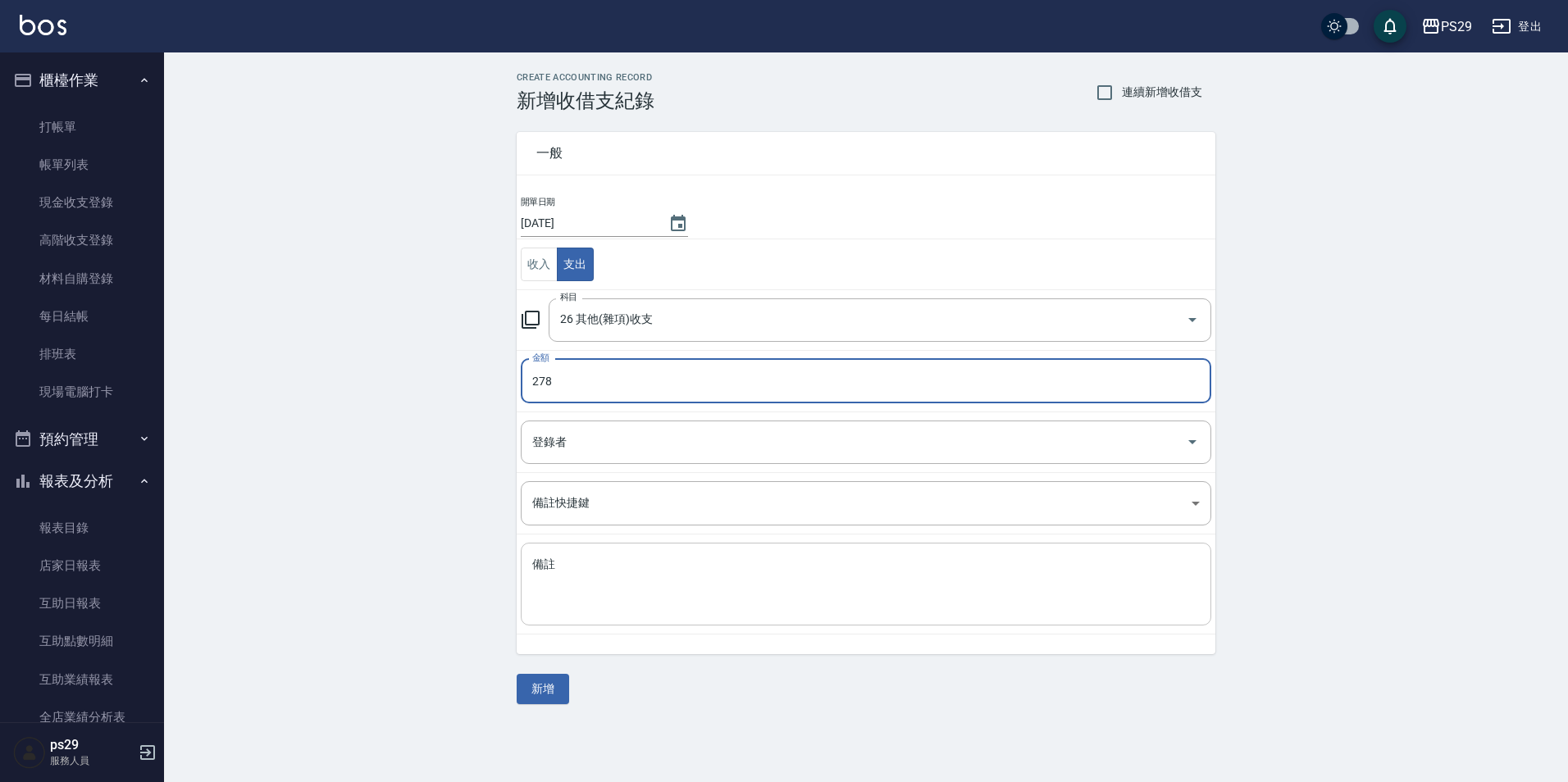
type input "278"
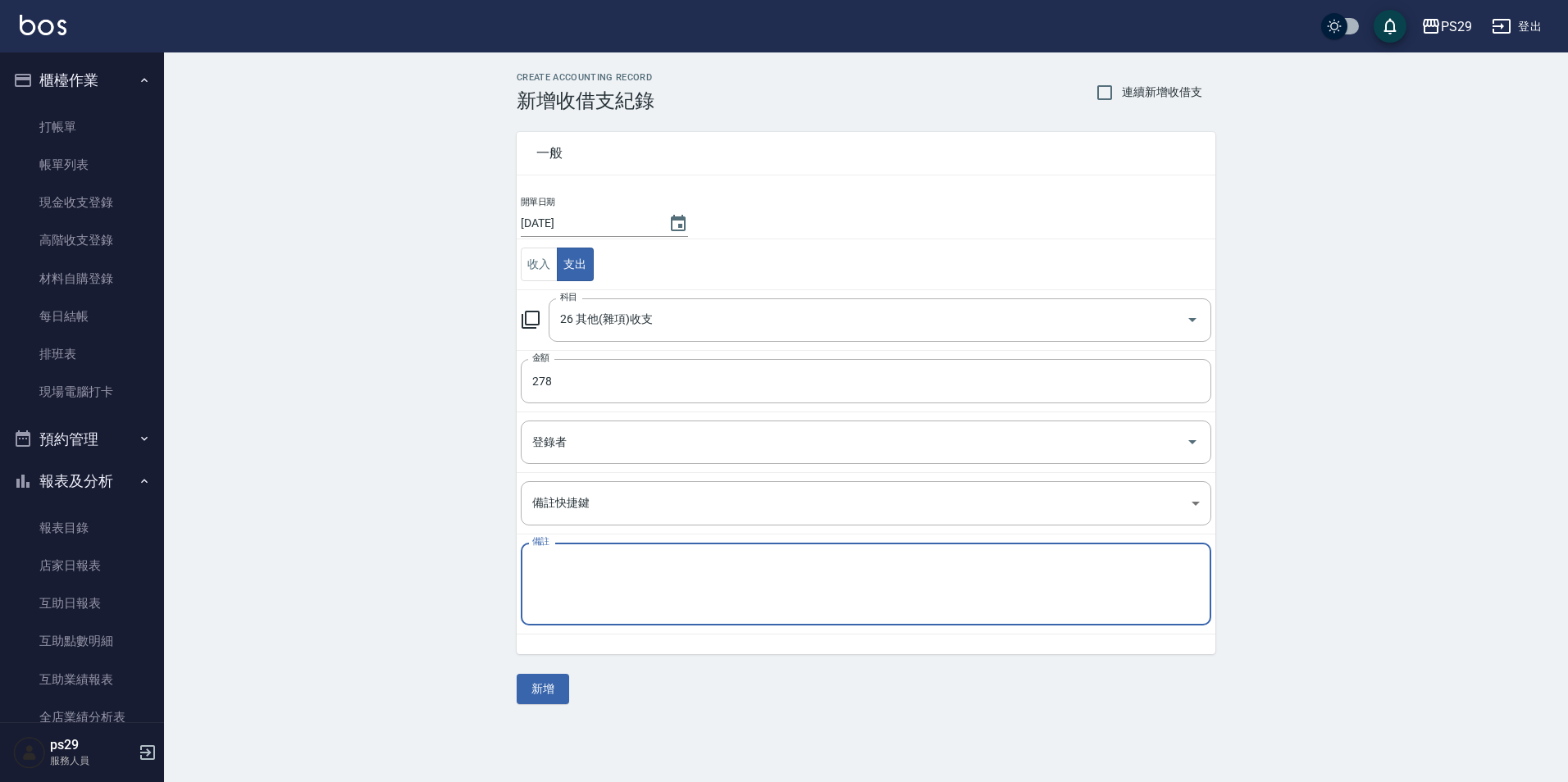
click at [676, 604] on textarea "備註" at bounding box center [866, 584] width 667 height 56
type textarea "D"
type textarea "電池"
click at [543, 698] on button "新增" at bounding box center [543, 689] width 52 height 31
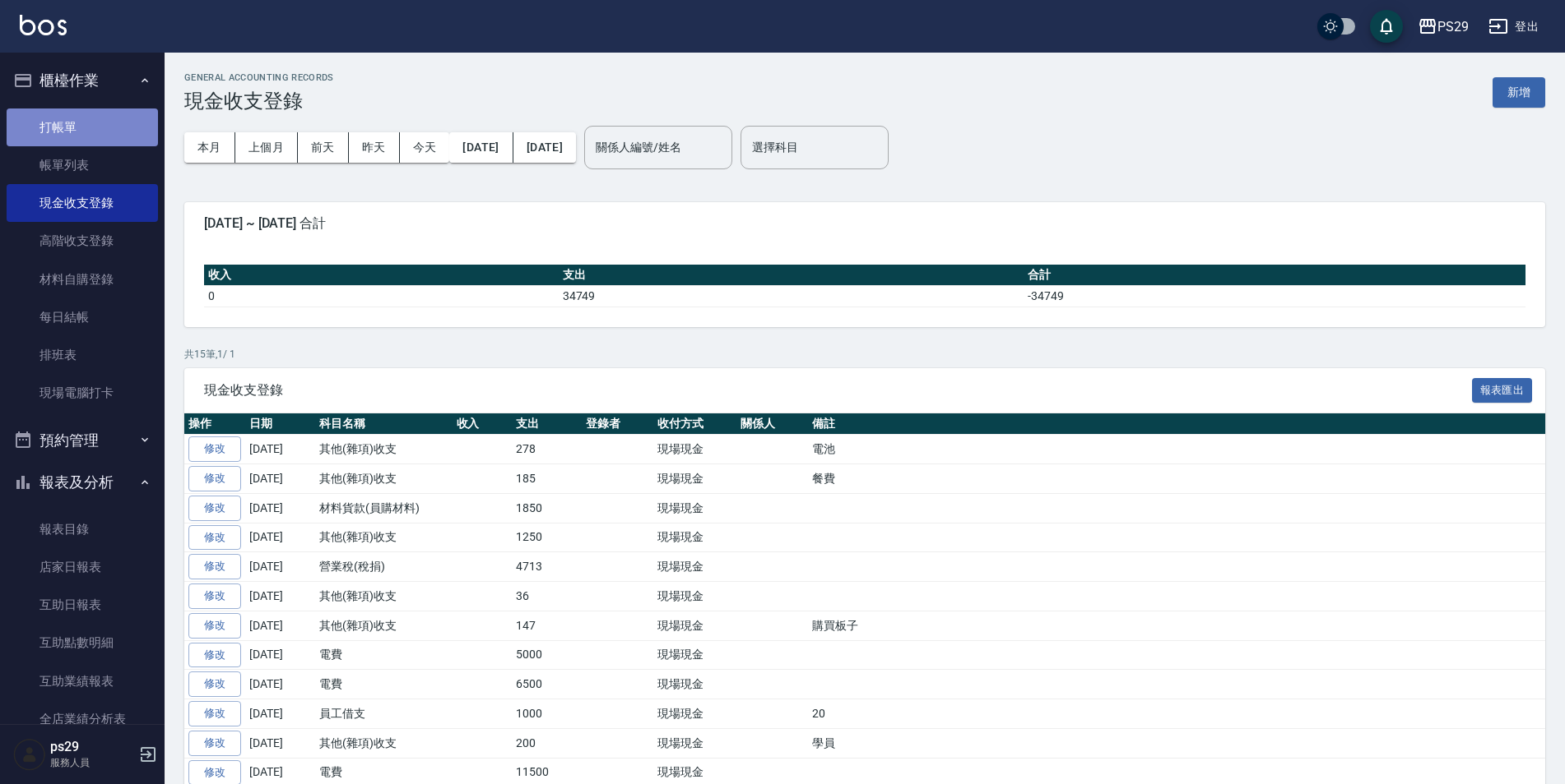
click at [101, 108] on link "打帳單" at bounding box center [82, 127] width 151 height 37
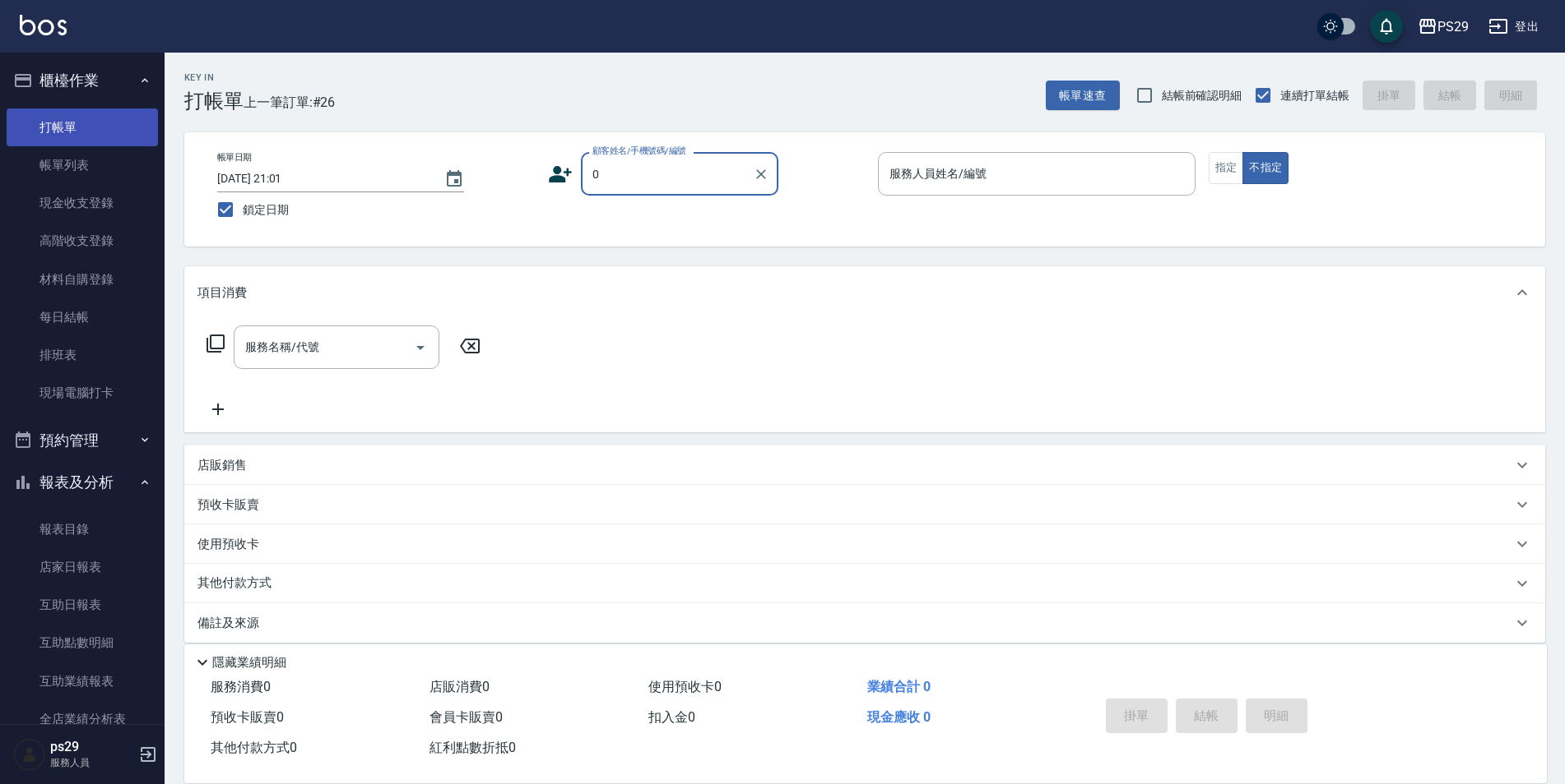
type input "新客人 姓名未設定/0/null"
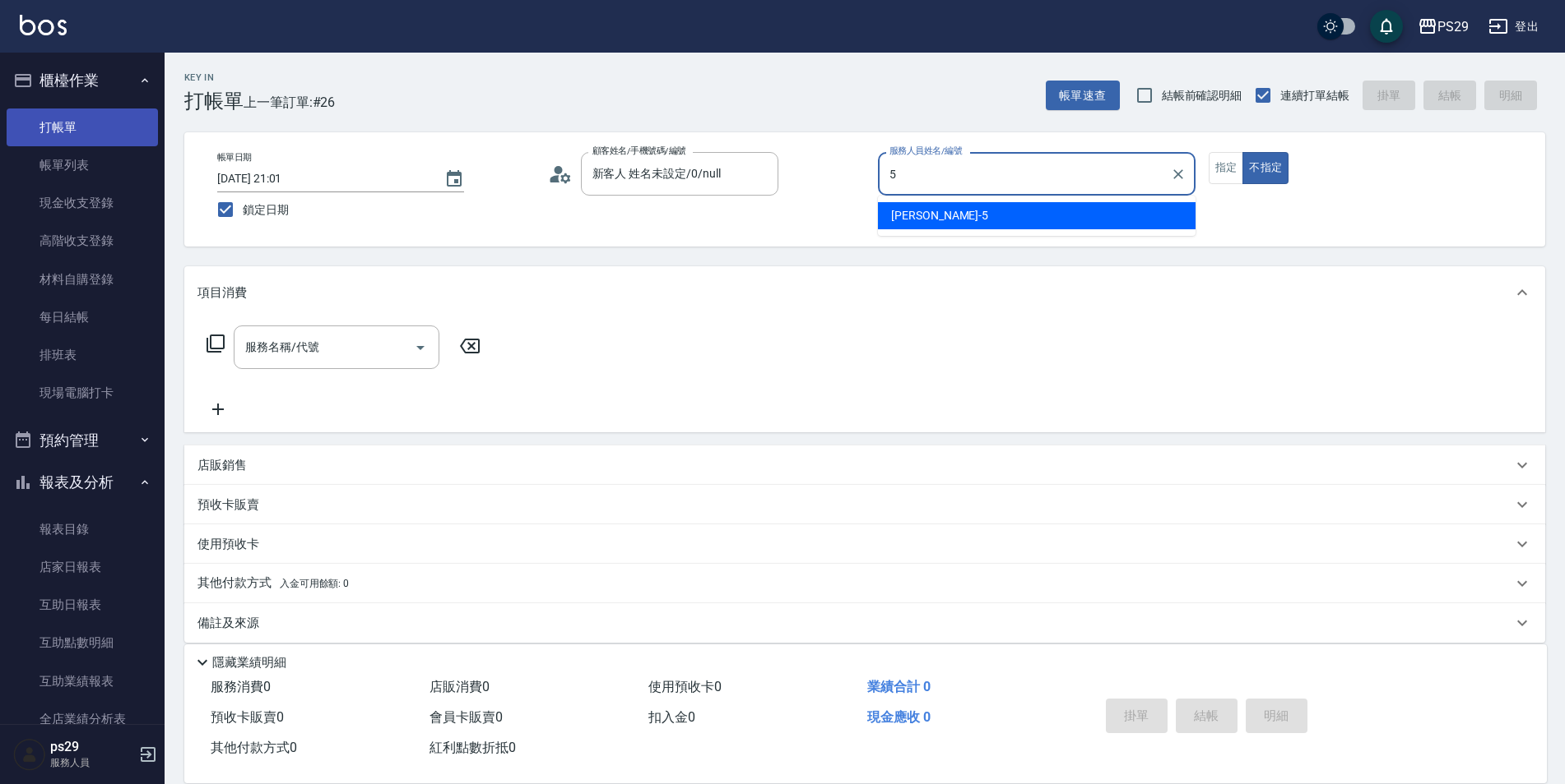
type input "[PERSON_NAME]維-5"
type button "false"
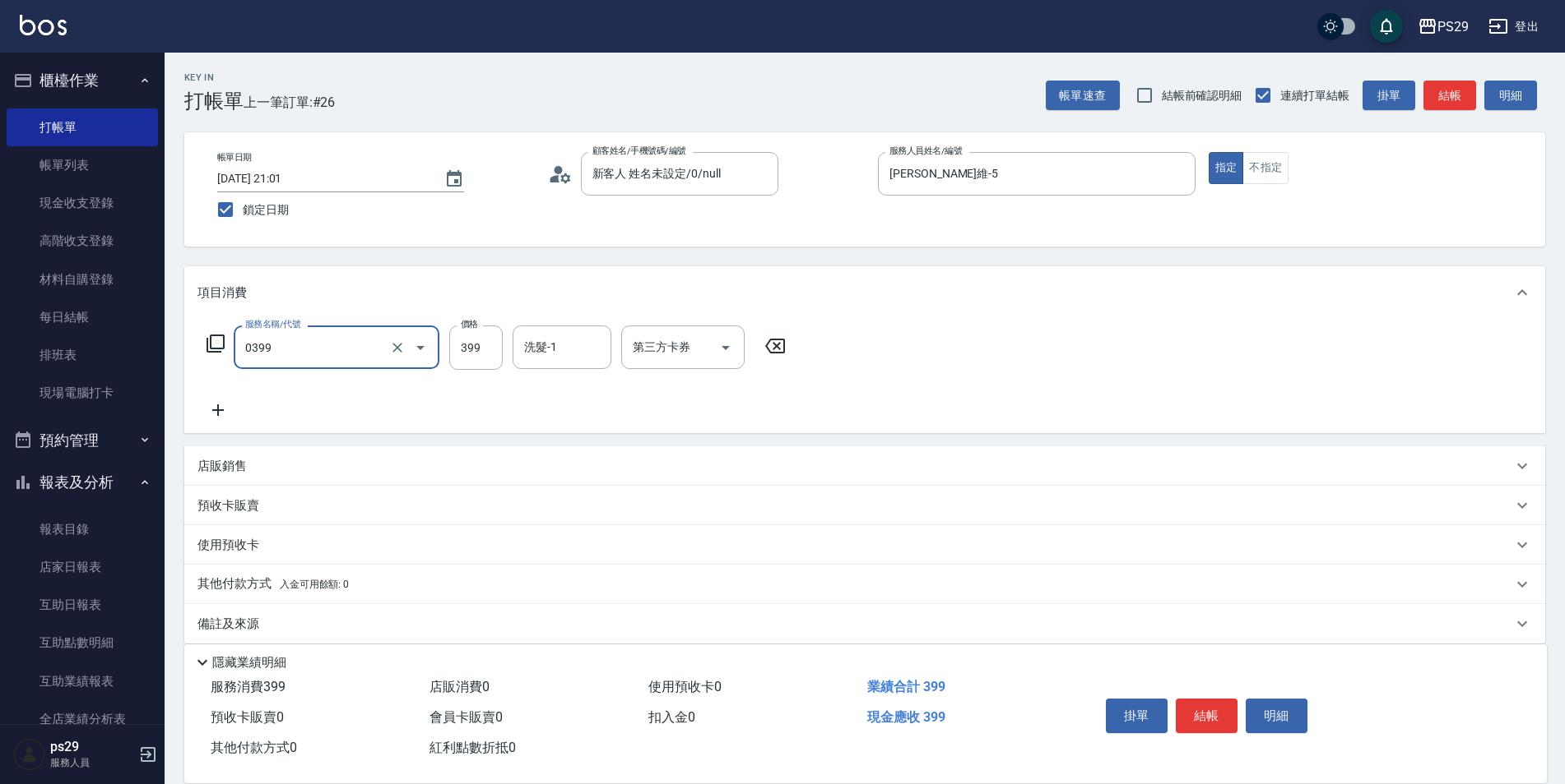
type input "海鹽399(0399)"
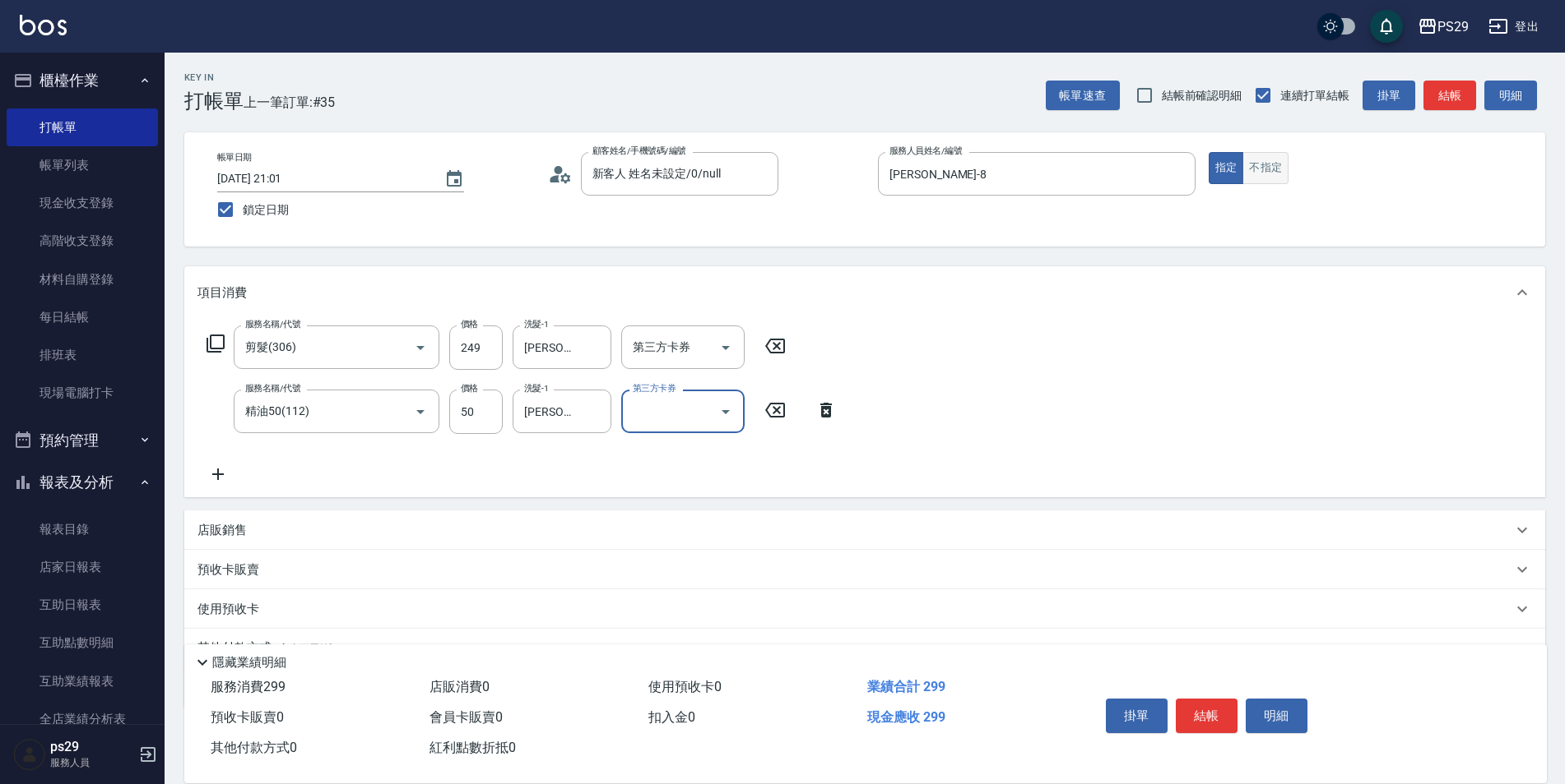
click at [1268, 168] on button "不指定" at bounding box center [1265, 168] width 46 height 32
click at [491, 401] on input "1200" at bounding box center [475, 412] width 53 height 45
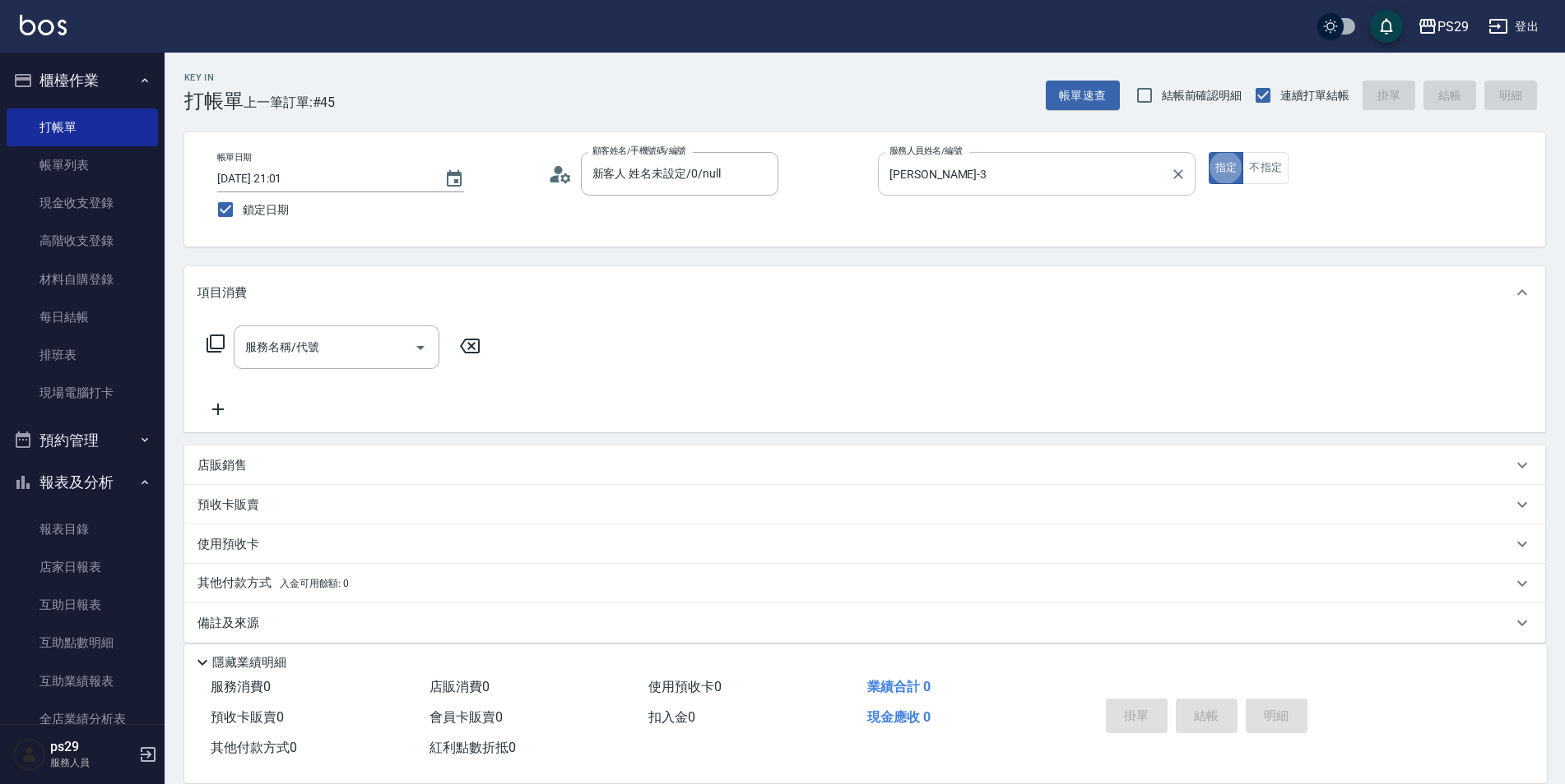
click at [1053, 179] on input "[PERSON_NAME]-3" at bounding box center [1024, 174] width 278 height 29
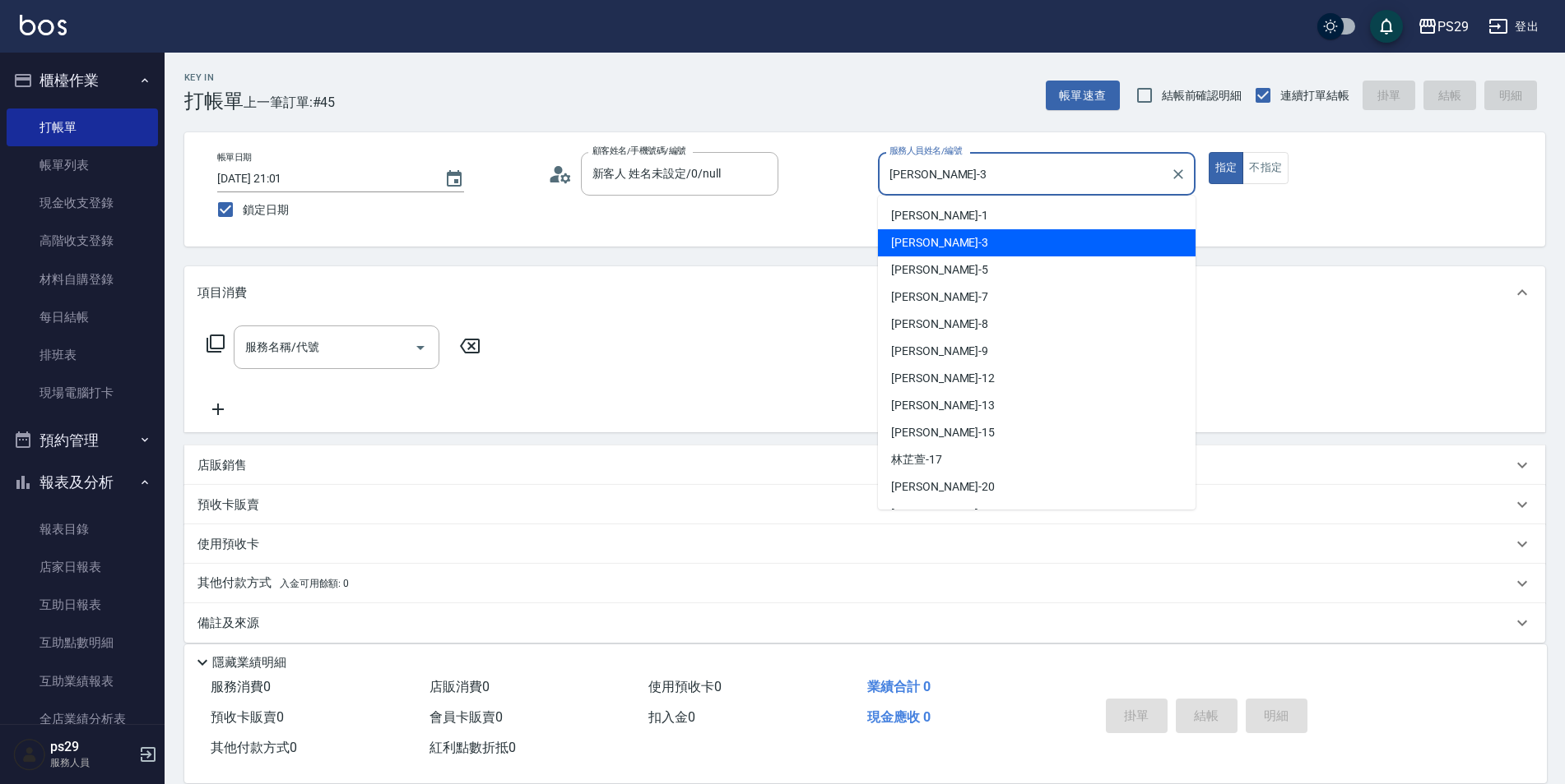
click at [1167, 167] on div at bounding box center [1177, 174] width 22 height 44
click at [1171, 172] on icon "Clear" at bounding box center [1178, 175] width 17 height 17
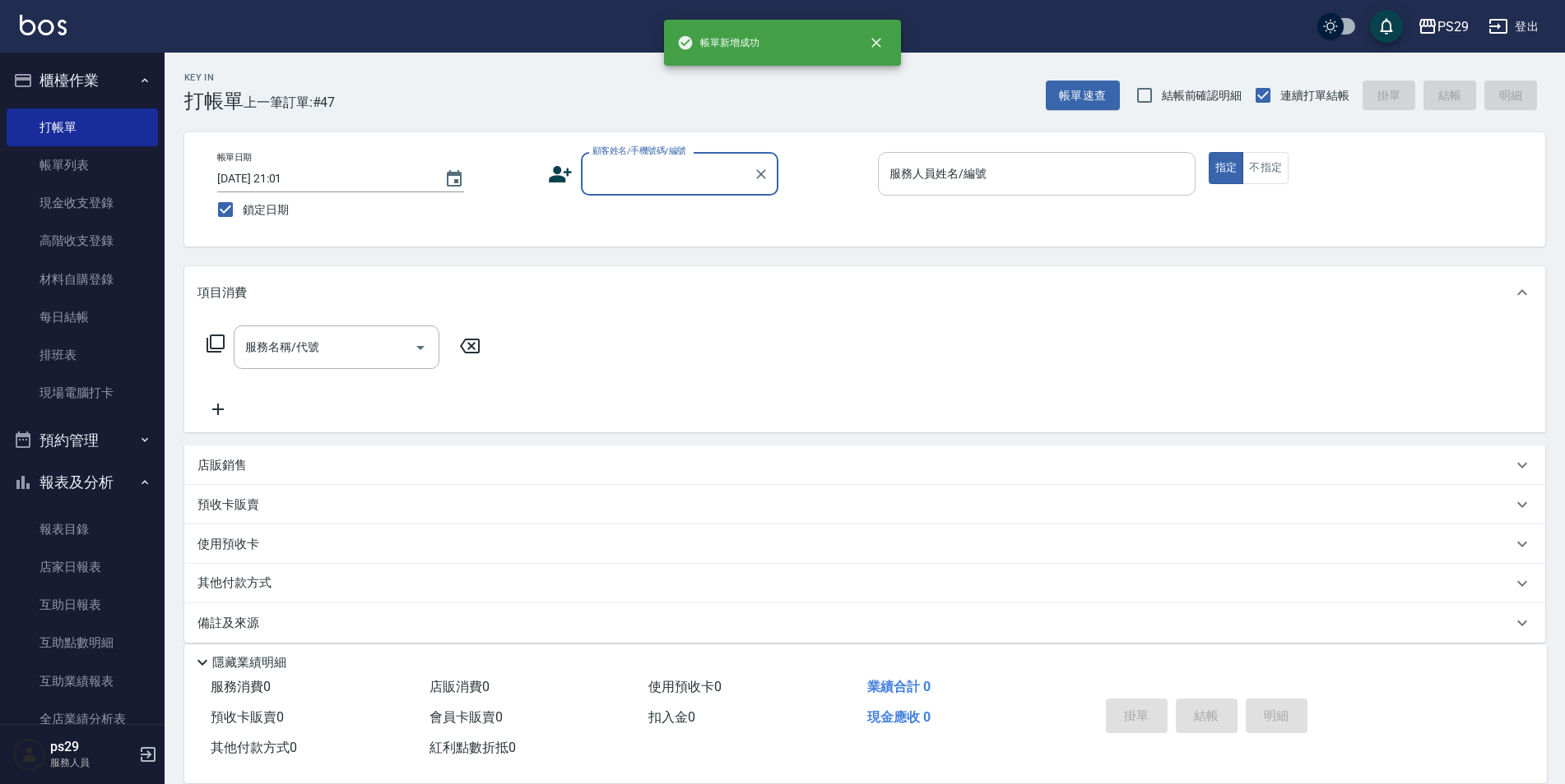
click at [117, 78] on button "櫃檯作業" at bounding box center [82, 80] width 151 height 43
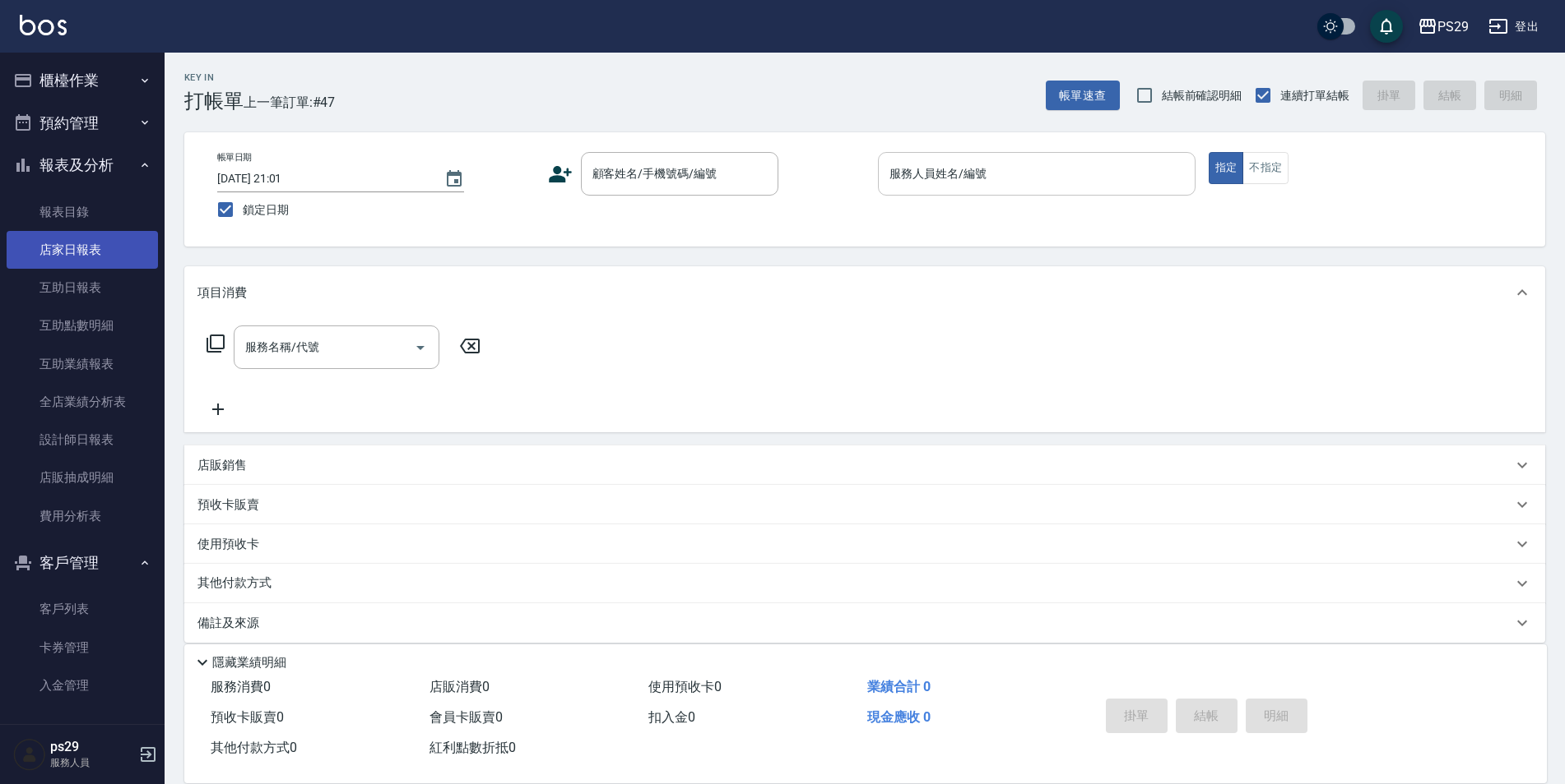
click at [96, 249] on link "店家日報表" at bounding box center [82, 249] width 151 height 37
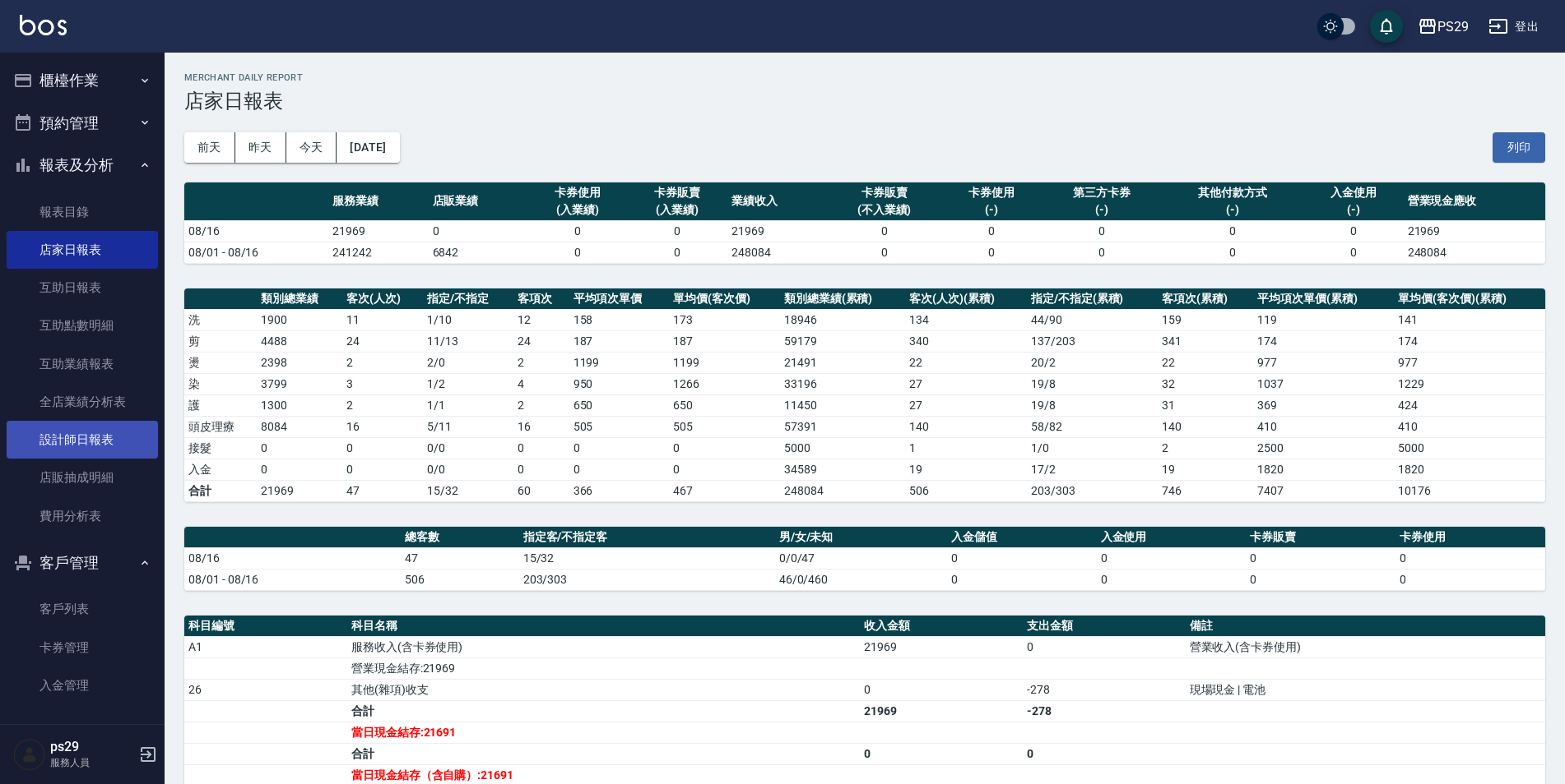
click at [103, 435] on link "設計師日報表" at bounding box center [82, 440] width 151 height 37
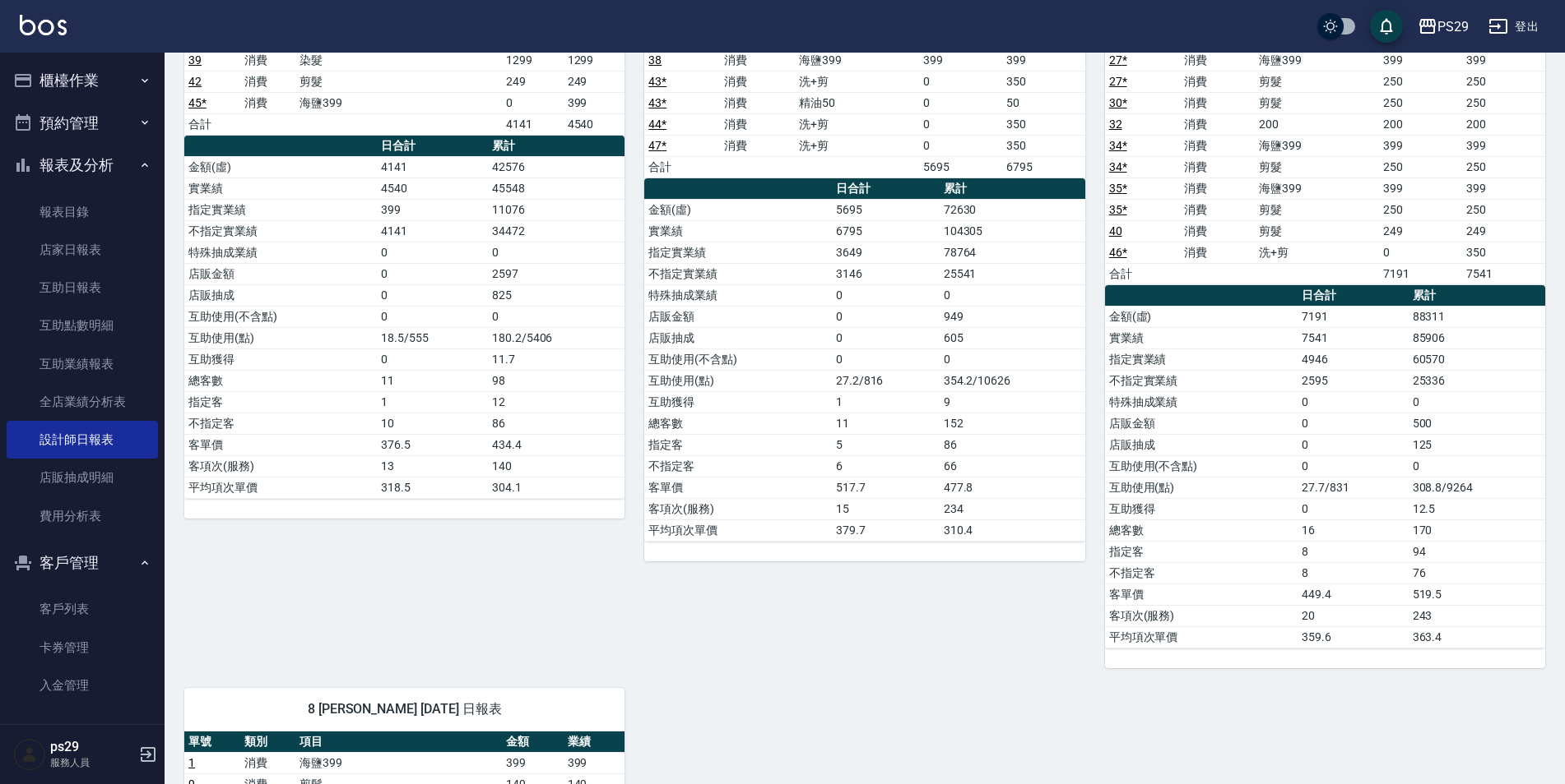
scroll to position [329, 0]
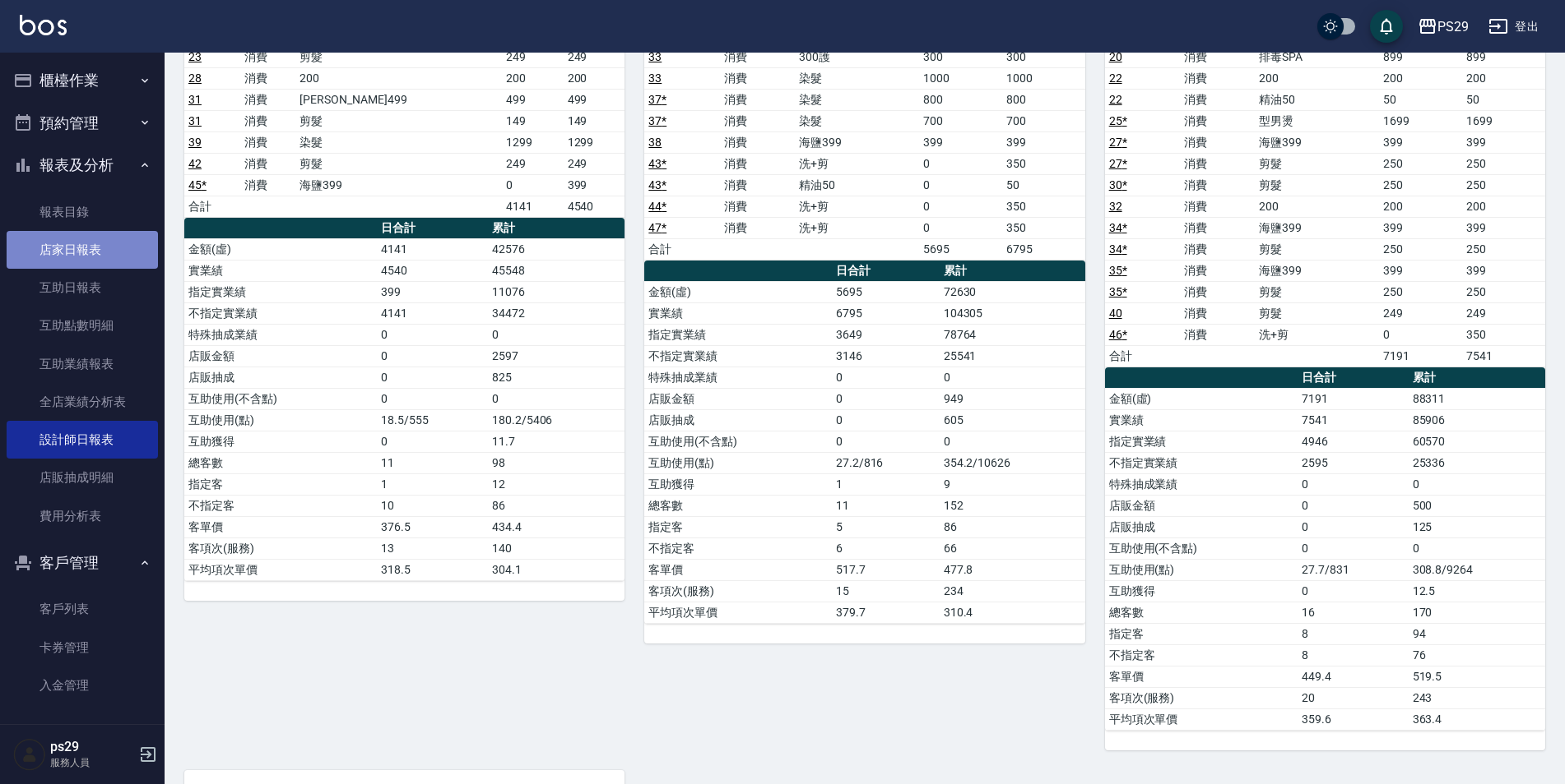
click at [92, 263] on link "店家日報表" at bounding box center [82, 249] width 151 height 37
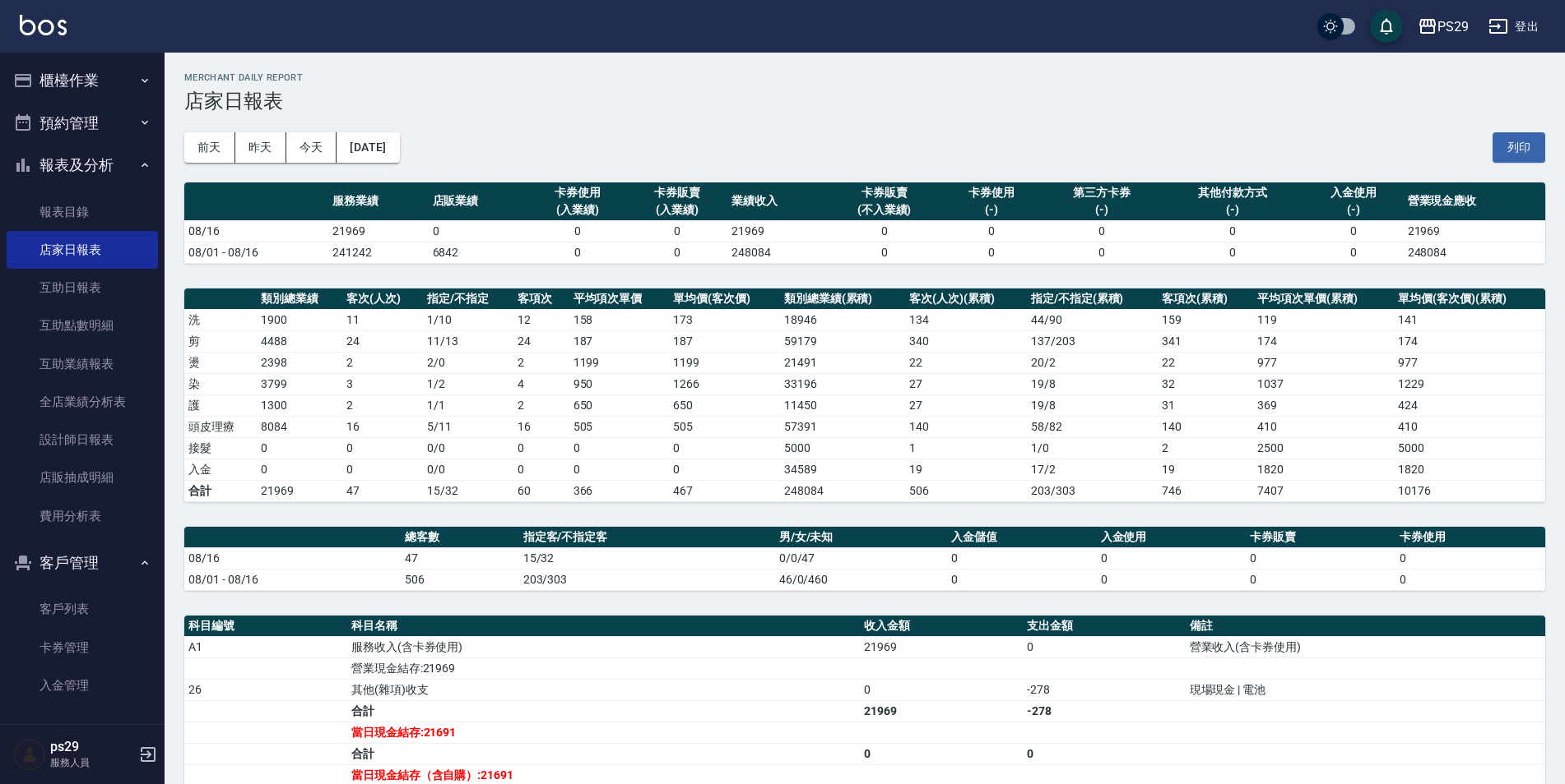
scroll to position [82, 0]
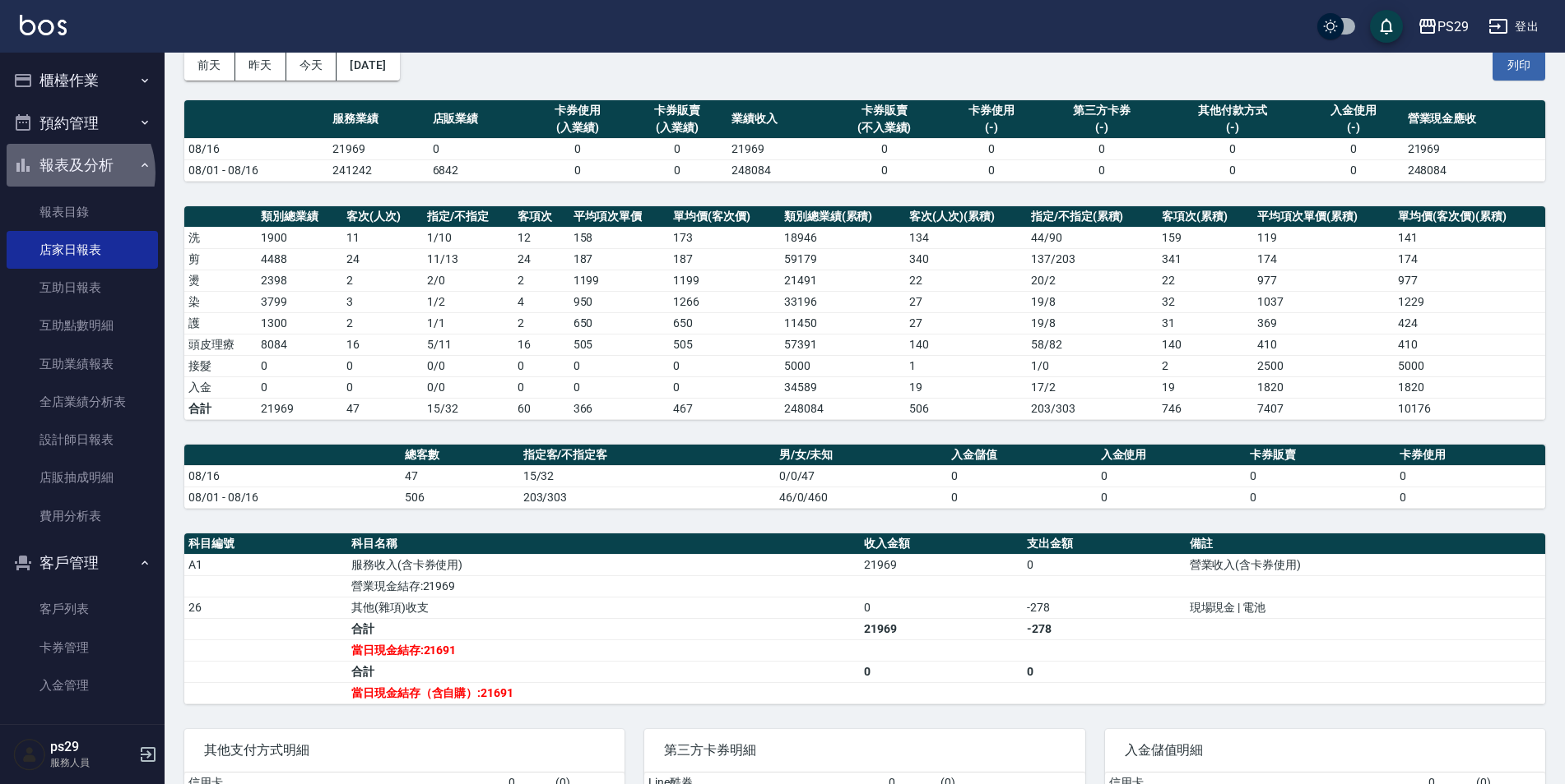
drag, startPoint x: 66, startPoint y: 173, endPoint x: 86, endPoint y: 140, distance: 38.6
click at [66, 173] on button "報表及分析" at bounding box center [82, 165] width 151 height 43
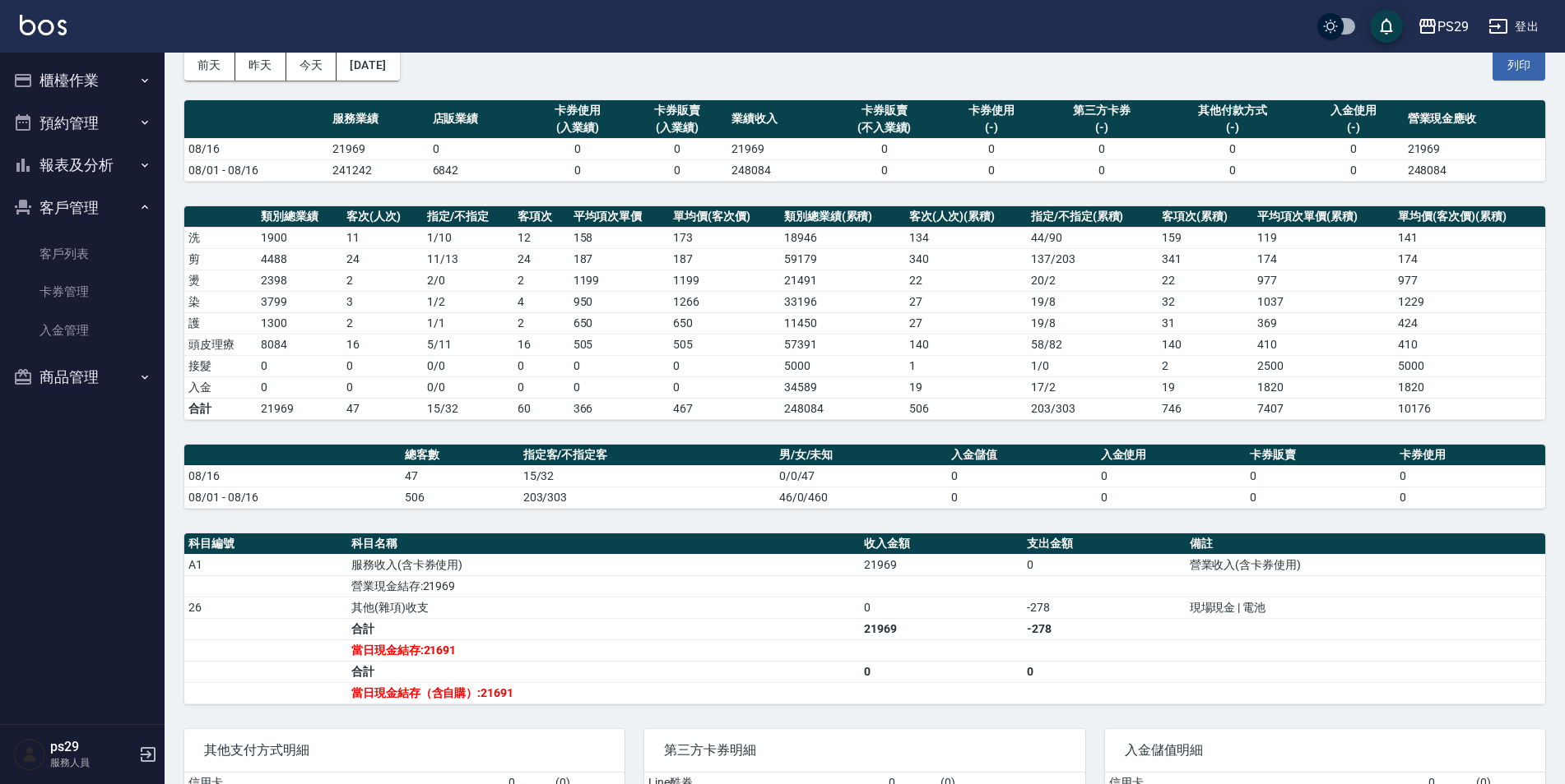
click at [111, 102] on button "預約管理" at bounding box center [82, 123] width 151 height 43
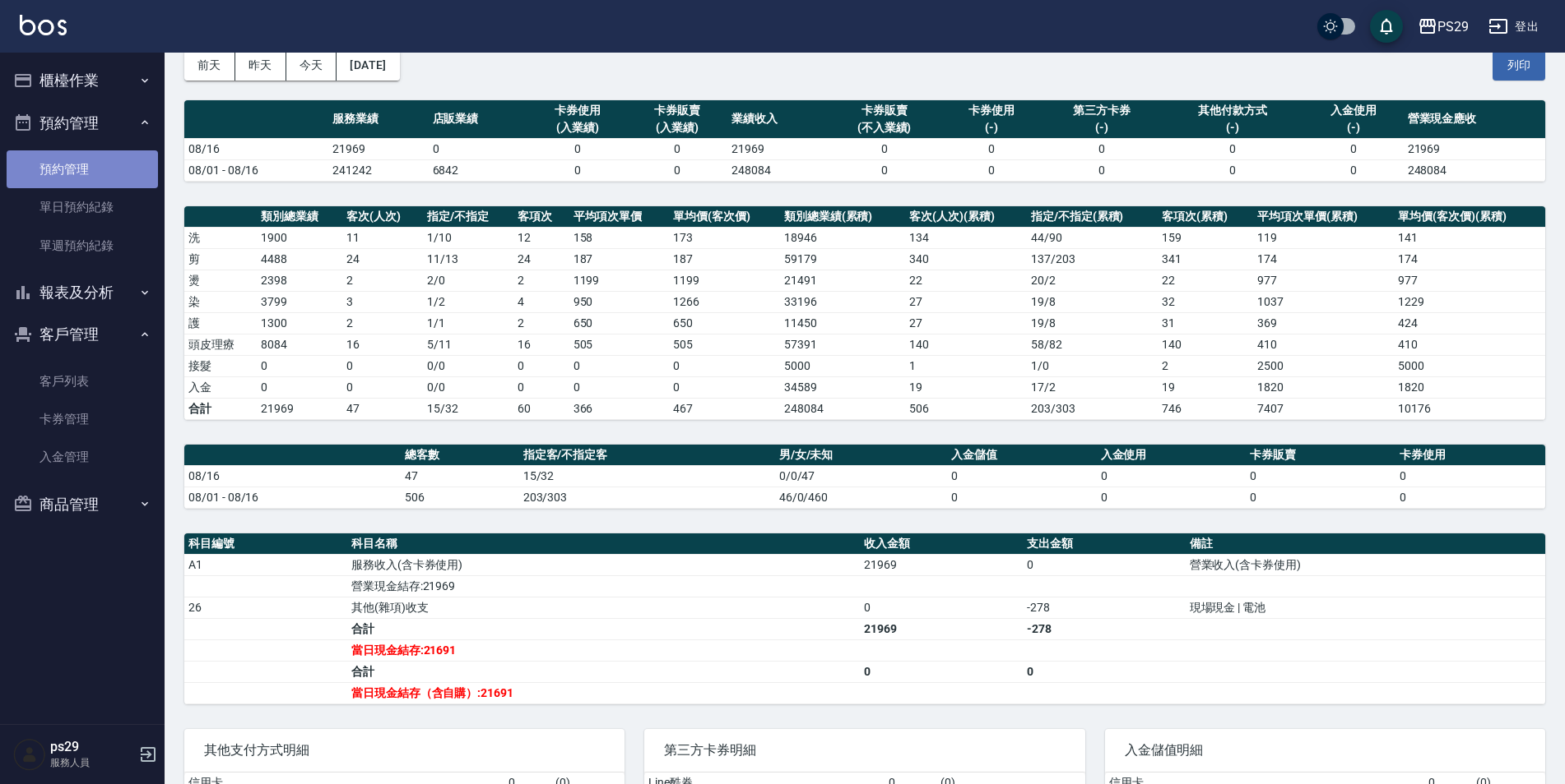
click at [83, 166] on link "預約管理" at bounding box center [82, 169] width 151 height 37
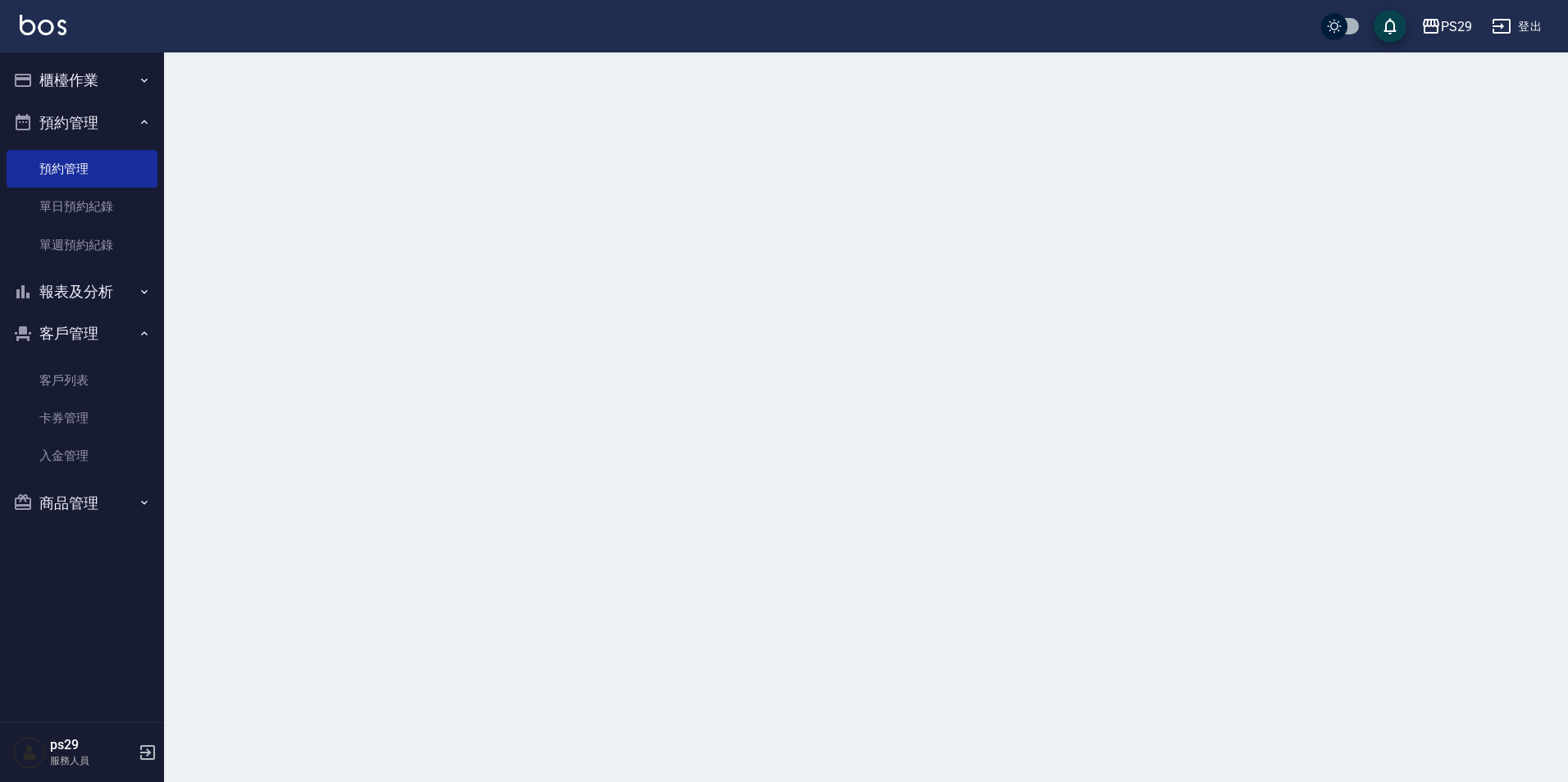
click at [123, 119] on button "預約管理" at bounding box center [82, 123] width 151 height 43
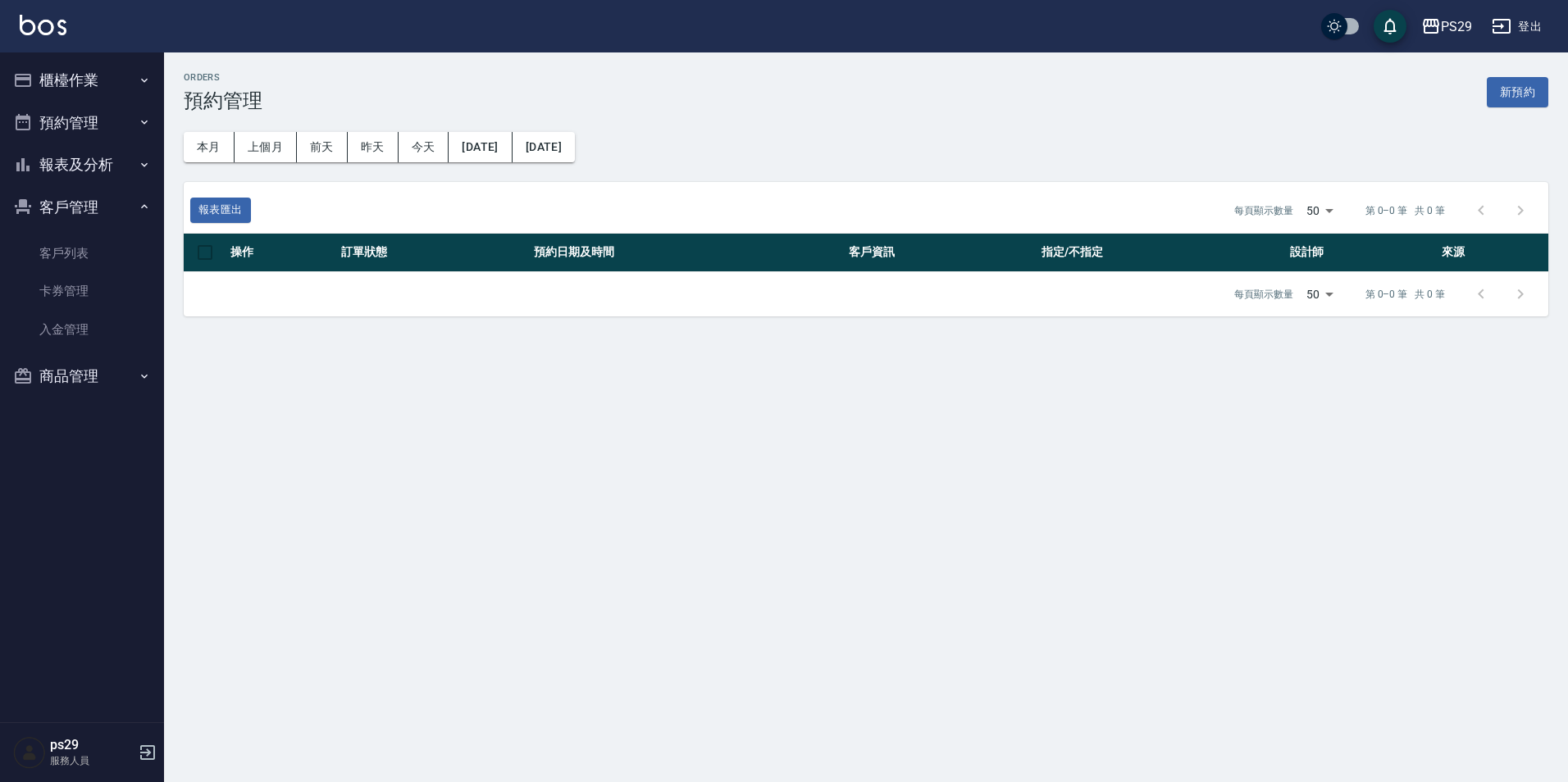
click at [138, 60] on button "櫃檯作業" at bounding box center [82, 80] width 151 height 43
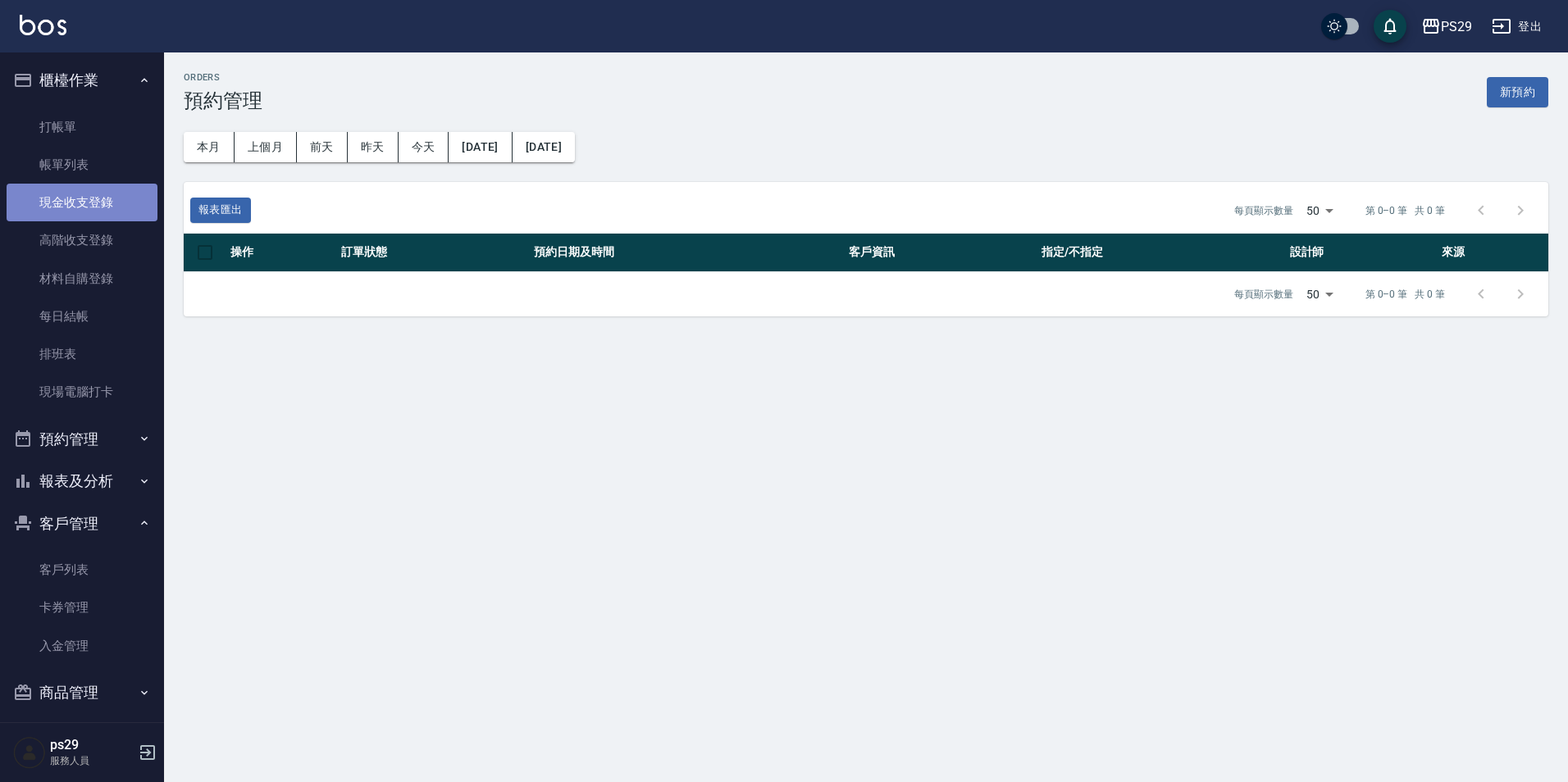
click at [103, 199] on link "現金收支登錄" at bounding box center [82, 202] width 151 height 37
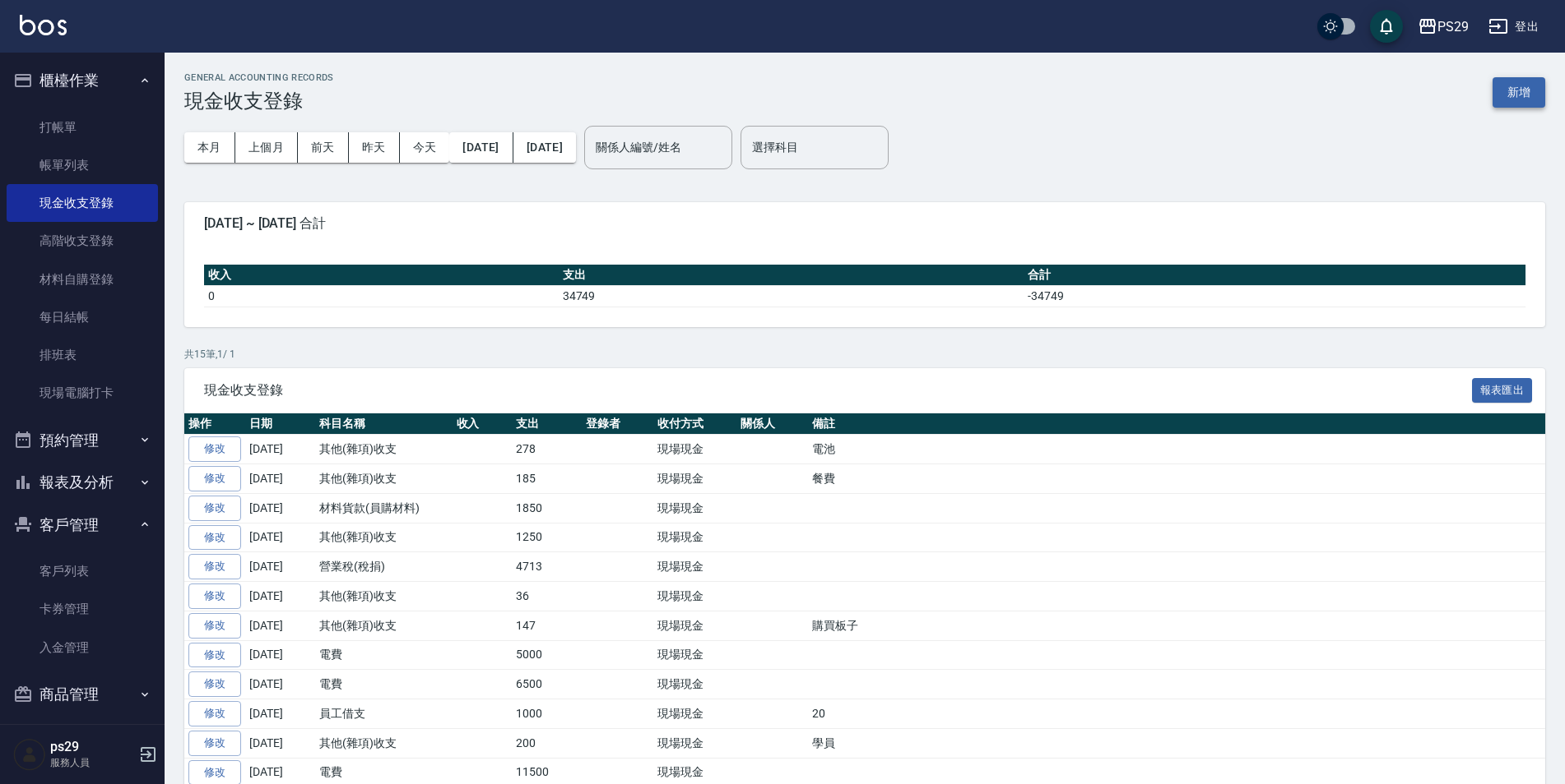
click at [1520, 79] on button "新增" at bounding box center [1518, 93] width 52 height 31
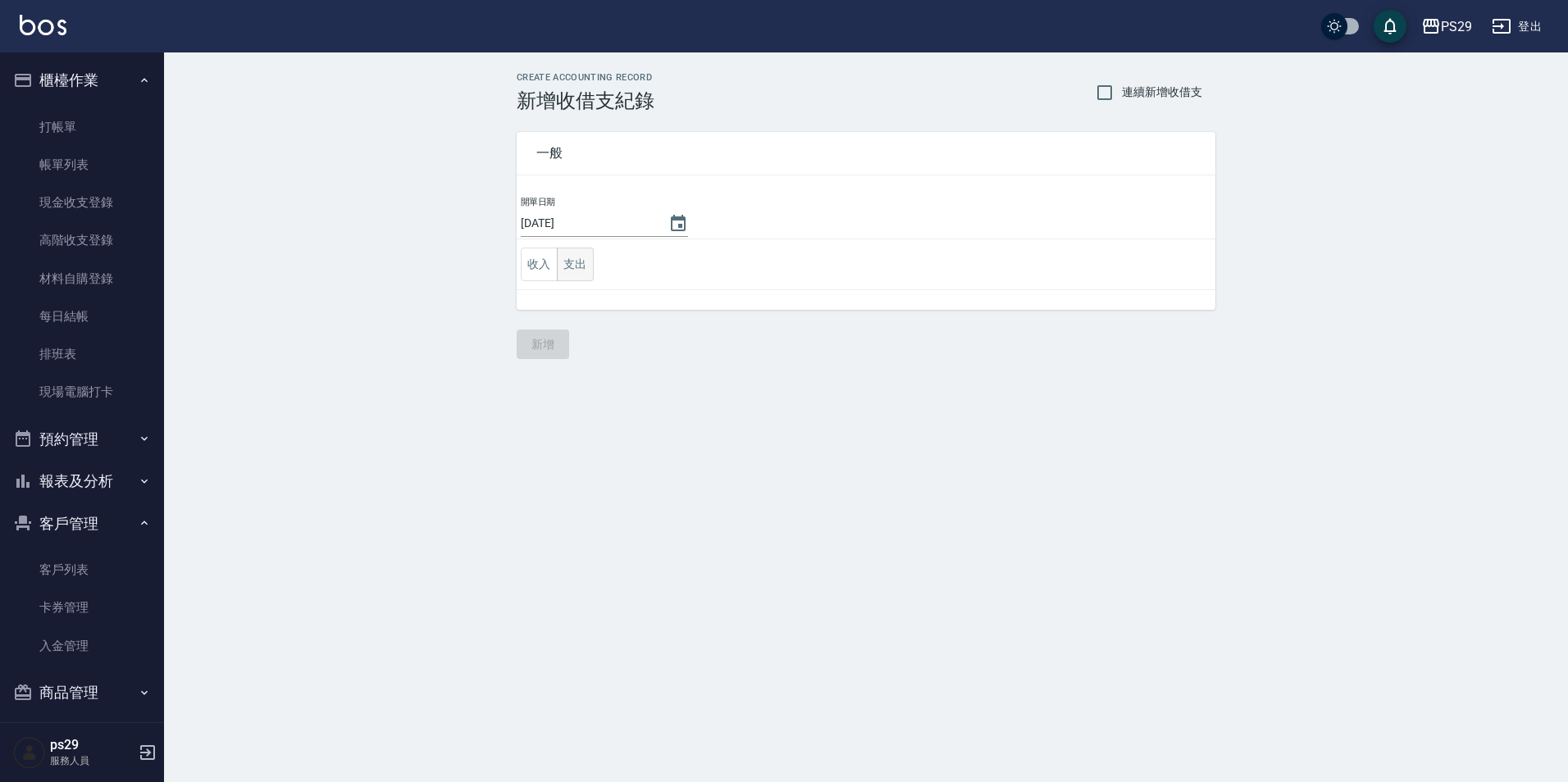
click at [588, 260] on button "支出" at bounding box center [575, 265] width 37 height 34
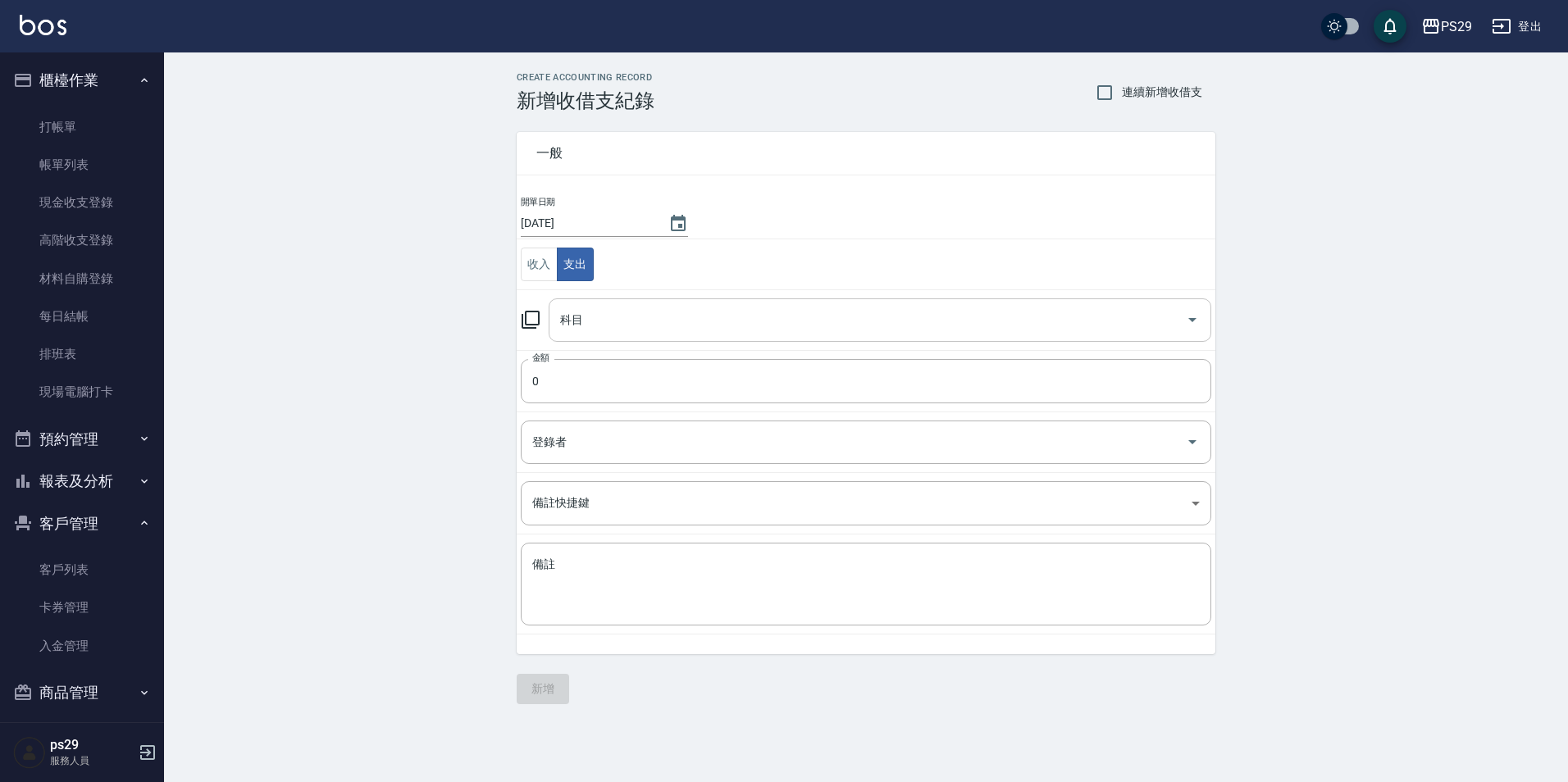
click at [669, 324] on input "科目" at bounding box center [868, 320] width 624 height 29
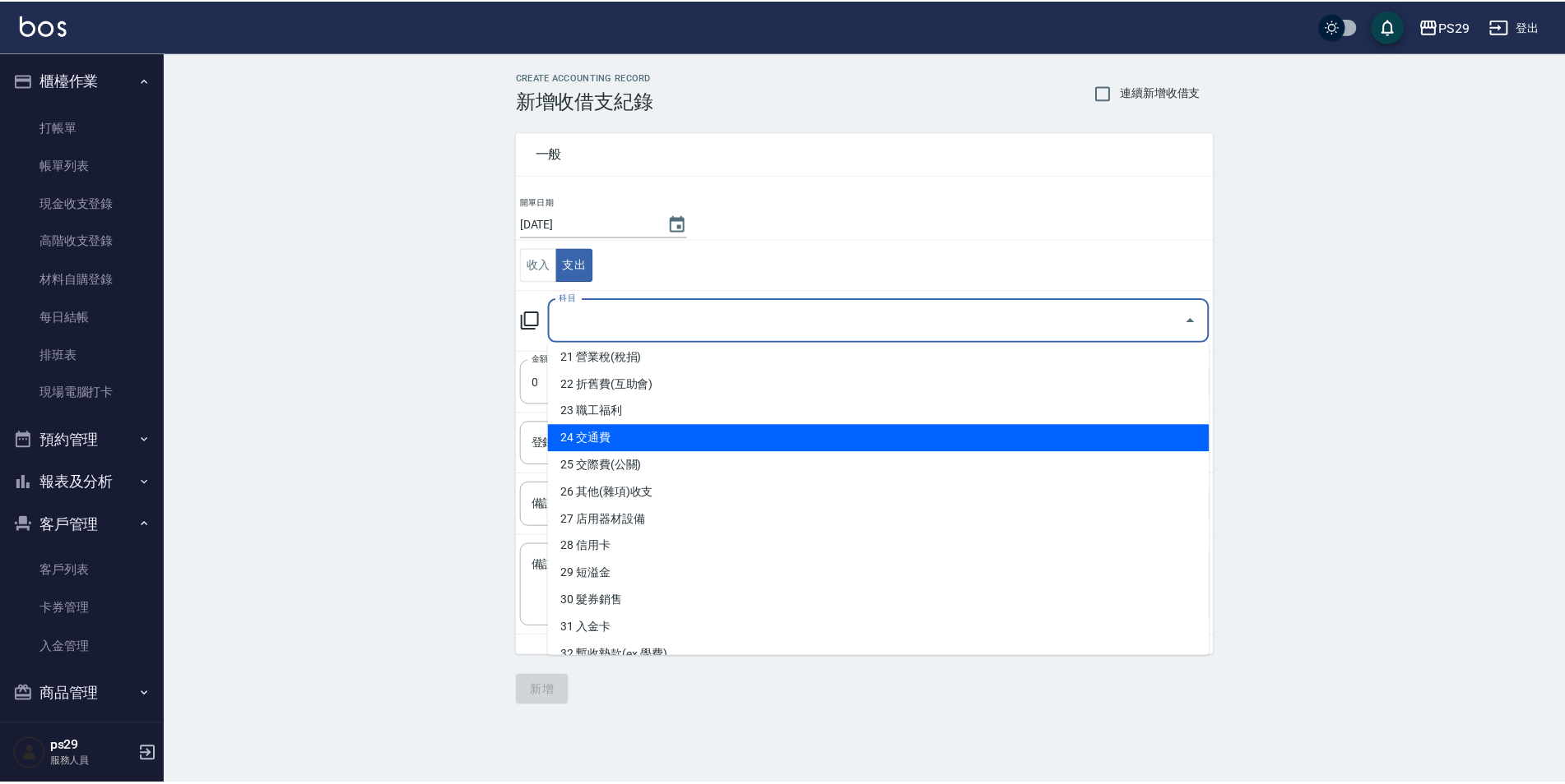
scroll to position [493, 0]
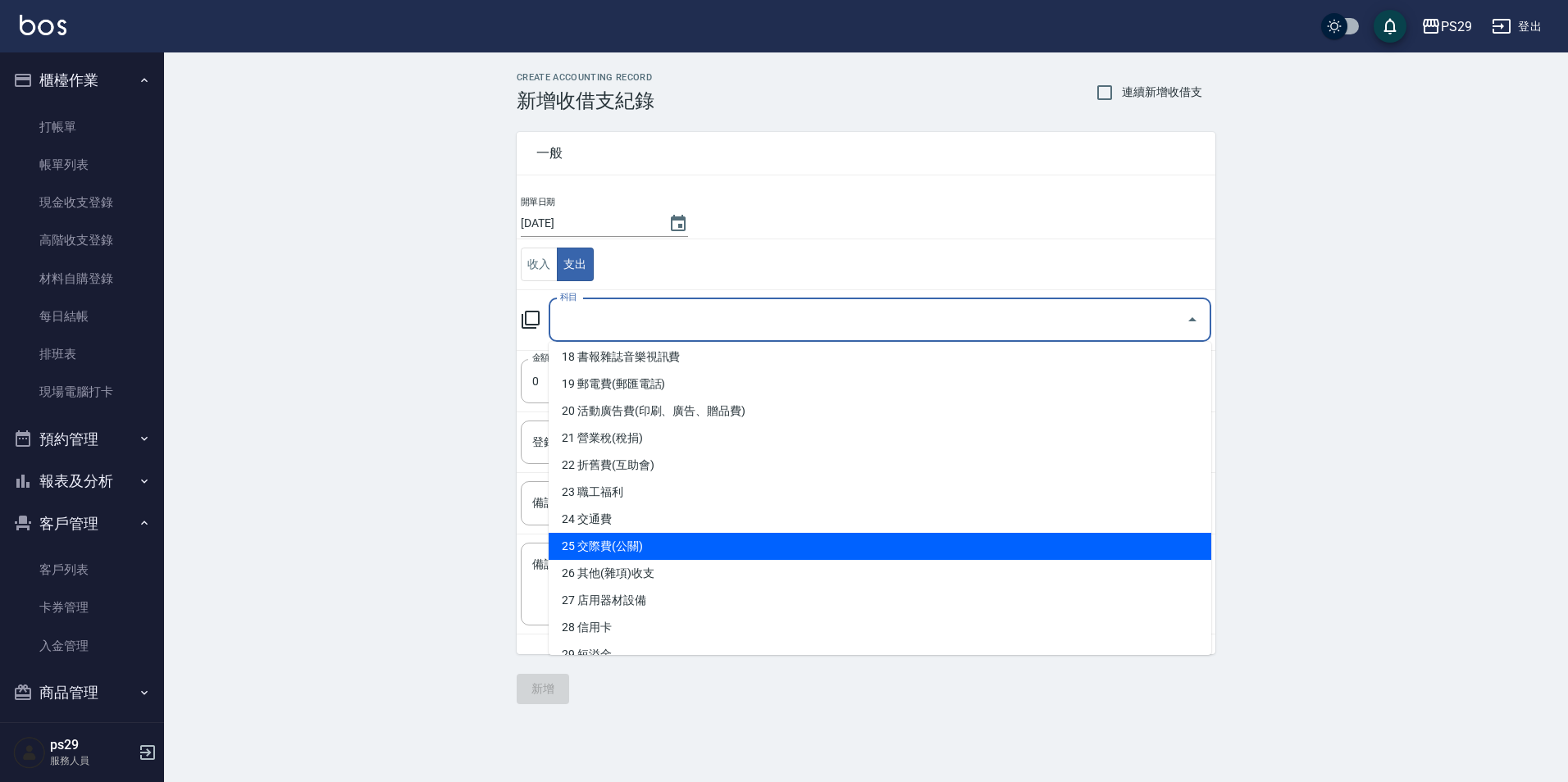
click at [641, 561] on li "26 其他(雜項)收支" at bounding box center [880, 573] width 663 height 27
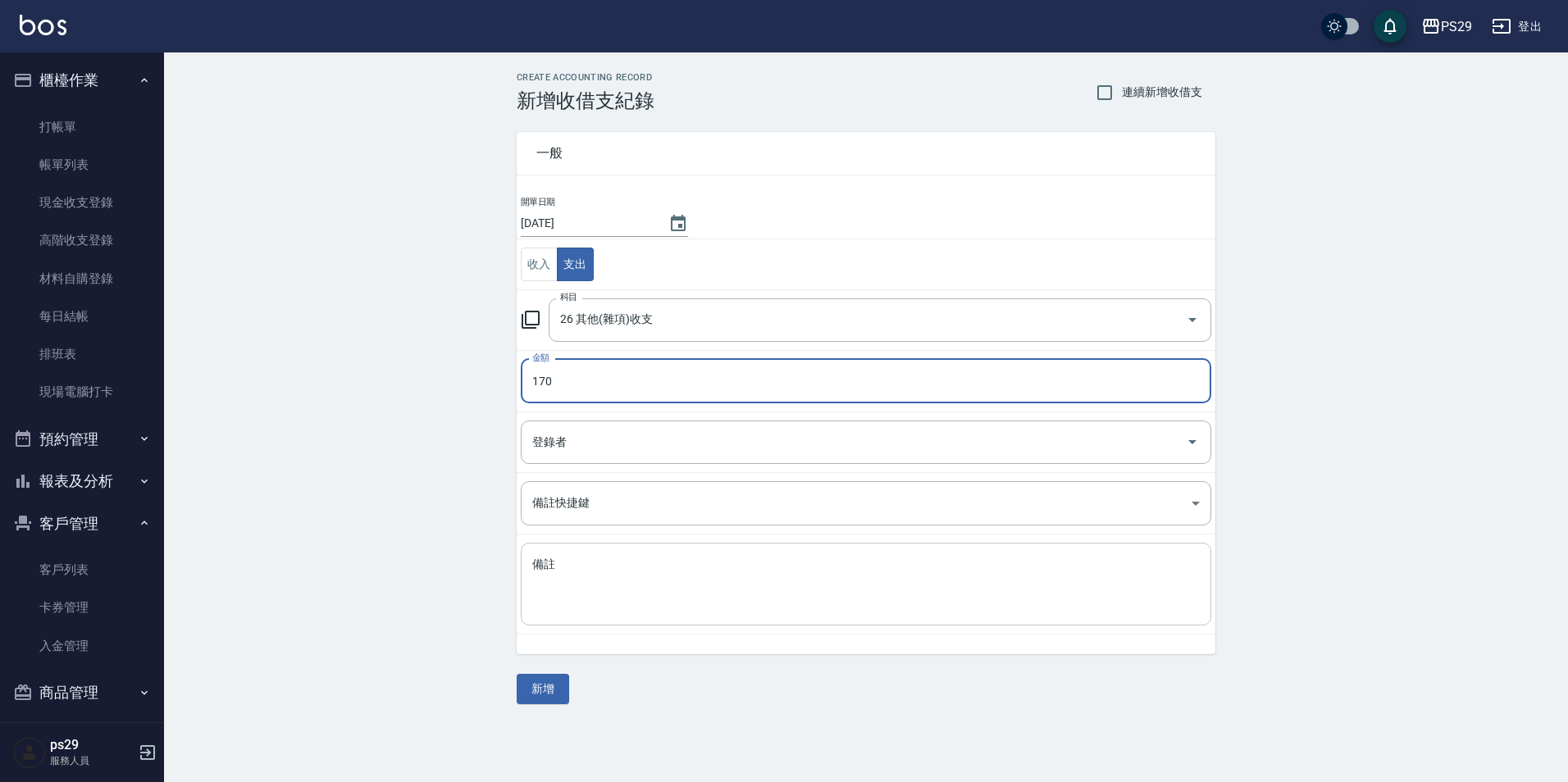
click at [609, 562] on textarea "備註" at bounding box center [866, 584] width 667 height 56
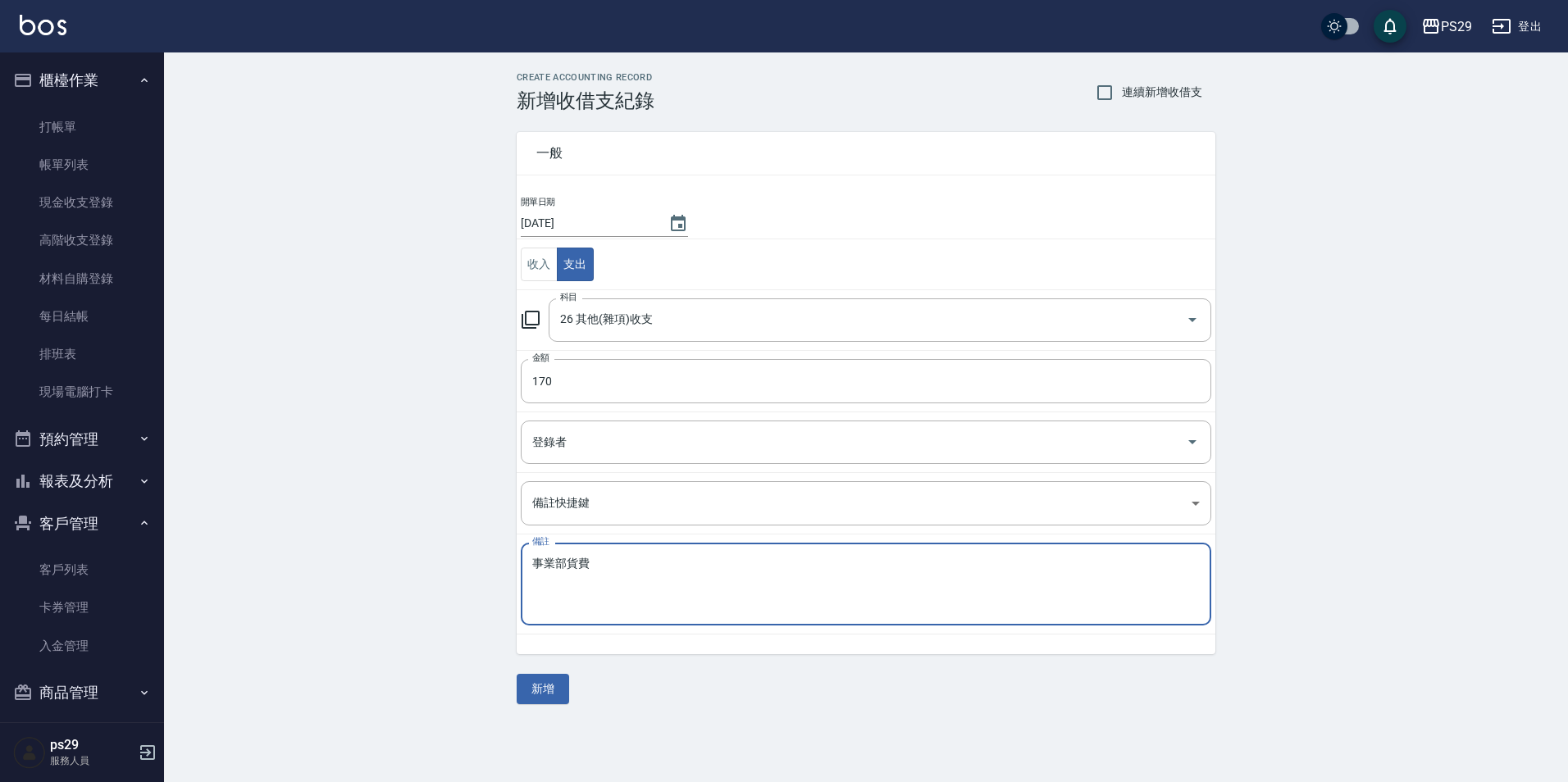
click at [544, 668] on div "一般 開單日期 [DATE] 收入 支出 科目 26 其他(雜項)收支 科目 金額 170 金額 登錄者 登錄者 備註快捷鍵 ​ 備註快捷鍵 備註 事業部貨費…" at bounding box center [866, 408] width 699 height 592
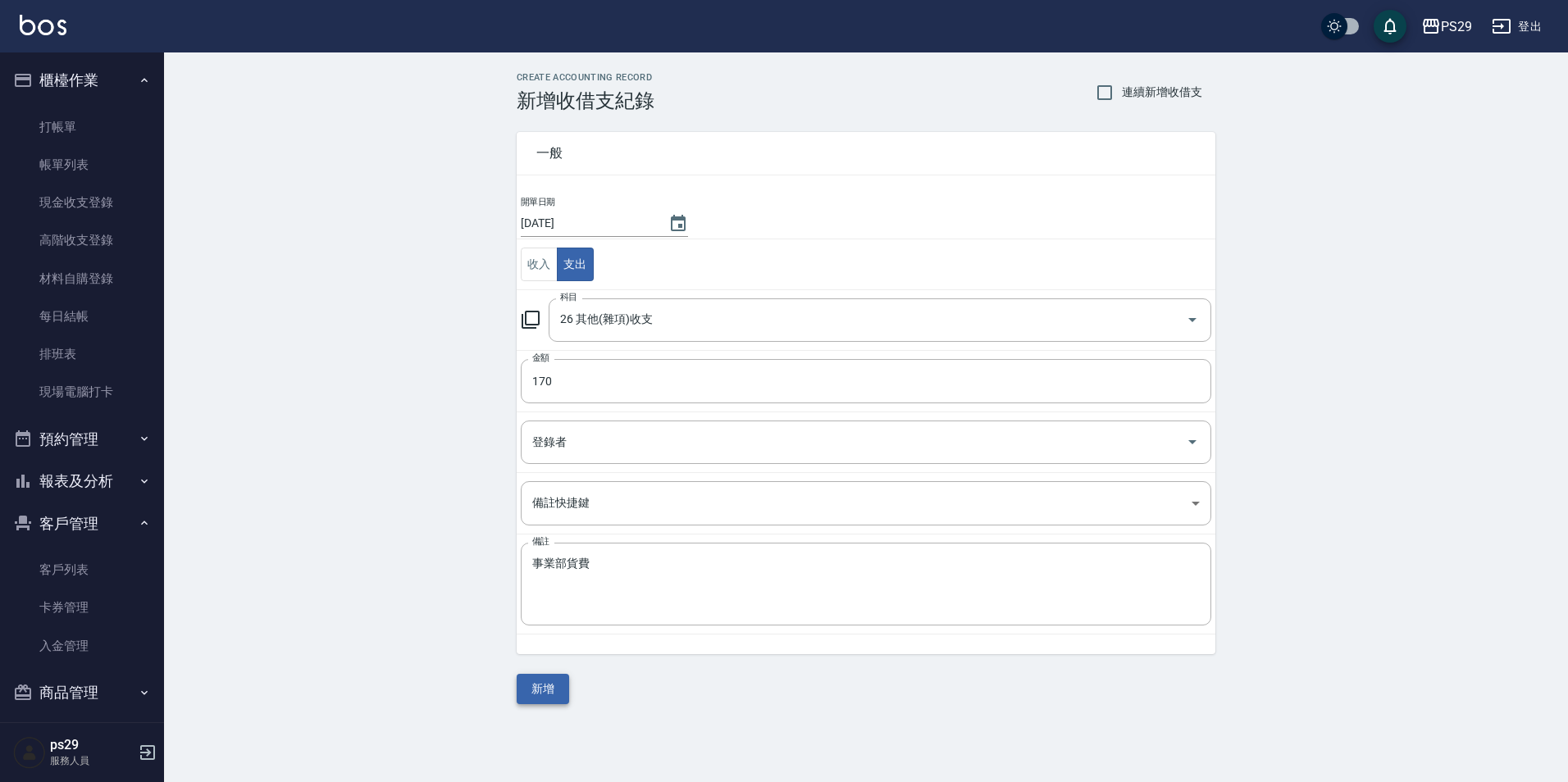
click at [547, 679] on button "新增" at bounding box center [543, 689] width 52 height 31
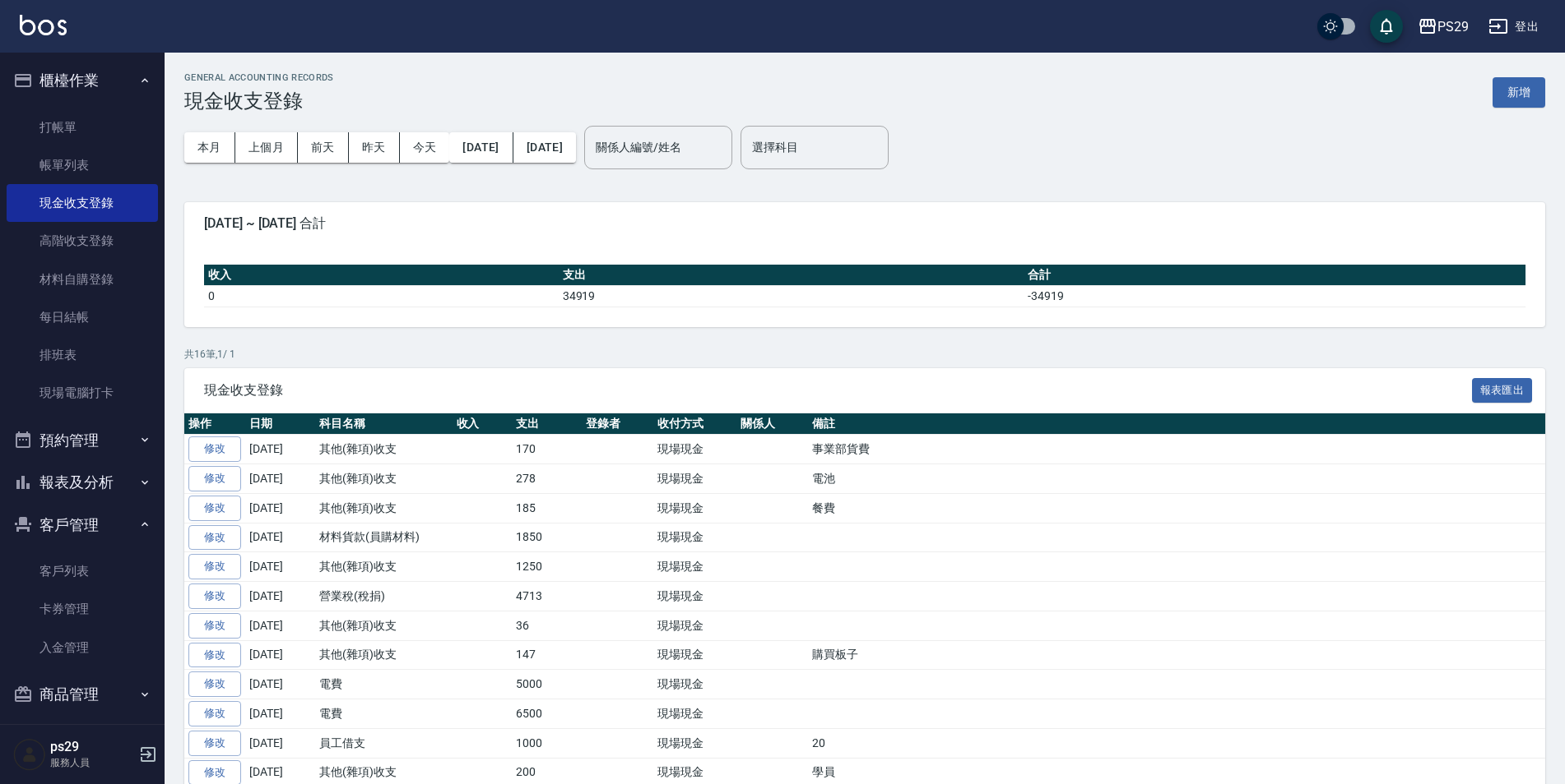
click at [91, 78] on button "櫃檯作業" at bounding box center [82, 80] width 151 height 43
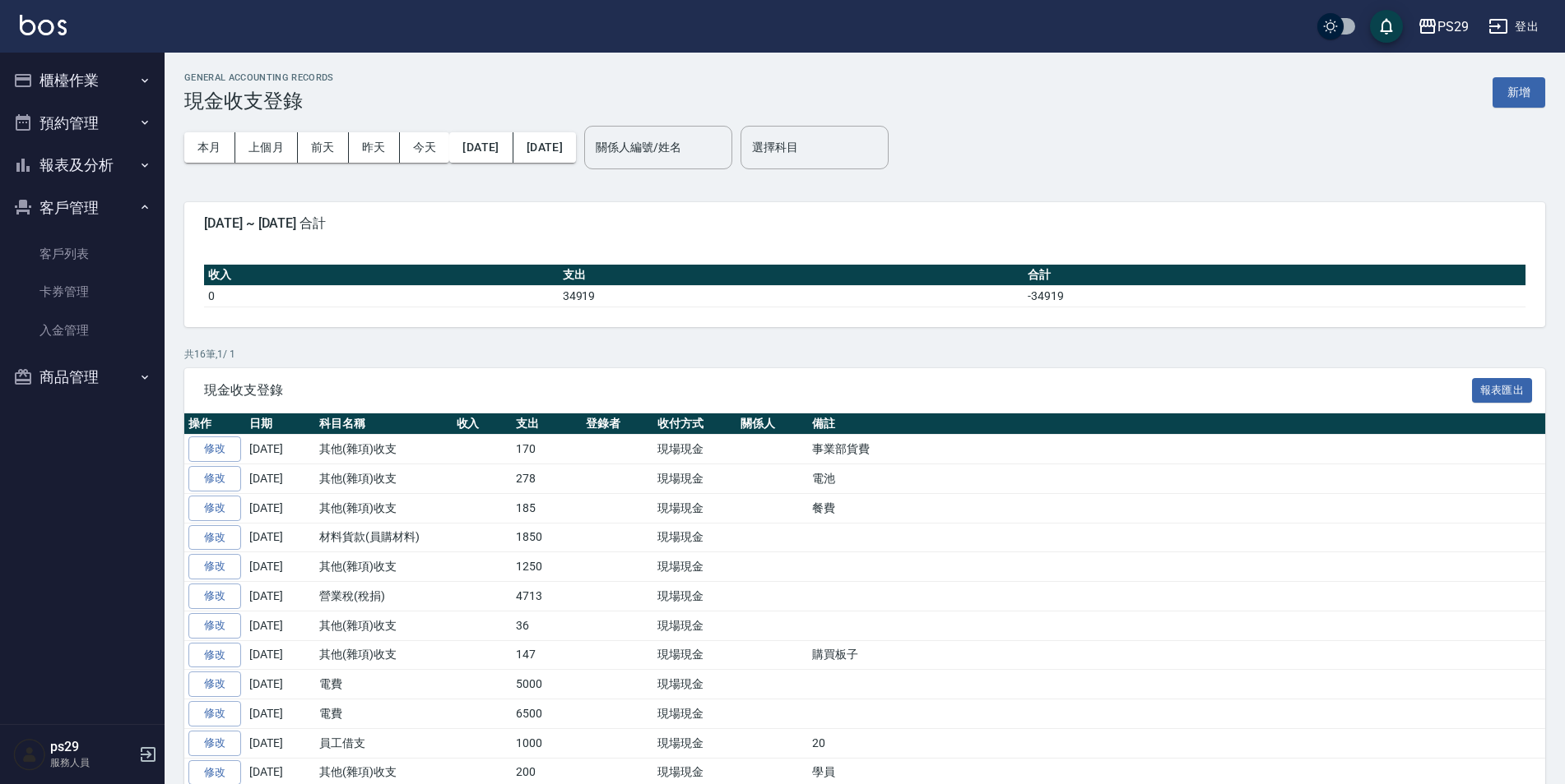
click at [108, 216] on button "客戶管理" at bounding box center [82, 208] width 151 height 43
click at [129, 174] on button "報表及分析" at bounding box center [82, 165] width 151 height 43
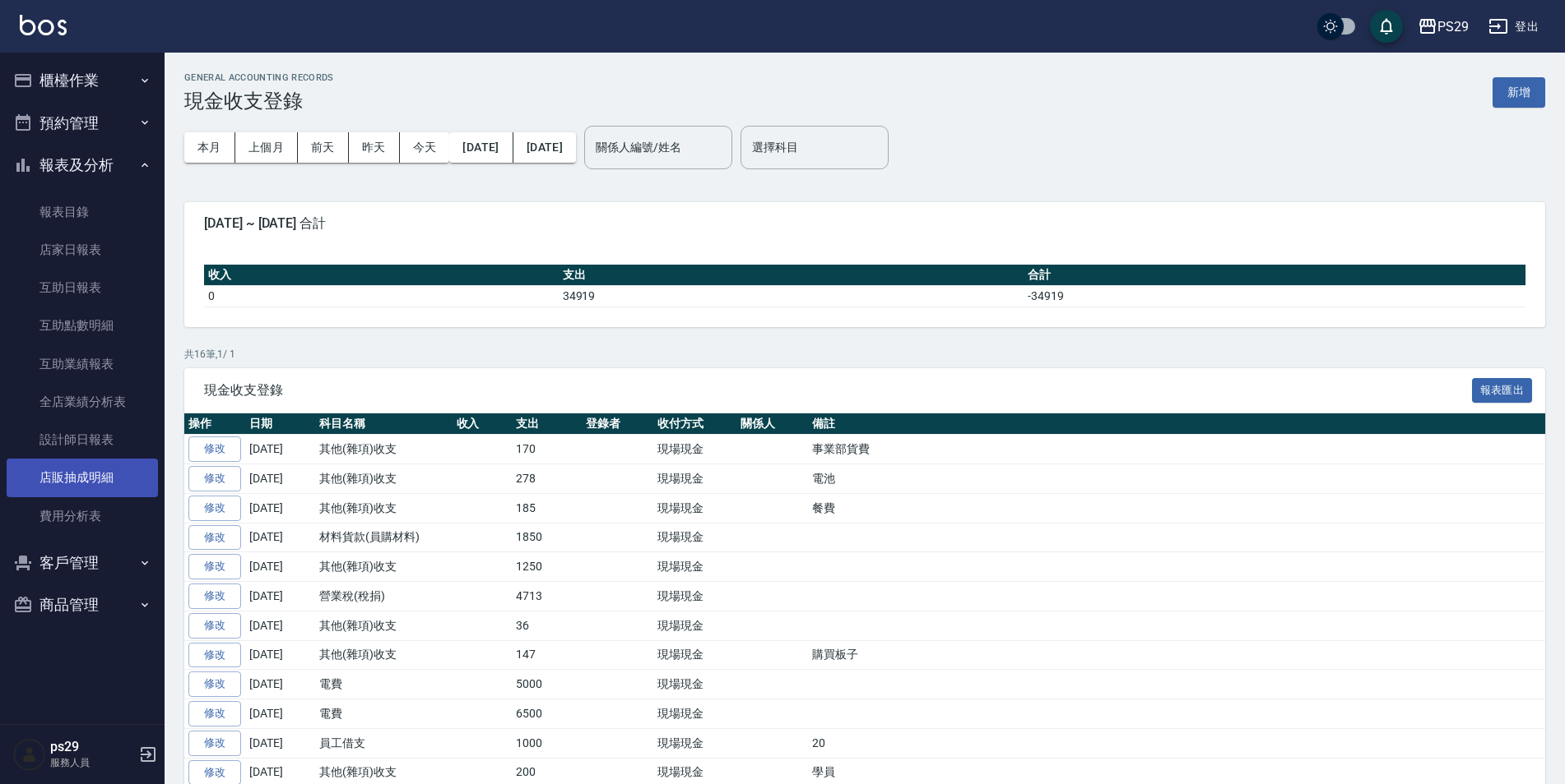
click at [107, 463] on link "店販抽成明細" at bounding box center [82, 478] width 151 height 37
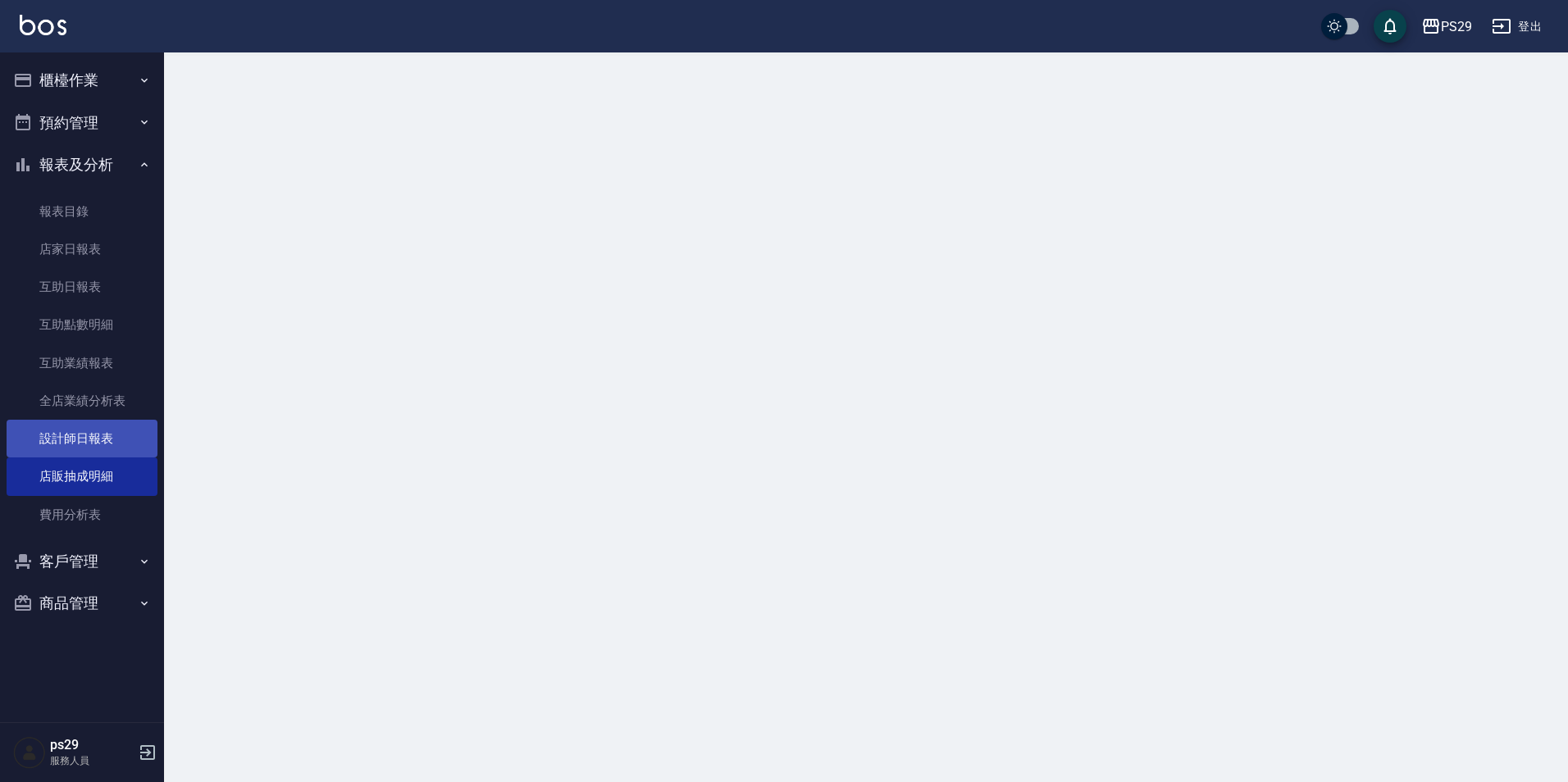
click at [103, 433] on link "設計師日報表" at bounding box center [82, 439] width 151 height 37
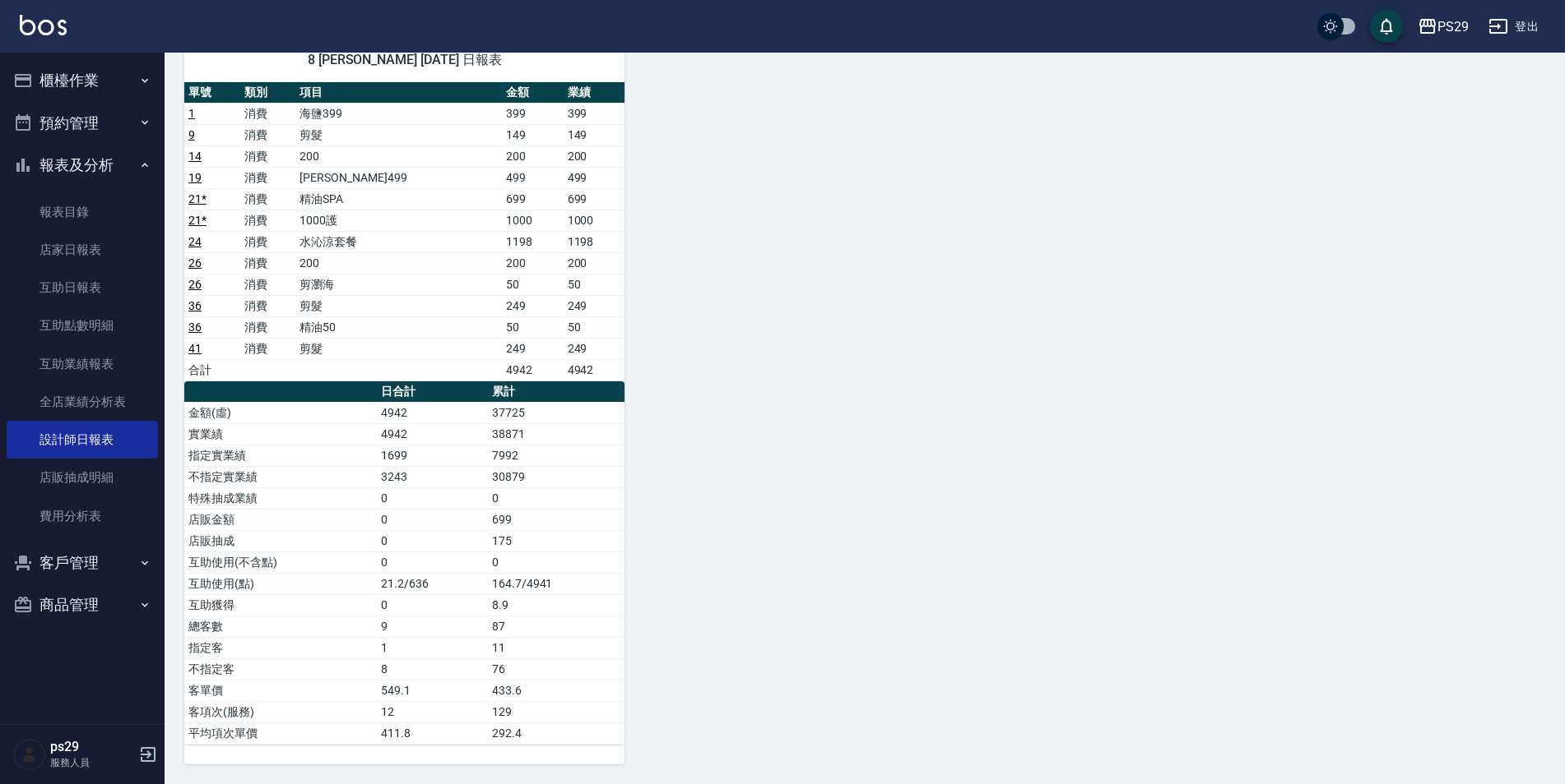
scroll to position [978, 0]
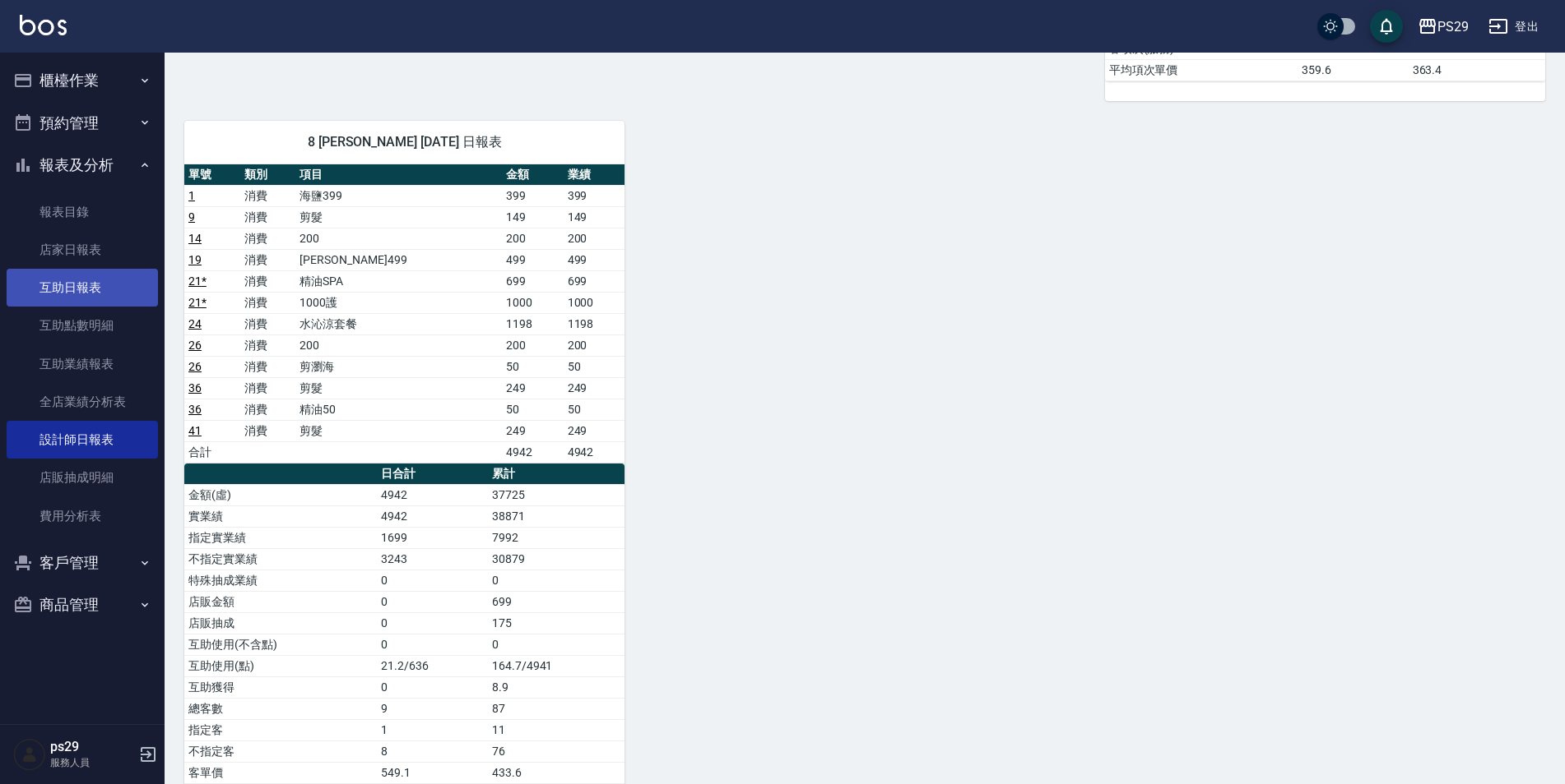
click at [51, 286] on link "互助日報表" at bounding box center [82, 288] width 151 height 37
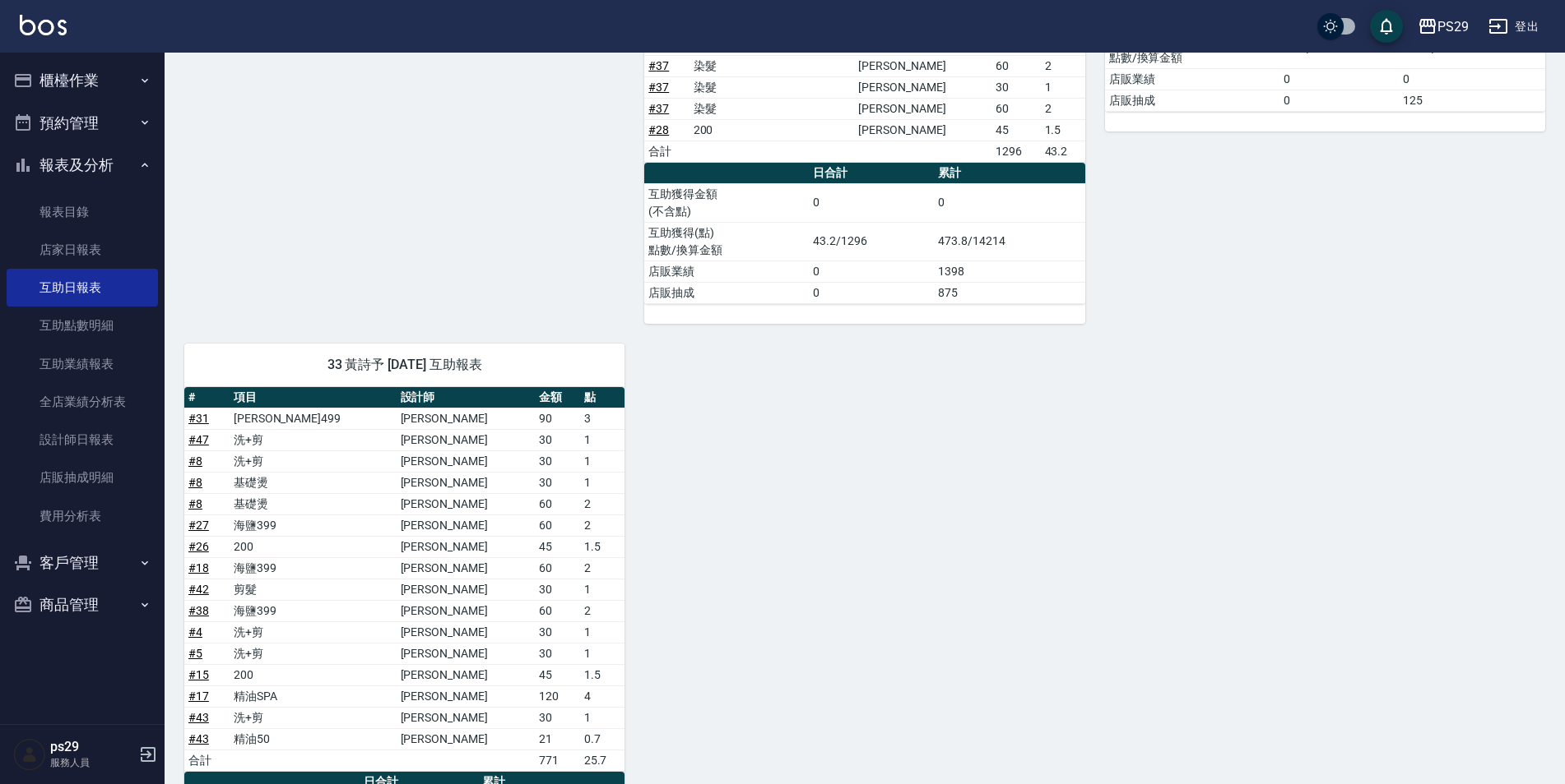
scroll to position [826, 0]
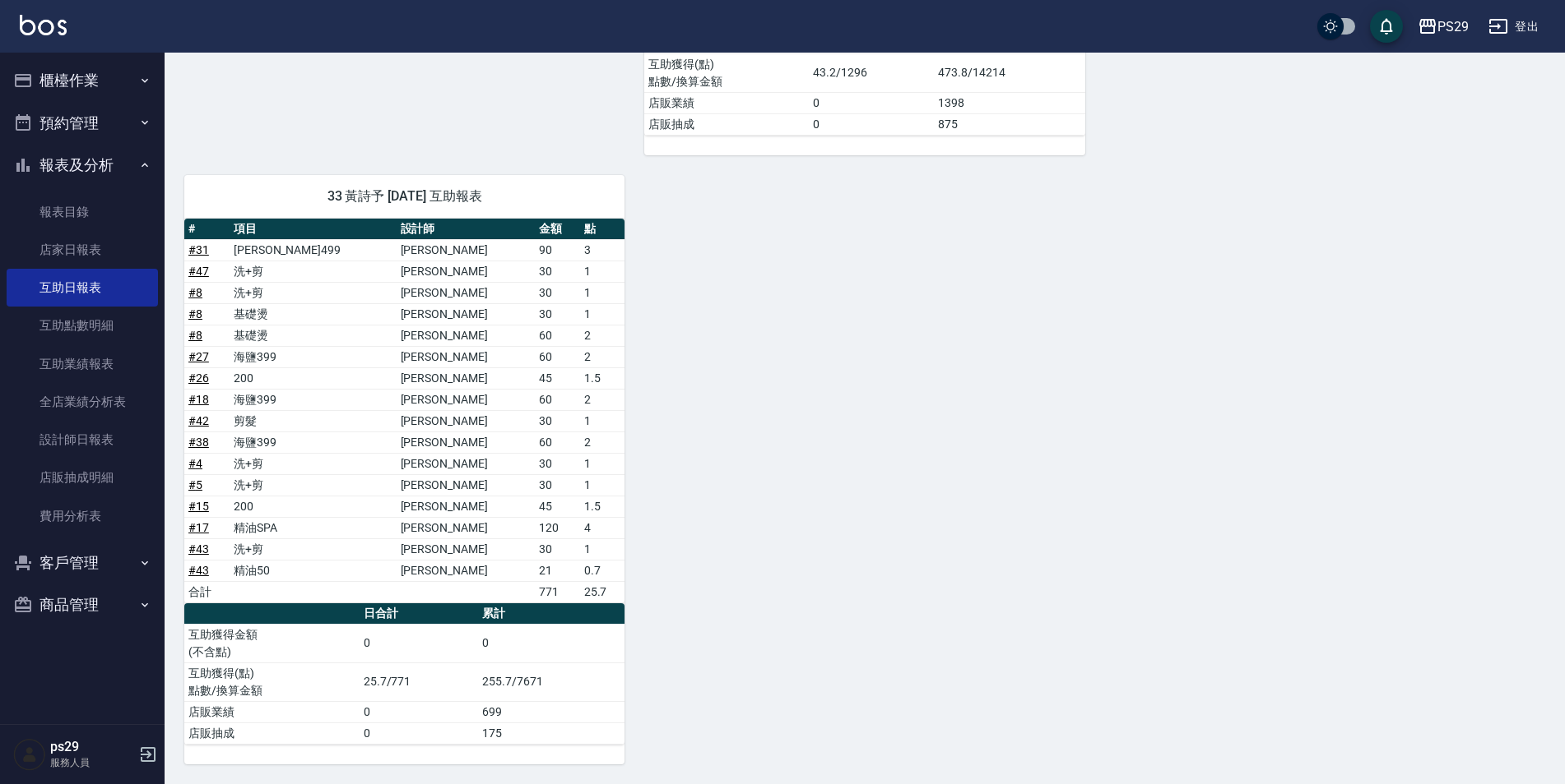
click at [33, 34] on img at bounding box center [43, 25] width 47 height 21
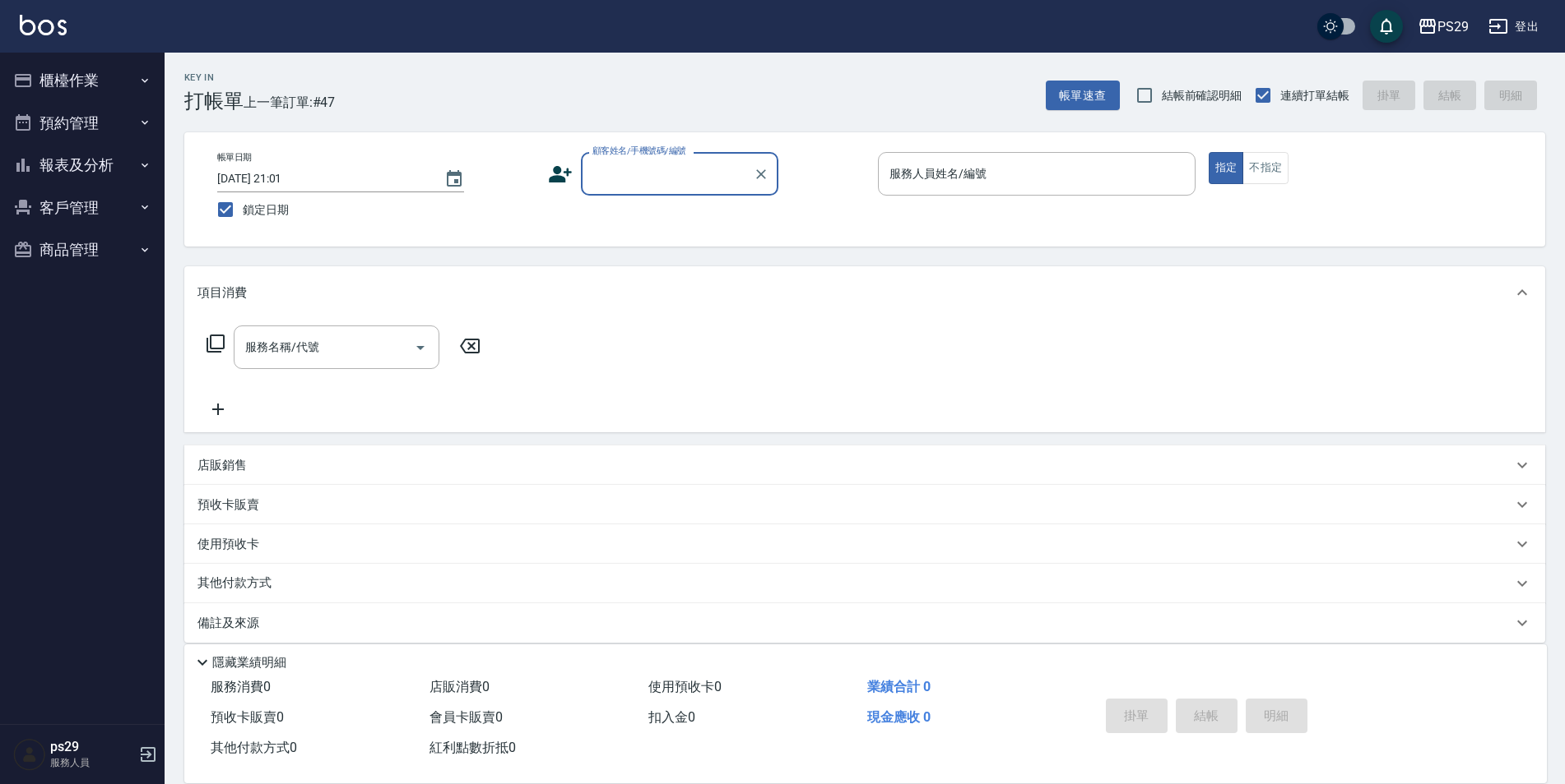
click at [130, 85] on button "櫃檯作業" at bounding box center [82, 80] width 151 height 43
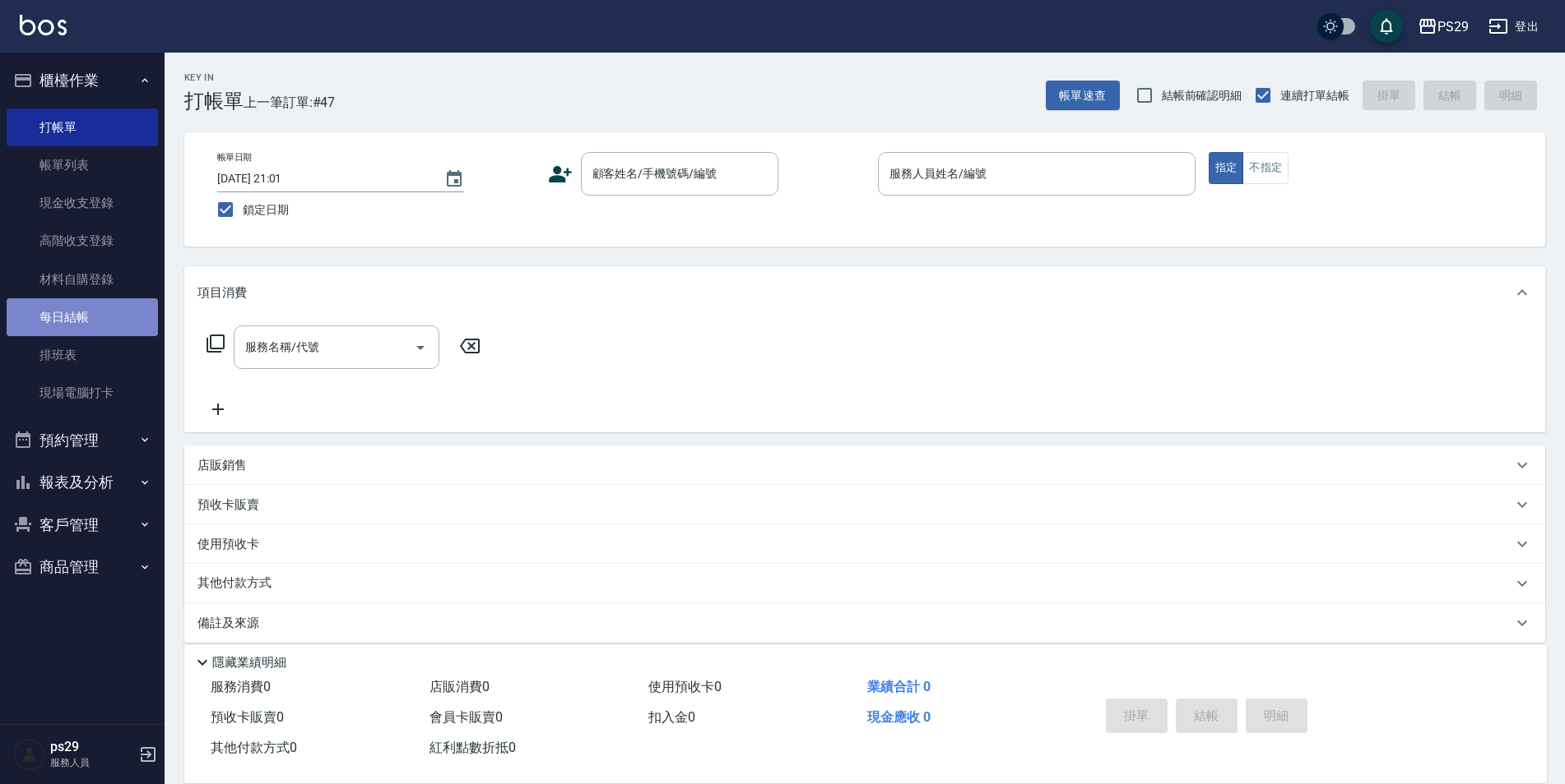
click at [93, 308] on link "每日結帳" at bounding box center [82, 317] width 151 height 37
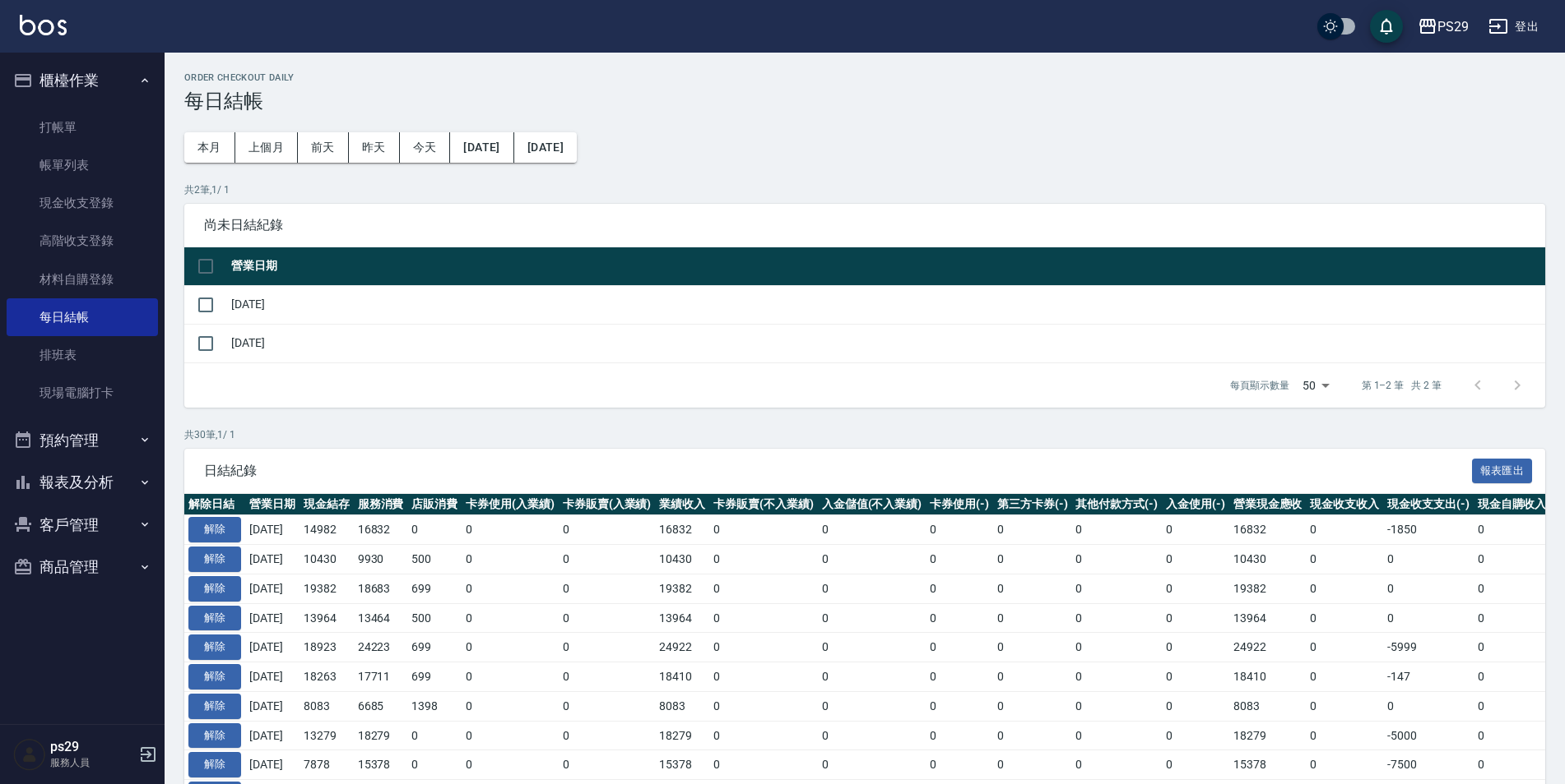
click at [186, 303] on td at bounding box center [206, 304] width 43 height 38
click at [204, 316] on input "checkbox" at bounding box center [205, 305] width 35 height 35
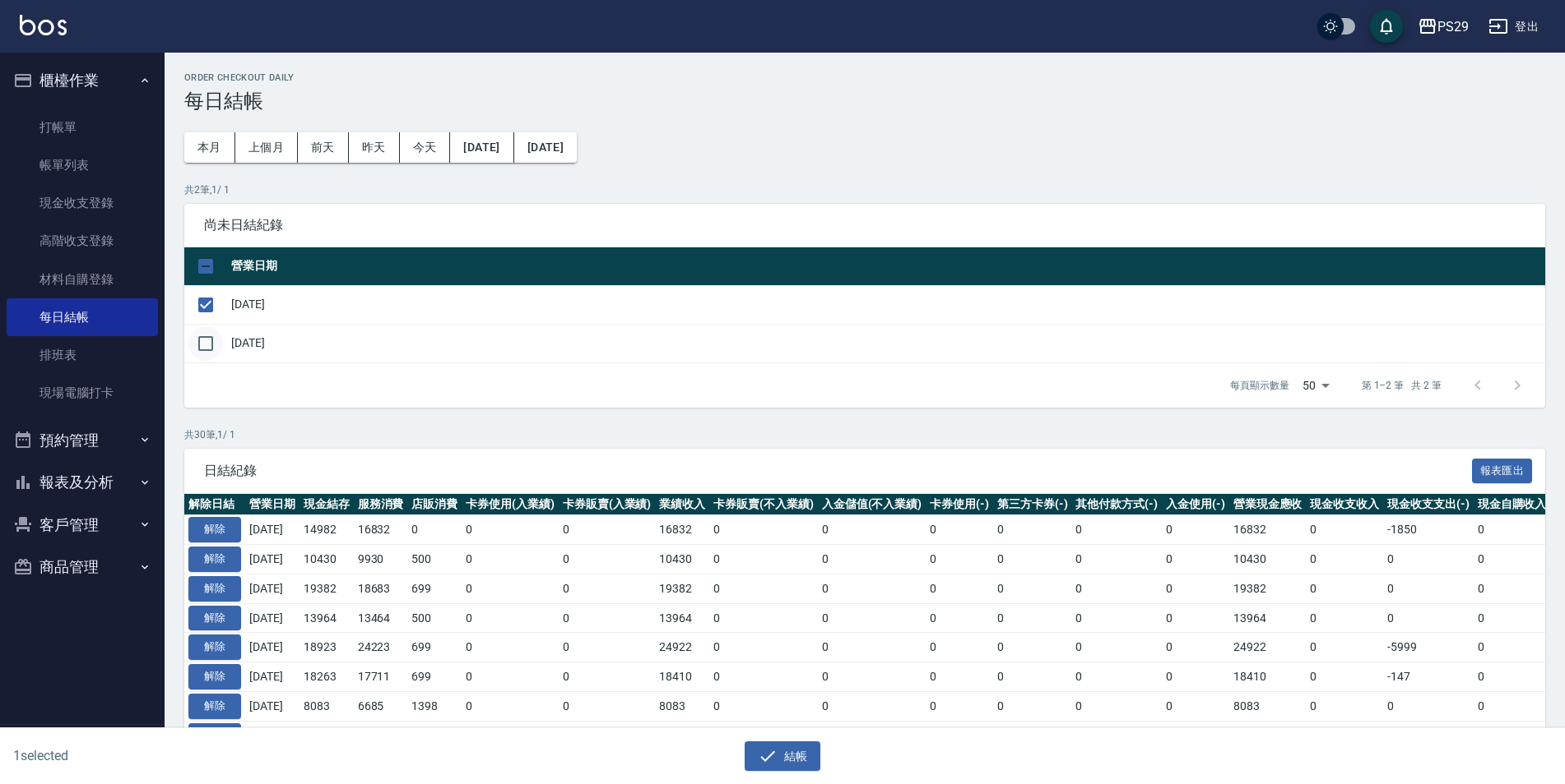
click at [210, 352] on input "checkbox" at bounding box center [205, 343] width 35 height 35
click at [797, 777] on div "2 selected 結帳" at bounding box center [782, 757] width 1565 height 57
click at [778, 753] on button "結帳" at bounding box center [782, 757] width 77 height 31
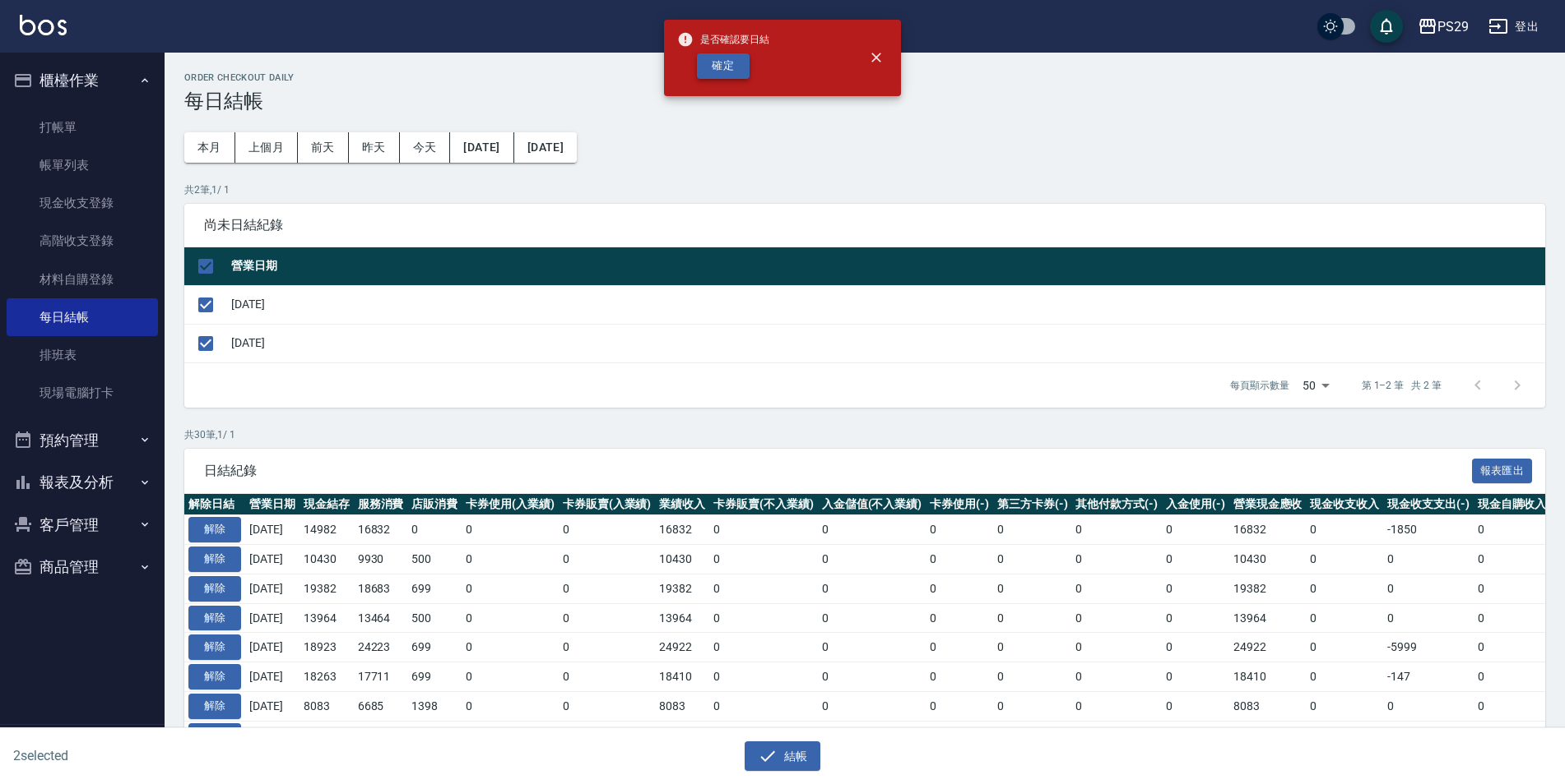
click at [744, 69] on button "確定" at bounding box center [723, 65] width 52 height 25
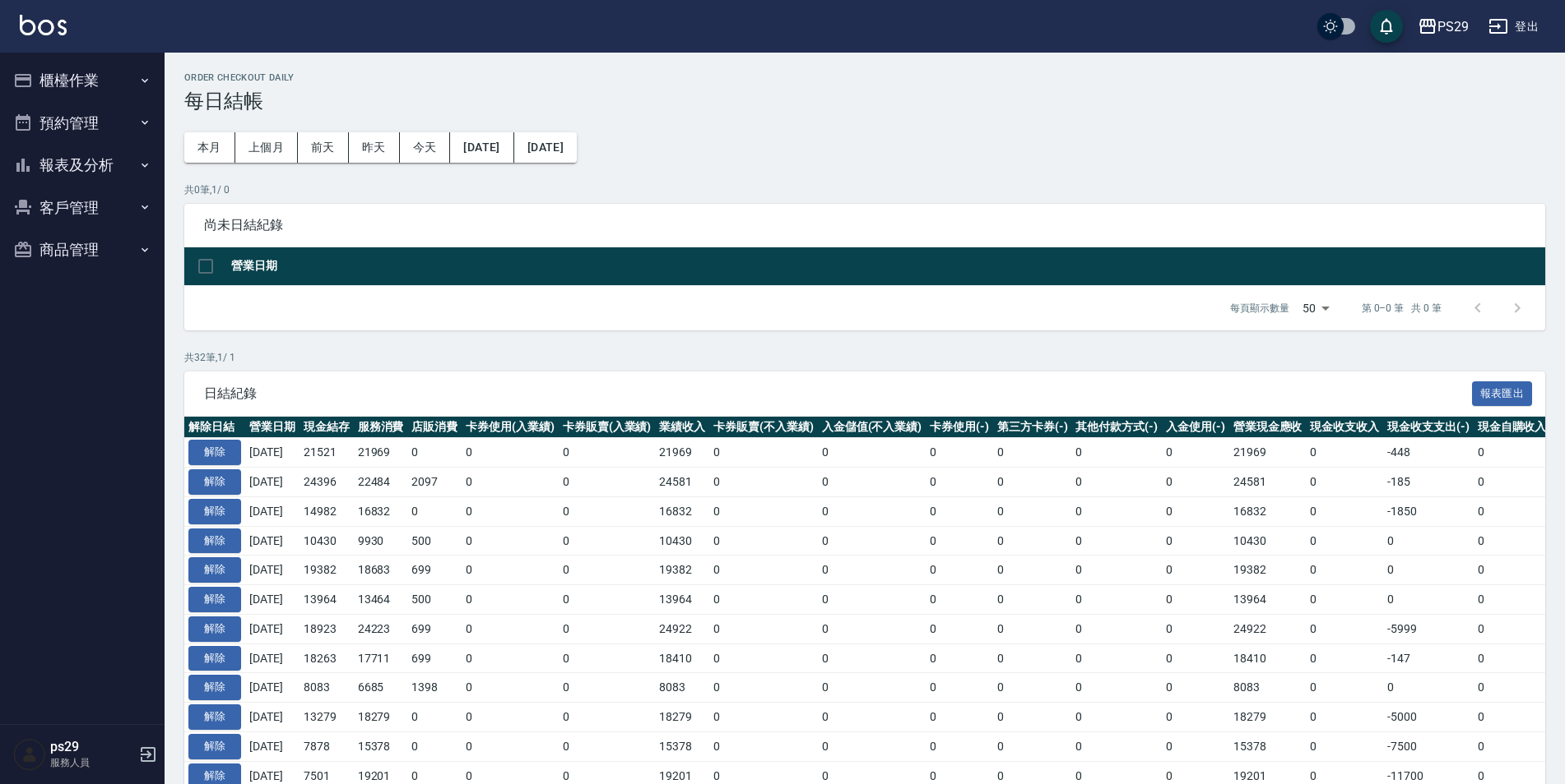
click at [108, 177] on button "報表及分析" at bounding box center [82, 165] width 151 height 43
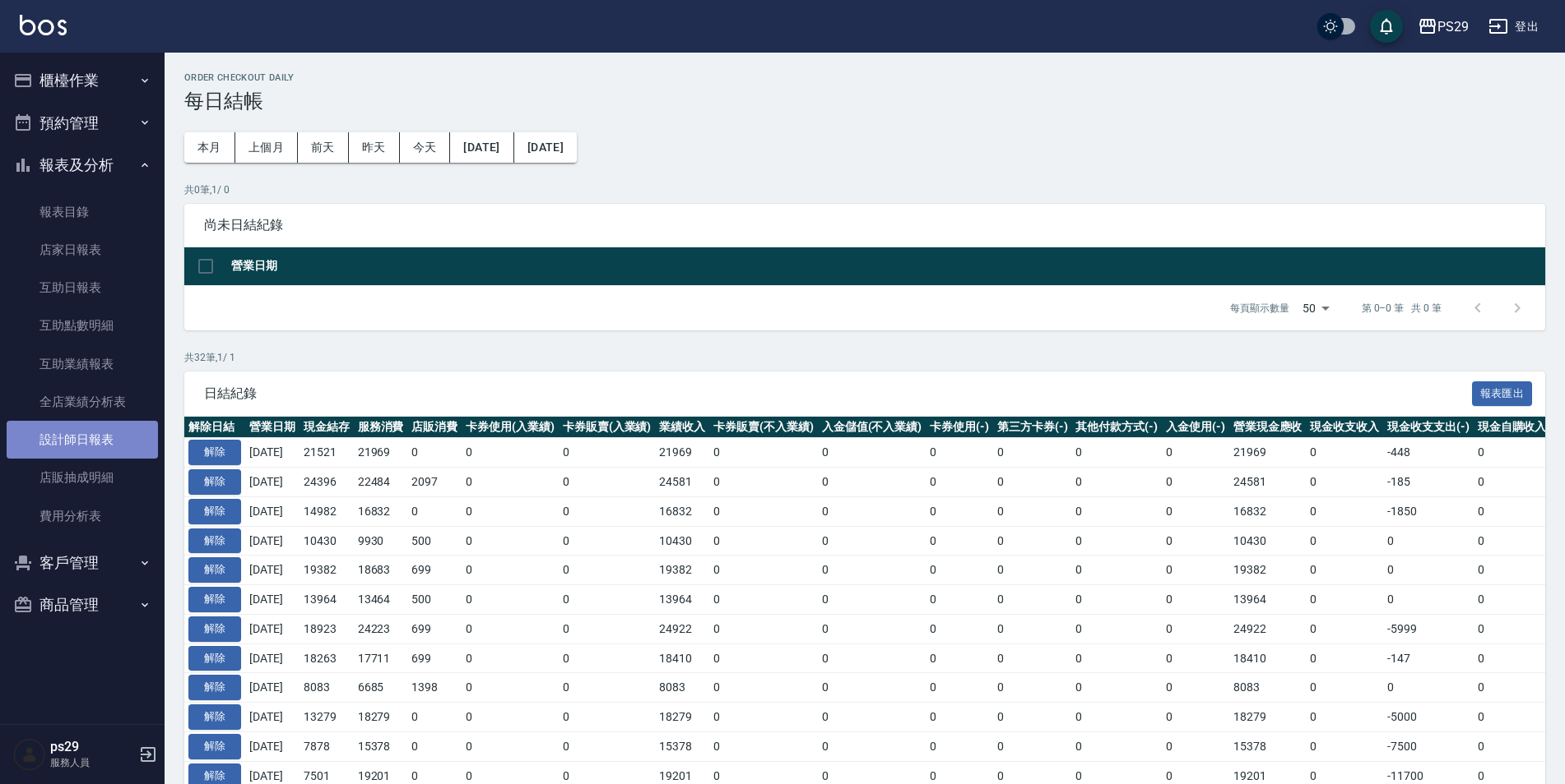
click at [105, 443] on link "設計師日報表" at bounding box center [82, 440] width 151 height 37
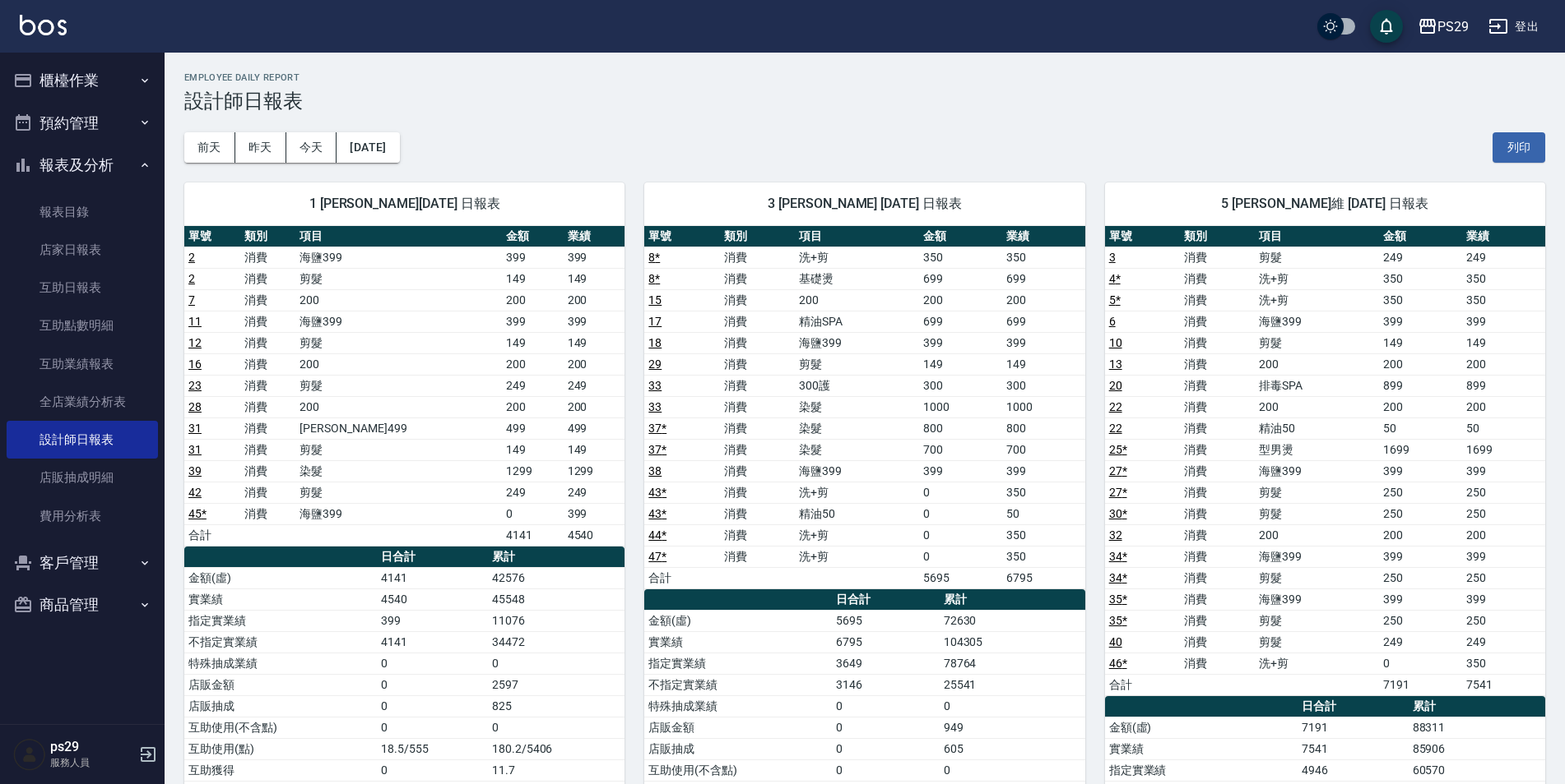
click at [43, 36] on link at bounding box center [43, 27] width 47 height 24
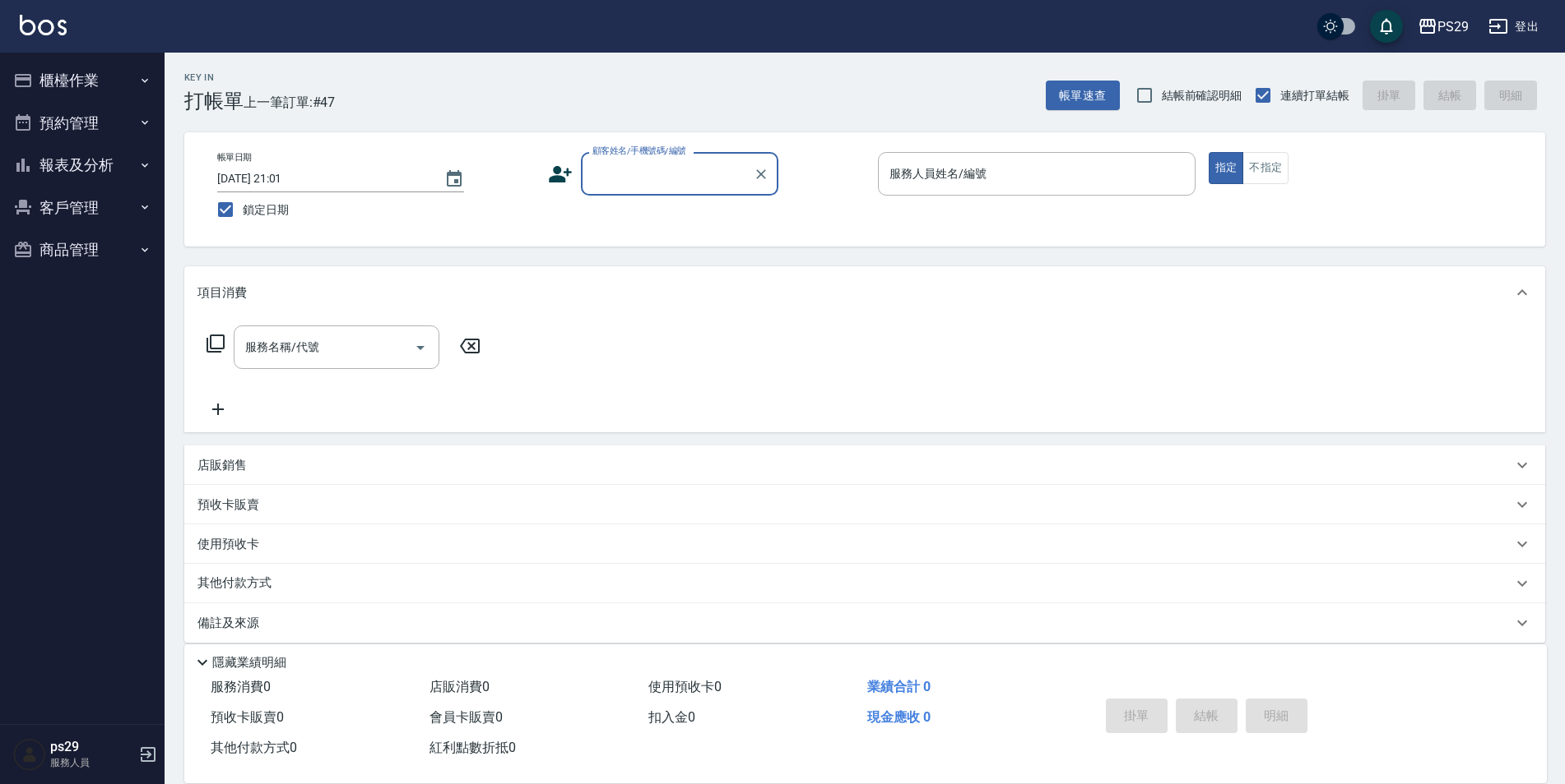
click at [123, 92] on button "櫃檯作業" at bounding box center [82, 80] width 151 height 43
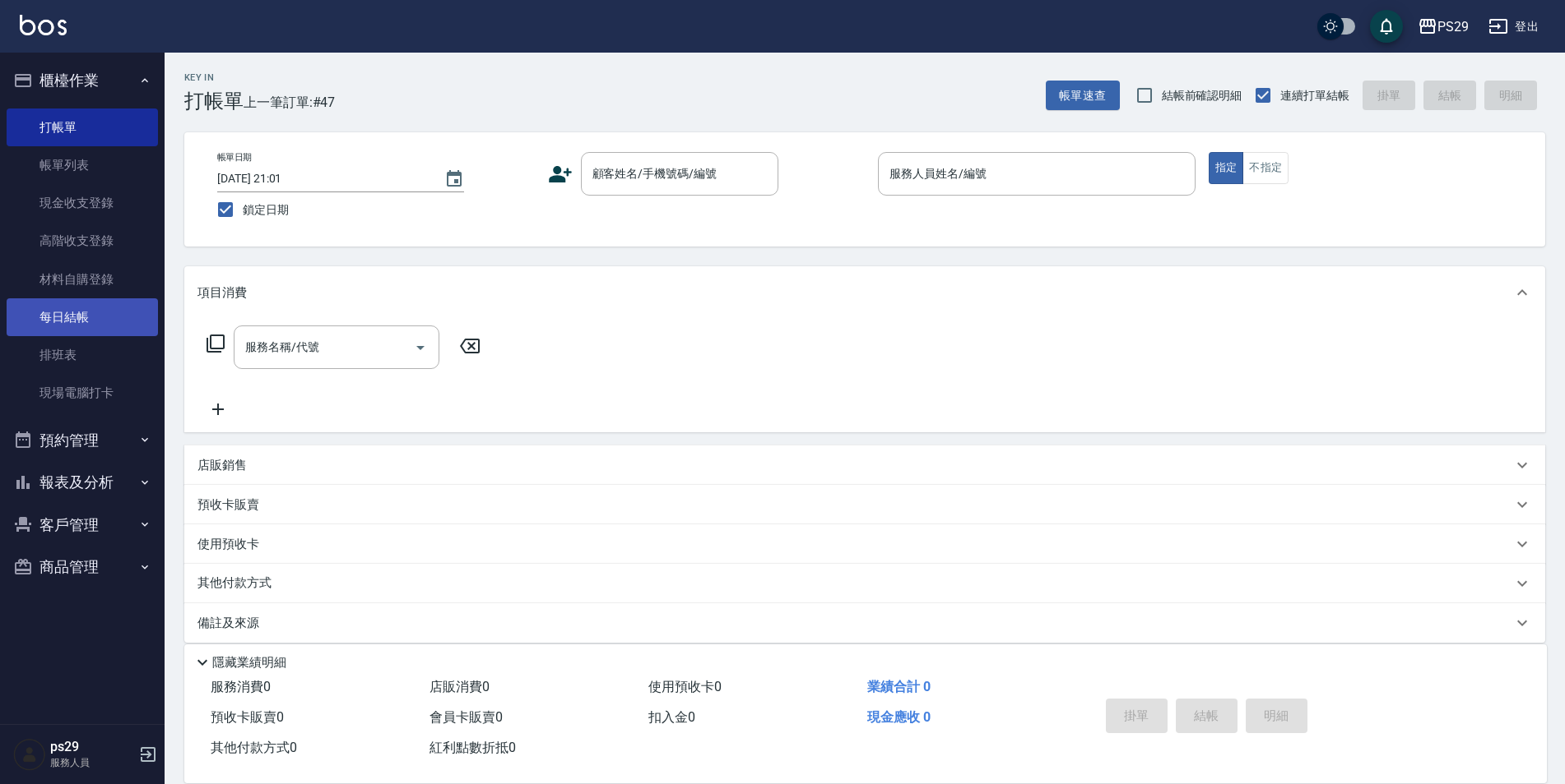
click at [100, 304] on link "每日結帳" at bounding box center [82, 317] width 151 height 37
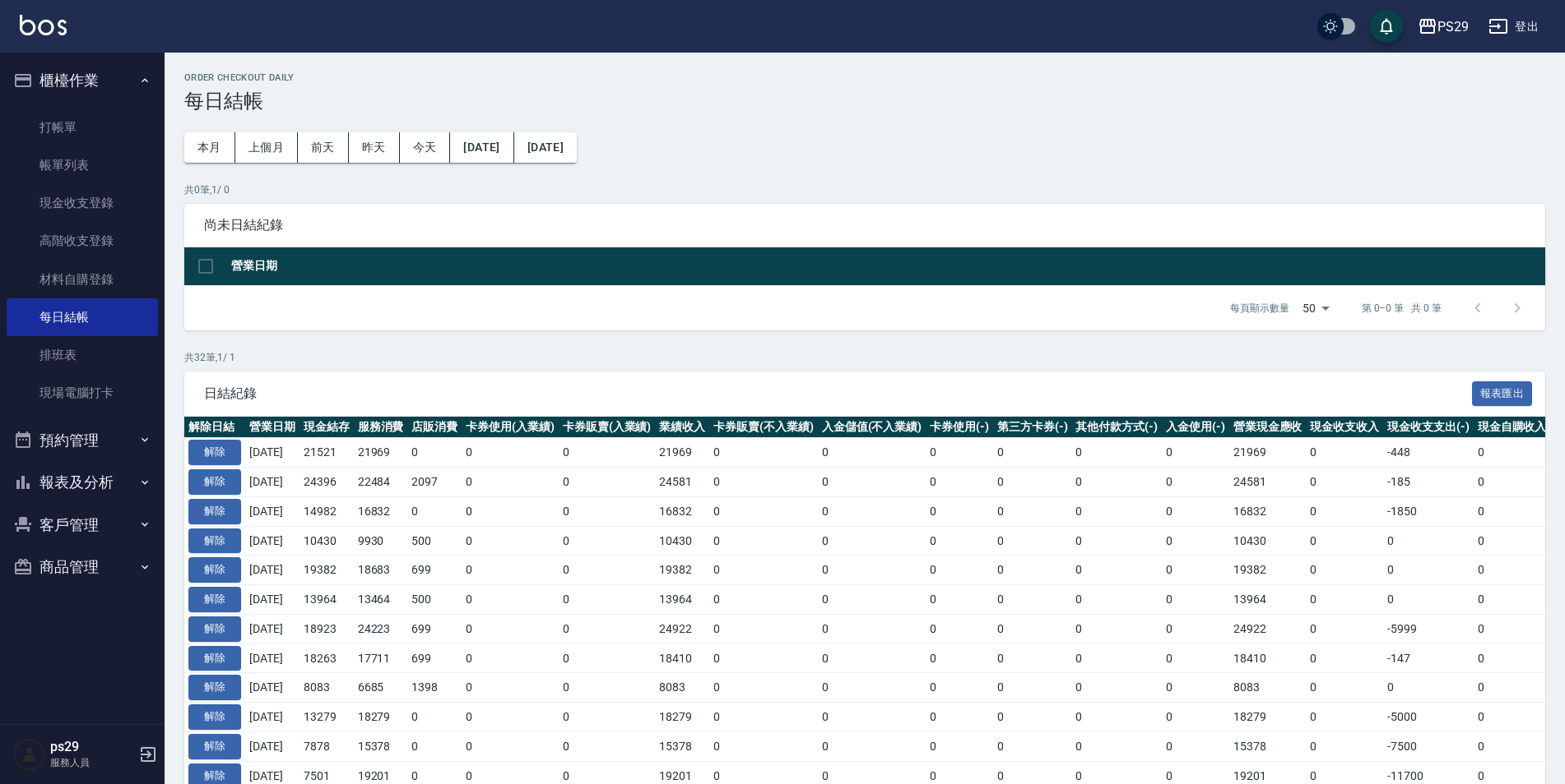
click at [134, 82] on button "櫃檯作業" at bounding box center [82, 80] width 151 height 43
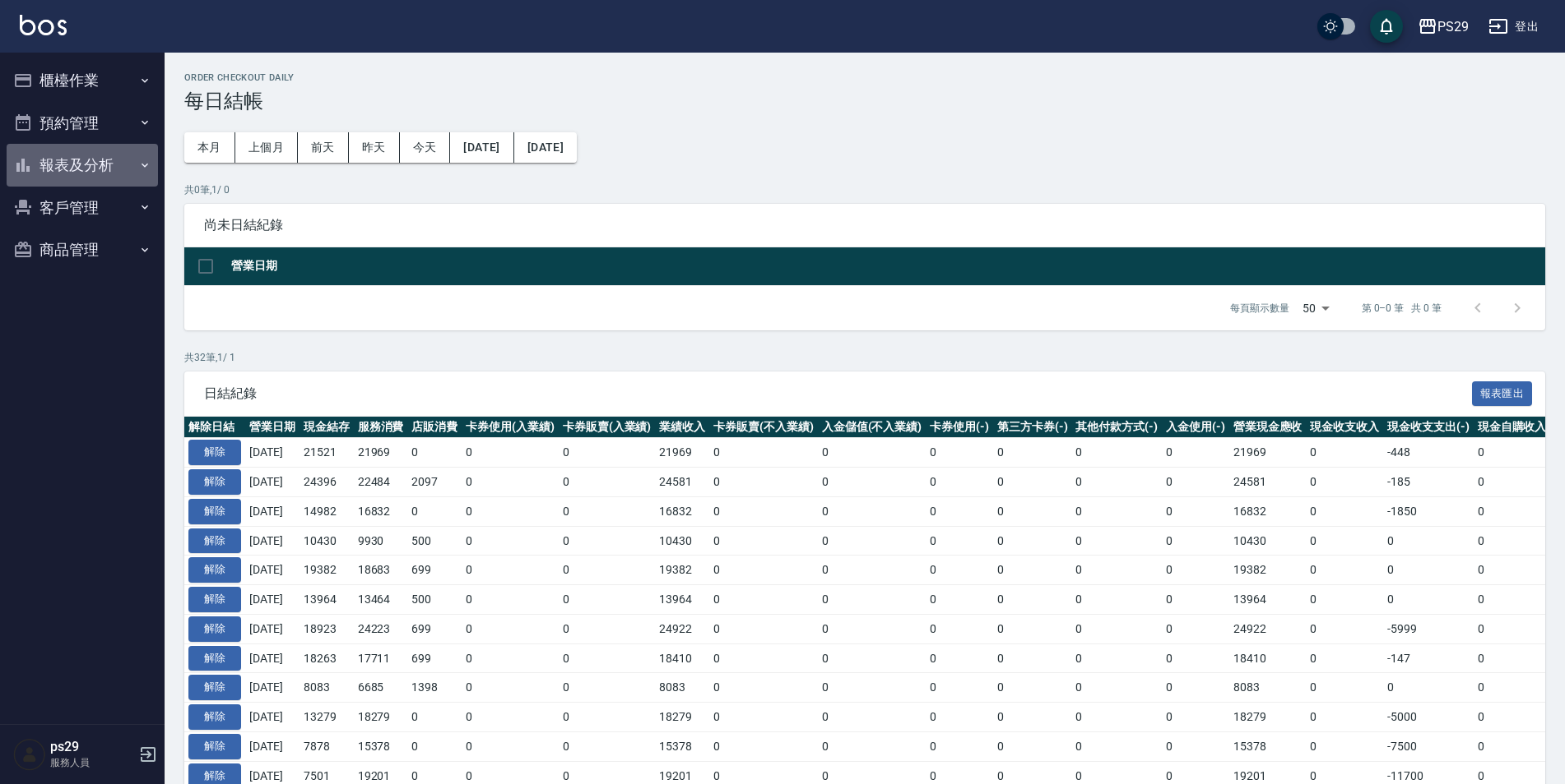
click at [117, 167] on button "報表及分析" at bounding box center [82, 165] width 151 height 43
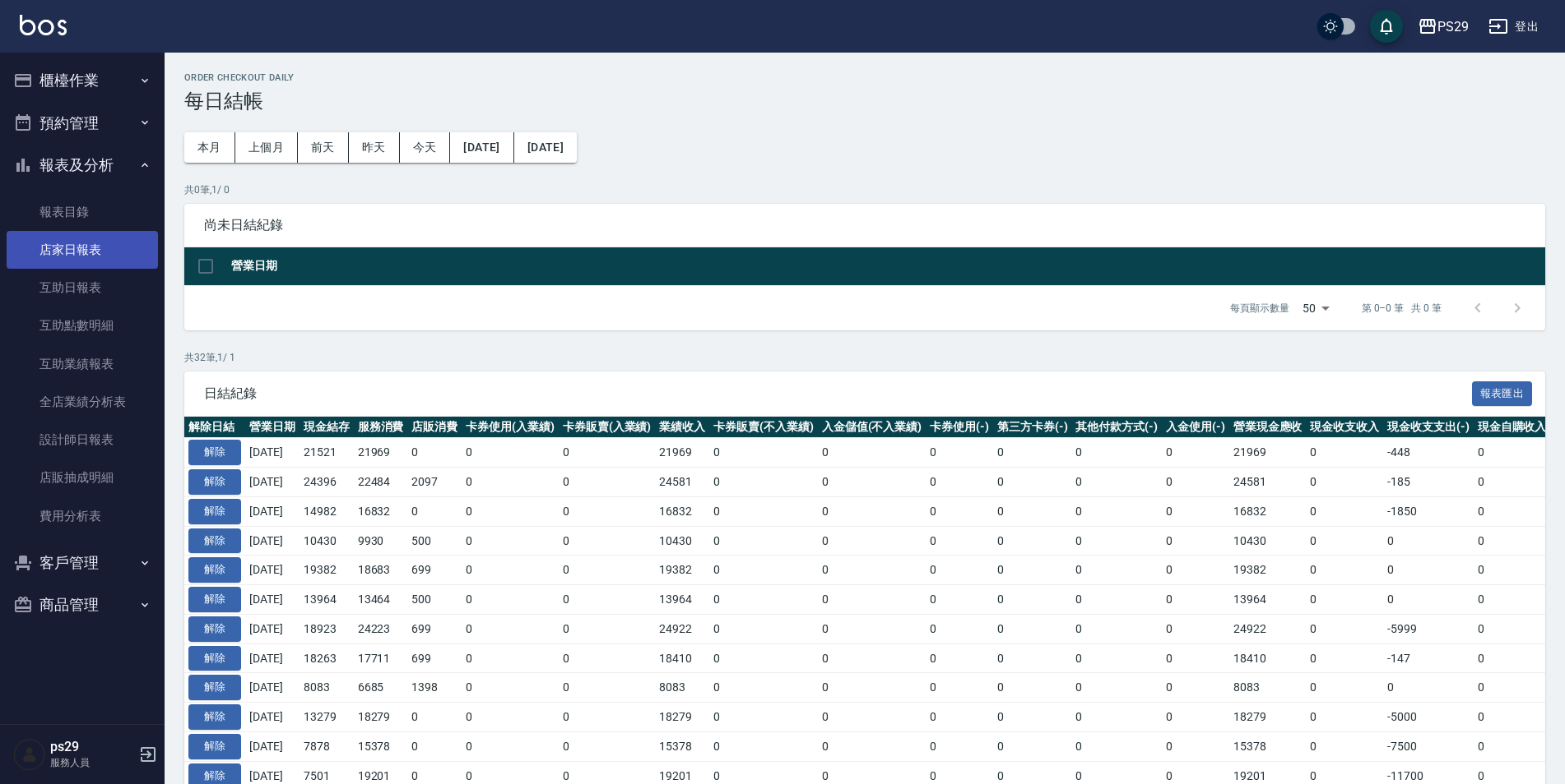
click at [109, 255] on link "店家日報表" at bounding box center [82, 249] width 151 height 37
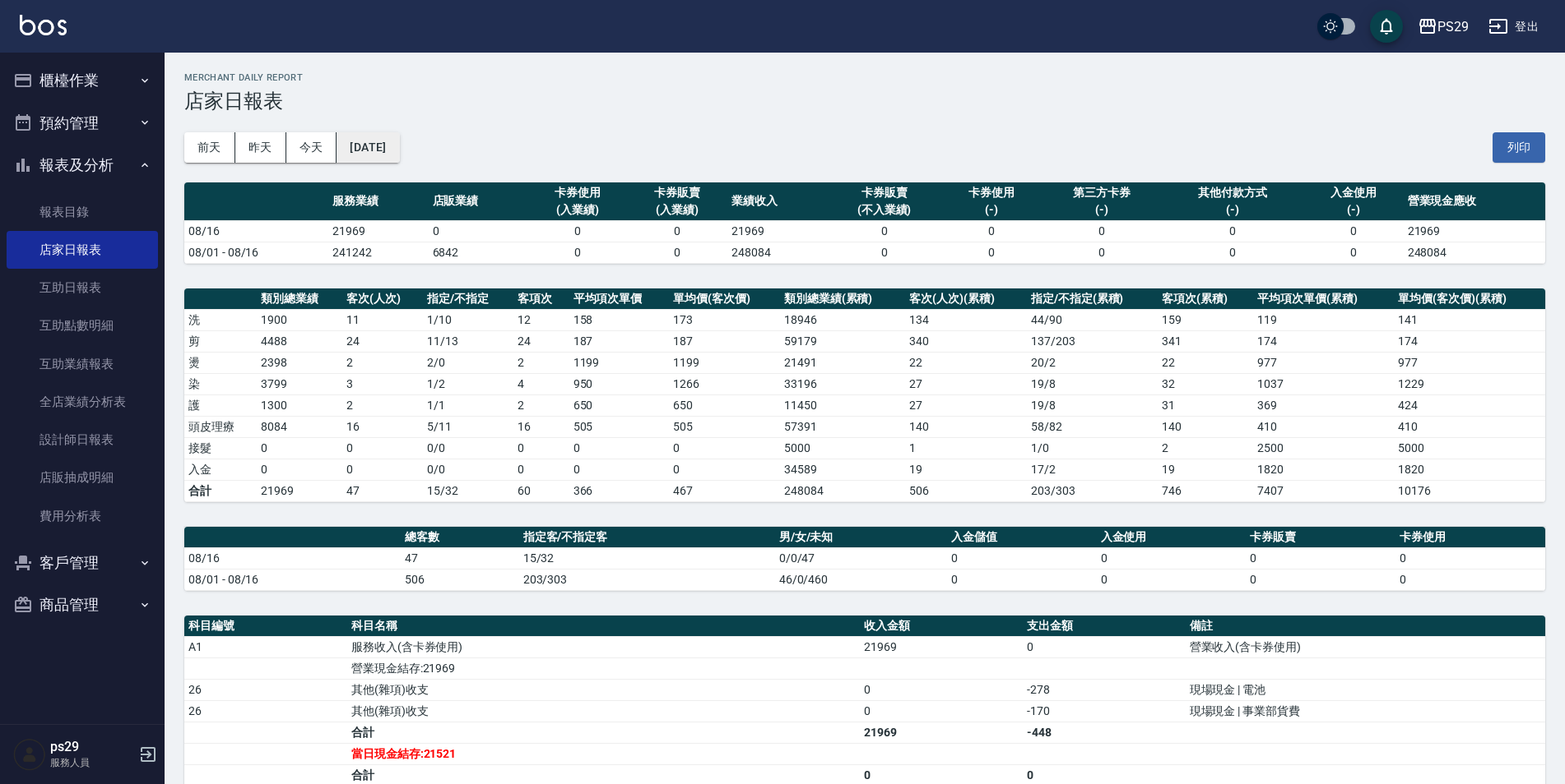
click at [386, 151] on button "[DATE]" at bounding box center [367, 148] width 63 height 31
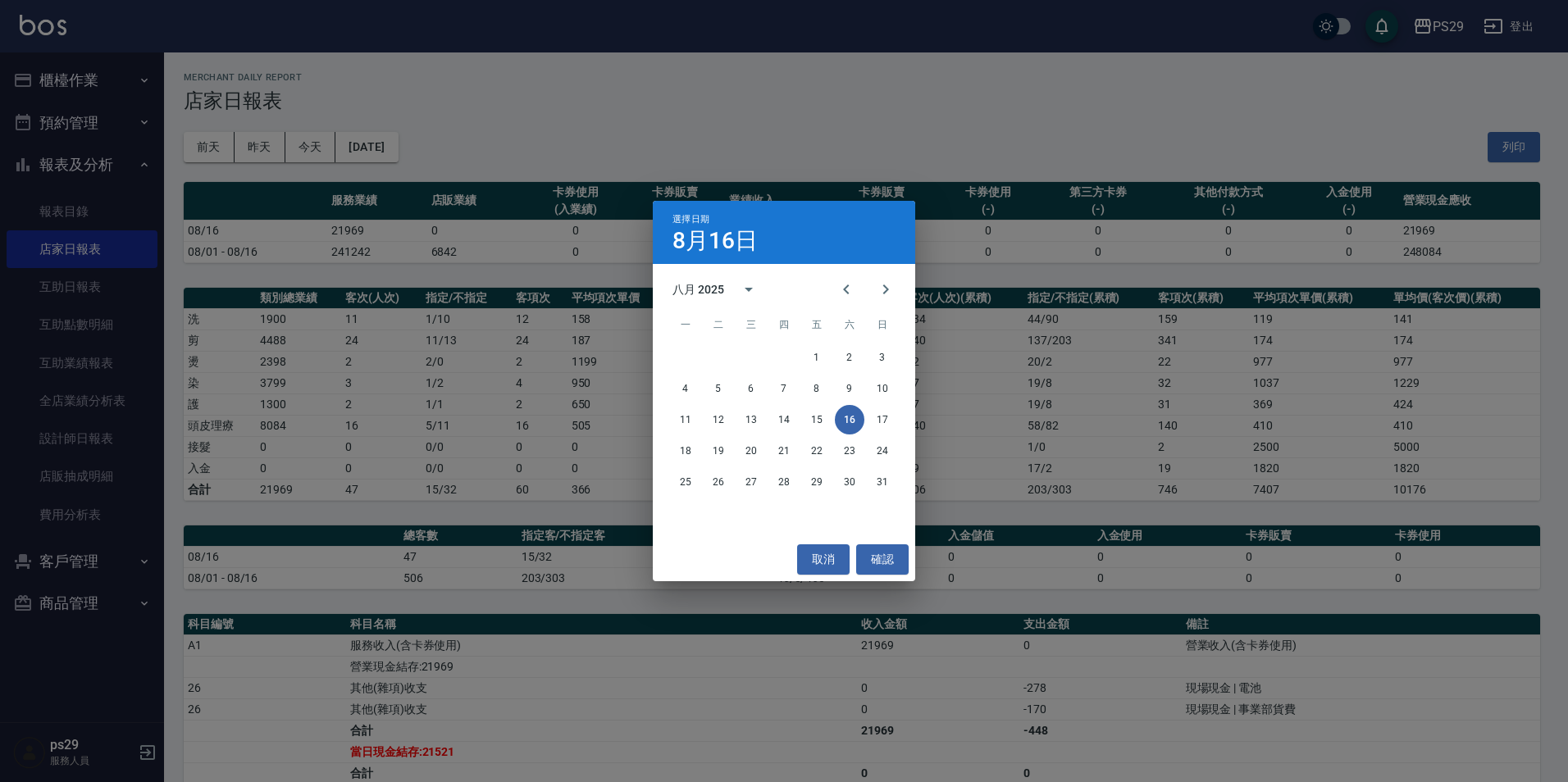
click at [820, 283] on div "八月 2025" at bounding box center [784, 289] width 263 height 24
click at [846, 282] on icon "Previous month" at bounding box center [846, 289] width 20 height 20
click at [756, 416] on button "16" at bounding box center [751, 420] width 30 height 30
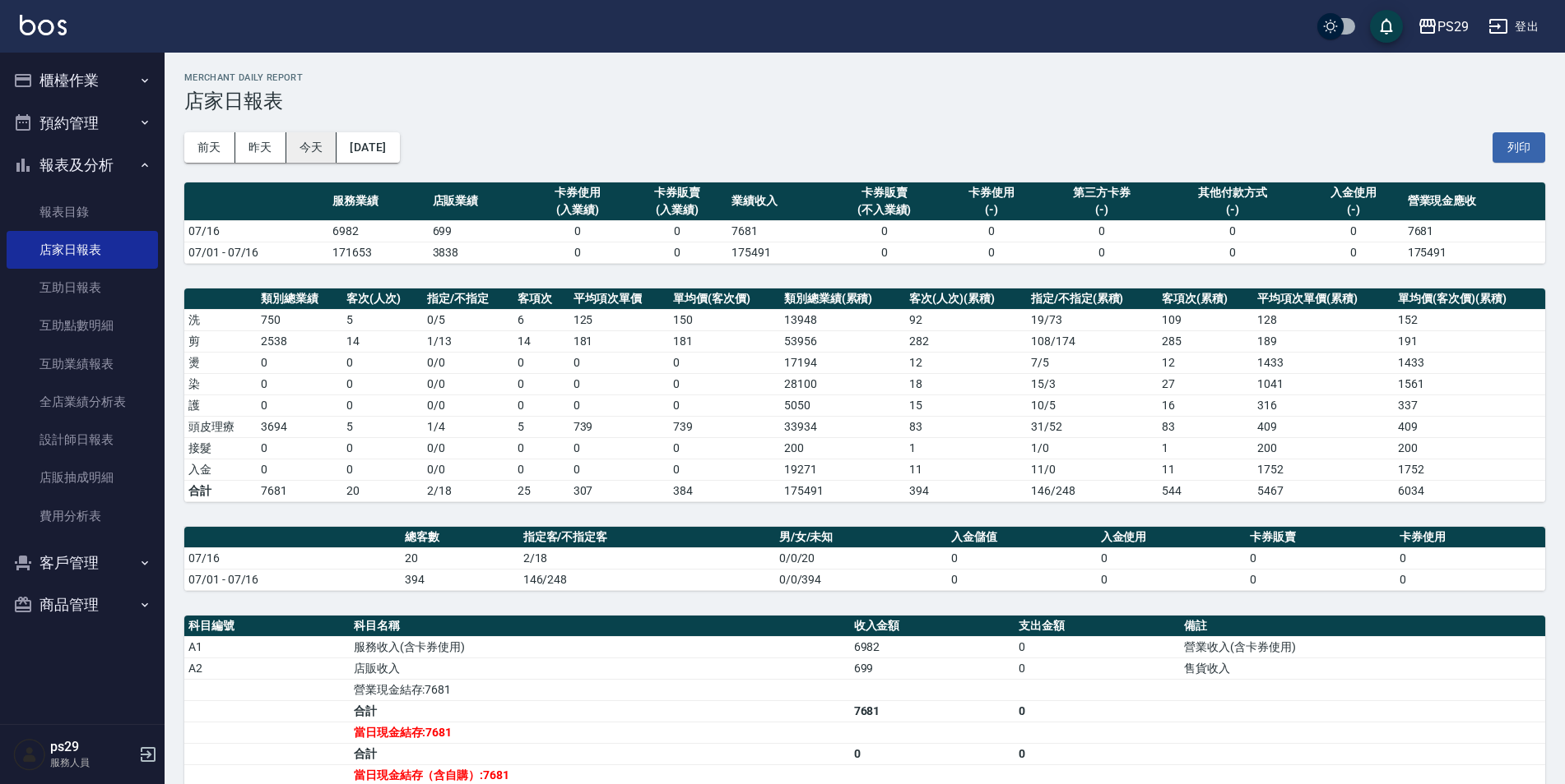
click at [315, 151] on button "今天" at bounding box center [311, 148] width 51 height 31
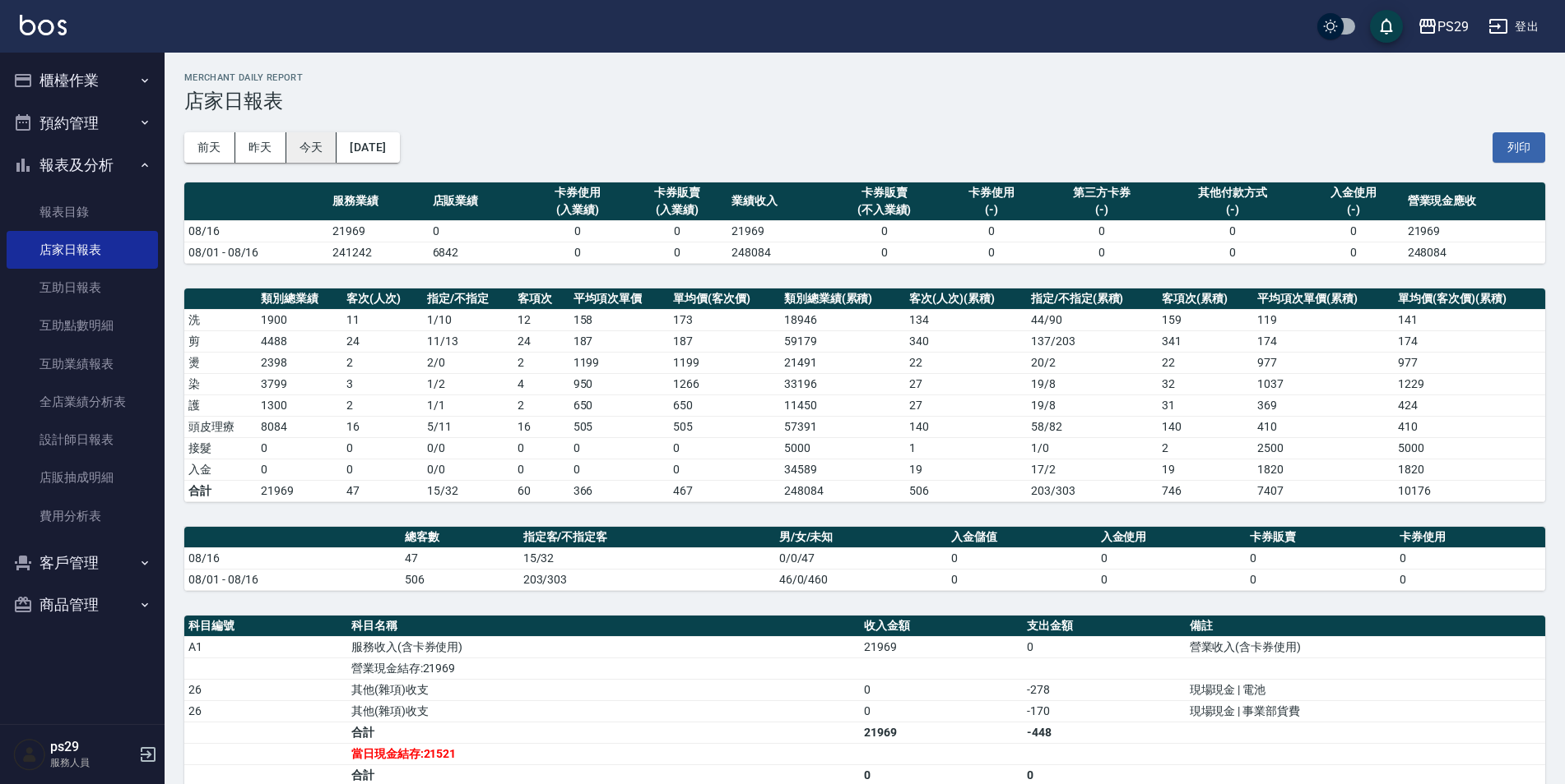
click at [328, 144] on button "今天" at bounding box center [311, 148] width 51 height 31
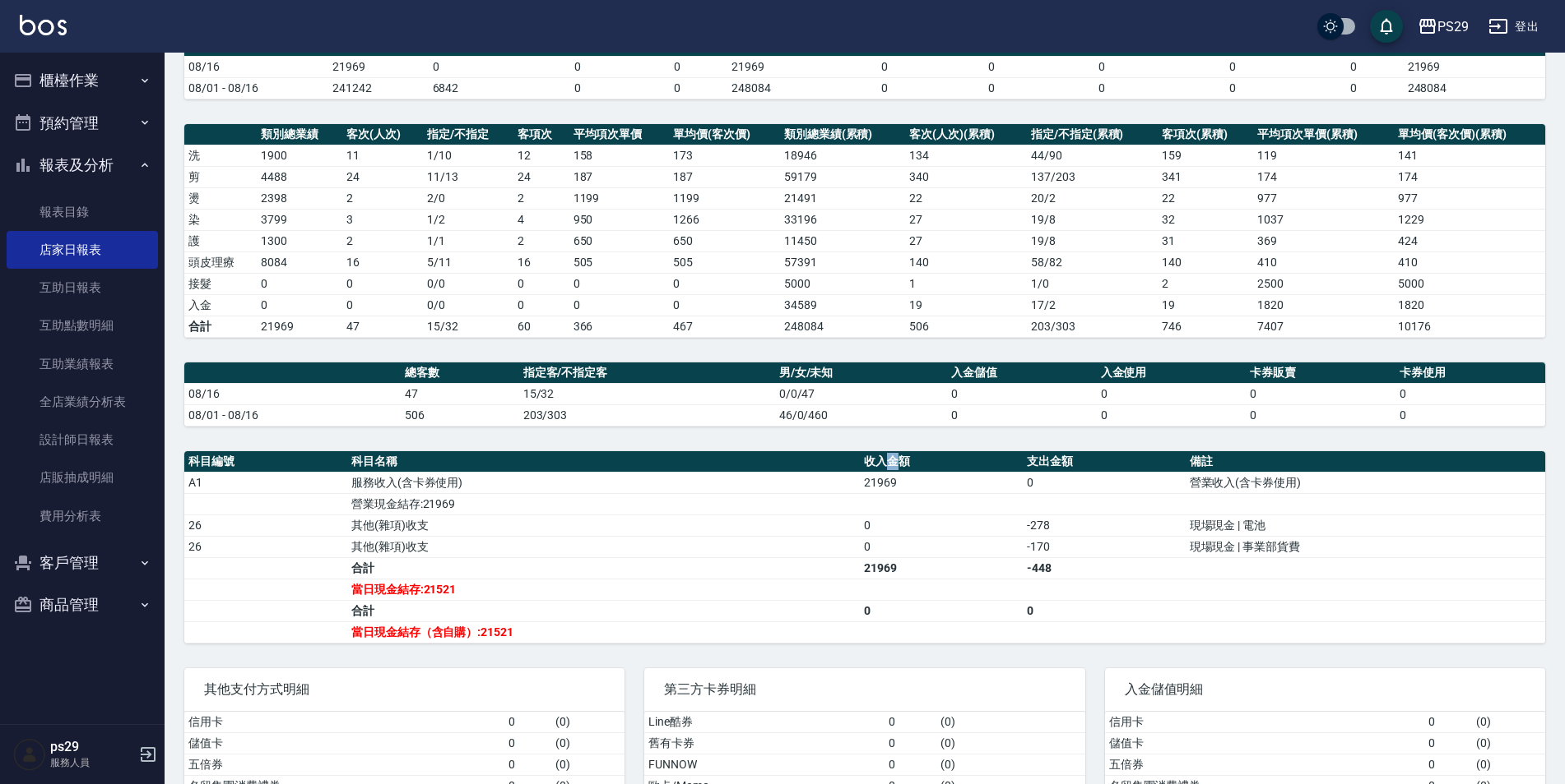
drag, startPoint x: 891, startPoint y: 466, endPoint x: 882, endPoint y: 463, distance: 9.5
click at [882, 463] on th "收入金額" at bounding box center [940, 462] width 163 height 21
drag, startPoint x: 882, startPoint y: 463, endPoint x: 825, endPoint y: 505, distance: 70.8
click at [826, 506] on td "營業現金結存:21969" at bounding box center [603, 504] width 512 height 21
drag, startPoint x: 306, startPoint y: 254, endPoint x: 336, endPoint y: 254, distance: 30.0
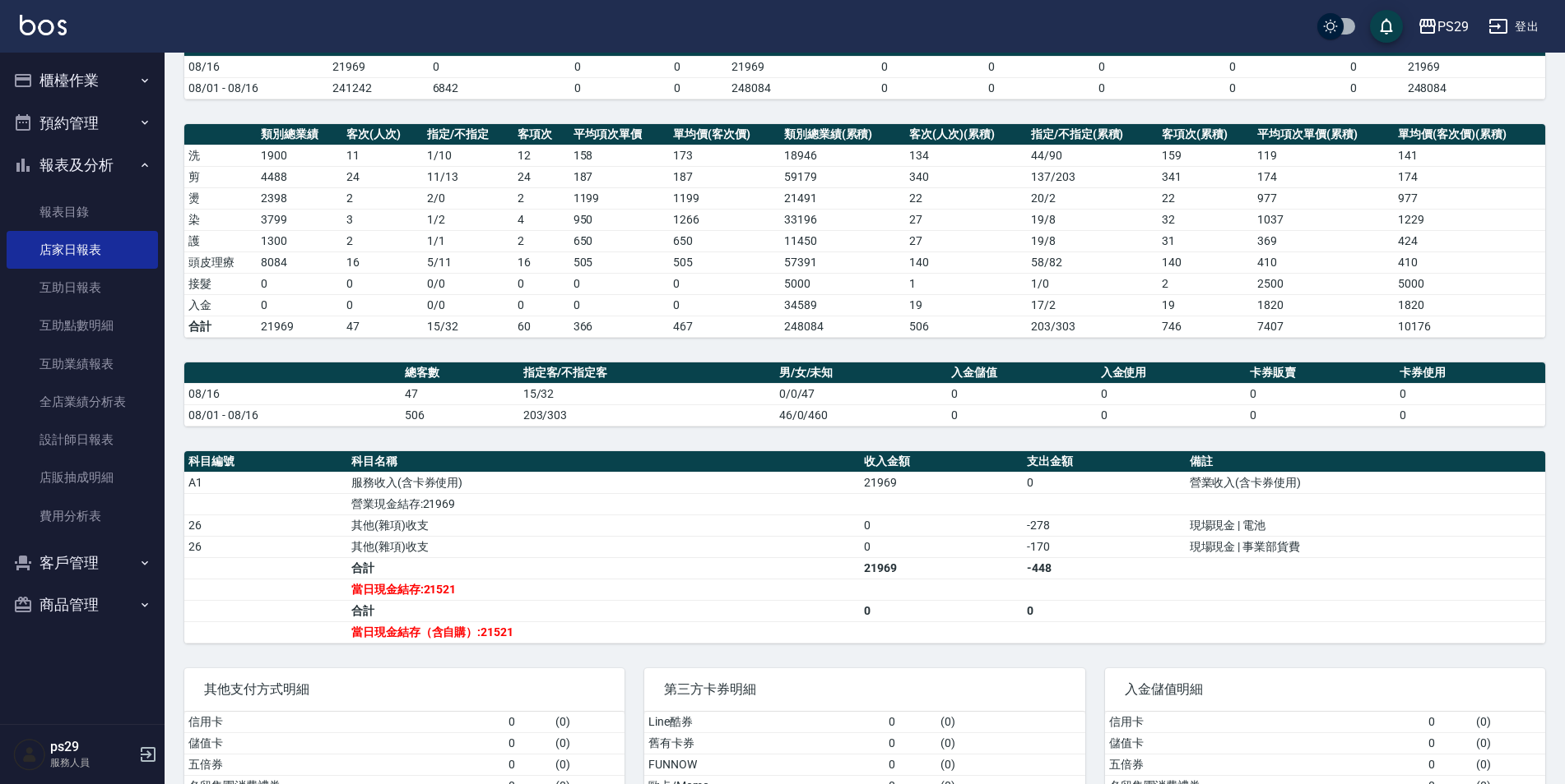
click at [331, 254] on td "8084" at bounding box center [300, 262] width 86 height 21
click at [274, 259] on td "8084" at bounding box center [300, 262] width 86 height 21
drag, startPoint x: 284, startPoint y: 262, endPoint x: 348, endPoint y: 260, distance: 64.0
click at [348, 260] on tr "頭皮理療 8084 16 5 / 11 16 505 505 57391 140 58 / 82 140 410 410" at bounding box center [864, 262] width 1360 height 21
click at [348, 260] on td "16" at bounding box center [382, 262] width 80 height 21
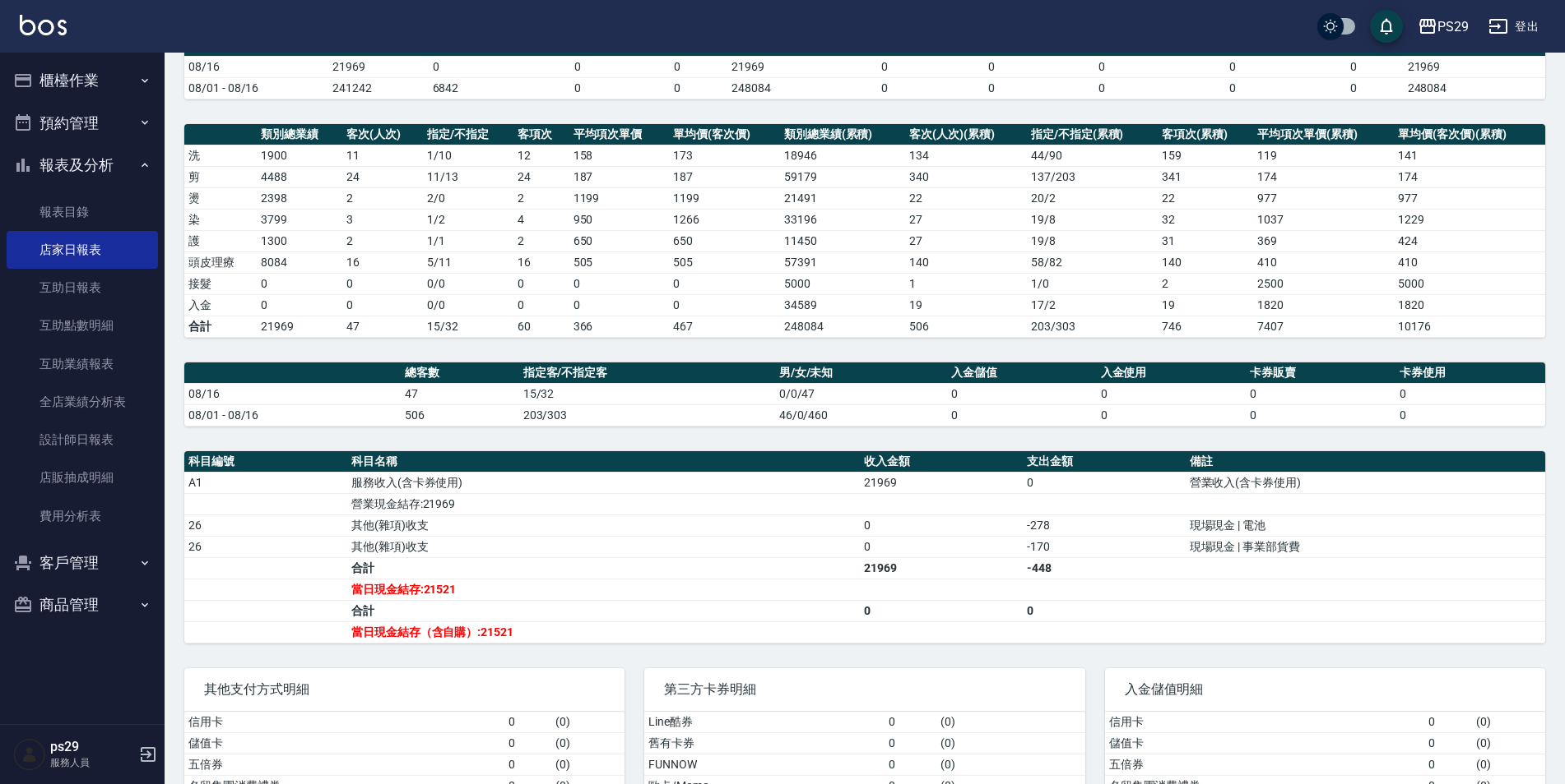
click at [363, 263] on td "16" at bounding box center [382, 262] width 80 height 21
click at [343, 261] on td "16" at bounding box center [382, 262] width 80 height 21
drag, startPoint x: 343, startPoint y: 261, endPoint x: 327, endPoint y: 261, distance: 16.0
click at [329, 261] on td "8084" at bounding box center [300, 262] width 86 height 21
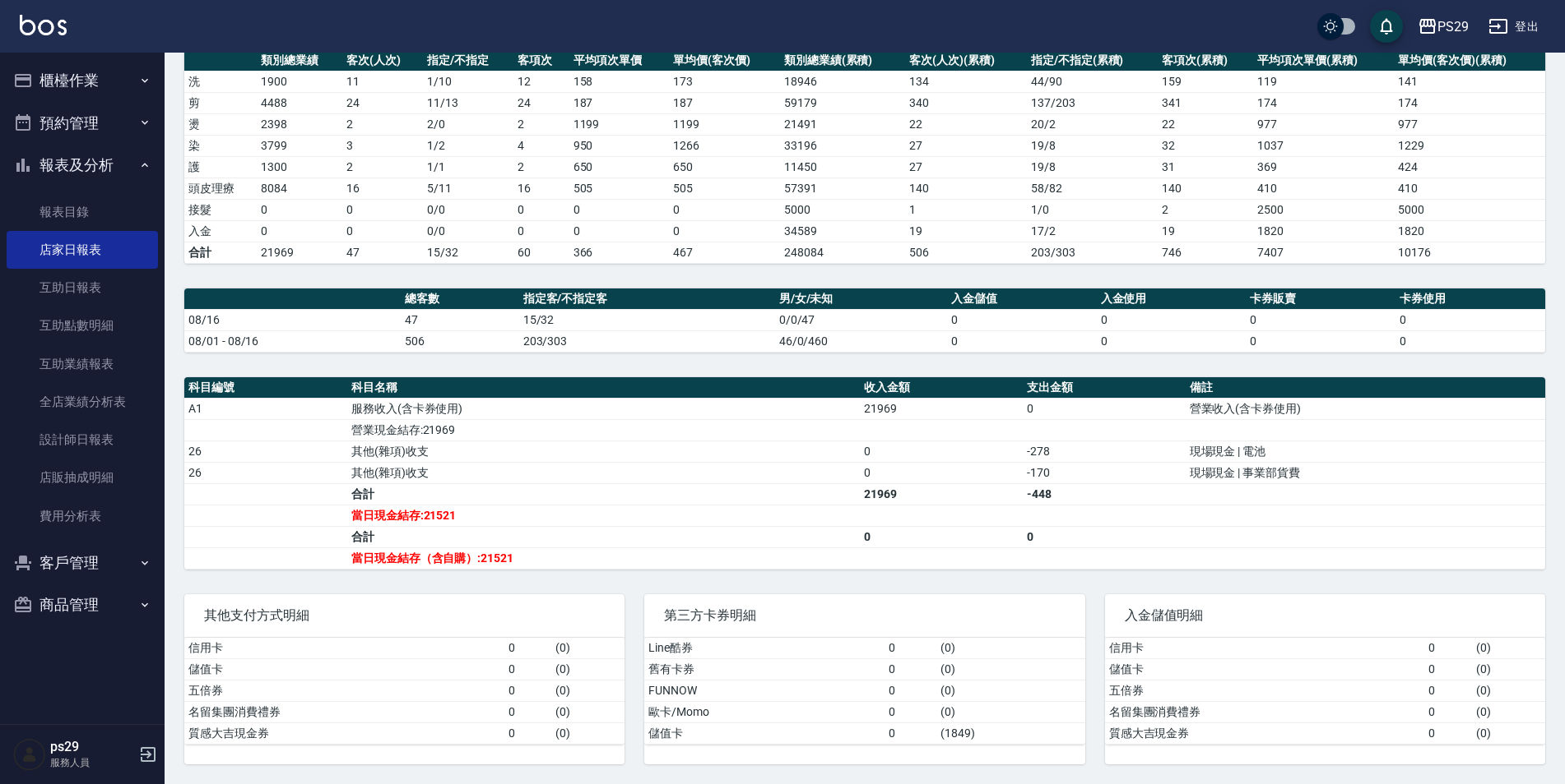
scroll to position [0, 0]
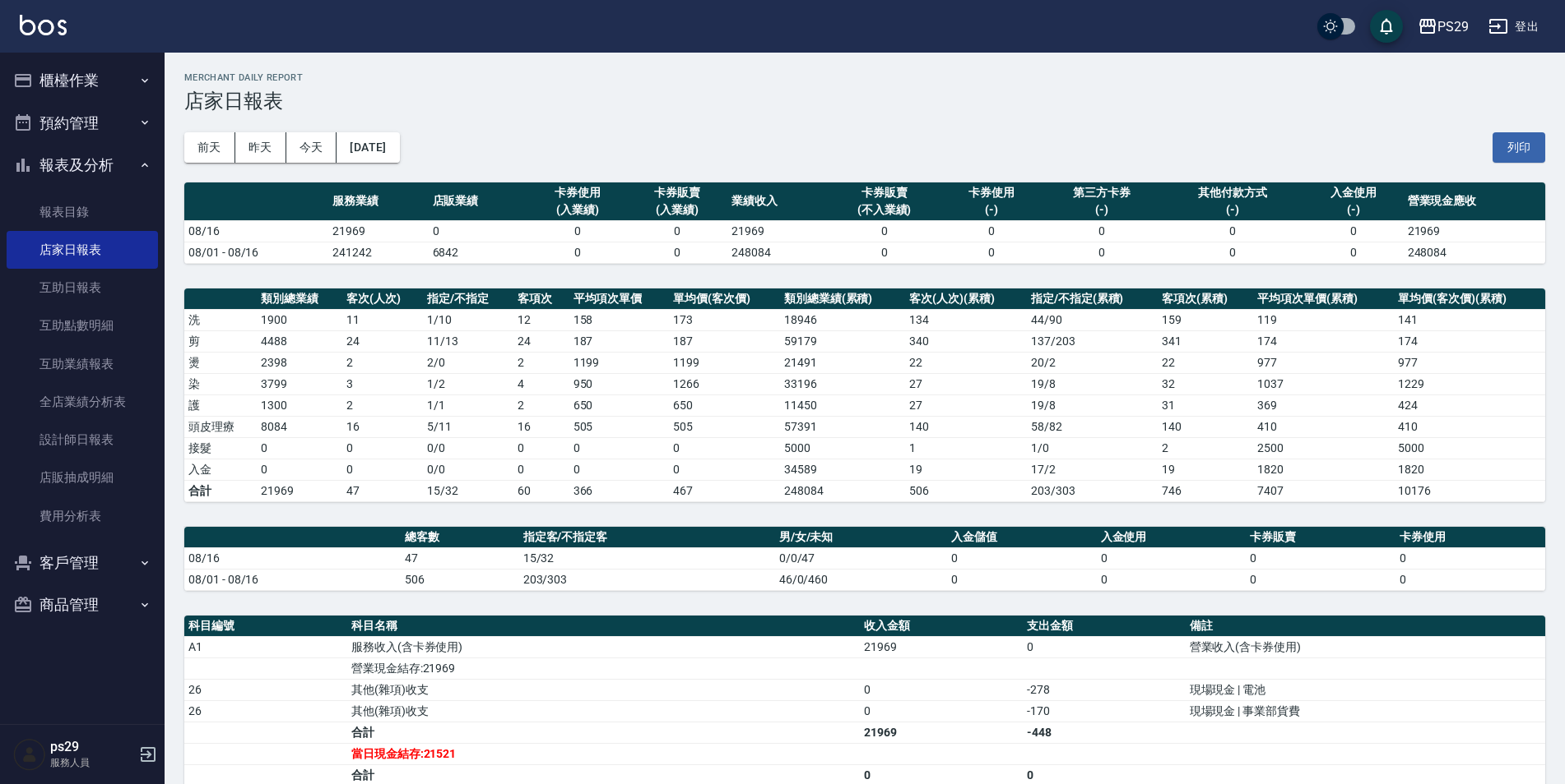
click at [37, 28] on img at bounding box center [43, 25] width 47 height 21
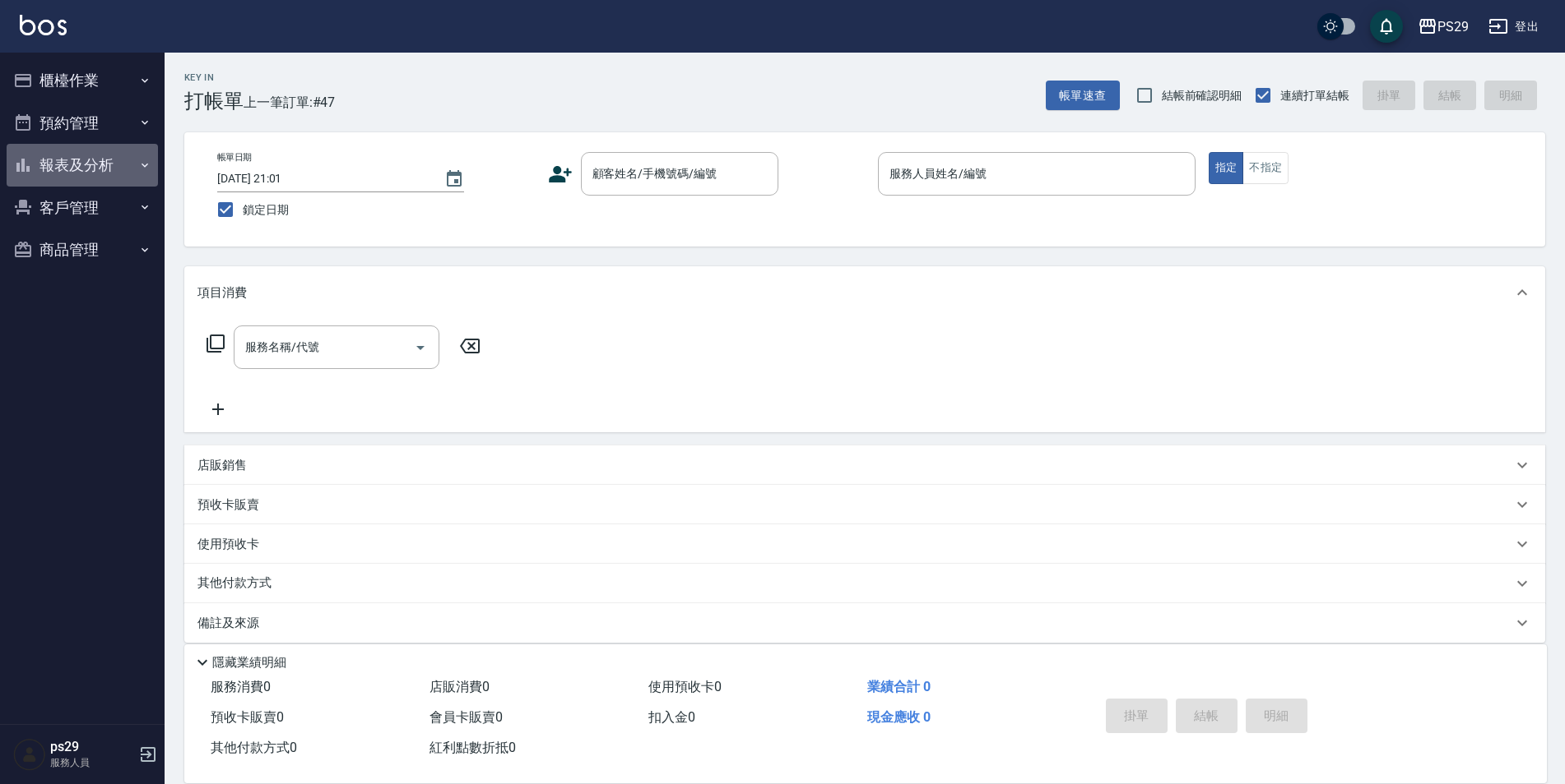
click at [112, 170] on button "報表及分析" at bounding box center [82, 165] width 151 height 43
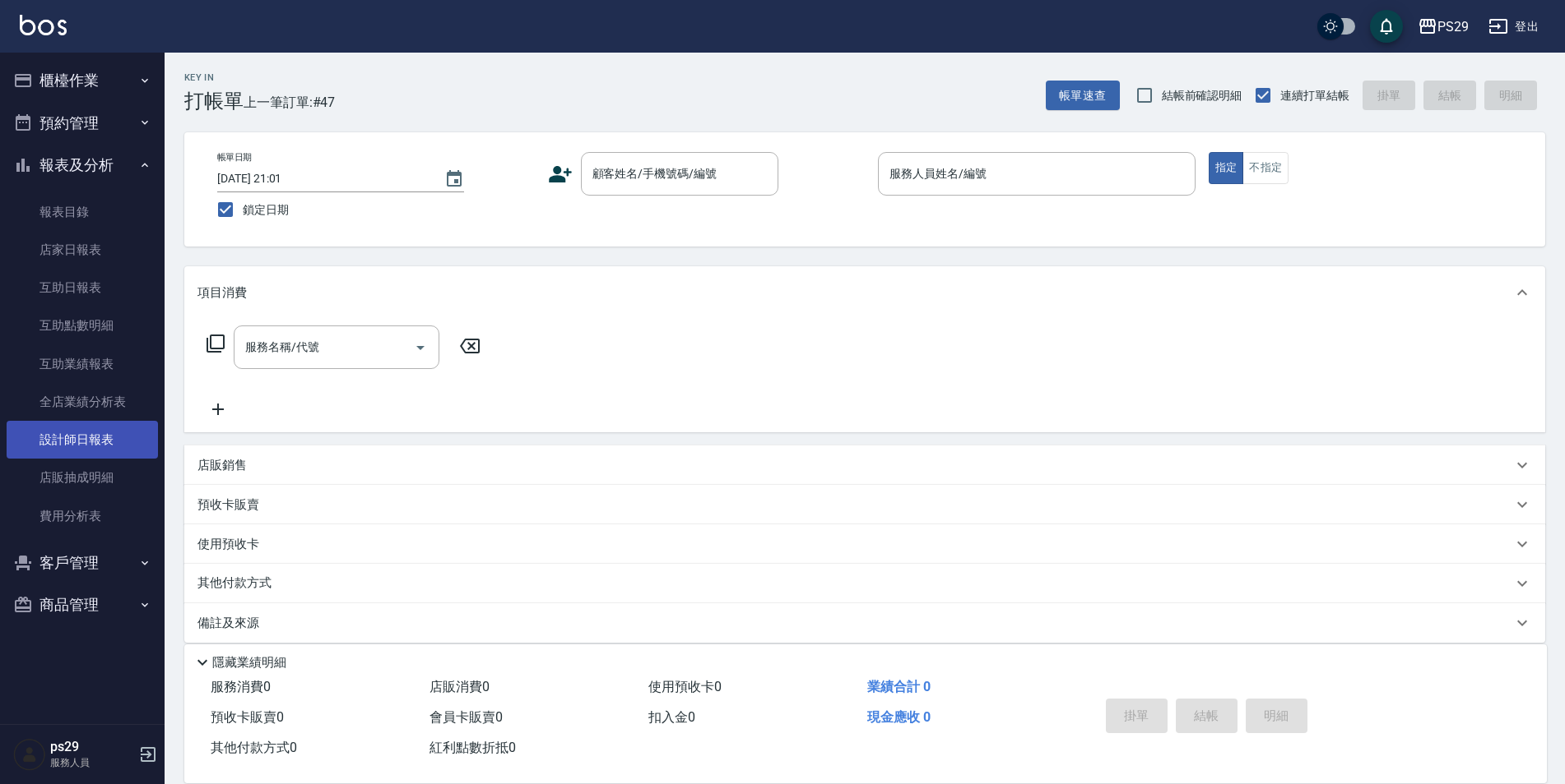
click at [122, 449] on link "設計師日報表" at bounding box center [82, 440] width 151 height 37
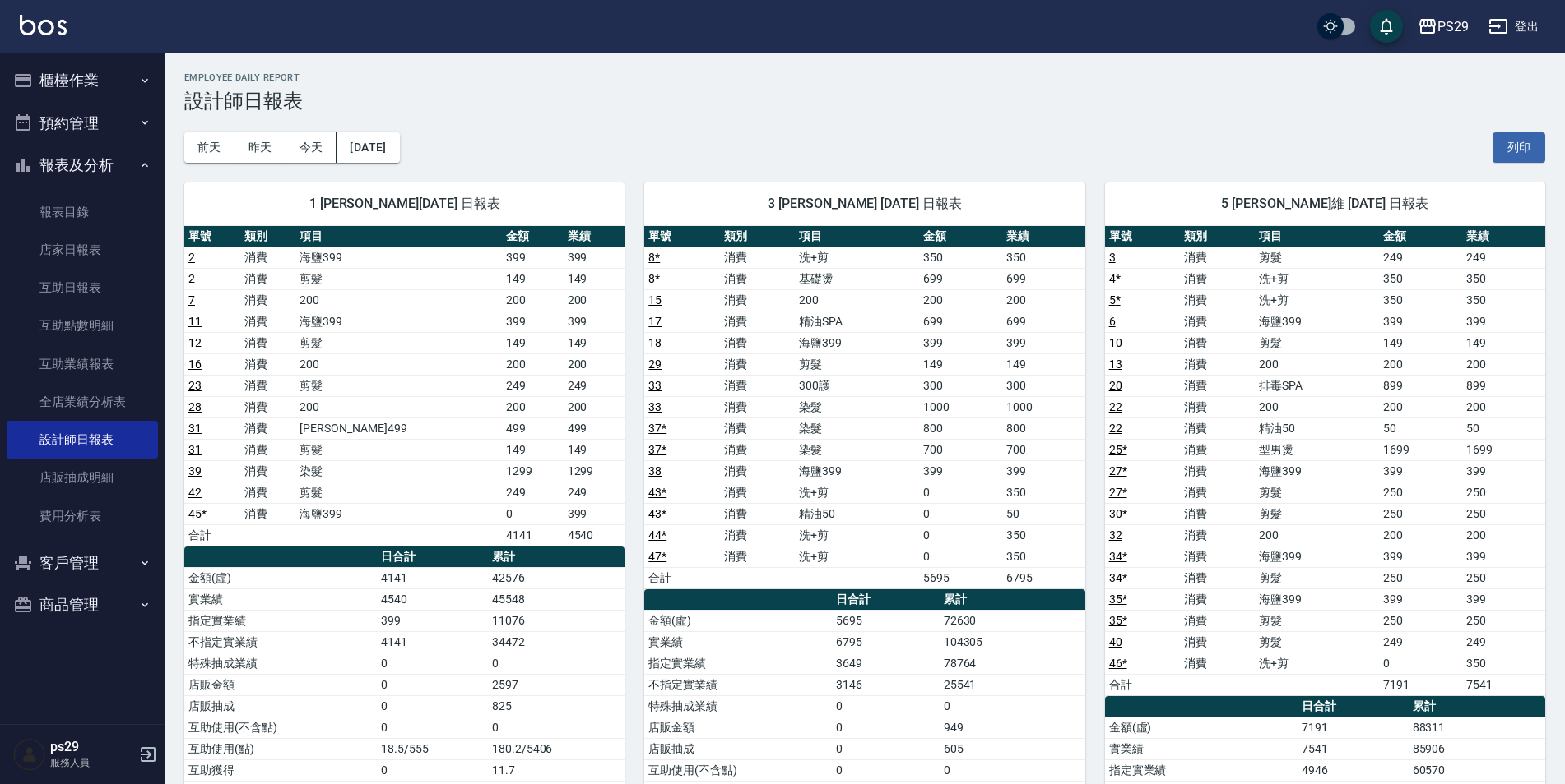
click at [35, 46] on div "PS29 登出" at bounding box center [782, 26] width 1565 height 52
click at [41, 37] on link at bounding box center [43, 27] width 47 height 24
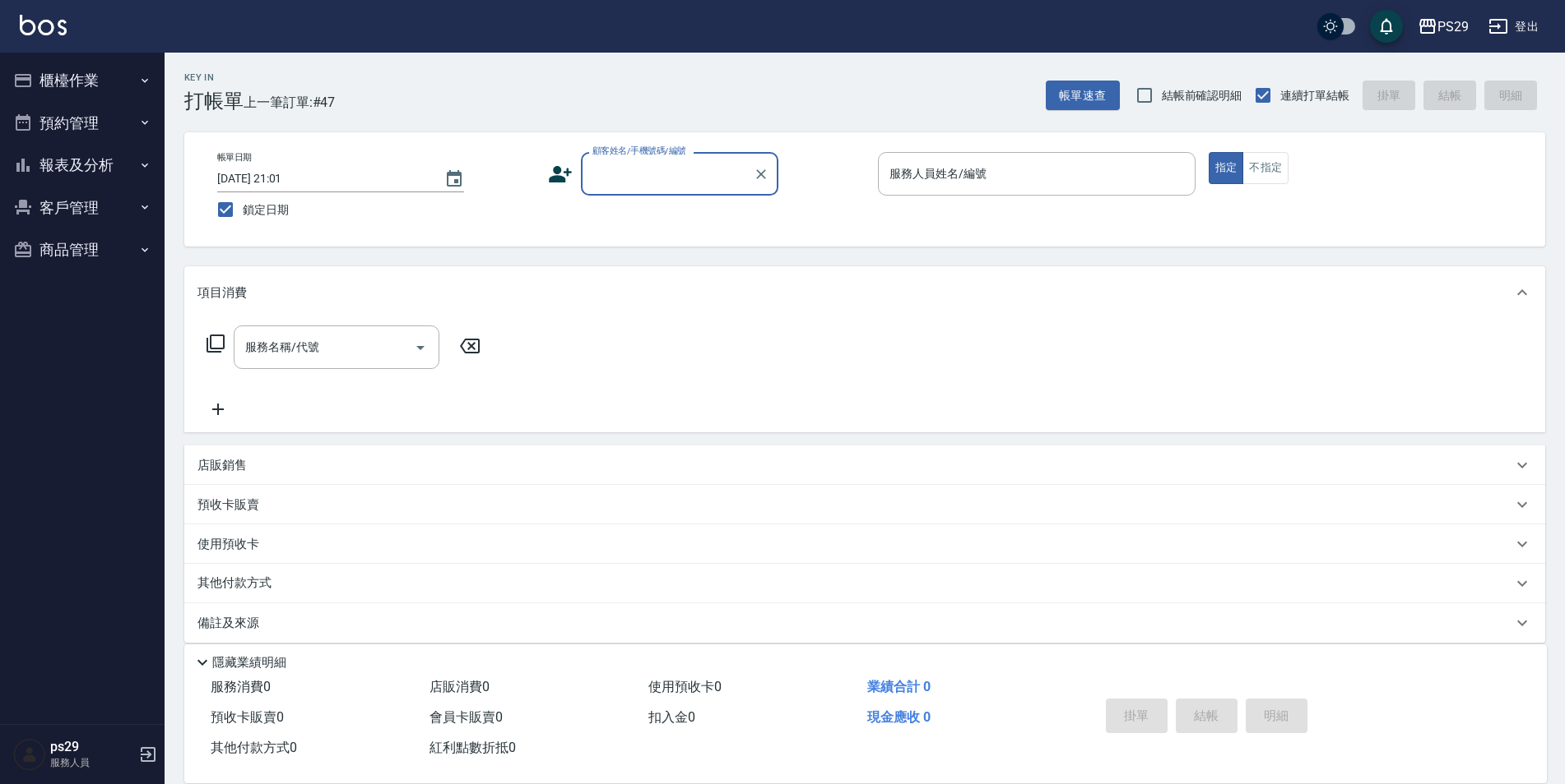
click at [108, 211] on button "客戶管理" at bounding box center [82, 208] width 151 height 43
click at [111, 167] on button "報表及分析" at bounding box center [82, 165] width 151 height 43
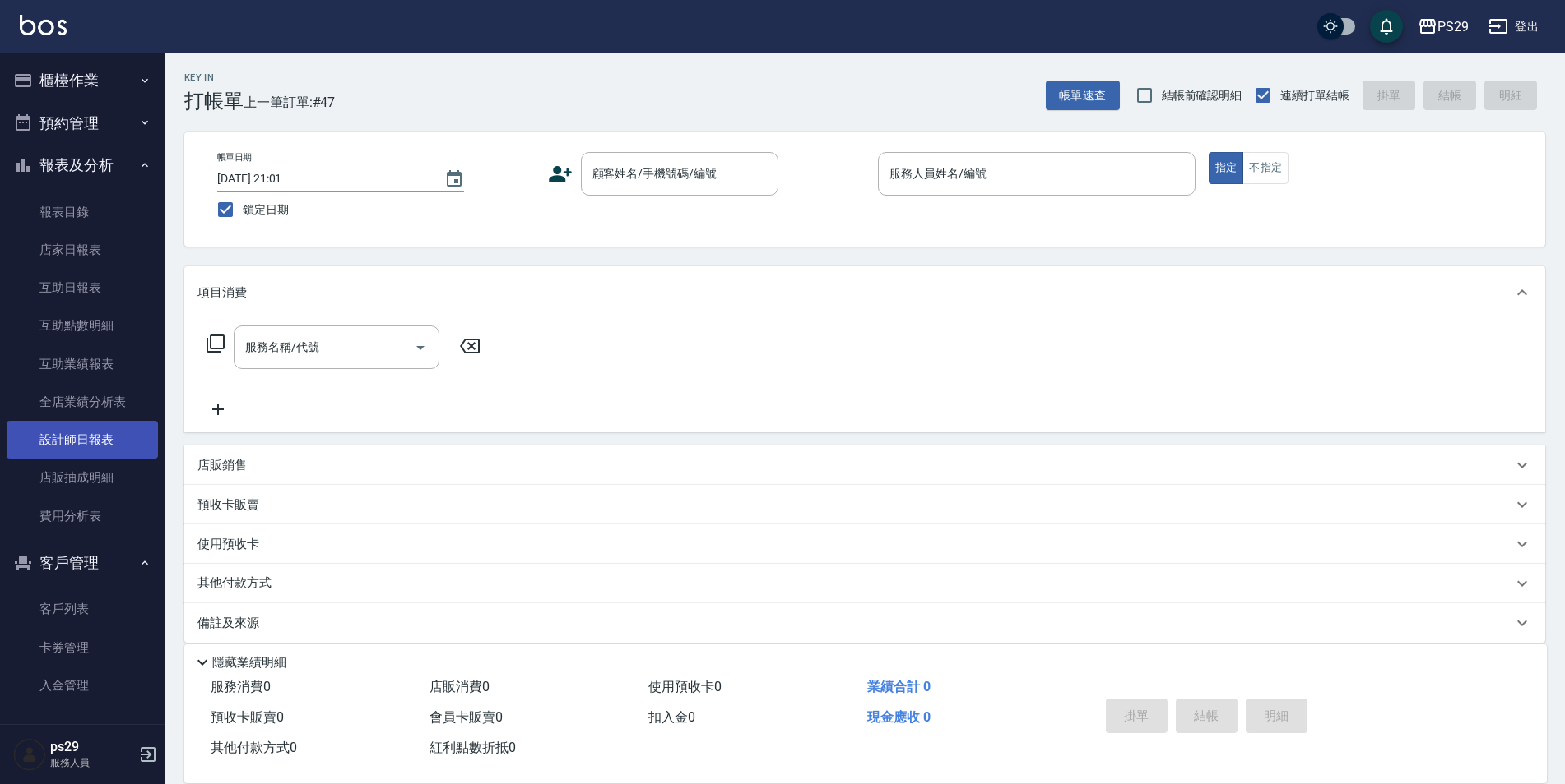
click at [87, 449] on link "設計師日報表" at bounding box center [82, 440] width 151 height 37
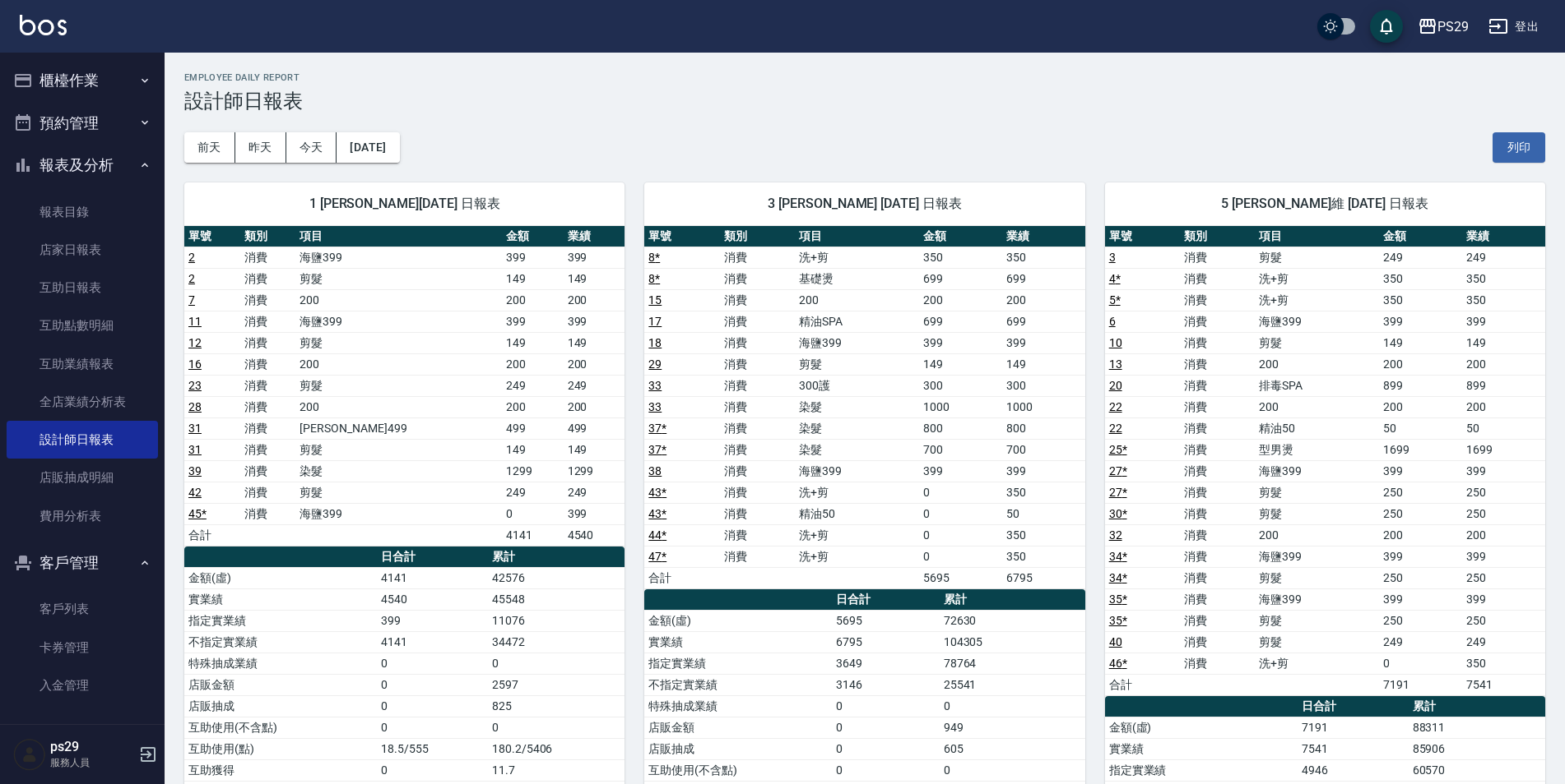
click at [59, 27] on img at bounding box center [43, 25] width 47 height 21
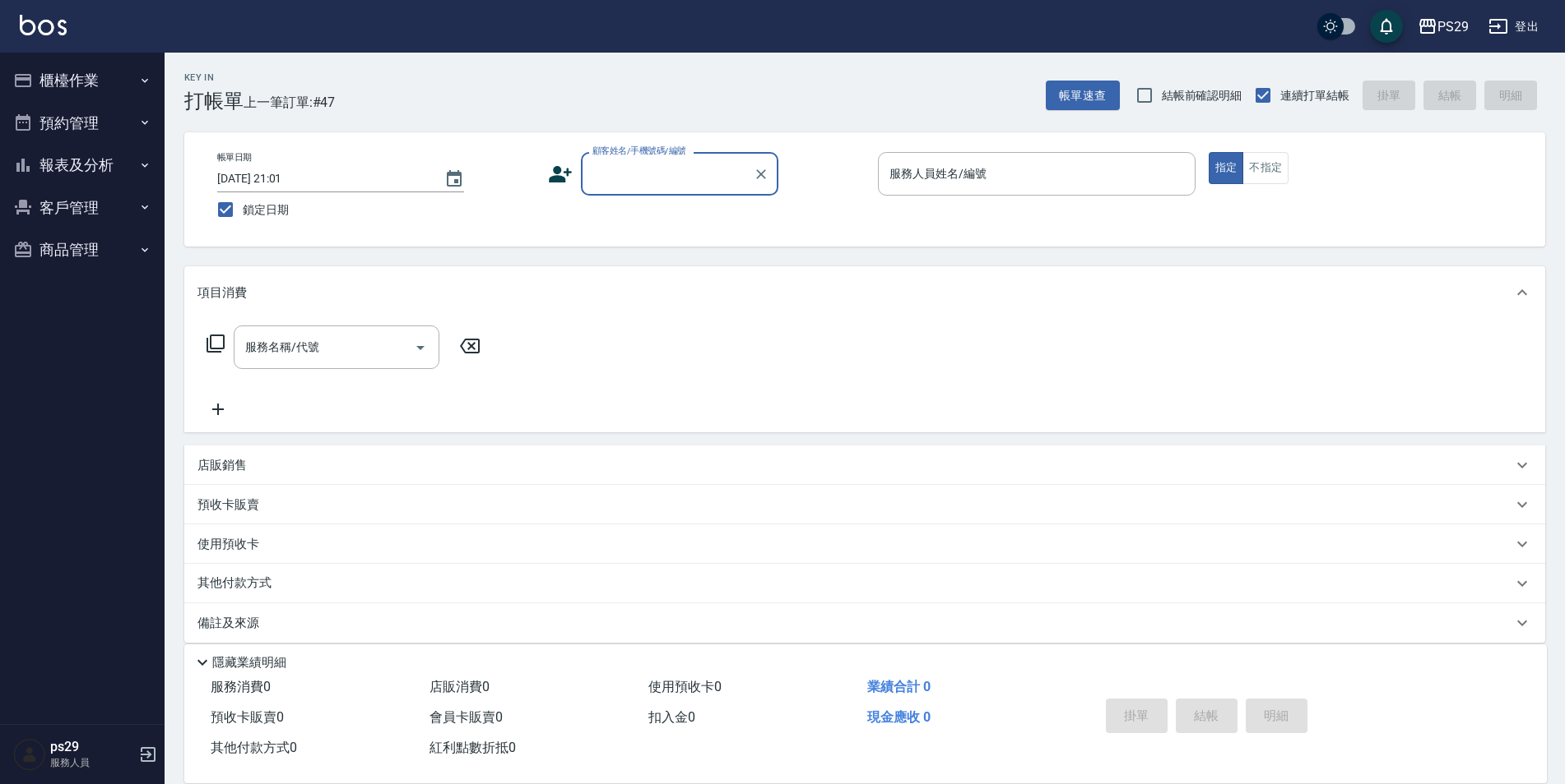
click at [98, 167] on button "報表及分析" at bounding box center [82, 165] width 151 height 43
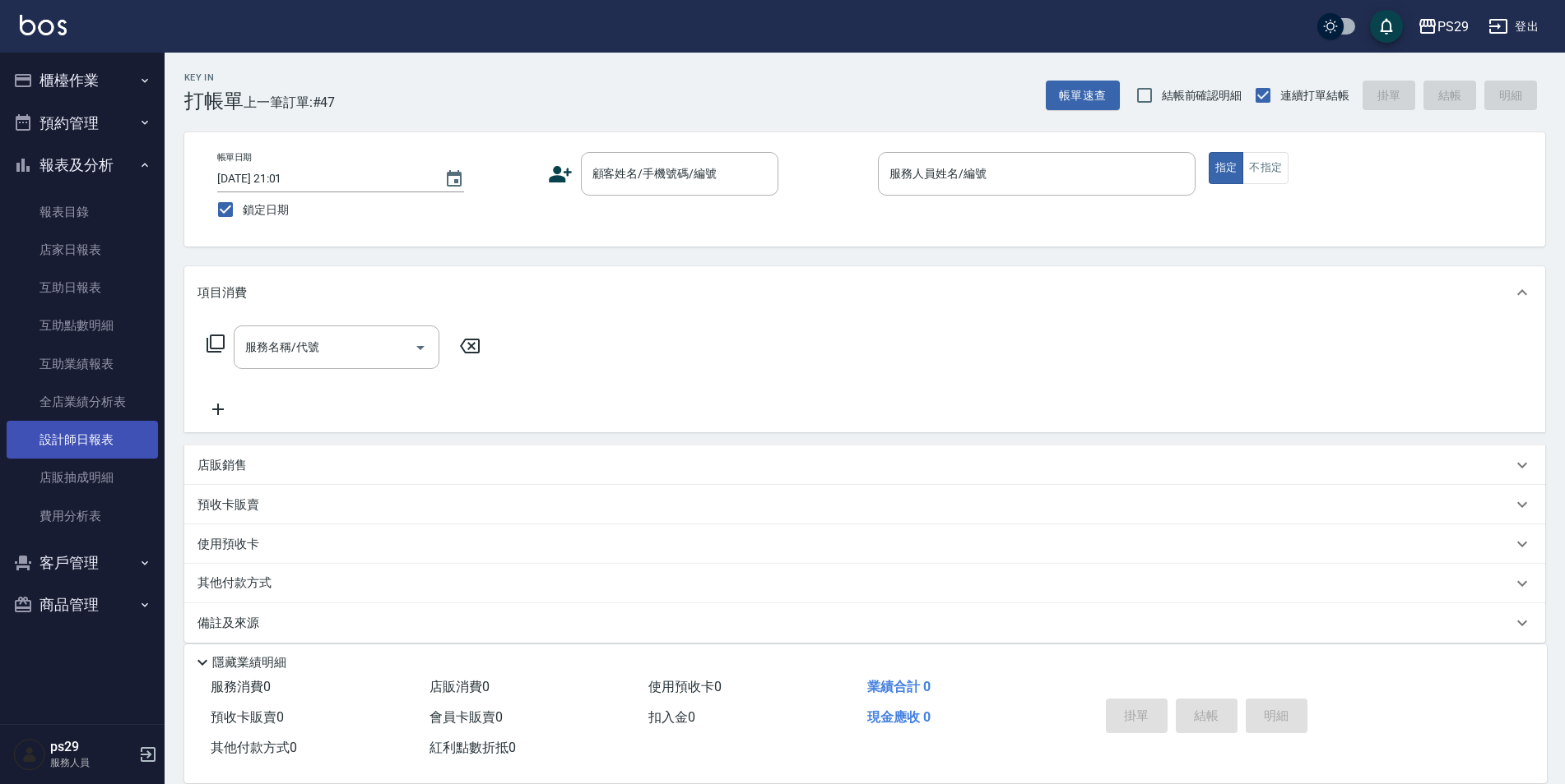
click at [116, 448] on link "設計師日報表" at bounding box center [82, 440] width 151 height 37
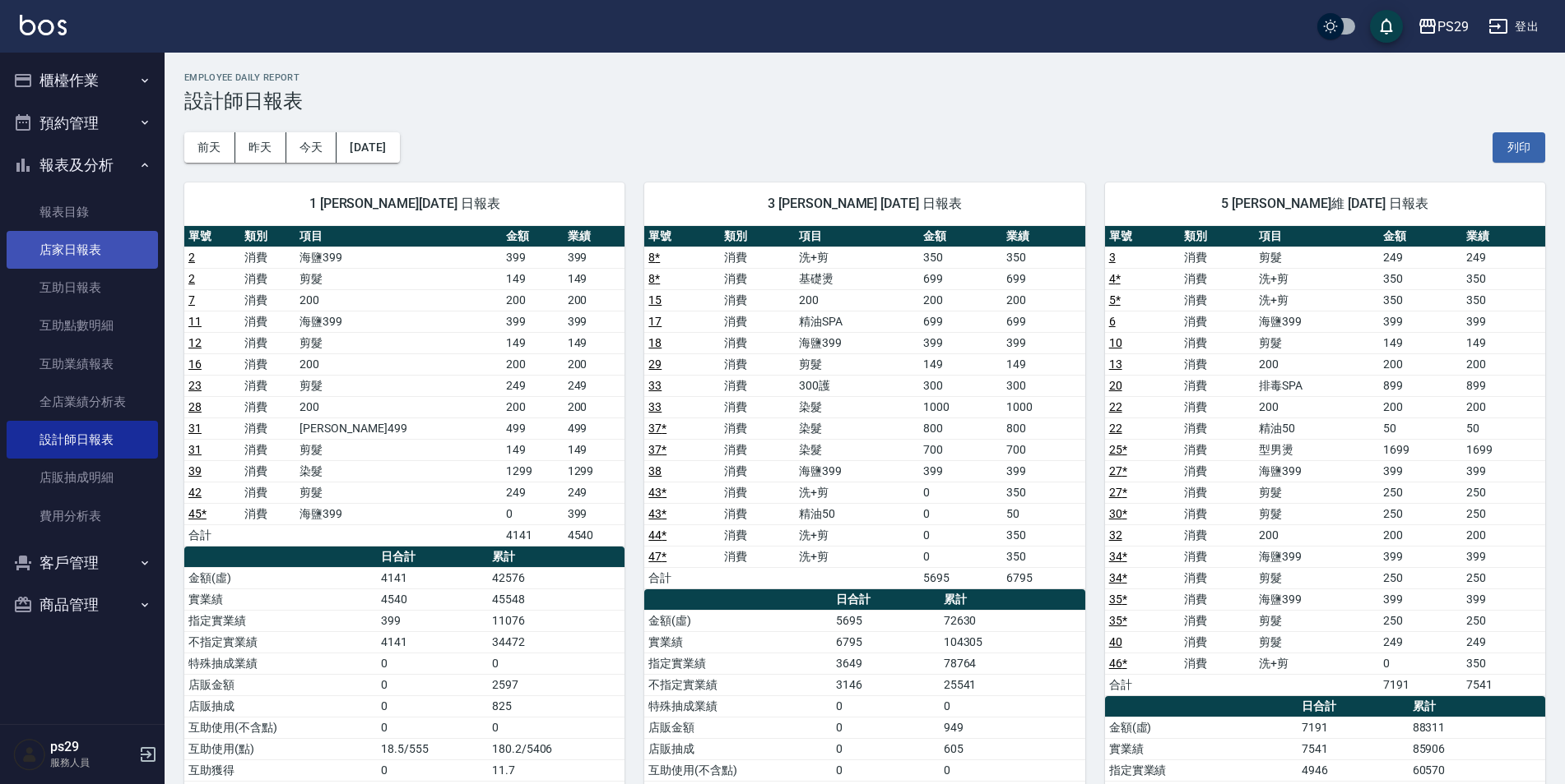
click at [86, 250] on link "店家日報表" at bounding box center [82, 249] width 151 height 37
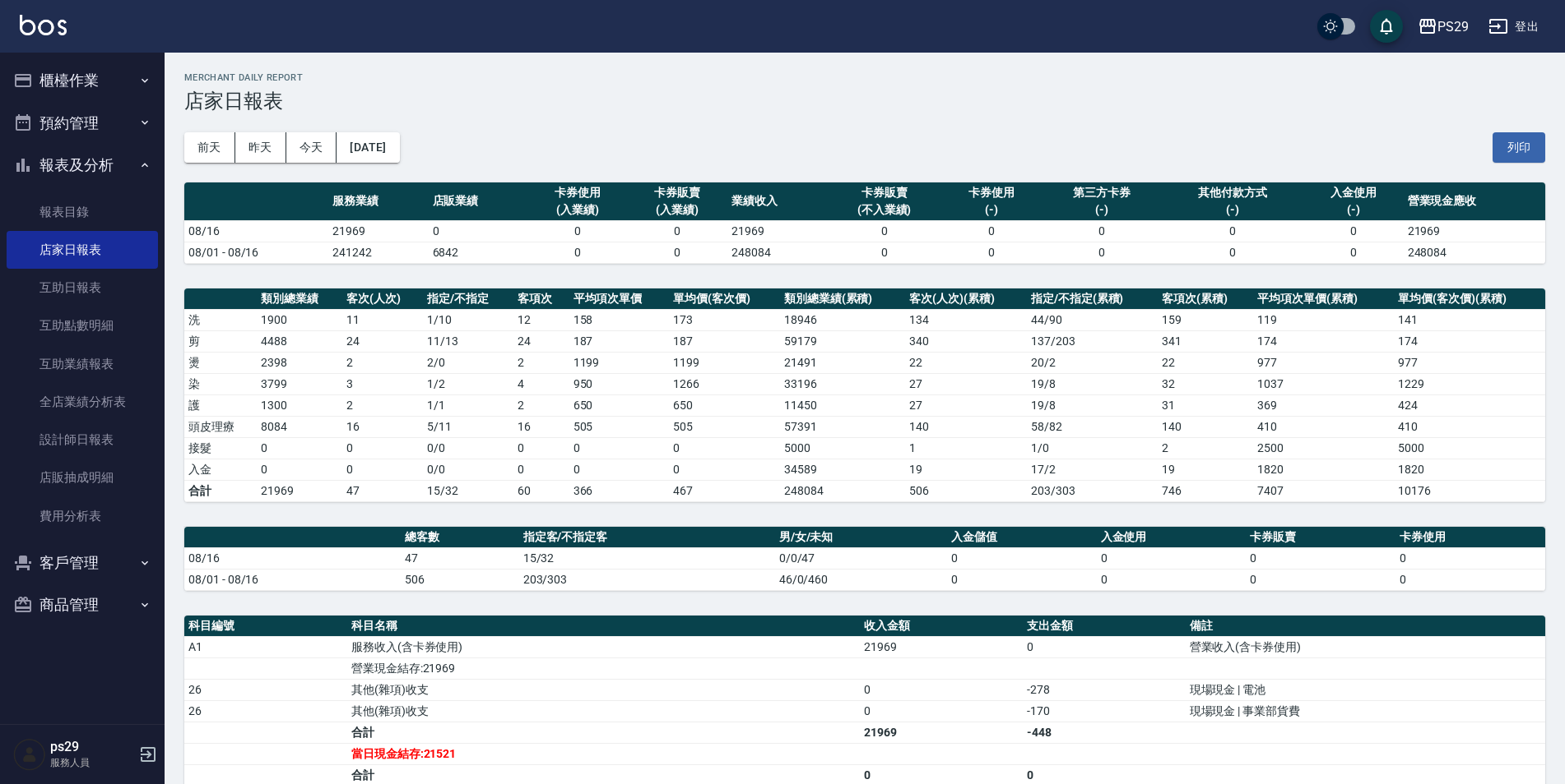
scroll to position [238, 0]
